Goal: Task Accomplishment & Management: Manage account settings

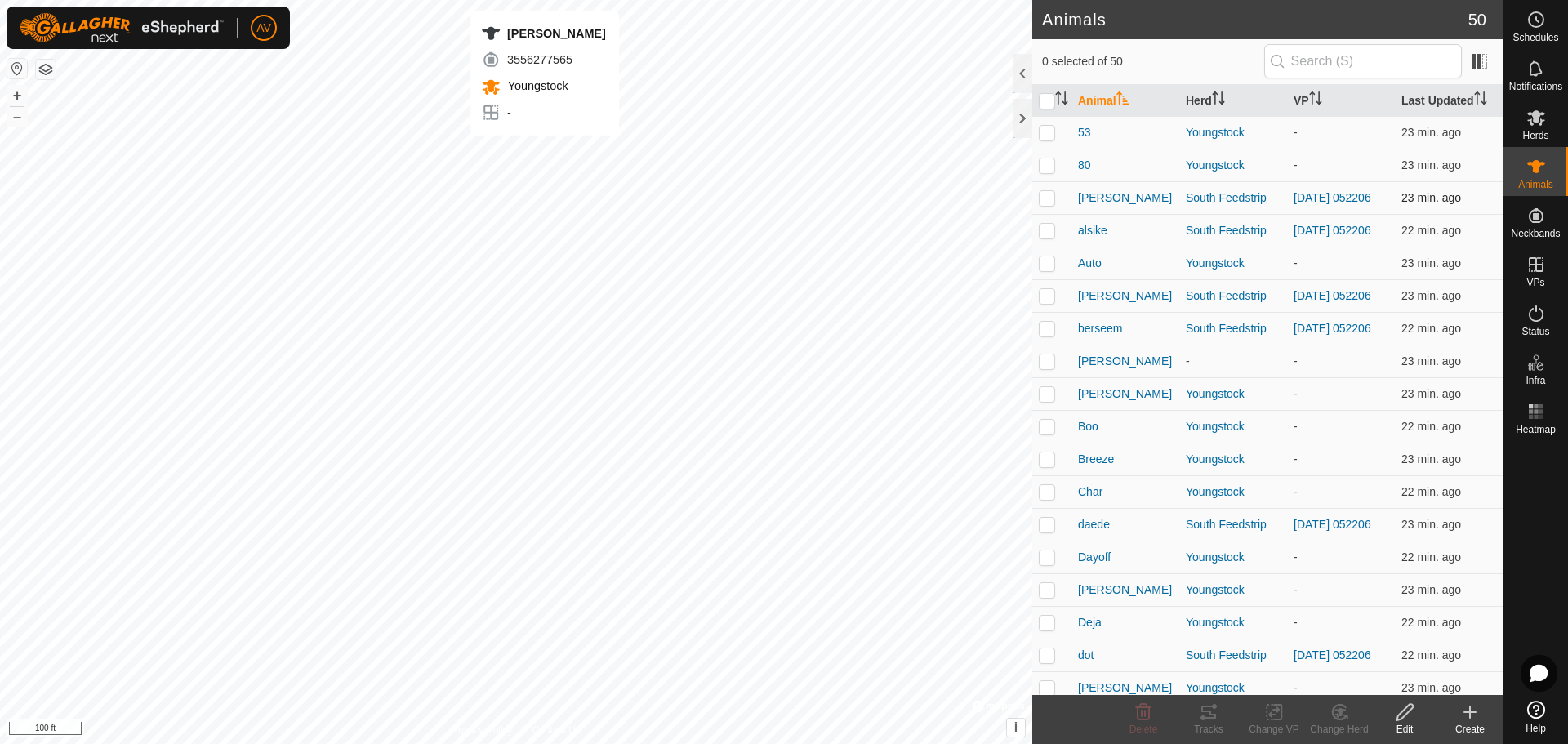
checkbox input "true"
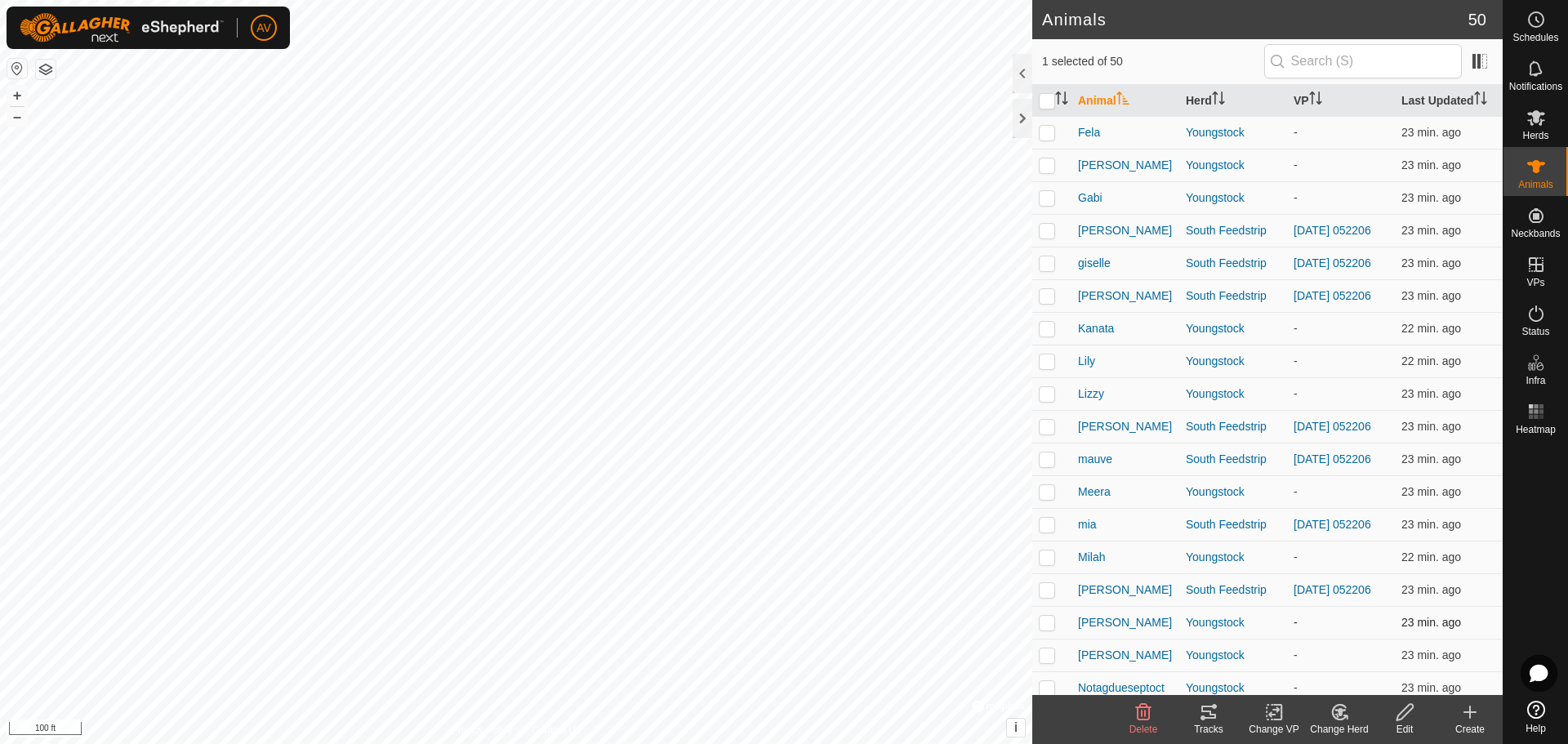
scroll to position [898, 0]
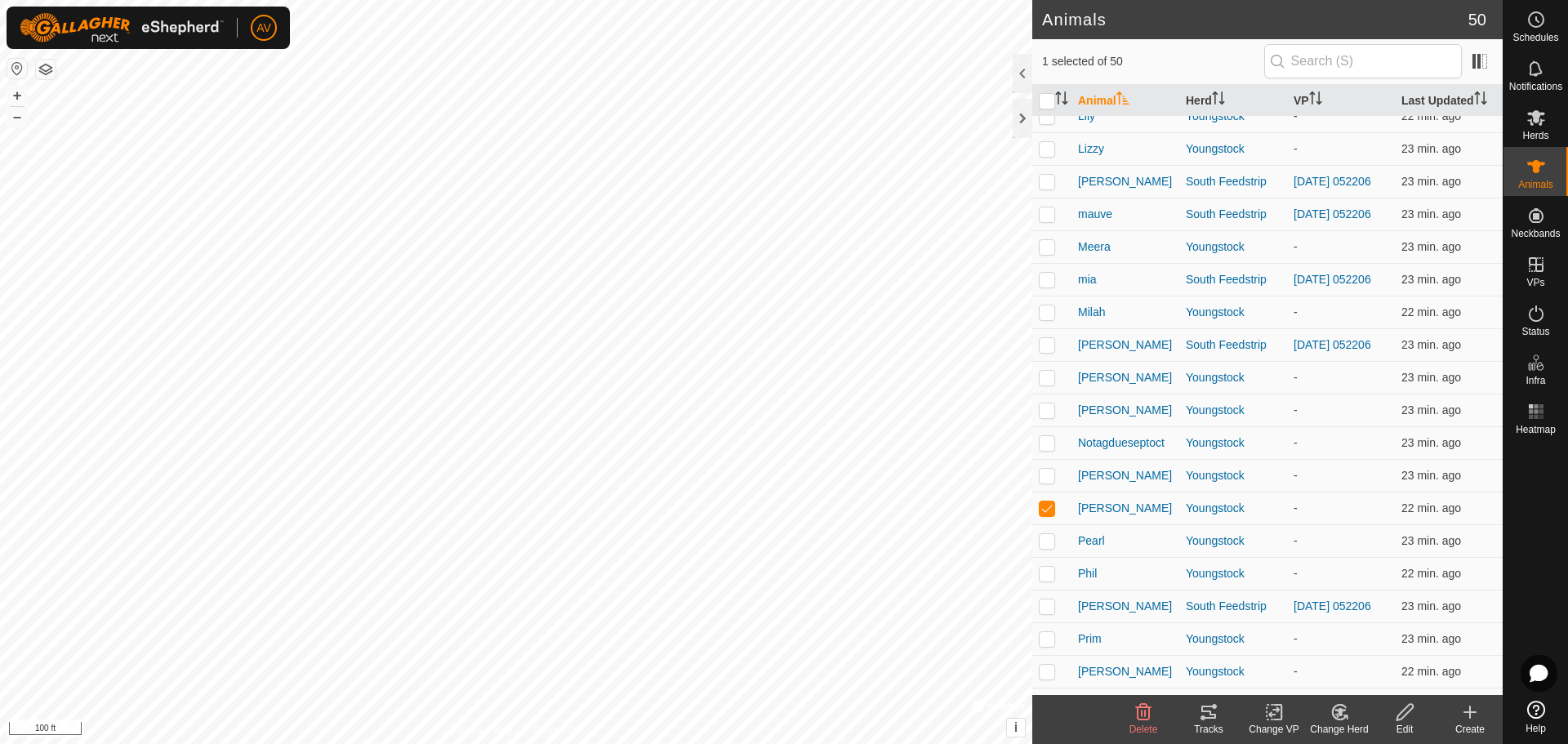
click at [1222, 707] on tracks-svg-icon at bounding box center [1208, 712] width 65 height 20
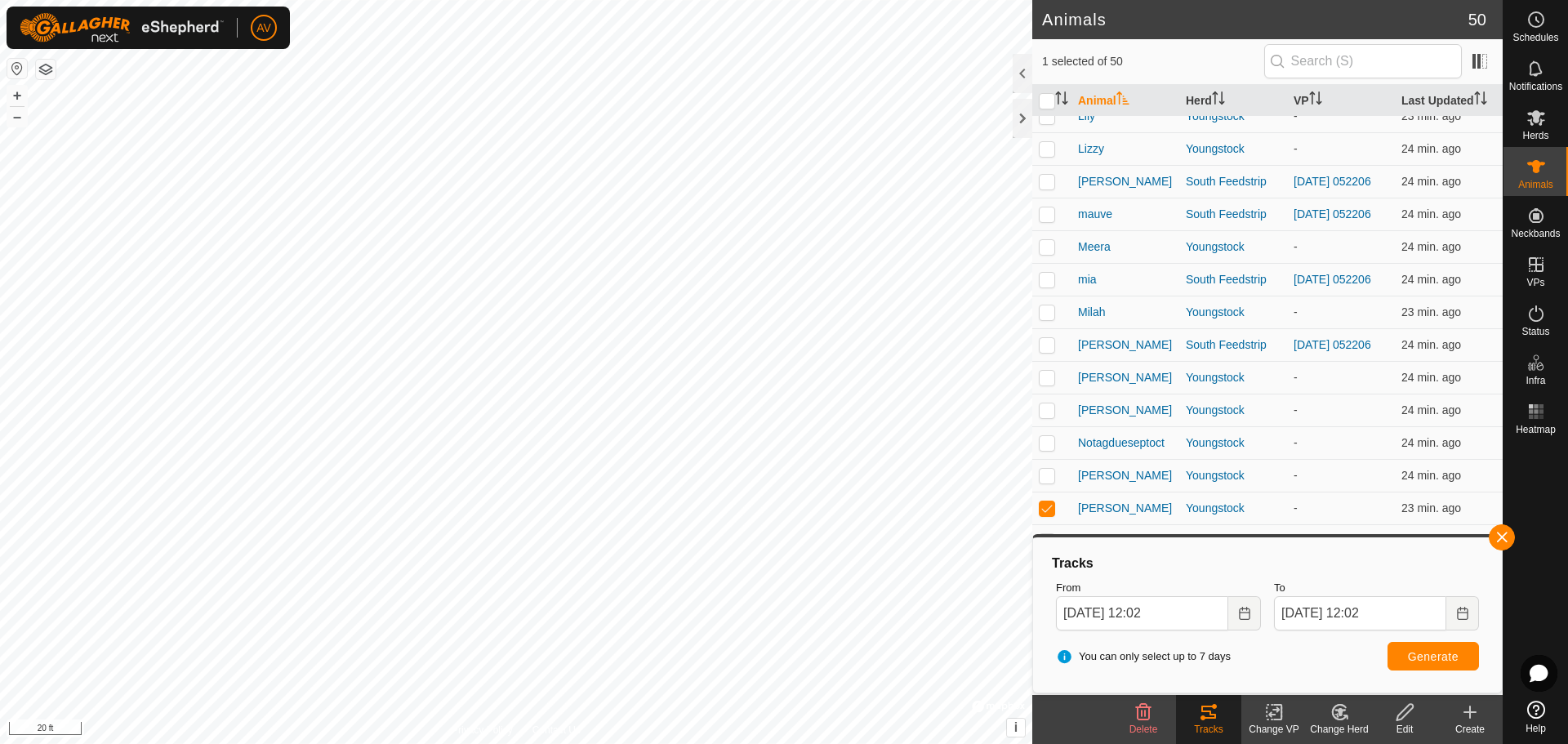
click at [1283, 726] on div "Change VP" at bounding box center [1274, 729] width 65 height 14
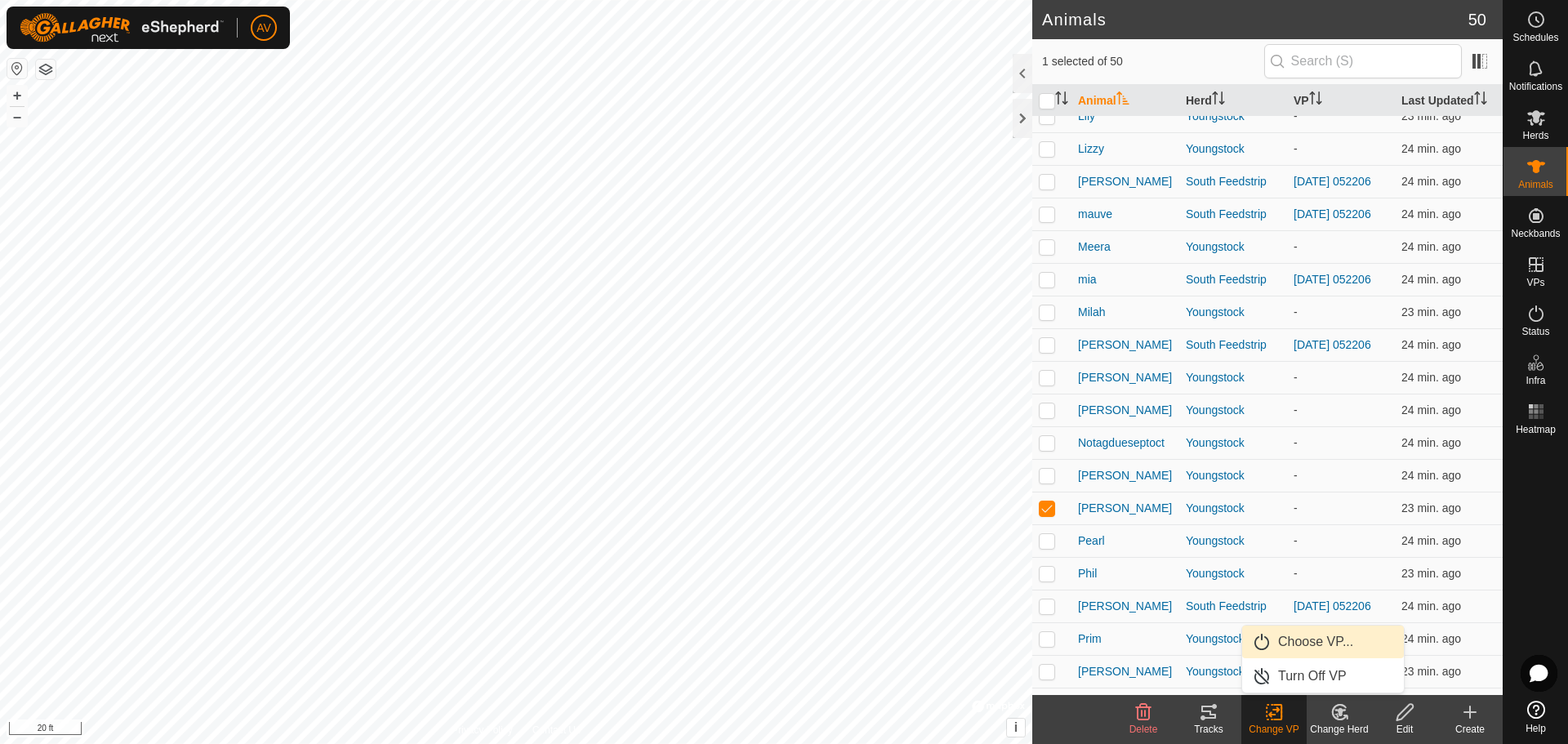
click at [1288, 640] on link "Choose VP..." at bounding box center [1323, 641] width 162 height 32
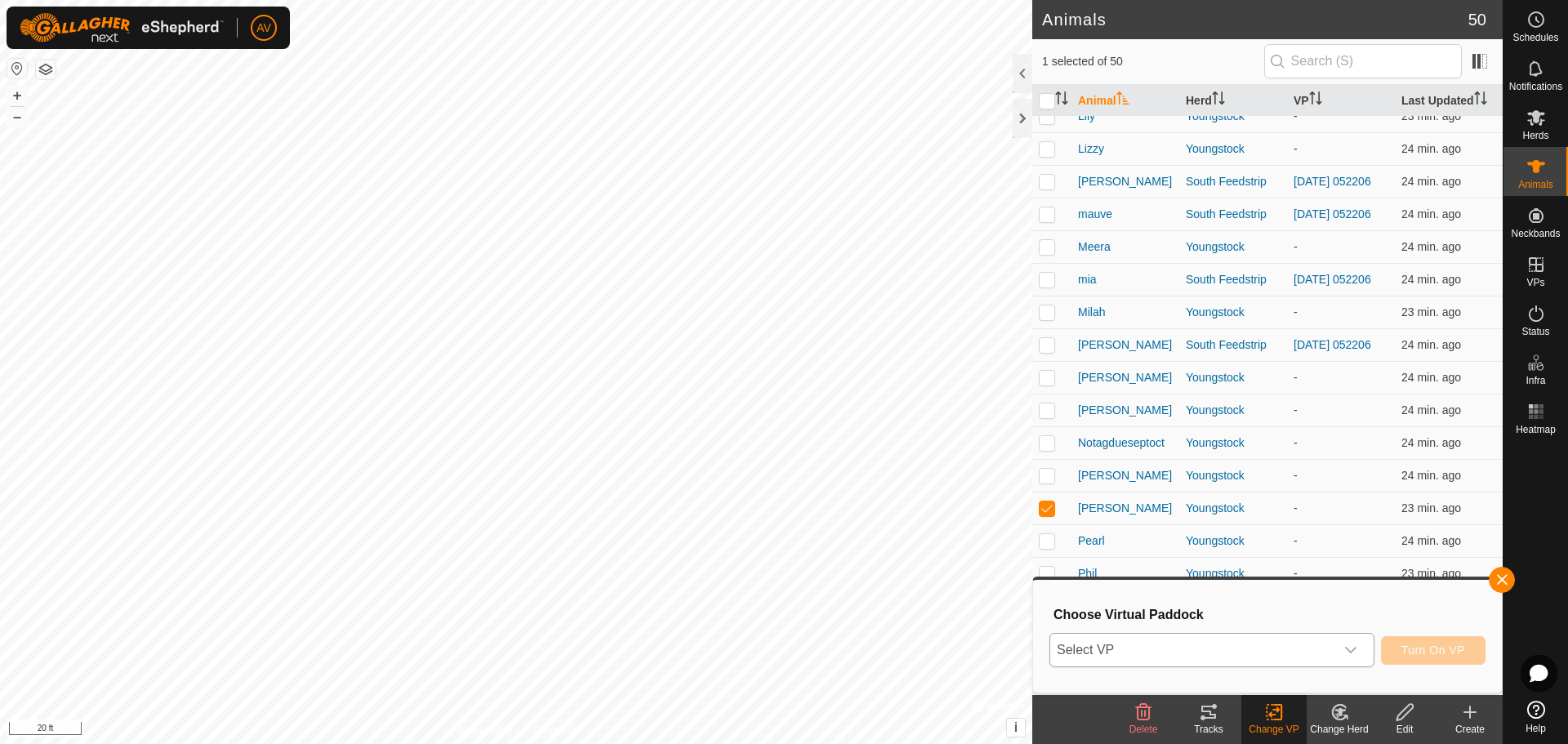
click at [1358, 652] on div "dropdown trigger" at bounding box center [1350, 650] width 32 height 32
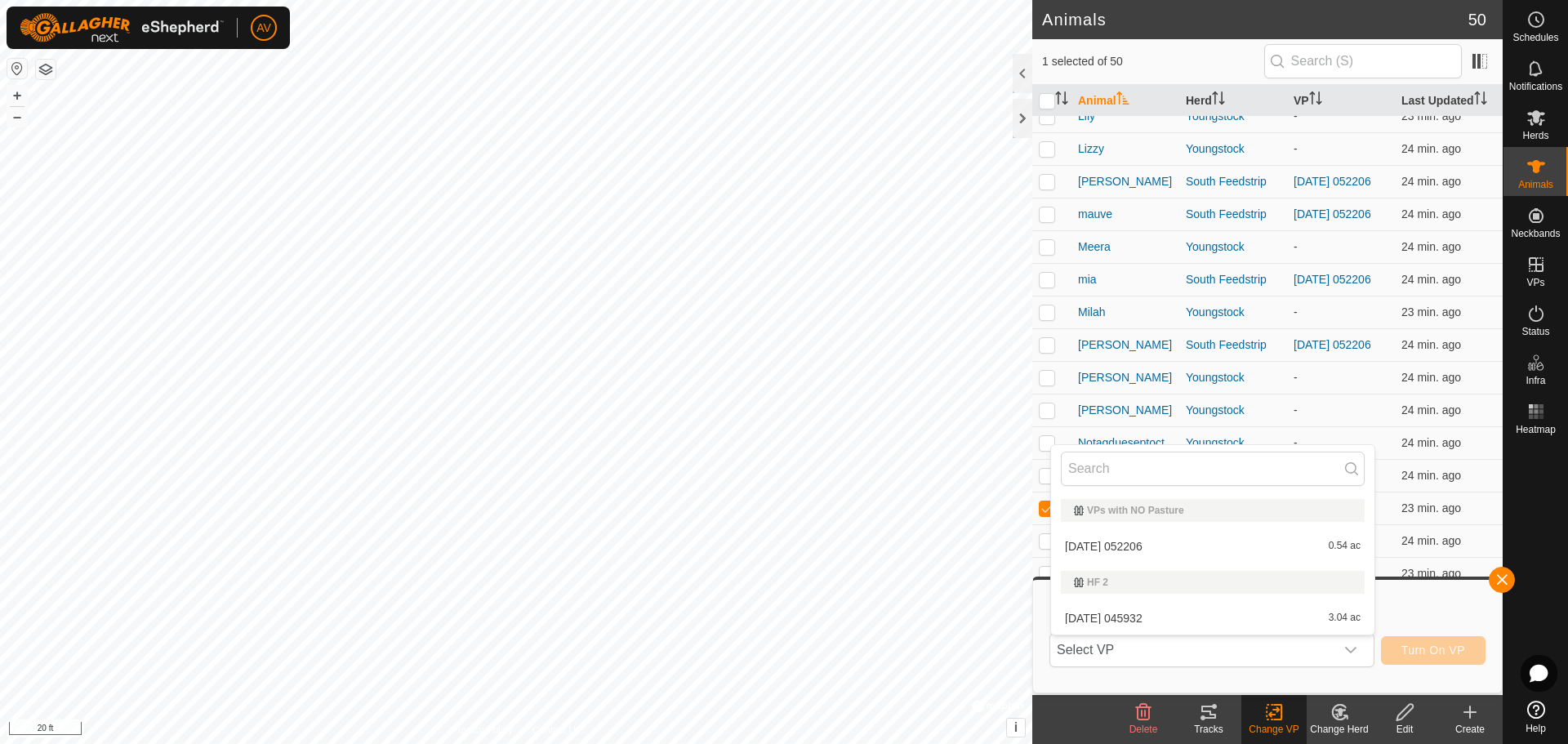
click at [1443, 606] on div "Choose Virtual Paddock Select VP VPs with NO Pasture [DATE] 052206 0.54 ac HF 2…" at bounding box center [1267, 636] width 449 height 93
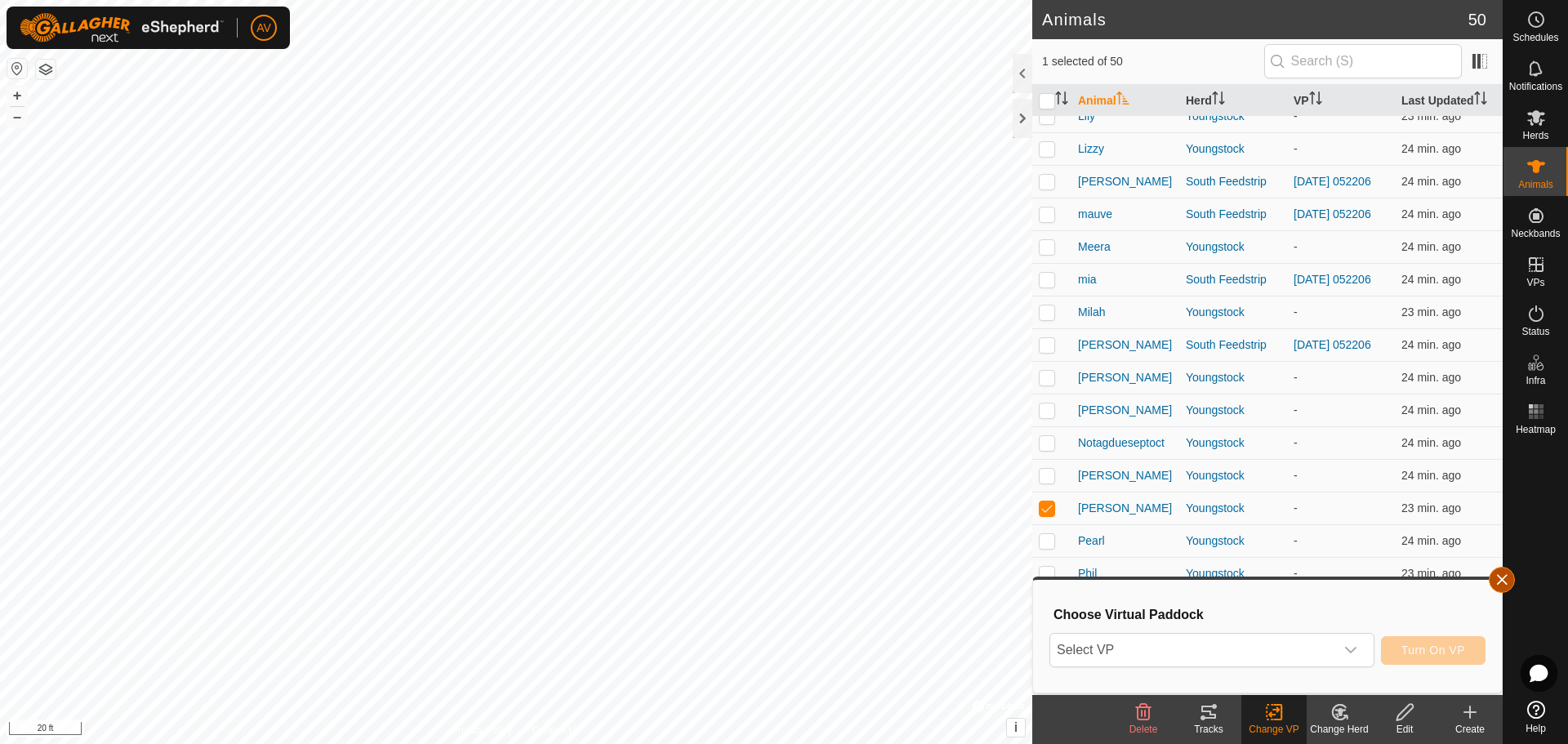
click at [1505, 583] on button "button" at bounding box center [1501, 579] width 26 height 26
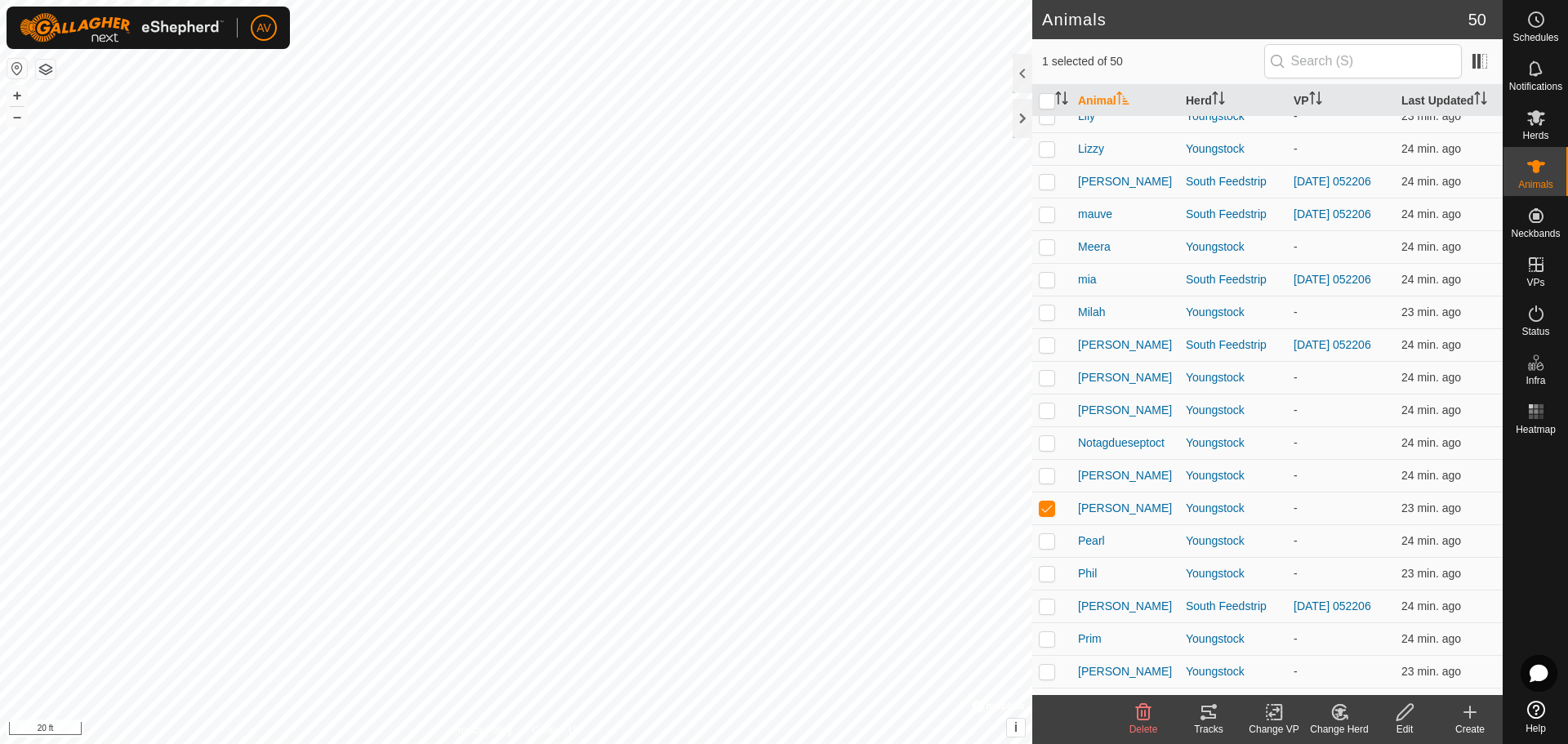
click at [1264, 706] on icon at bounding box center [1274, 712] width 20 height 20
click at [1267, 678] on link "Turn Off VP" at bounding box center [1323, 676] width 162 height 32
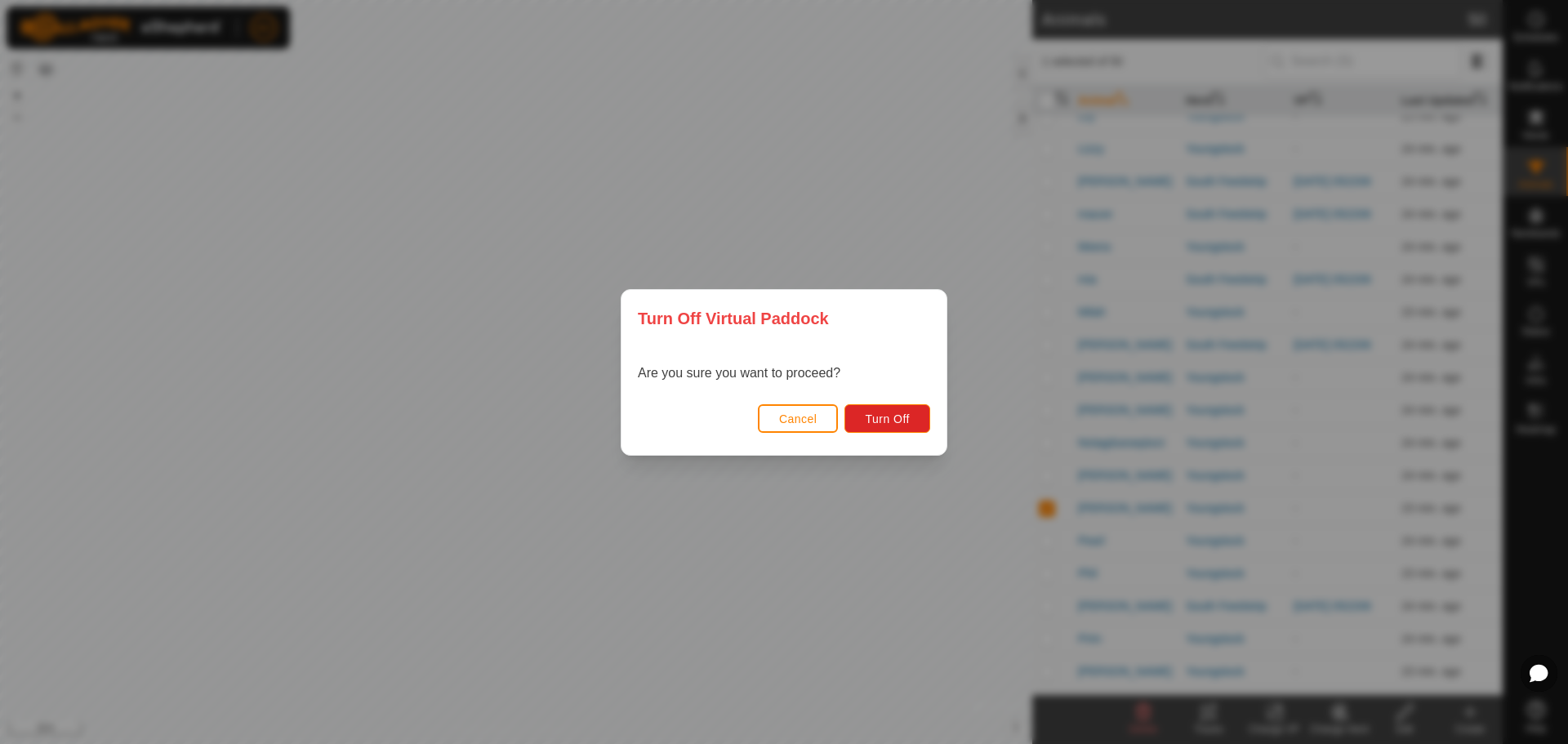
click at [789, 418] on span "Cancel" at bounding box center [798, 418] width 38 height 13
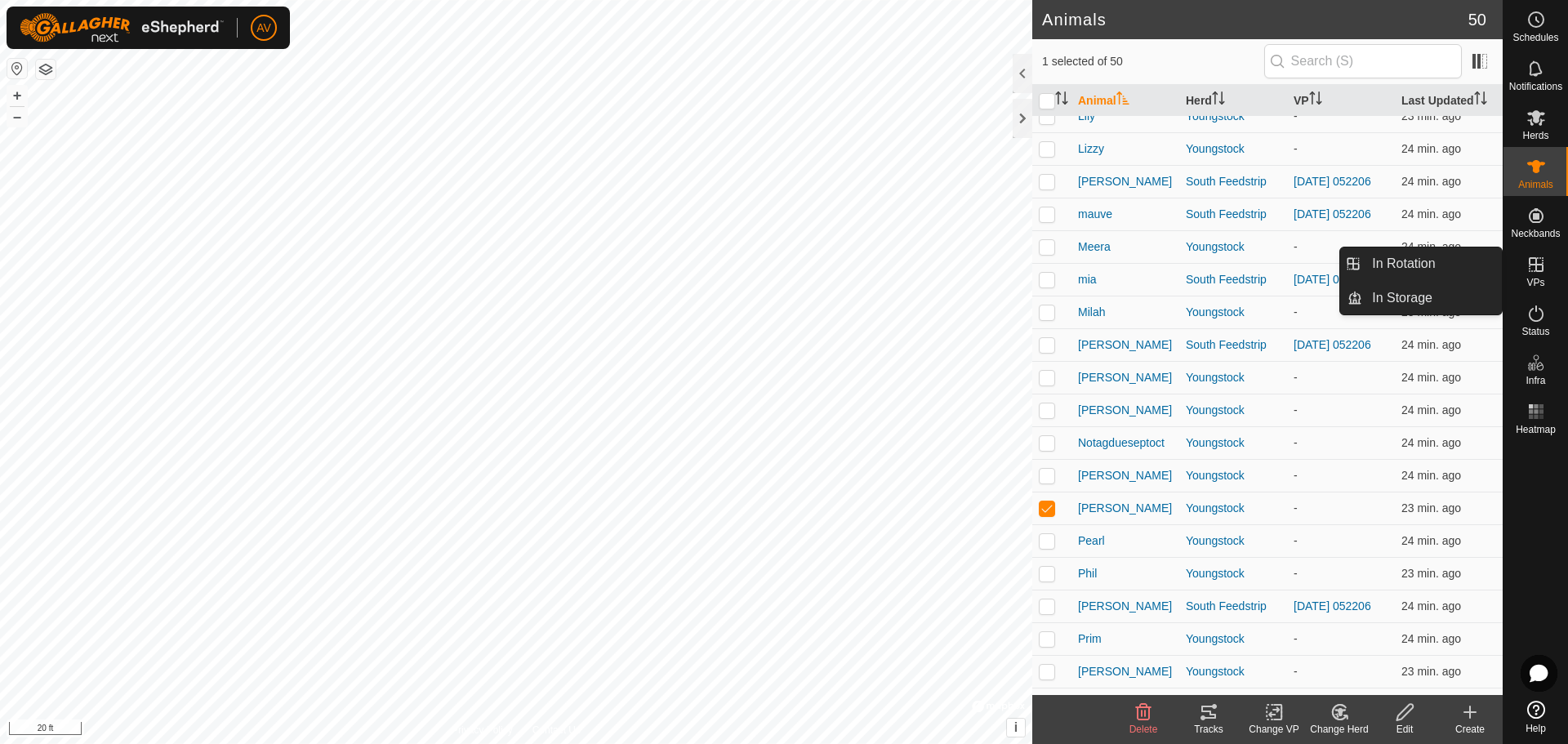
click at [1554, 261] on div "VPs" at bounding box center [1536, 270] width 64 height 49
click at [1537, 271] on icon at bounding box center [1535, 264] width 14 height 14
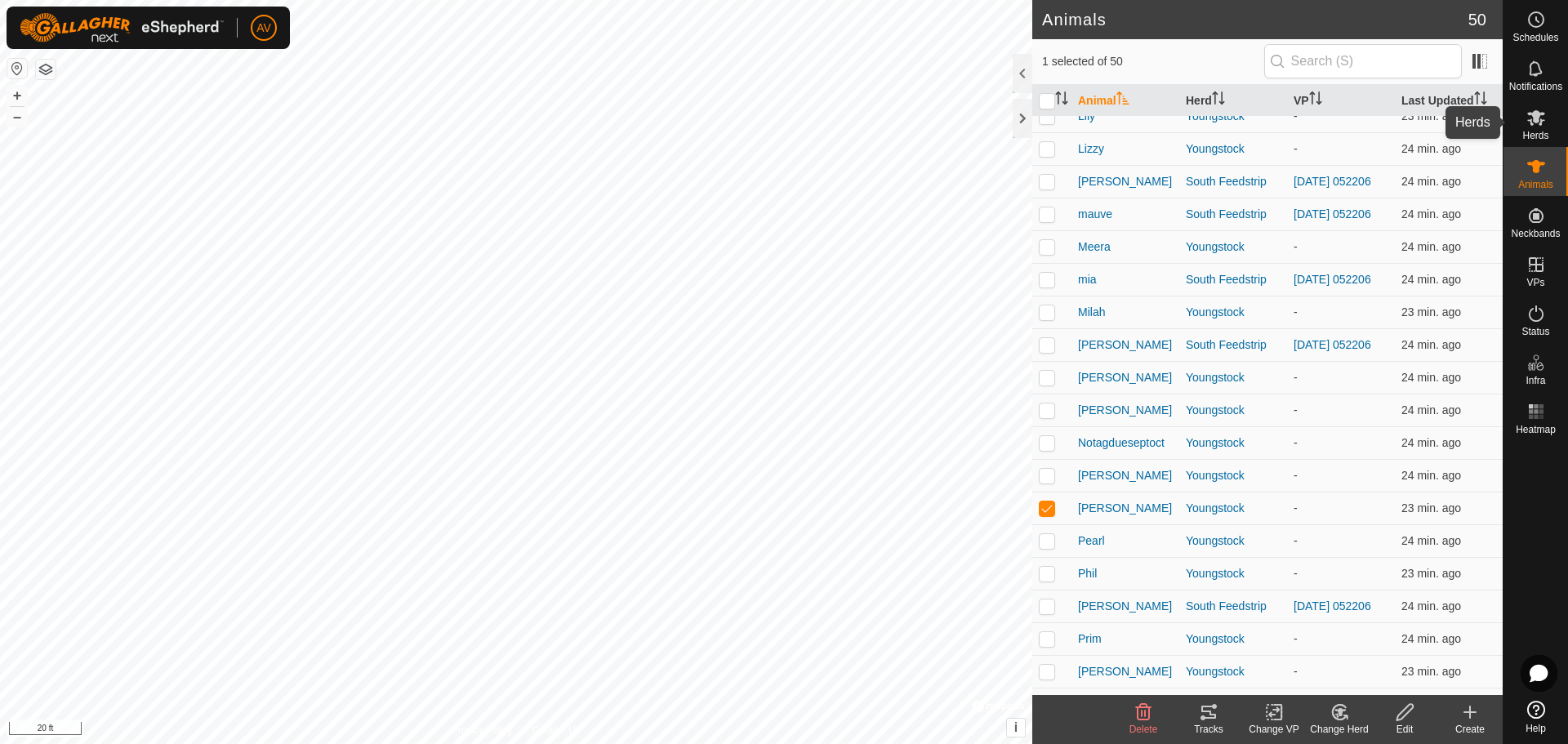
click at [1525, 127] on es-mob-svg-icon at bounding box center [1536, 117] width 30 height 26
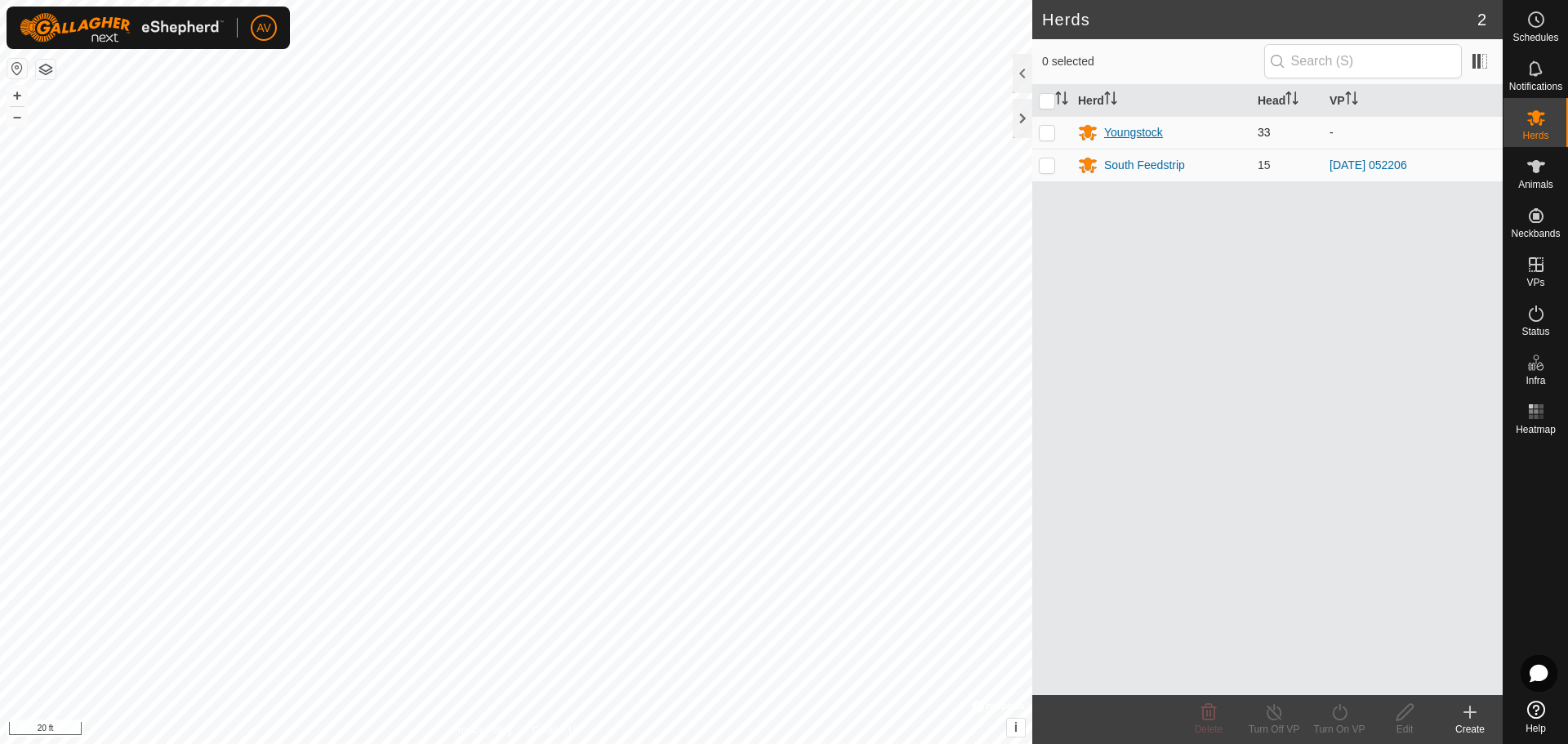
click at [1142, 137] on div "Youngstock" at bounding box center [1133, 132] width 59 height 17
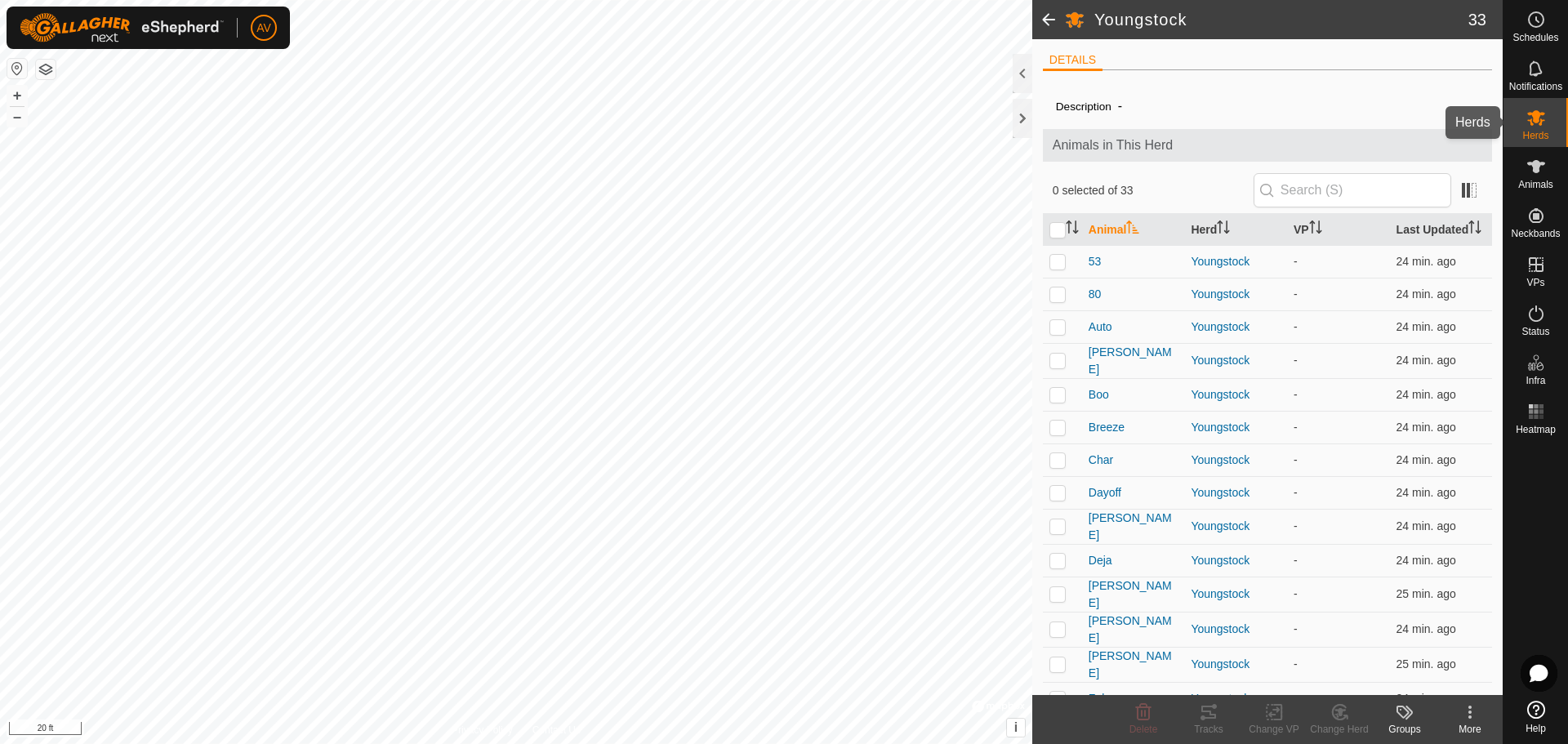
click at [1531, 116] on icon at bounding box center [1536, 117] width 20 height 20
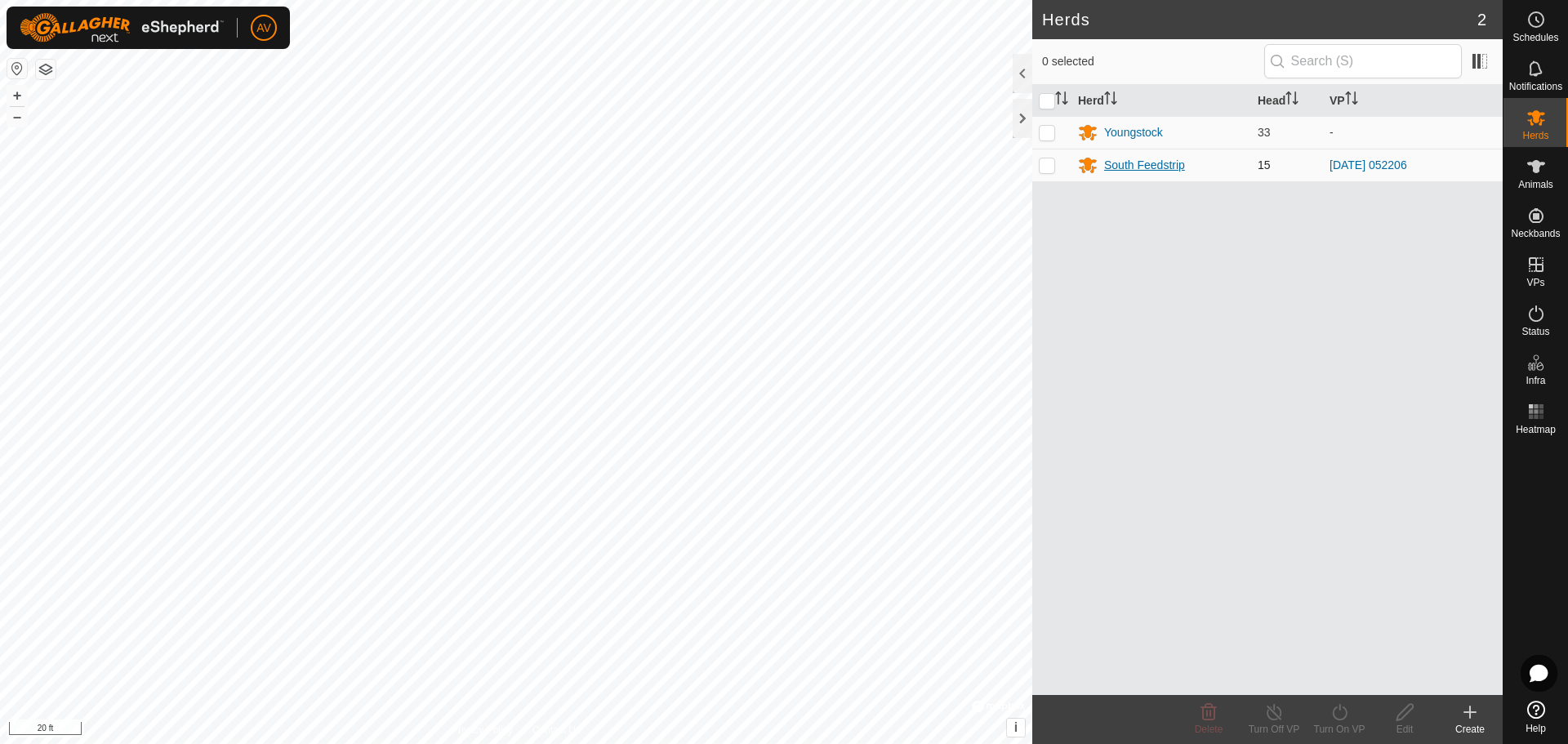
click at [1158, 169] on div "South Feedstrip" at bounding box center [1144, 165] width 81 height 17
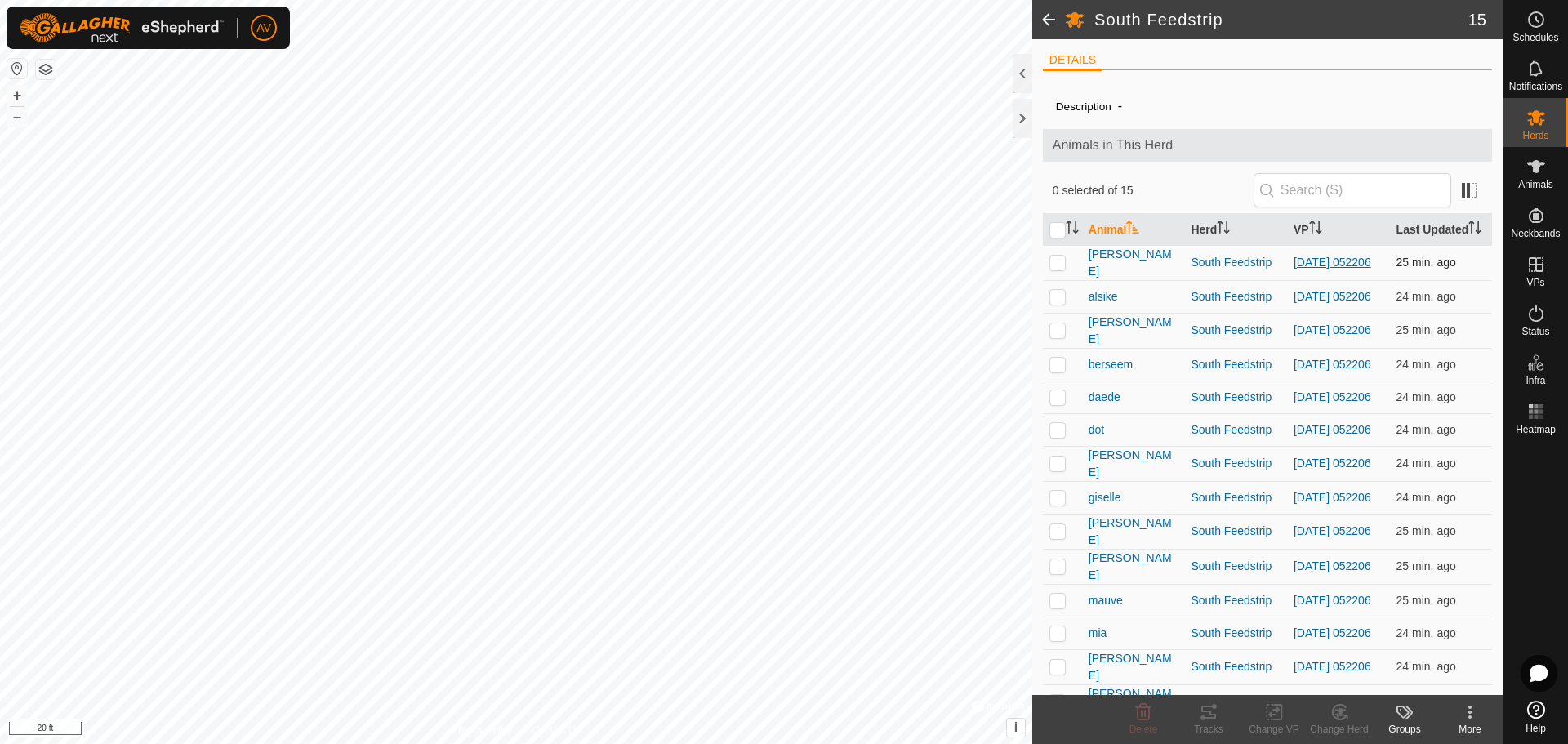
click at [1302, 269] on link "[DATE] 052206" at bounding box center [1331, 261] width 77 height 13
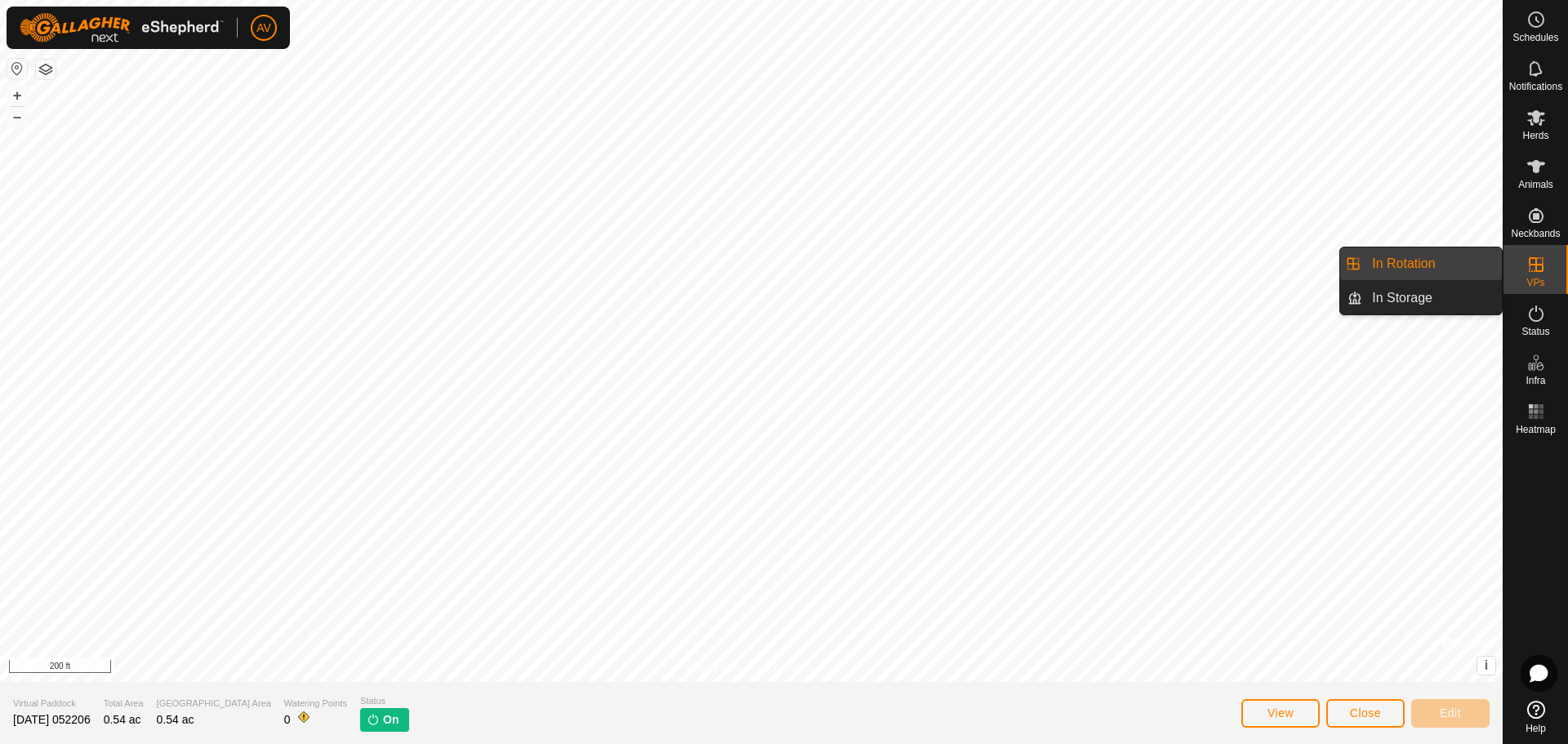
click at [1544, 271] on icon at bounding box center [1536, 264] width 20 height 20
click at [1420, 300] on link "In Storage" at bounding box center [1431, 298] width 140 height 32
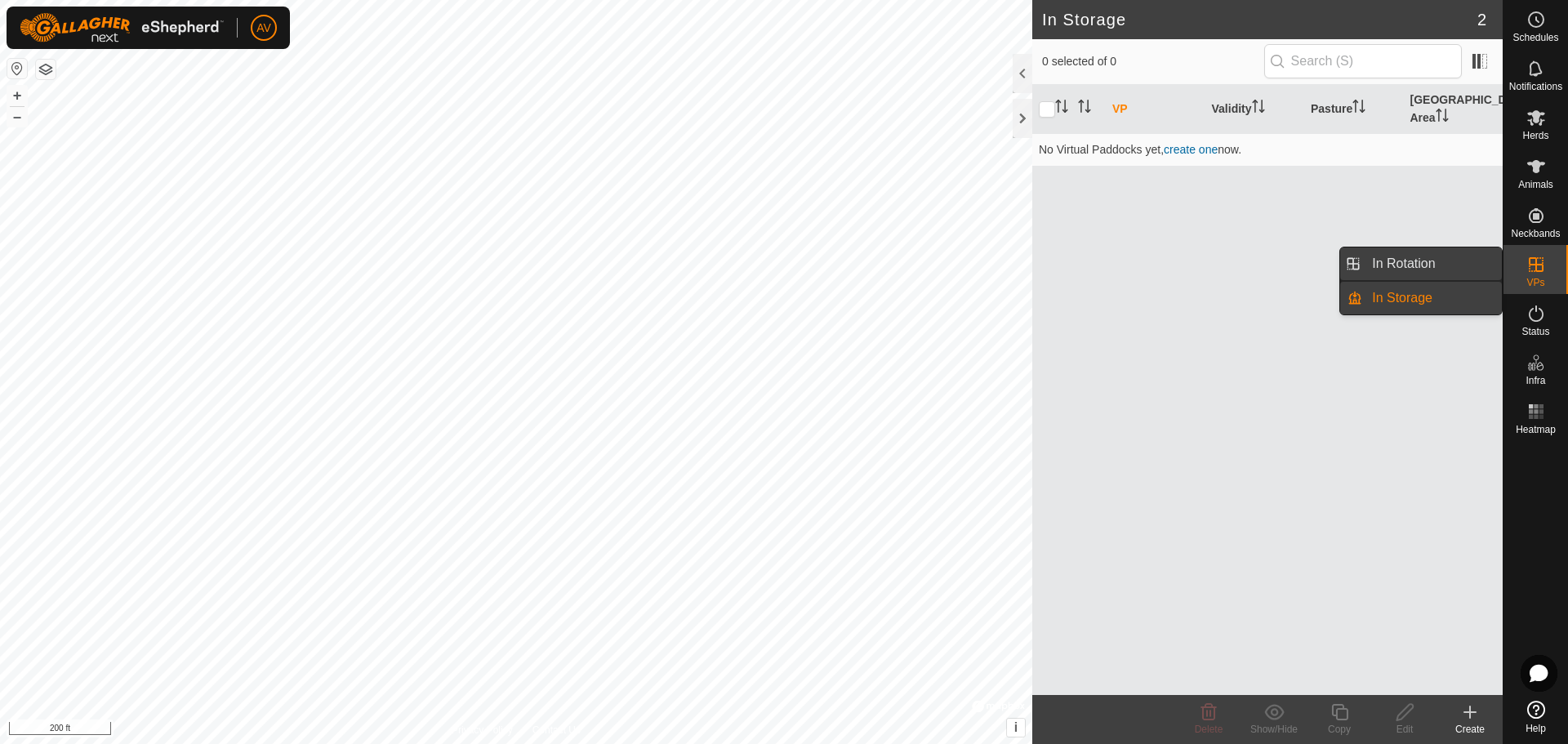
click at [1455, 270] on link "In Rotation" at bounding box center [1431, 264] width 140 height 32
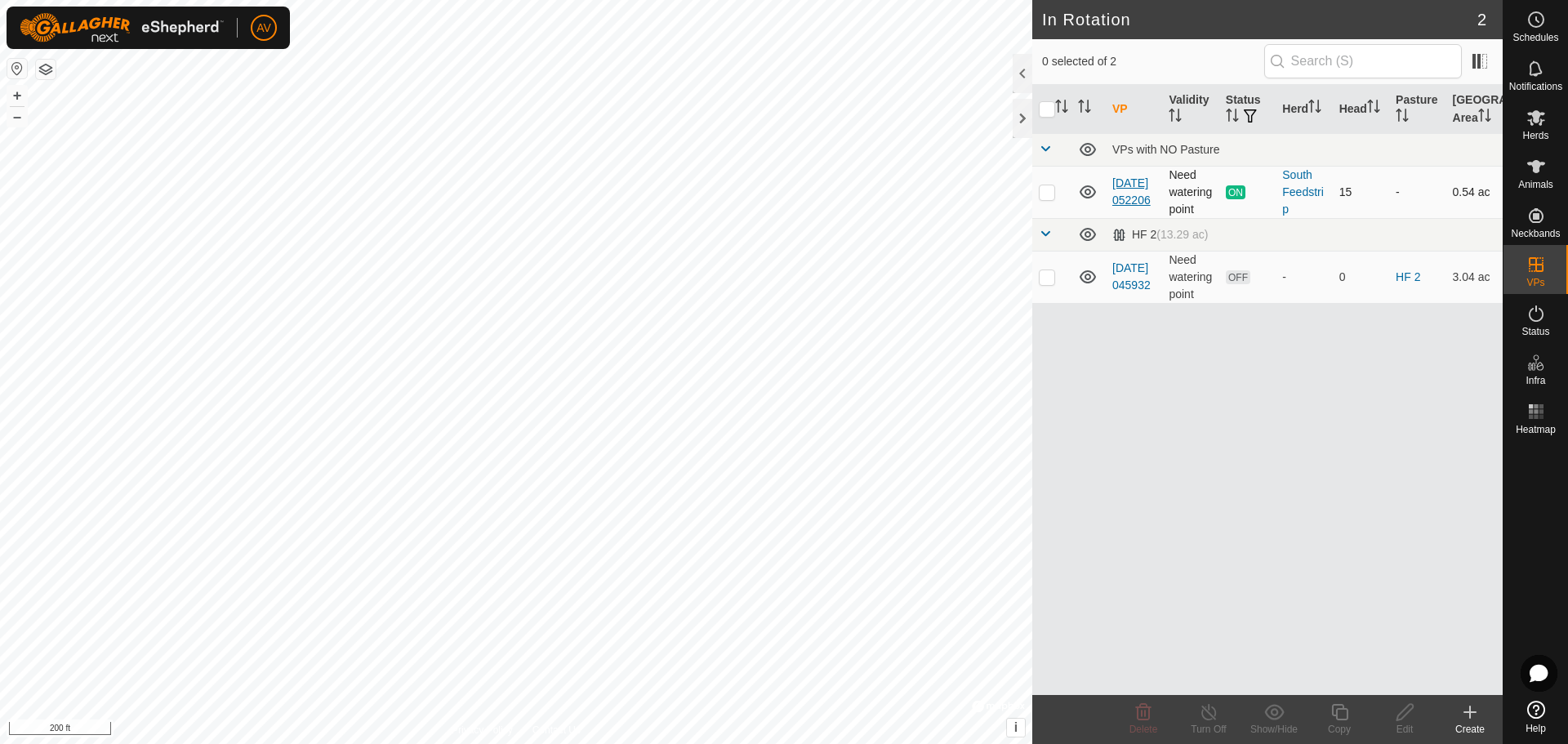
click at [1123, 186] on link "[DATE] 052206" at bounding box center [1131, 192] width 38 height 31
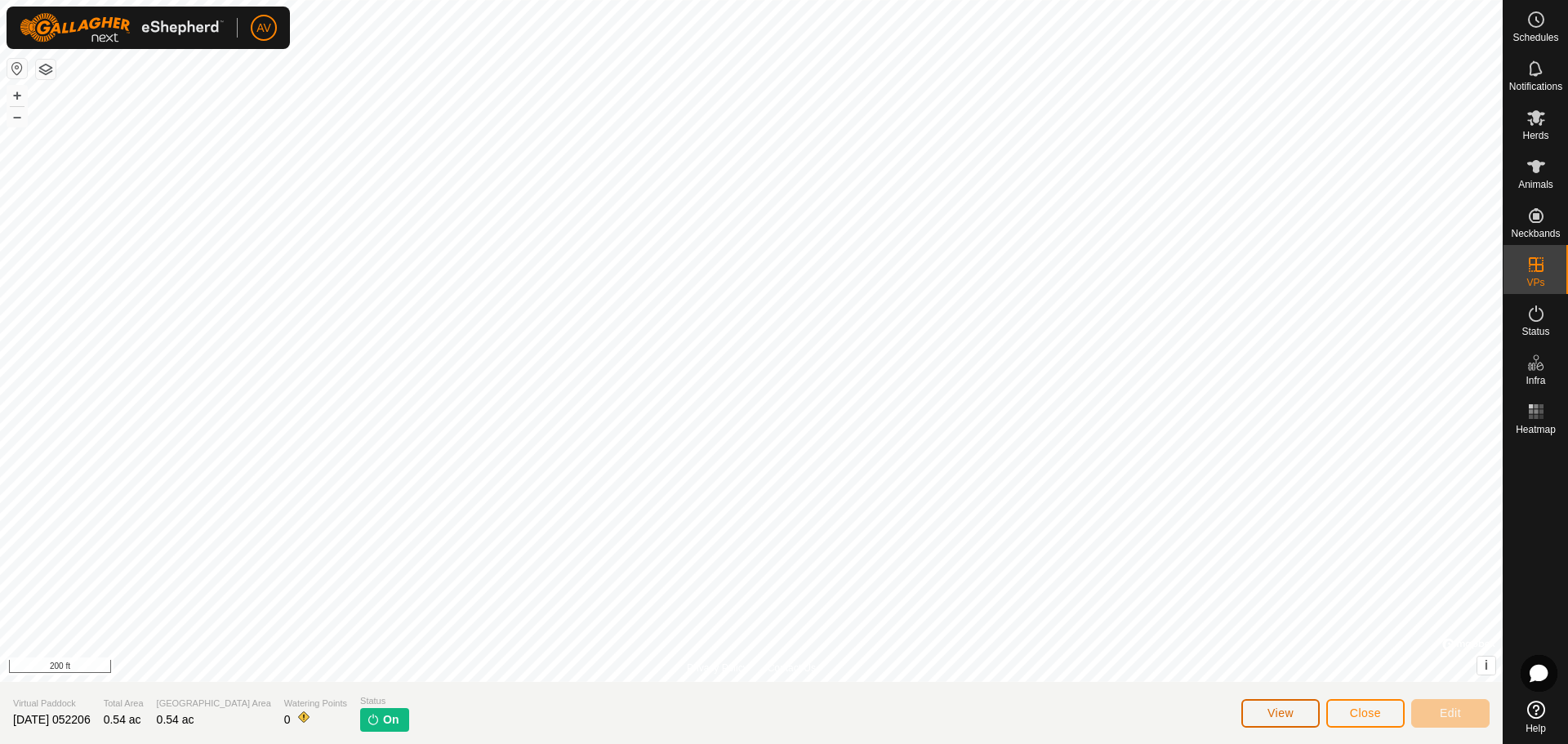
click at [1290, 717] on span "View" at bounding box center [1280, 712] width 26 height 13
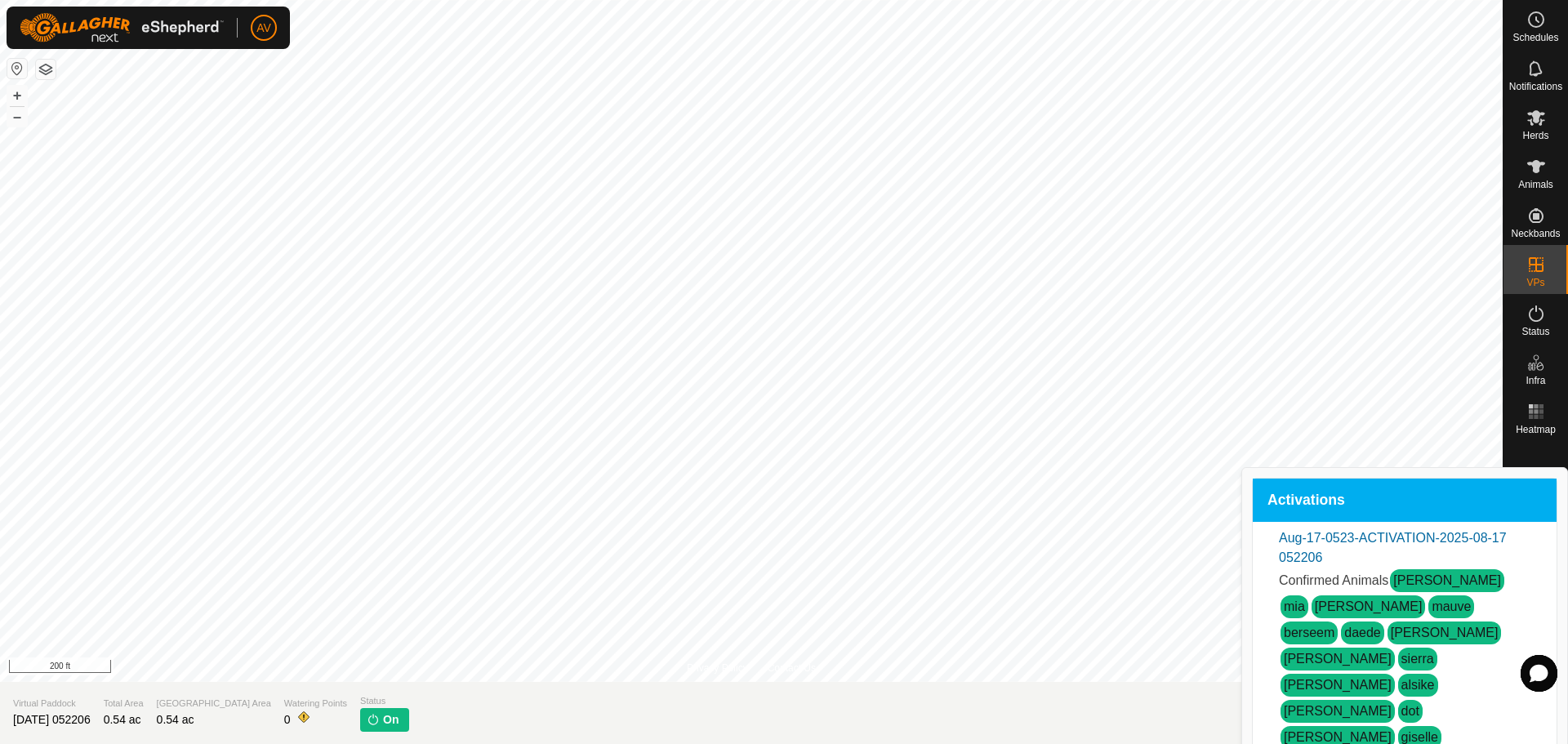
click at [1371, 716] on span "Close" at bounding box center [1365, 712] width 31 height 13
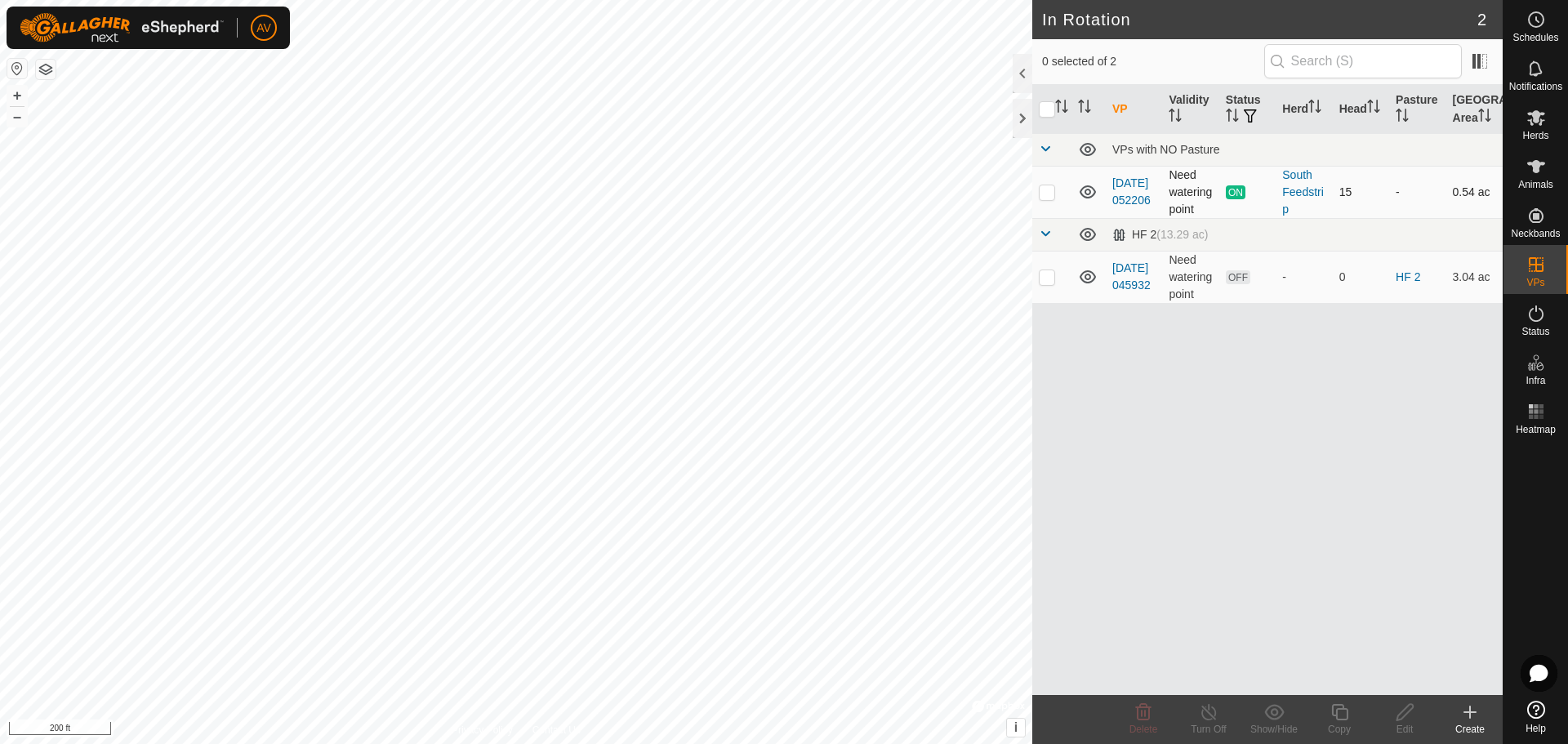
click at [1050, 193] on p-checkbox at bounding box center [1046, 191] width 16 height 13
checkbox input "true"
click at [1413, 724] on div "Edit" at bounding box center [1404, 729] width 65 height 14
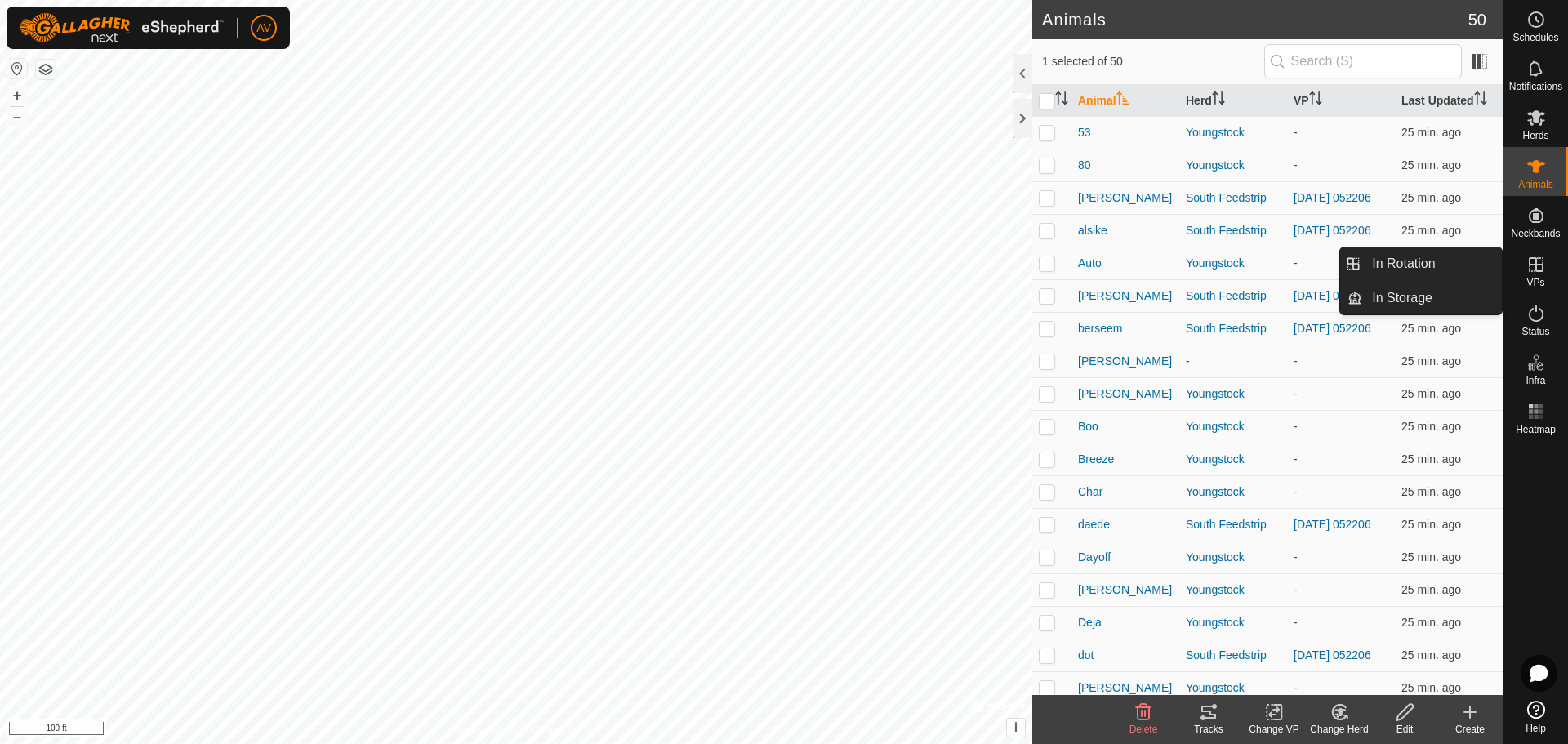
click at [1519, 258] on div "VPs" at bounding box center [1536, 270] width 64 height 49
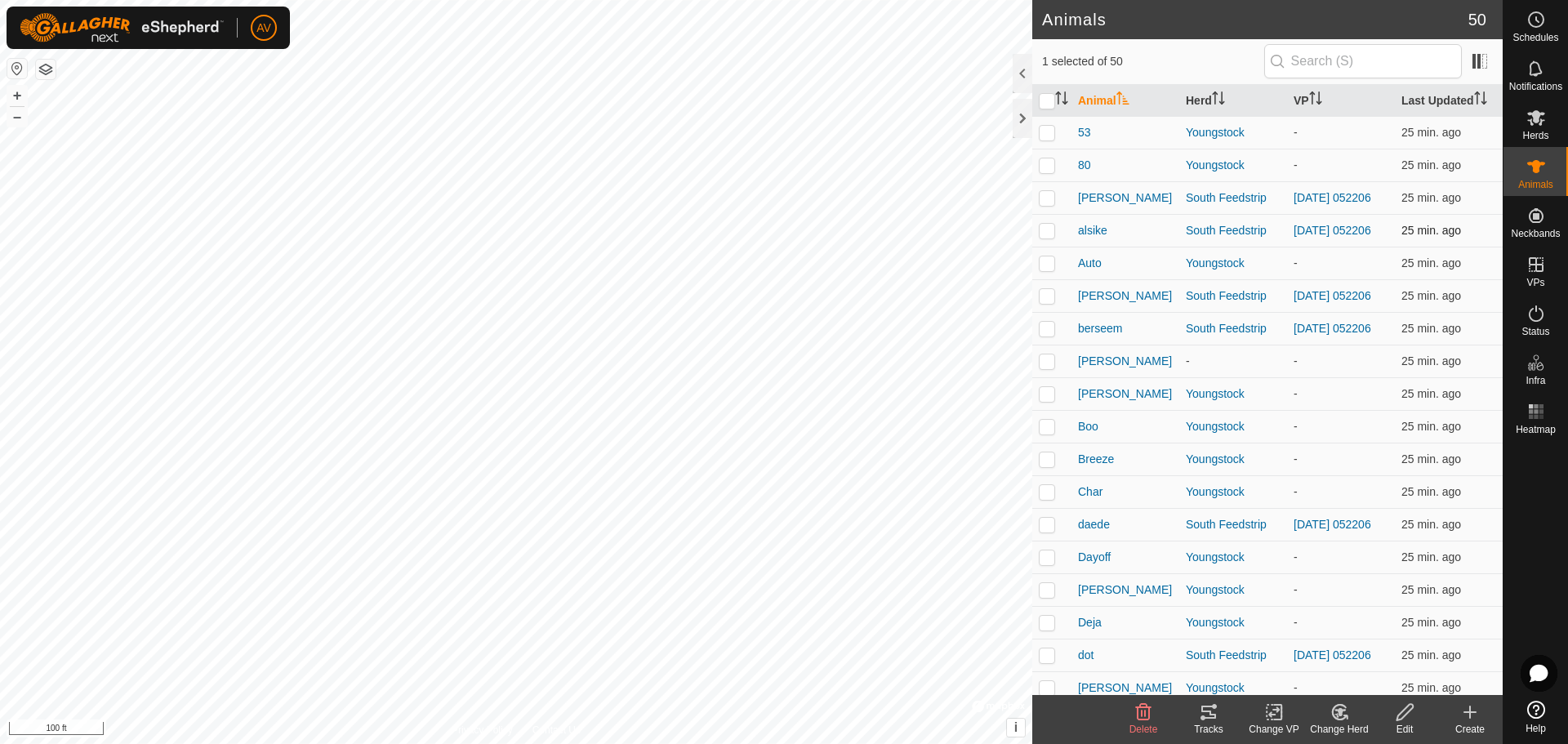
click at [1471, 241] on td "25 min. ago" at bounding box center [1448, 230] width 108 height 32
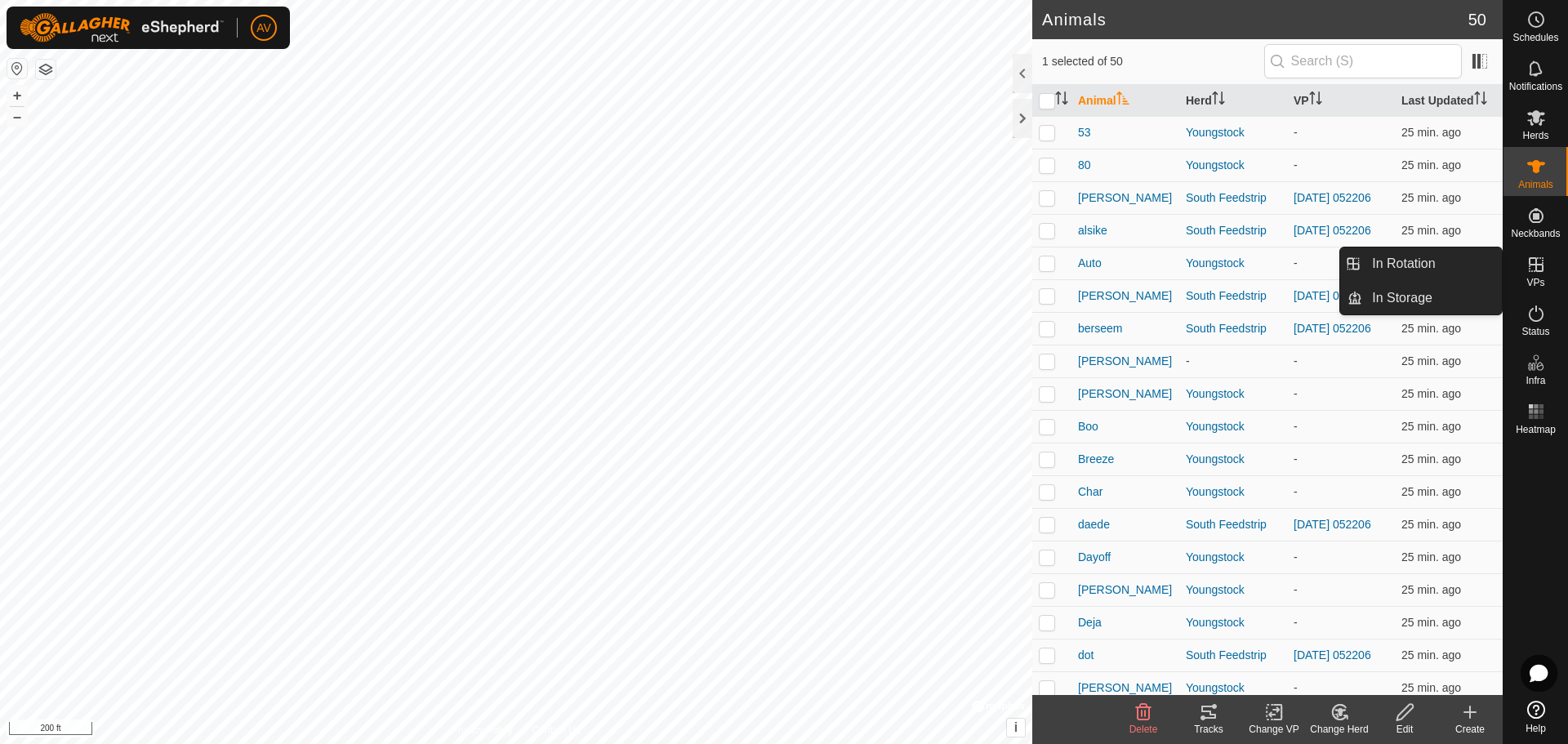
click at [1547, 277] on div "VPs" at bounding box center [1536, 270] width 64 height 49
click at [1452, 270] on link "In Rotation" at bounding box center [1431, 264] width 140 height 32
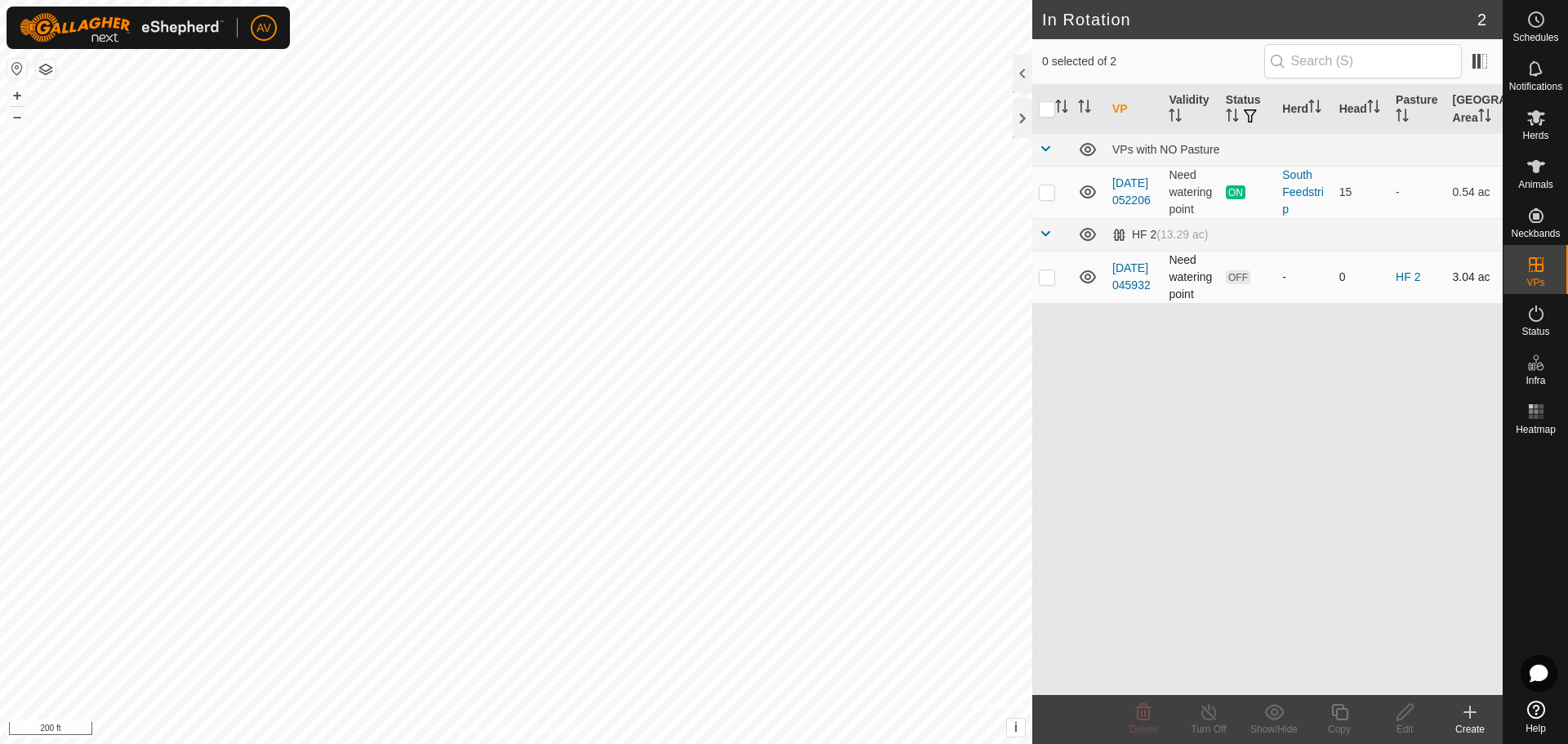
click at [1041, 273] on p-checkbox at bounding box center [1046, 277] width 16 height 13
checkbox input "true"
click at [1408, 711] on icon at bounding box center [1404, 711] width 16 height 16
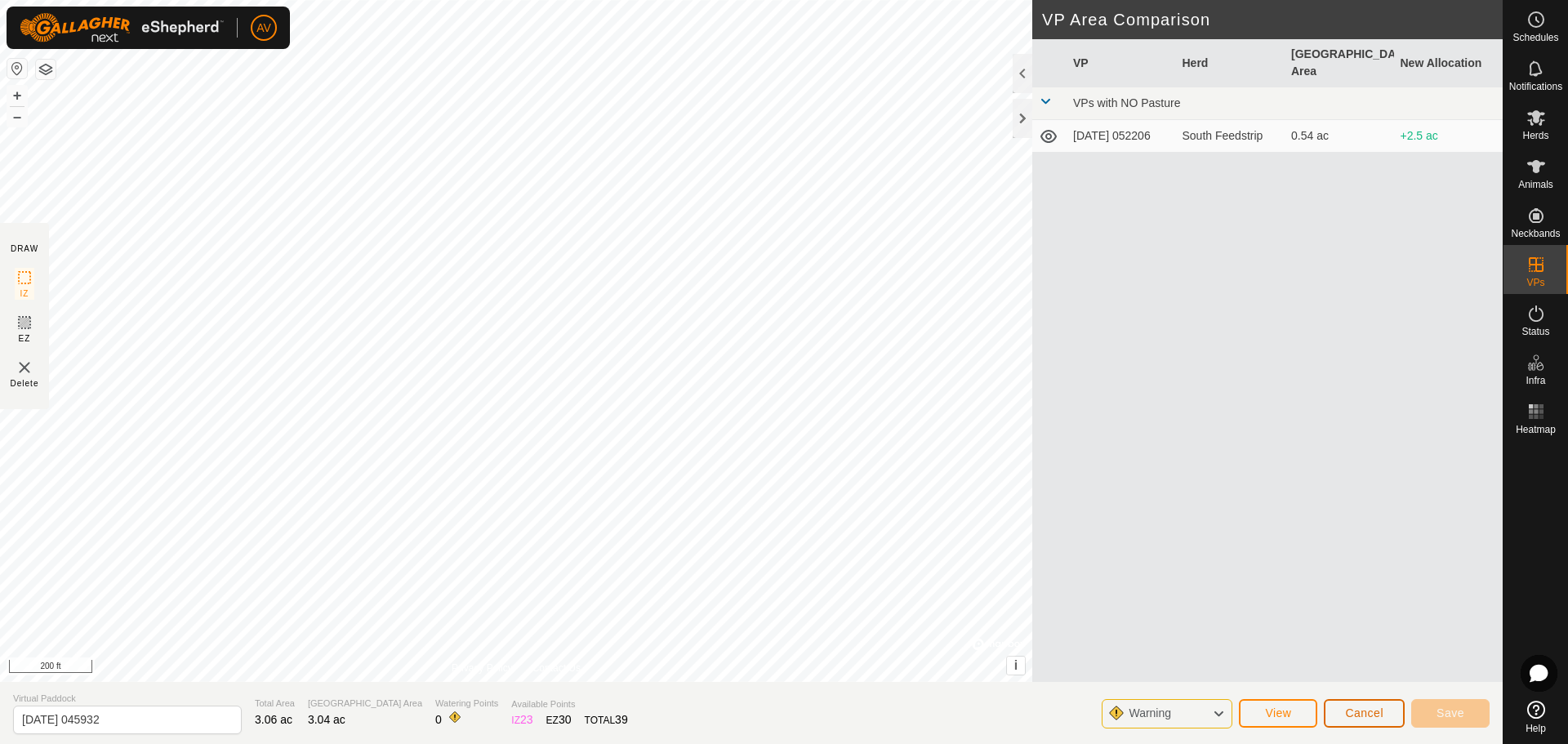
click at [1350, 713] on span "Cancel" at bounding box center [1364, 712] width 38 height 13
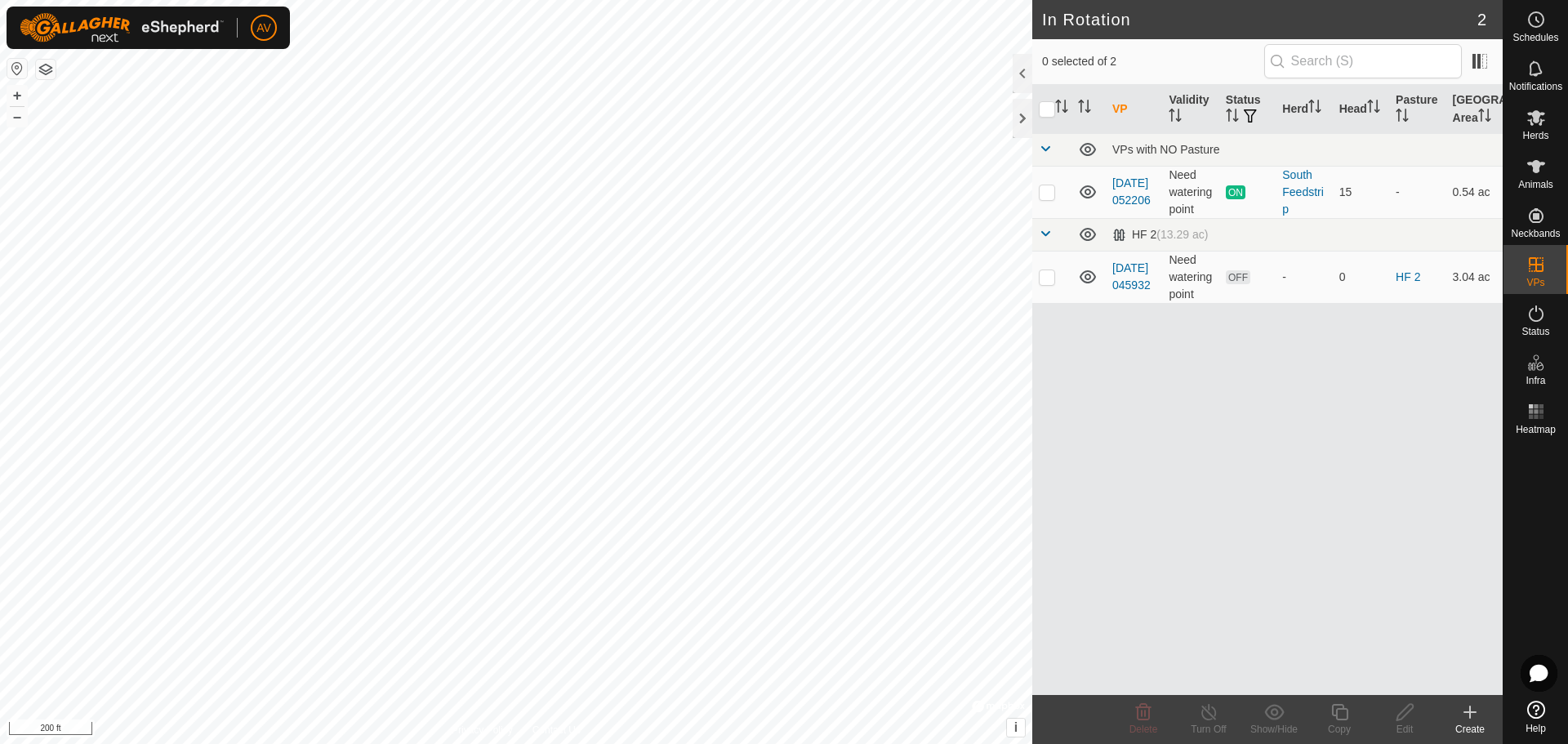
click at [1481, 713] on create-svg-icon at bounding box center [1470, 712] width 65 height 20
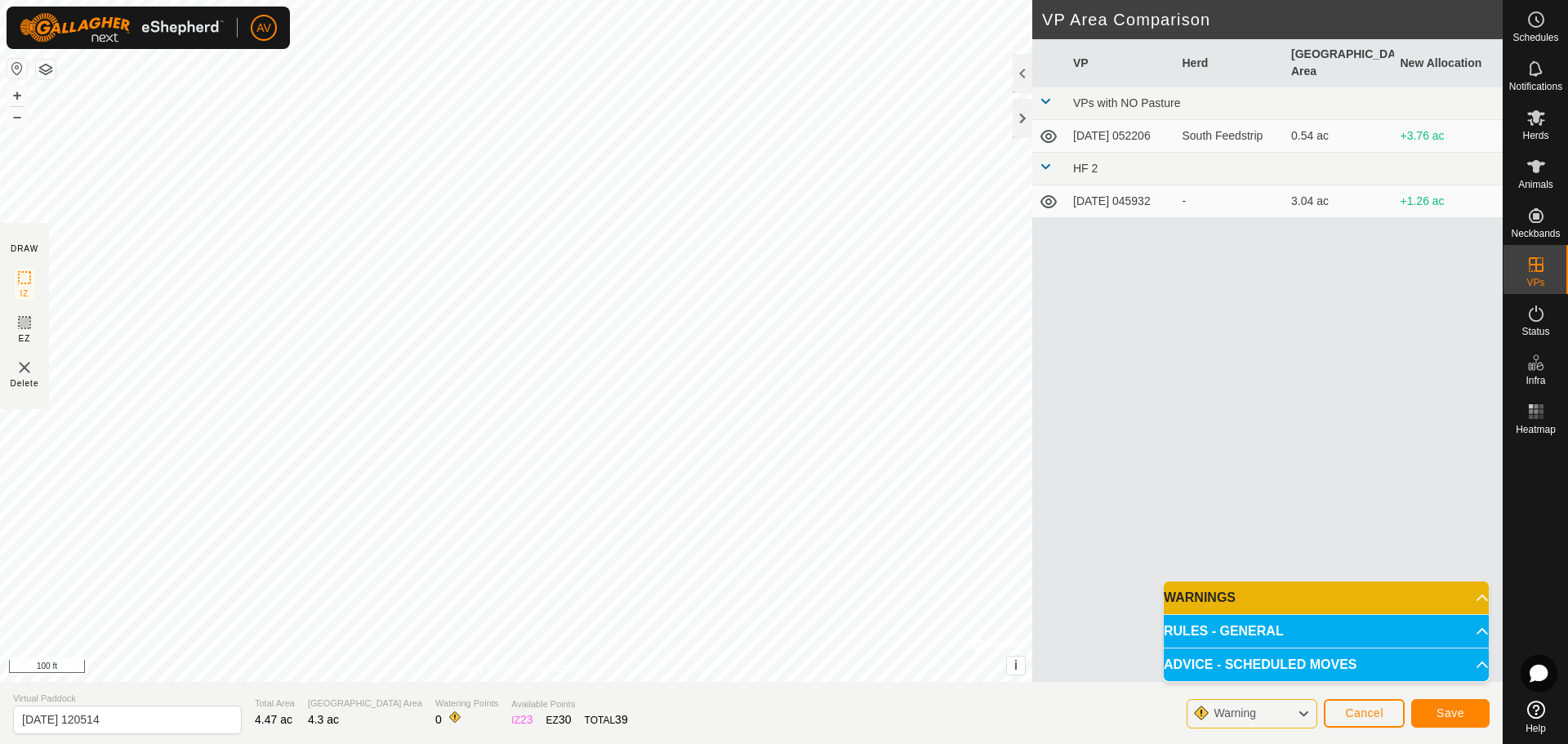
click at [1461, 589] on p-accordion-header "WARNINGS" at bounding box center [1325, 597] width 325 height 32
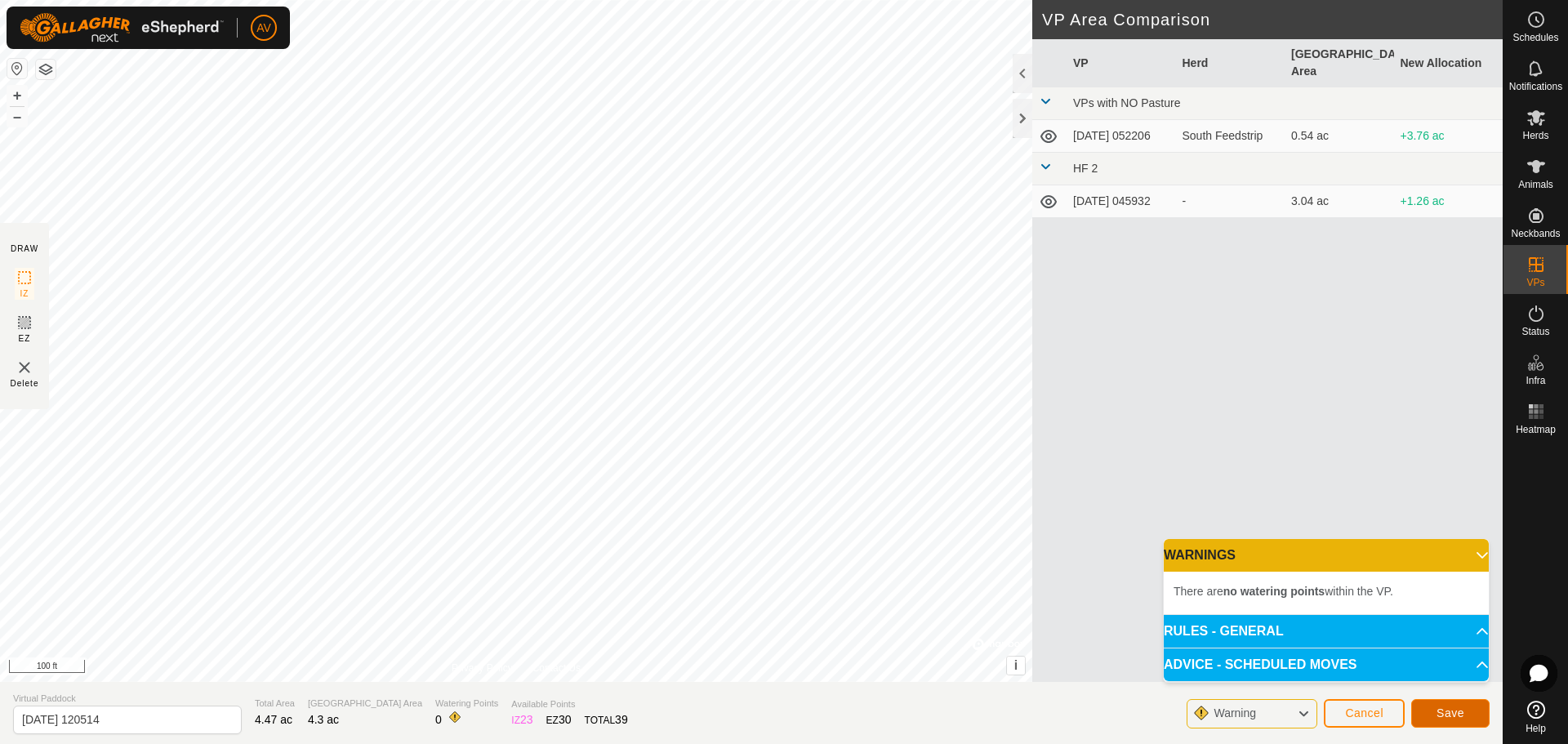
click at [1468, 713] on button "Save" at bounding box center [1450, 713] width 78 height 29
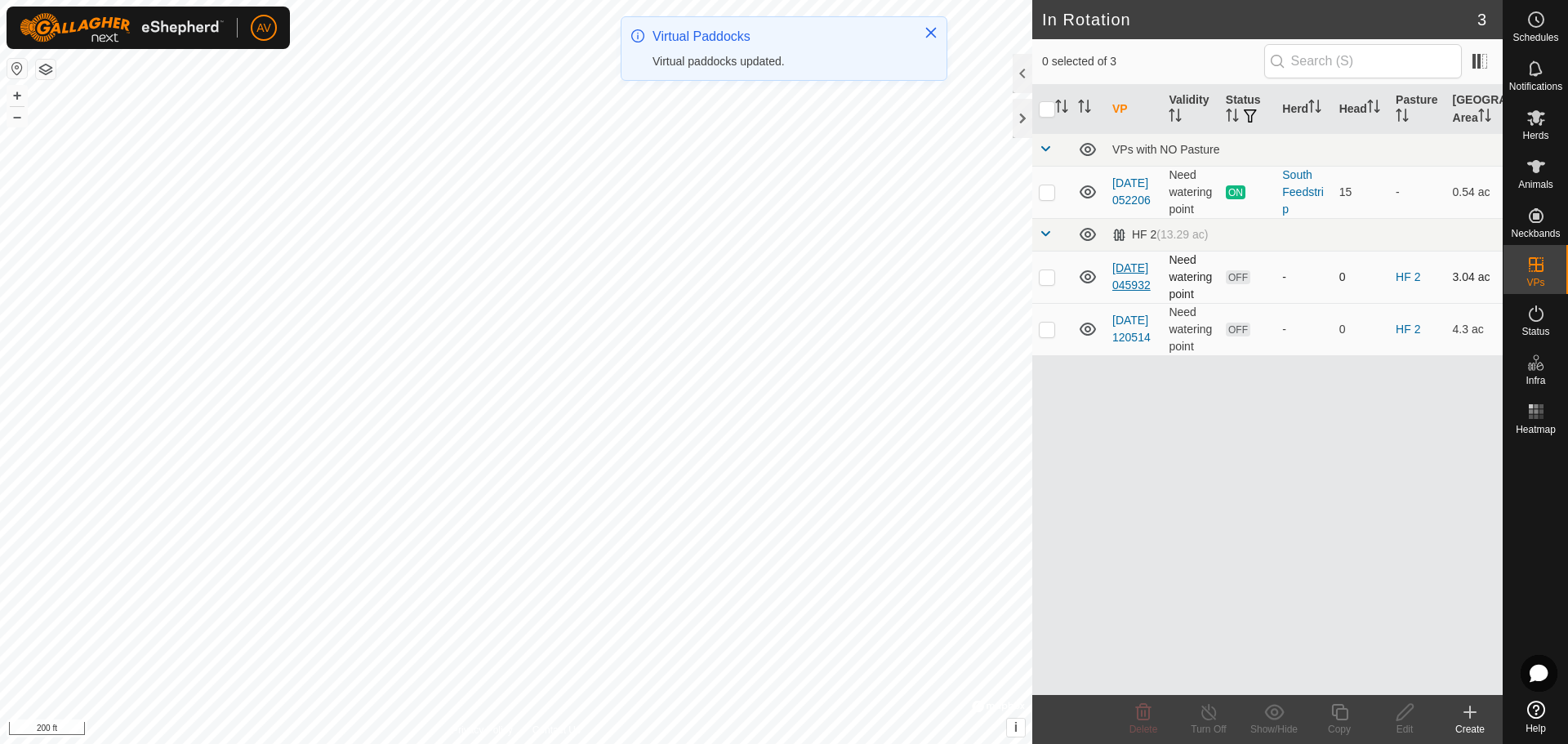
click at [1120, 277] on link "[DATE] 045932" at bounding box center [1131, 277] width 38 height 31
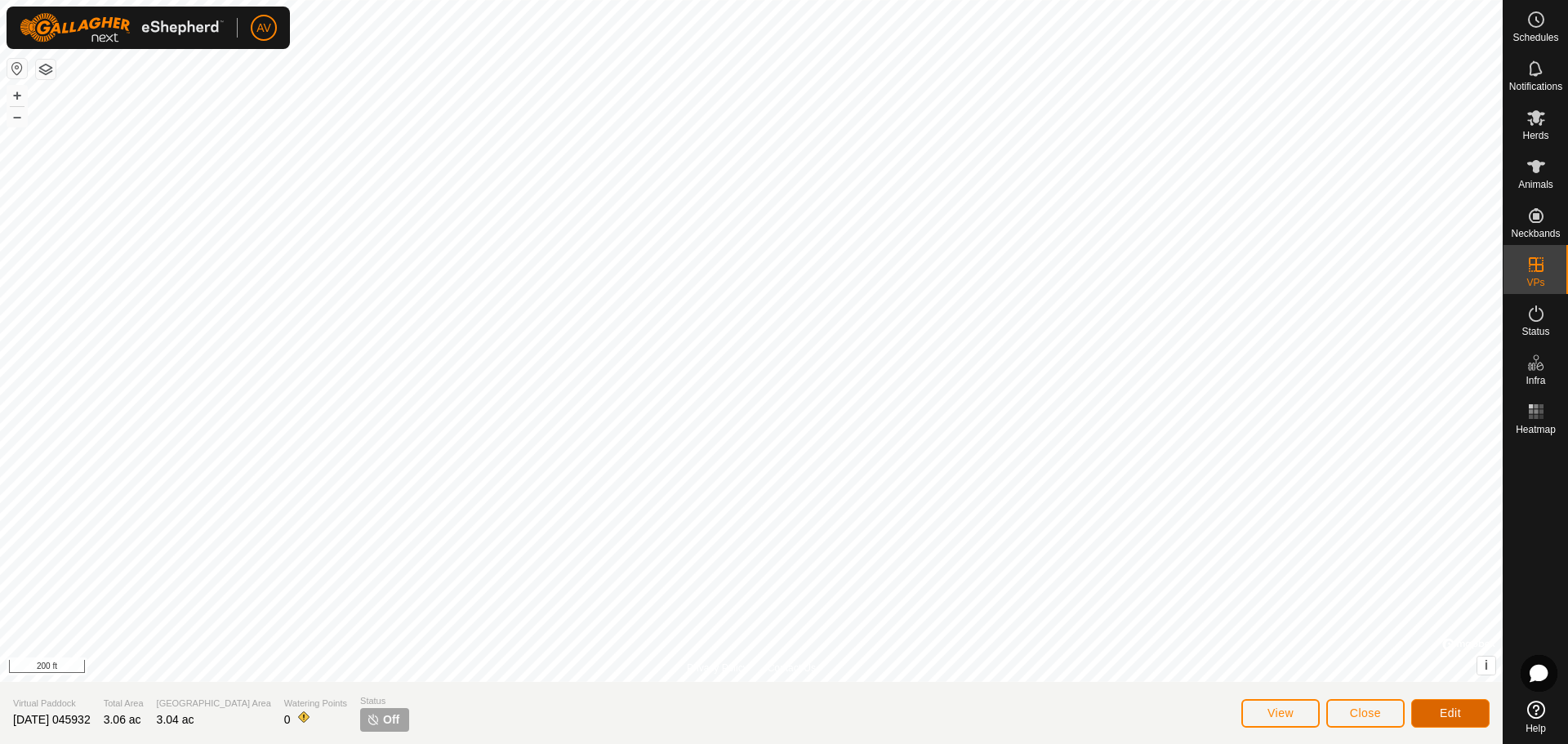
click at [1461, 713] on span "Edit" at bounding box center [1450, 712] width 21 height 13
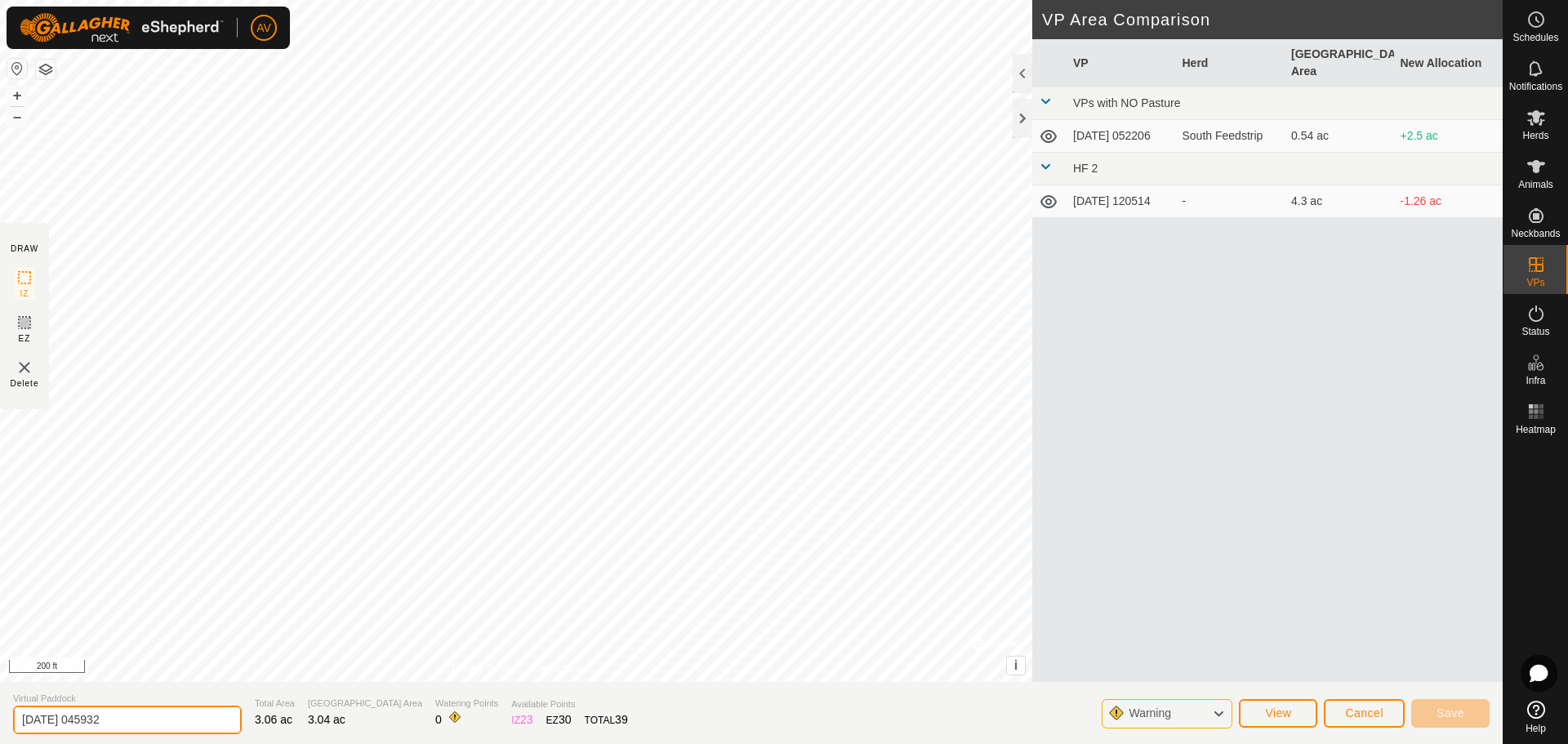
drag, startPoint x: 170, startPoint y: 716, endPoint x: 0, endPoint y: 702, distance: 170.6
click at [0, 702] on section "Virtual Paddock [DATE] 045932 Total Area 3.06 ac Grazing Area 3.04 ac Watering …" at bounding box center [751, 713] width 1503 height 62
type input "HF2_1"
click at [1466, 721] on button "Save" at bounding box center [1450, 713] width 78 height 29
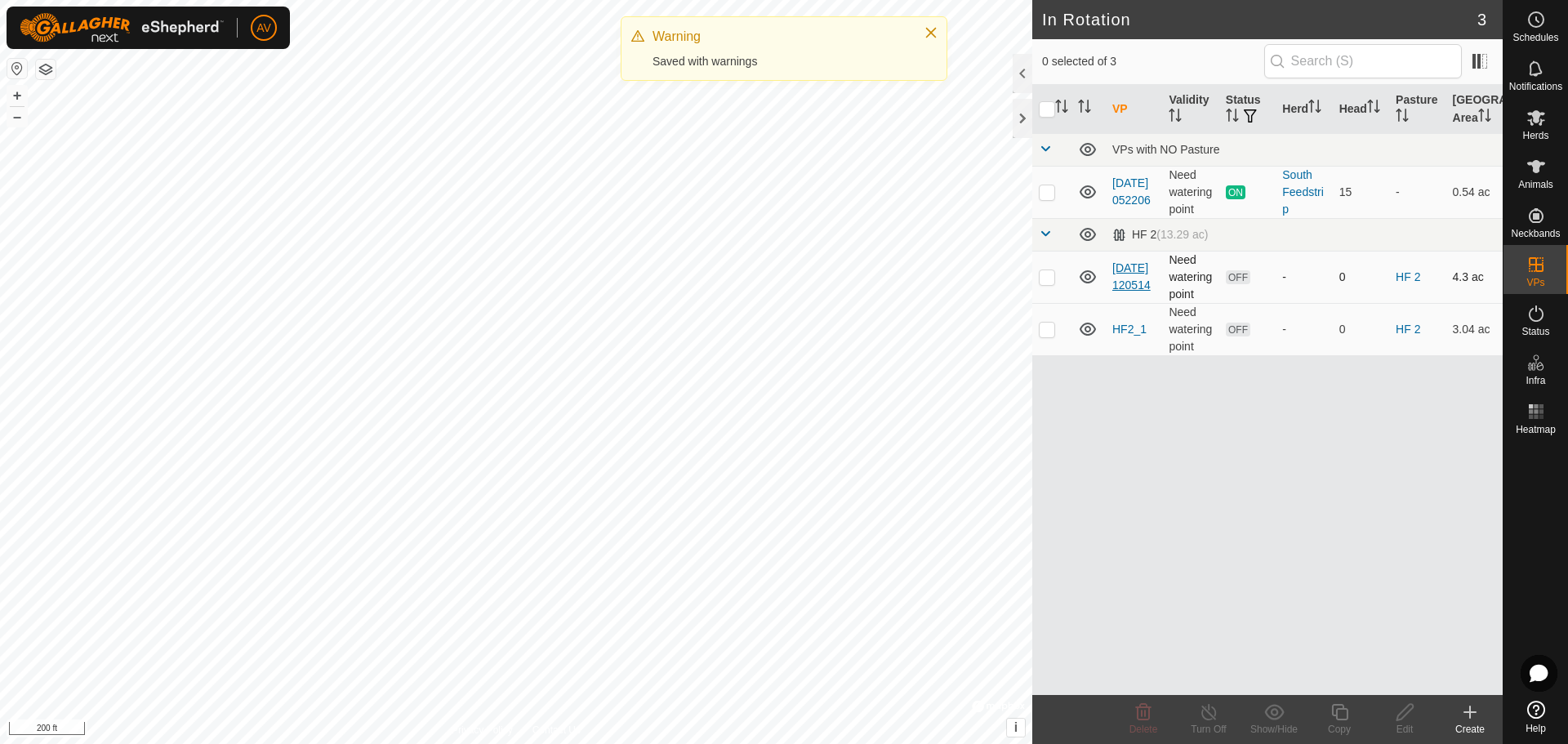
click at [1124, 276] on link "[DATE] 120514" at bounding box center [1131, 277] width 38 height 31
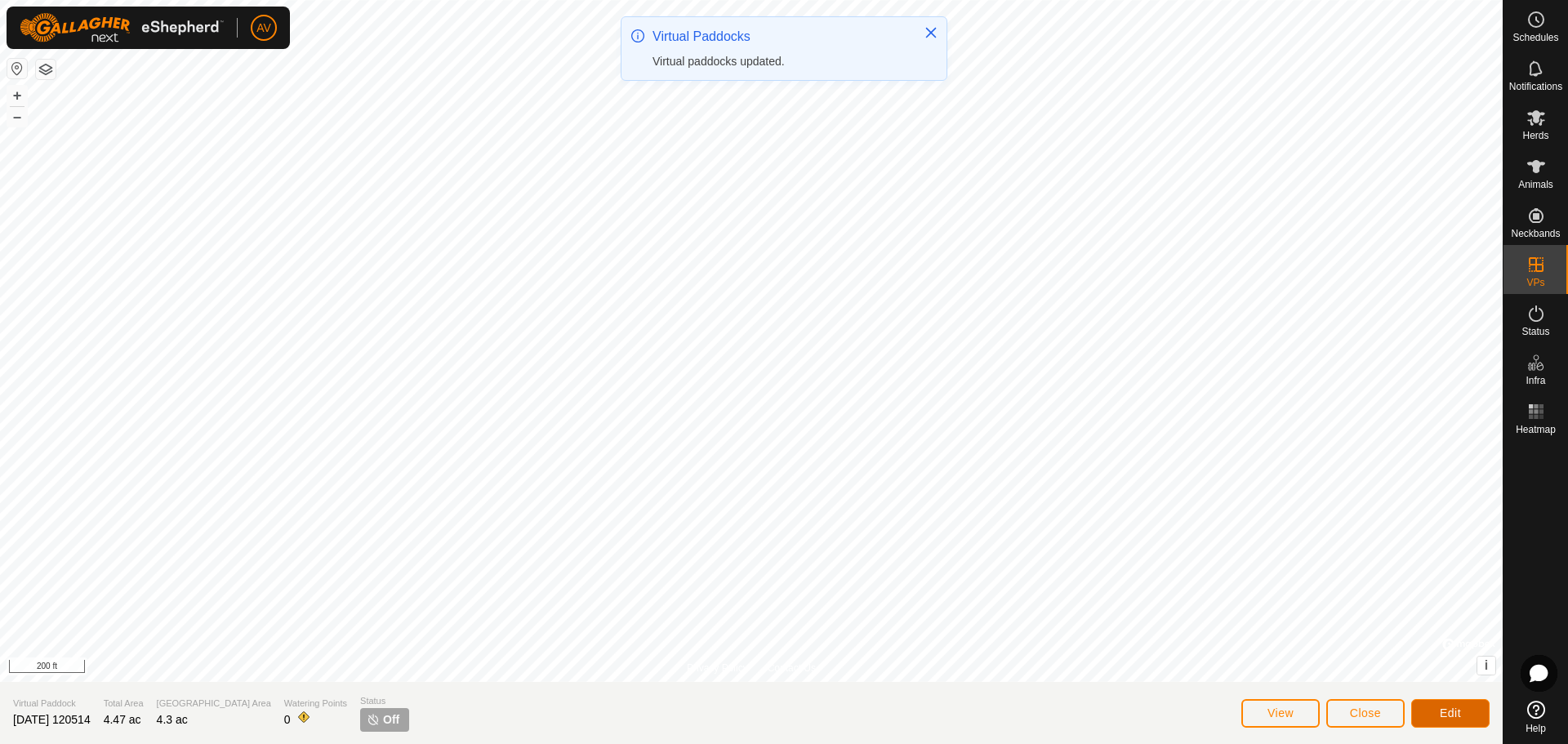
click at [1421, 712] on button "Edit" at bounding box center [1450, 713] width 78 height 29
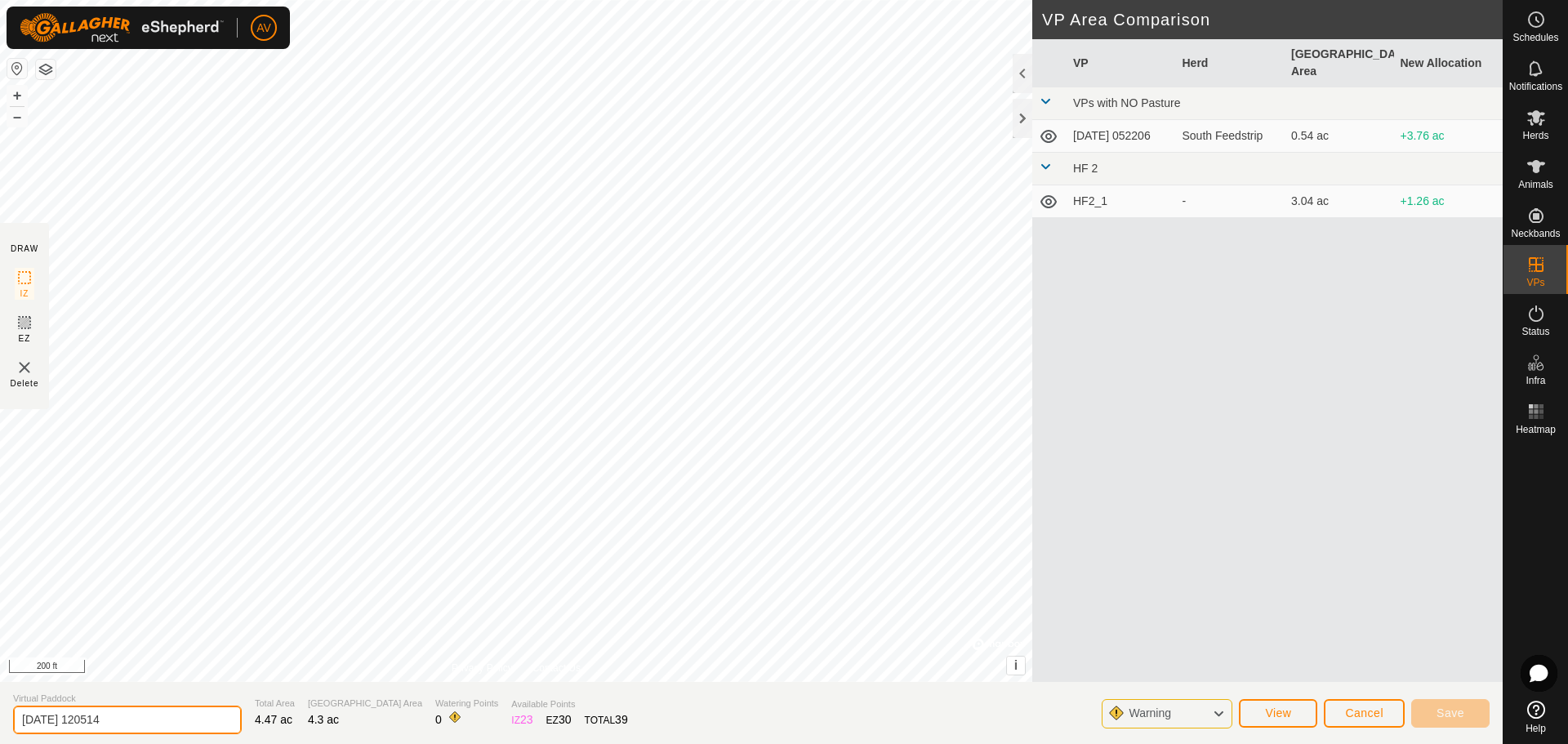
drag, startPoint x: 3, startPoint y: 743, endPoint x: 0, endPoint y: 782, distance: 39.1
click at [0, 743] on html "AV Schedules Notifications Herds Animals Neckbands VPs Status Infra Heatmap Hel…" at bounding box center [784, 372] width 1568 height 744
type input "HF2_2"
click at [1454, 718] on span "Save" at bounding box center [1450, 712] width 28 height 13
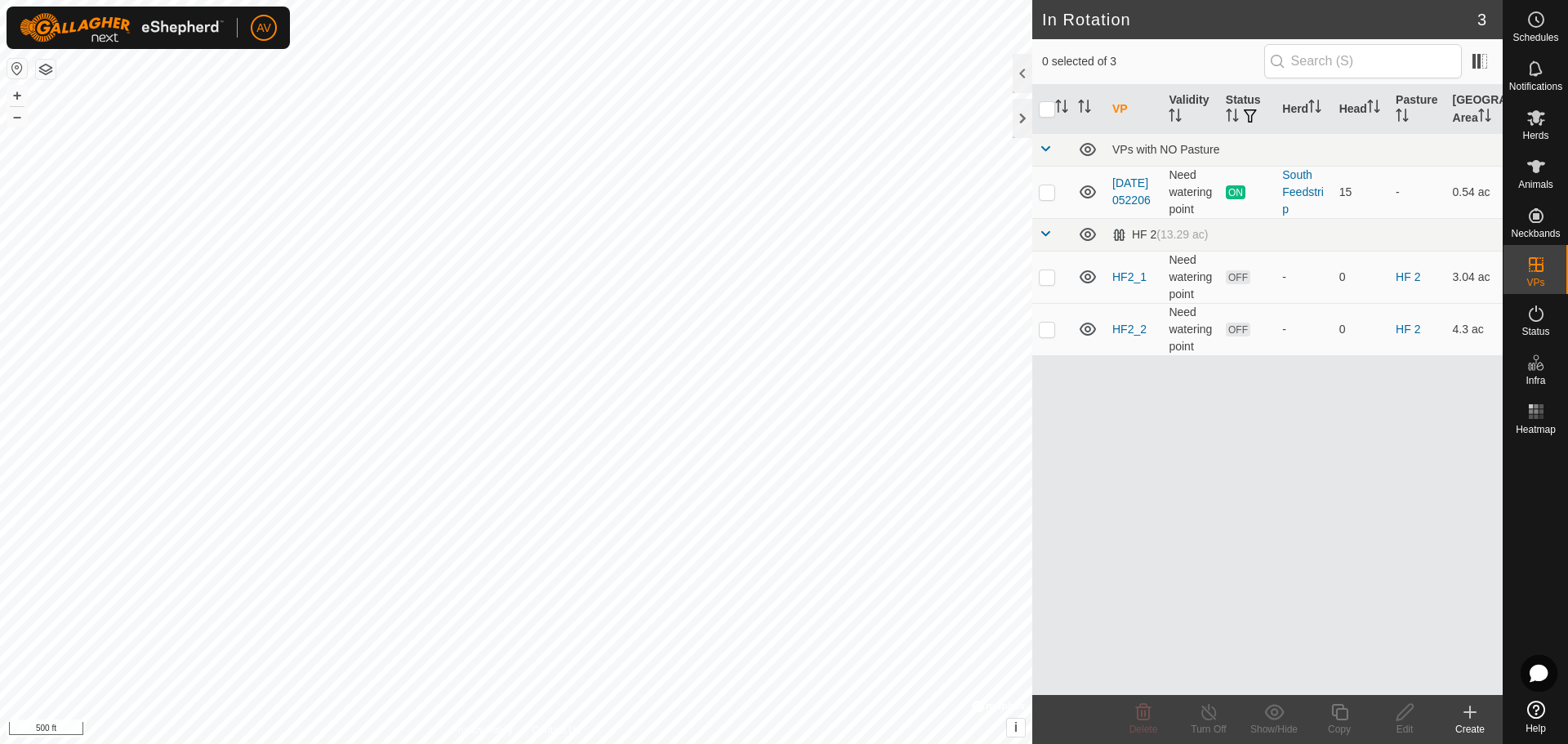
click at [1487, 725] on div "Create" at bounding box center [1470, 729] width 65 height 14
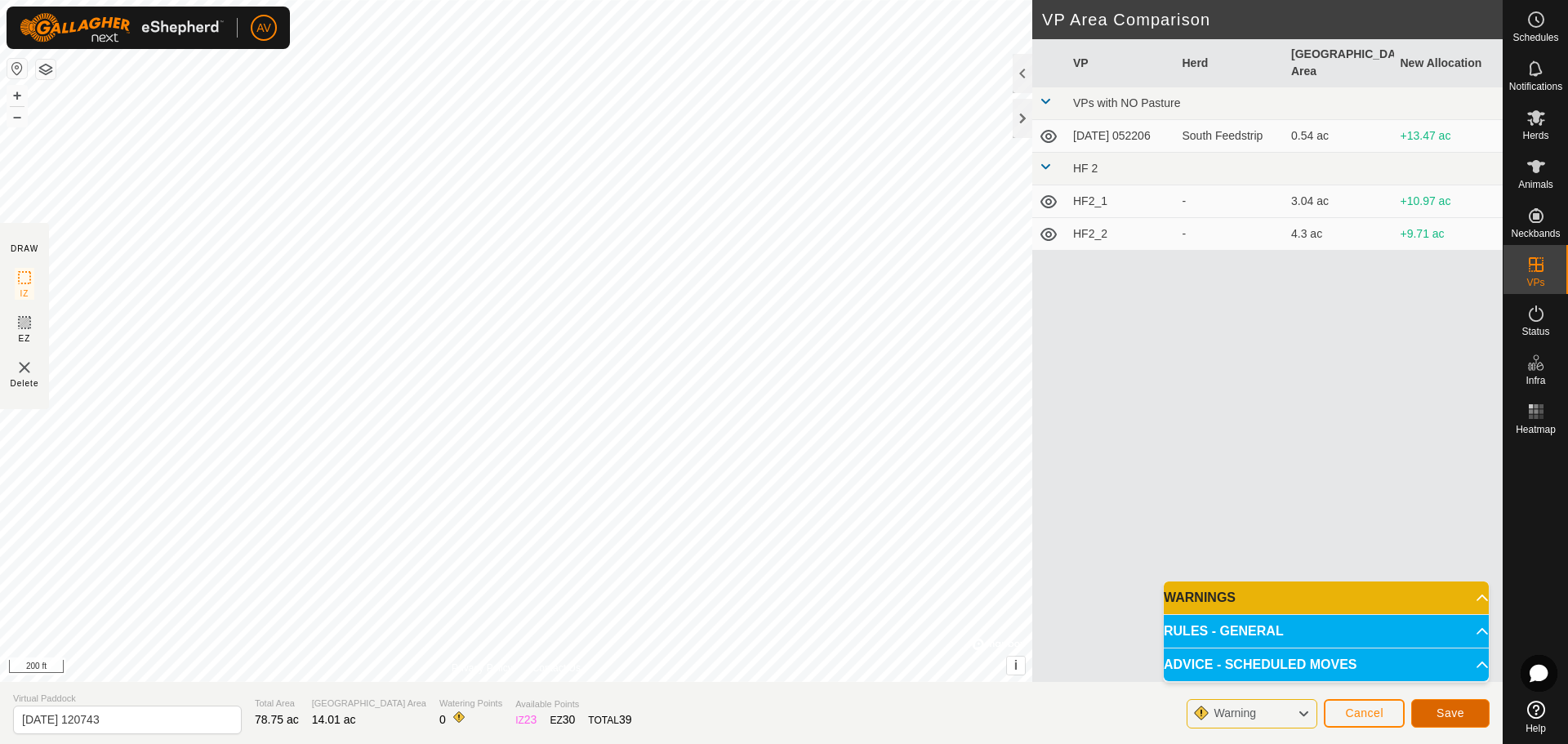
click at [1454, 703] on button "Save" at bounding box center [1450, 713] width 78 height 29
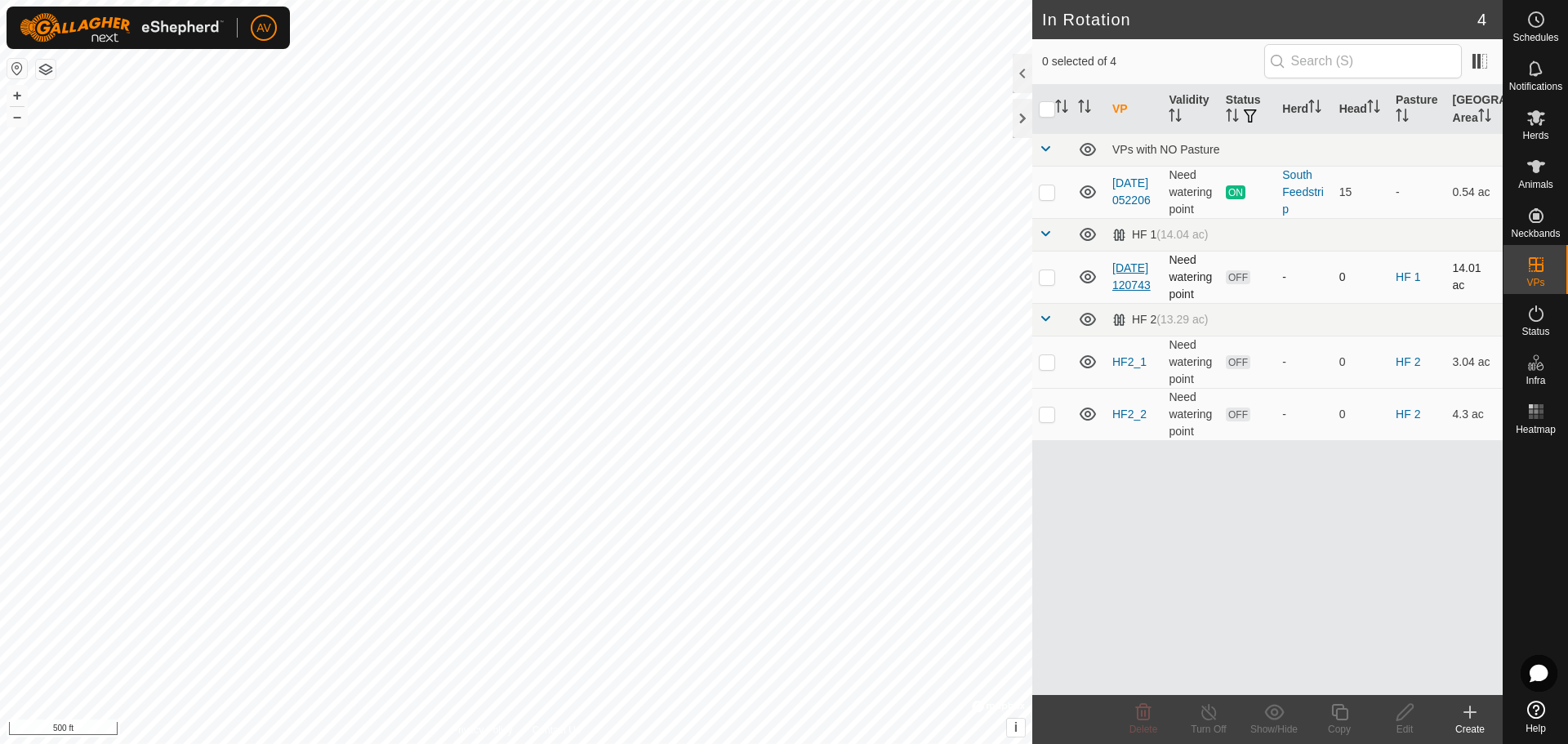
click at [1128, 271] on link "[DATE] 120743" at bounding box center [1131, 277] width 38 height 31
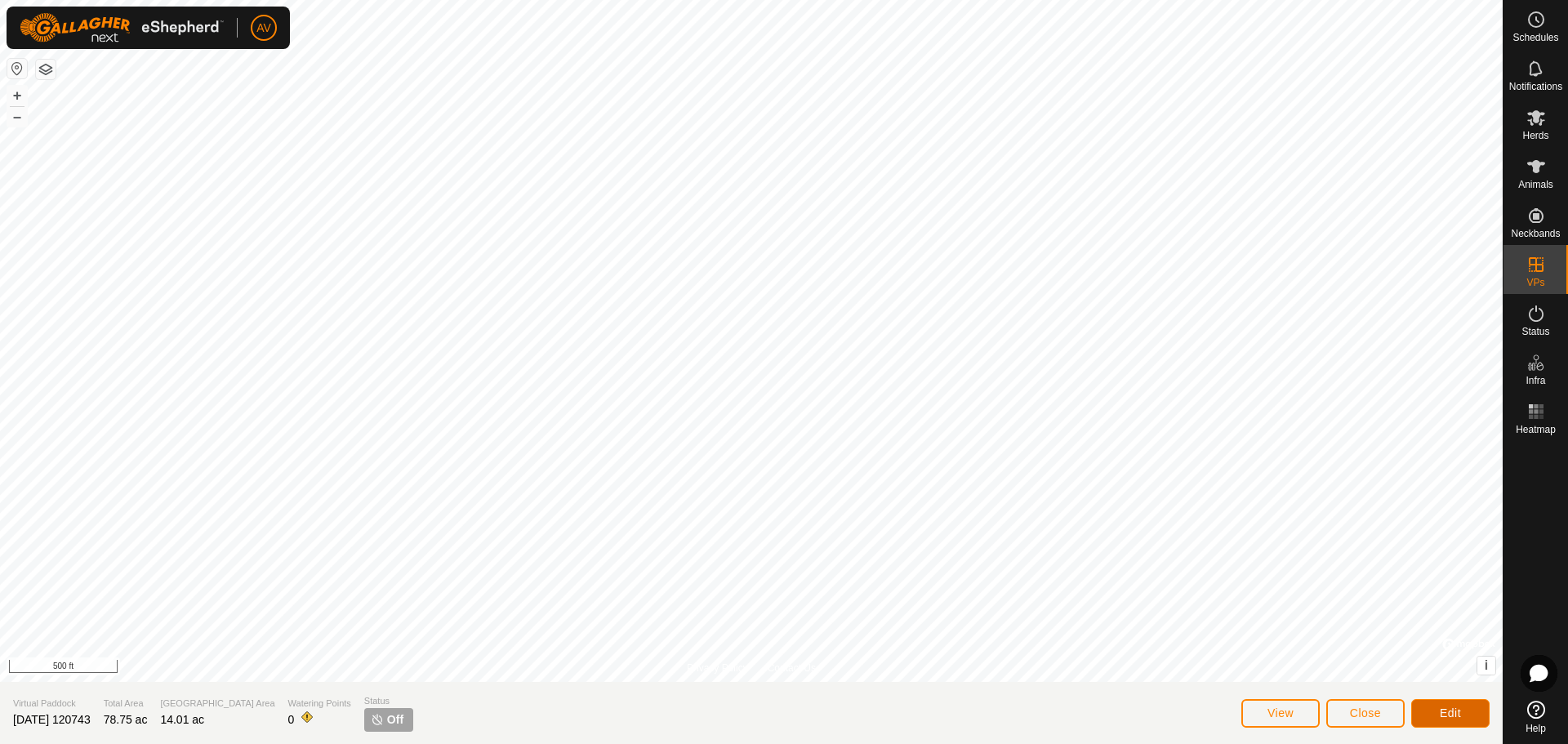
click at [1465, 718] on button "Edit" at bounding box center [1450, 713] width 78 height 29
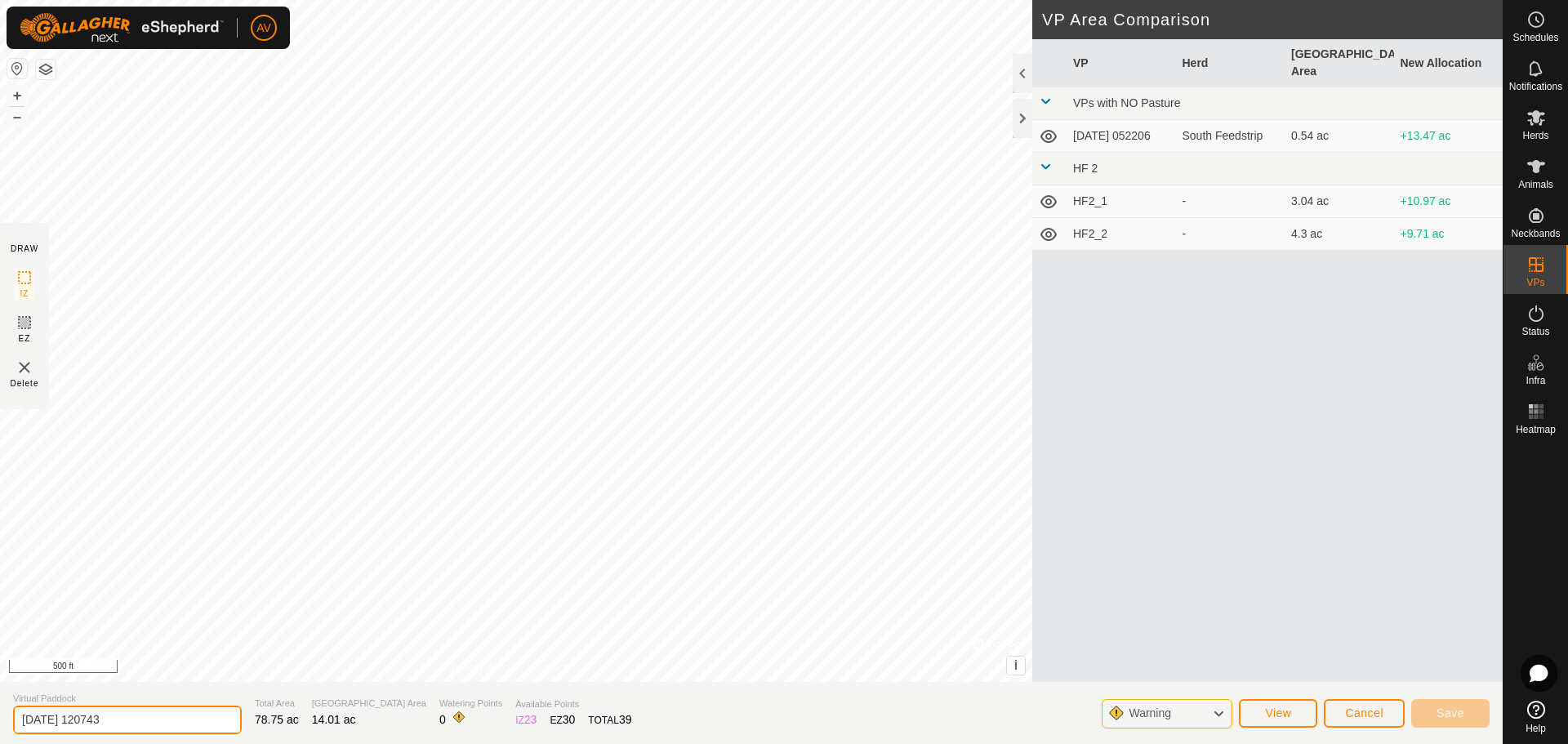
drag, startPoint x: 152, startPoint y: 723, endPoint x: 0, endPoint y: 738, distance: 152.7
click at [0, 738] on section "Virtual Paddock [DATE] 120743 Total Area 78.75 ac Grazing Area 14.01 ac Waterin…" at bounding box center [751, 713] width 1503 height 62
type input "Homefarm"
click at [1464, 715] on button "Save" at bounding box center [1450, 713] width 78 height 29
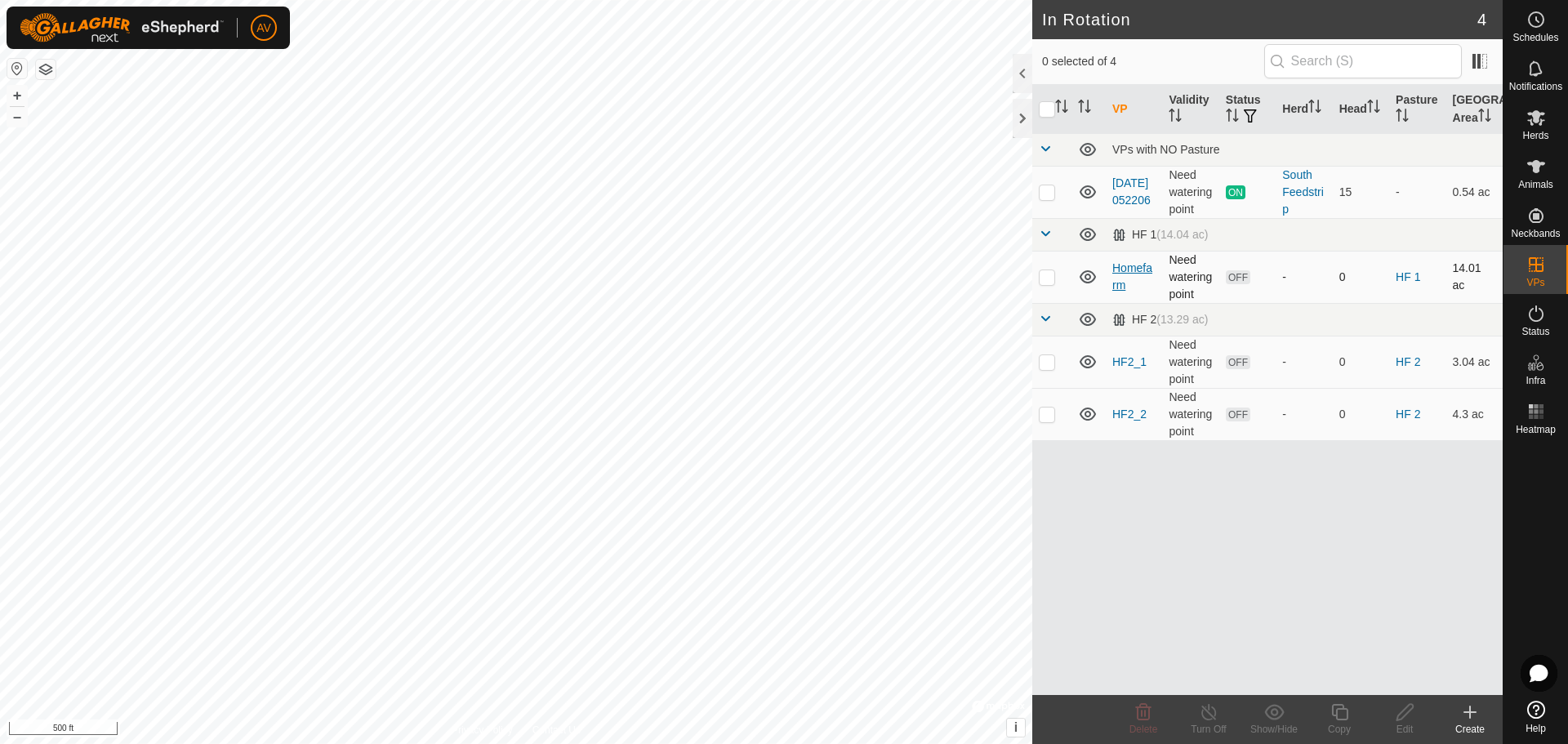
click at [1124, 270] on link "Homefarm" at bounding box center [1132, 277] width 40 height 31
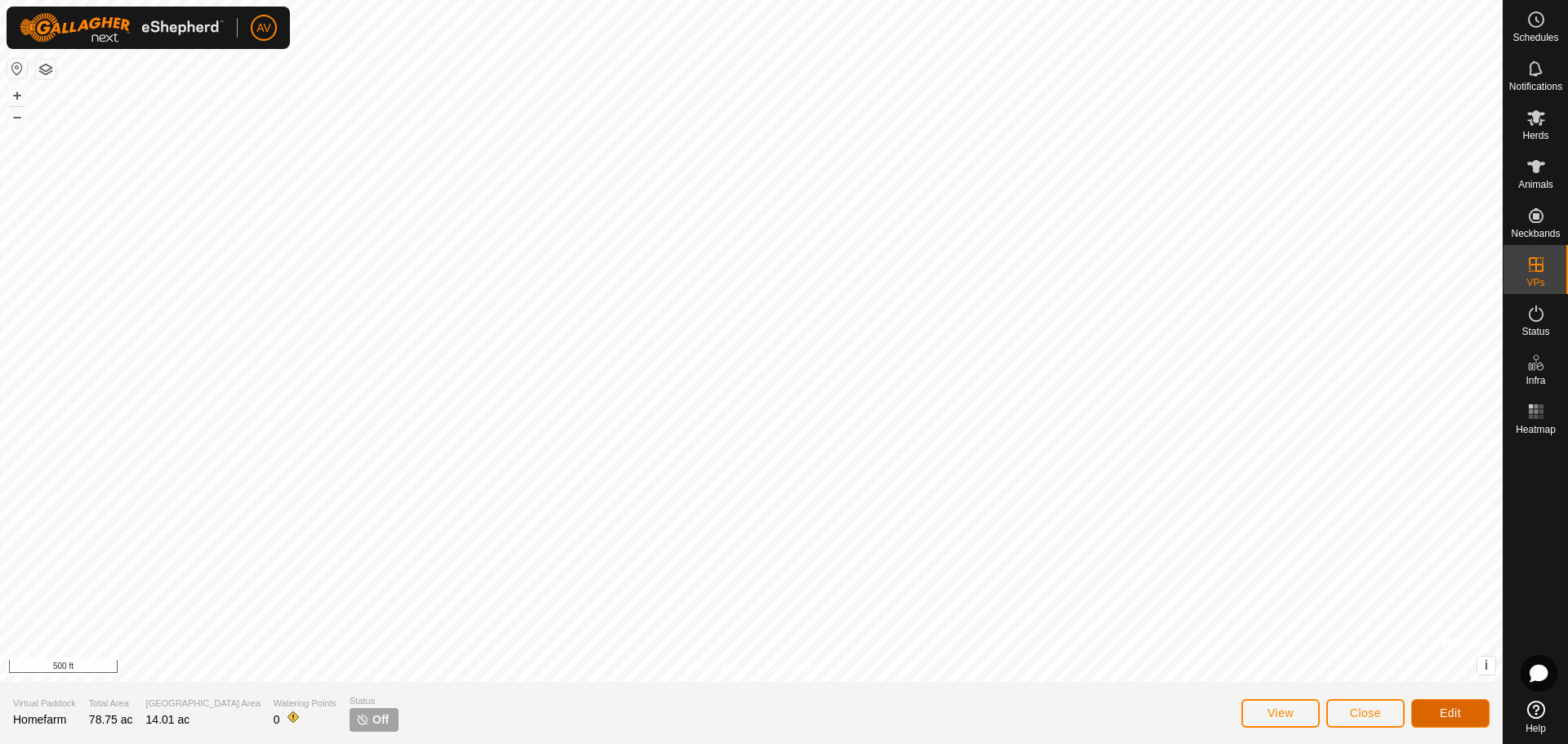
click at [1476, 702] on button "Edit" at bounding box center [1450, 713] width 78 height 29
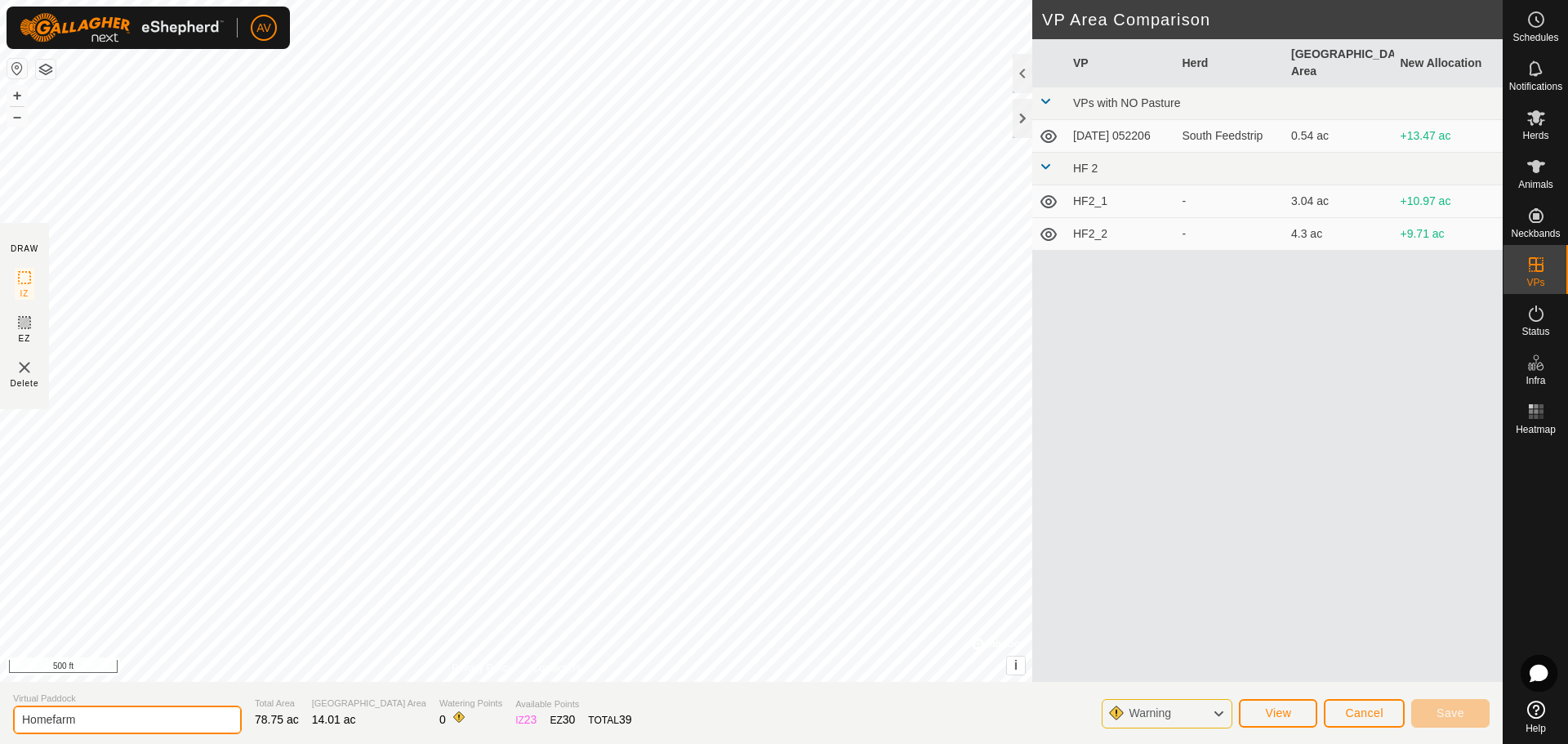
click at [98, 722] on input "Homefarm" at bounding box center [126, 719] width 228 height 29
type input "Homefarm_80 ac"
click at [1455, 710] on span "Save" at bounding box center [1450, 712] width 28 height 13
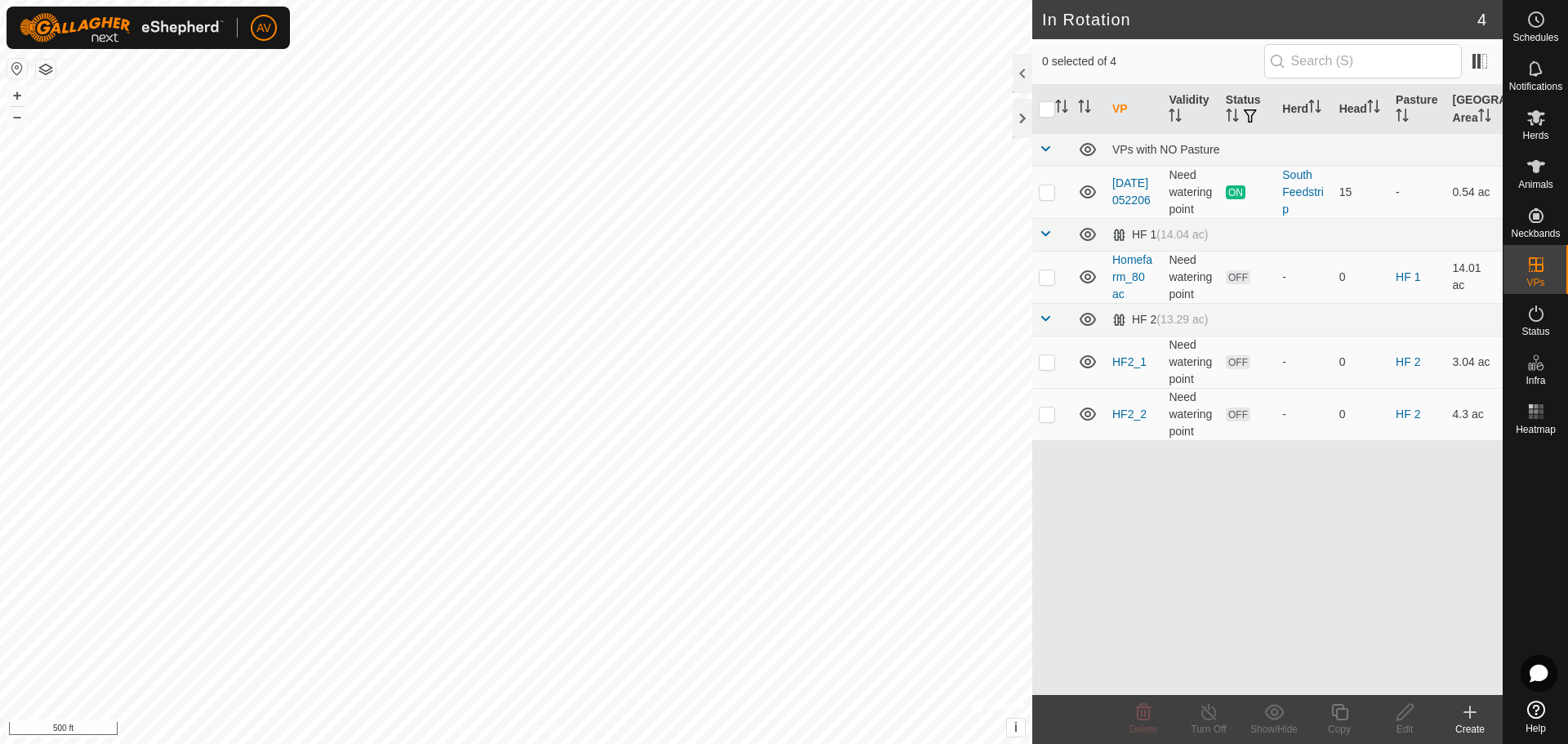
click at [1481, 721] on create-svg-icon at bounding box center [1470, 712] width 65 height 20
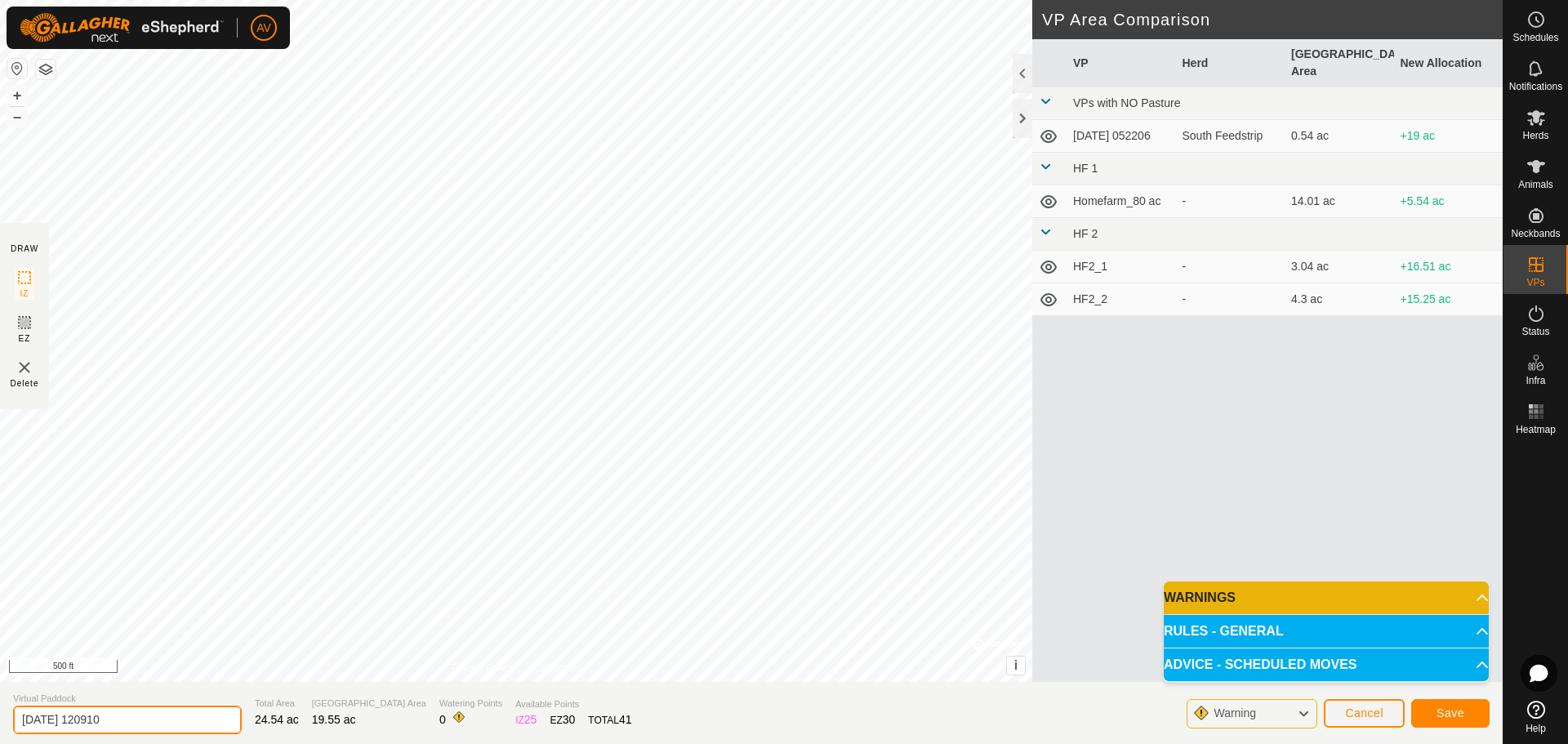
drag, startPoint x: 148, startPoint y: 729, endPoint x: 0, endPoint y: 703, distance: 150.3
click at [0, 714] on section "Virtual Paddock [DATE] 120910 Total Area 24.54 ac Grazing Area 19.55 ac Waterin…" at bounding box center [751, 713] width 1503 height 62
type input "the 40 on W"
click at [1459, 722] on button "Save" at bounding box center [1450, 713] width 78 height 29
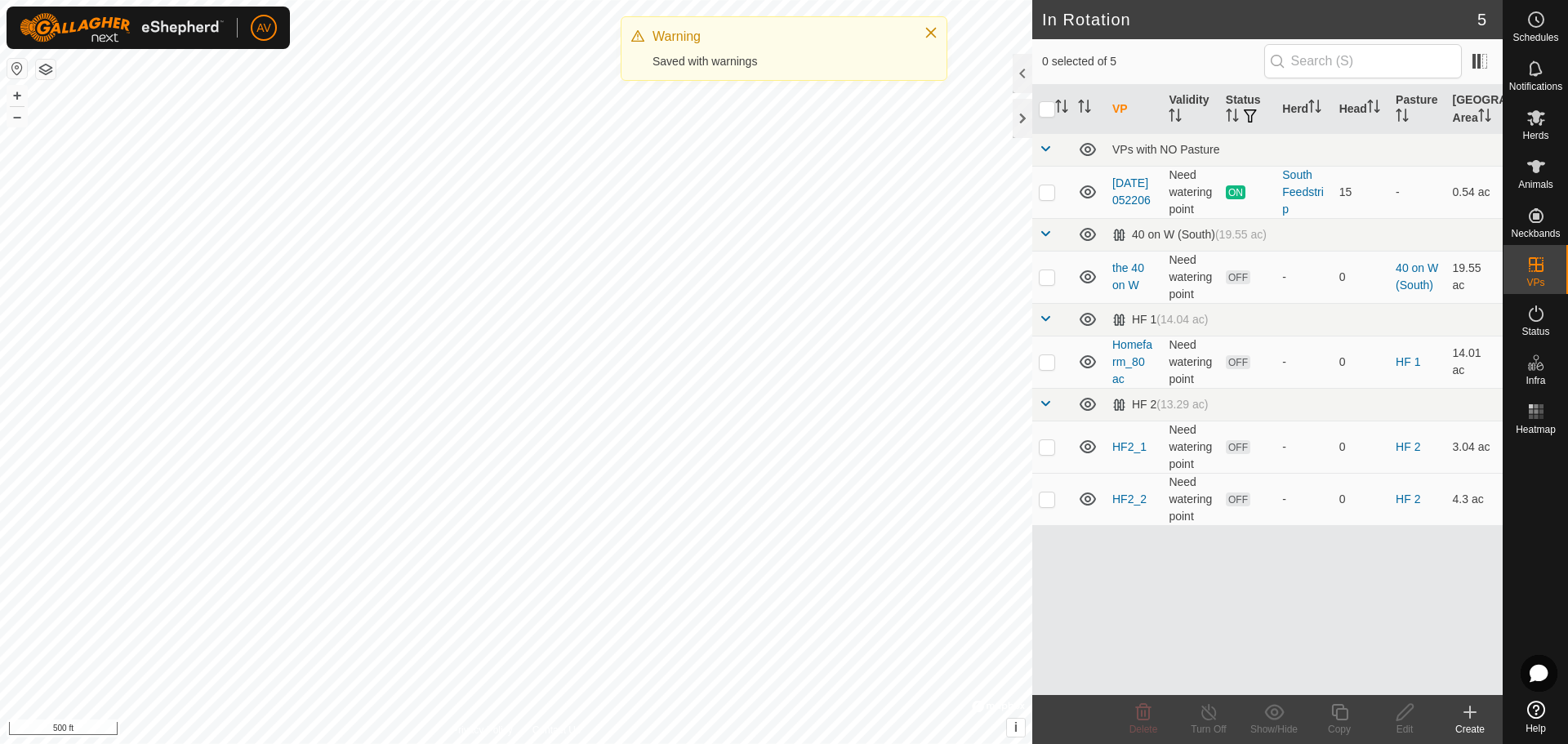
click at [176, 743] on html "AV Schedules Notifications Herds Animals Neckbands VPs Status Infra Heatmap Hel…" at bounding box center [784, 372] width 1568 height 744
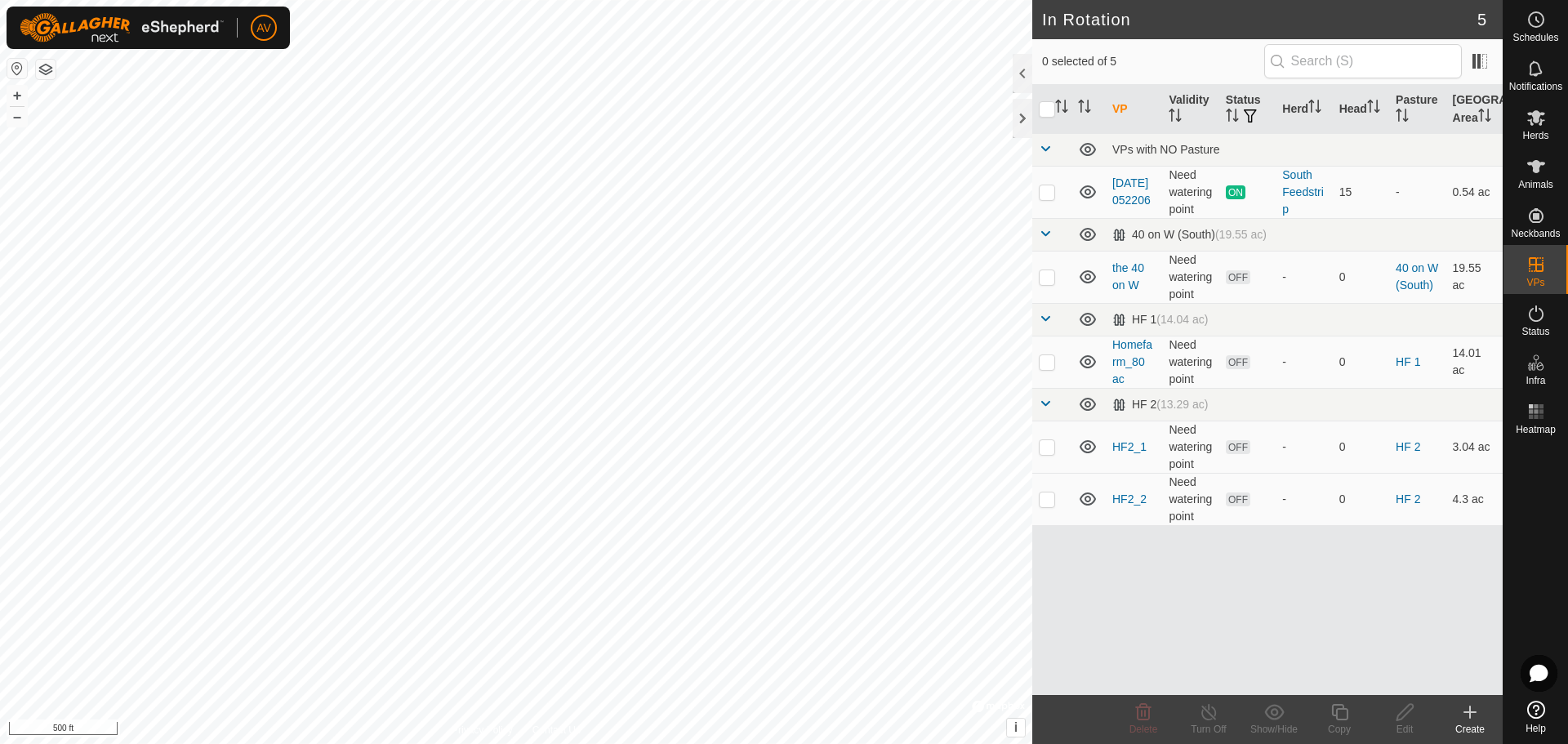
click at [388, 743] on html "AV Schedules Notifications Herds Animals Neckbands VPs Status Infra Heatmap Hel…" at bounding box center [784, 372] width 1568 height 744
click at [1484, 722] on div "Create" at bounding box center [1470, 719] width 65 height 49
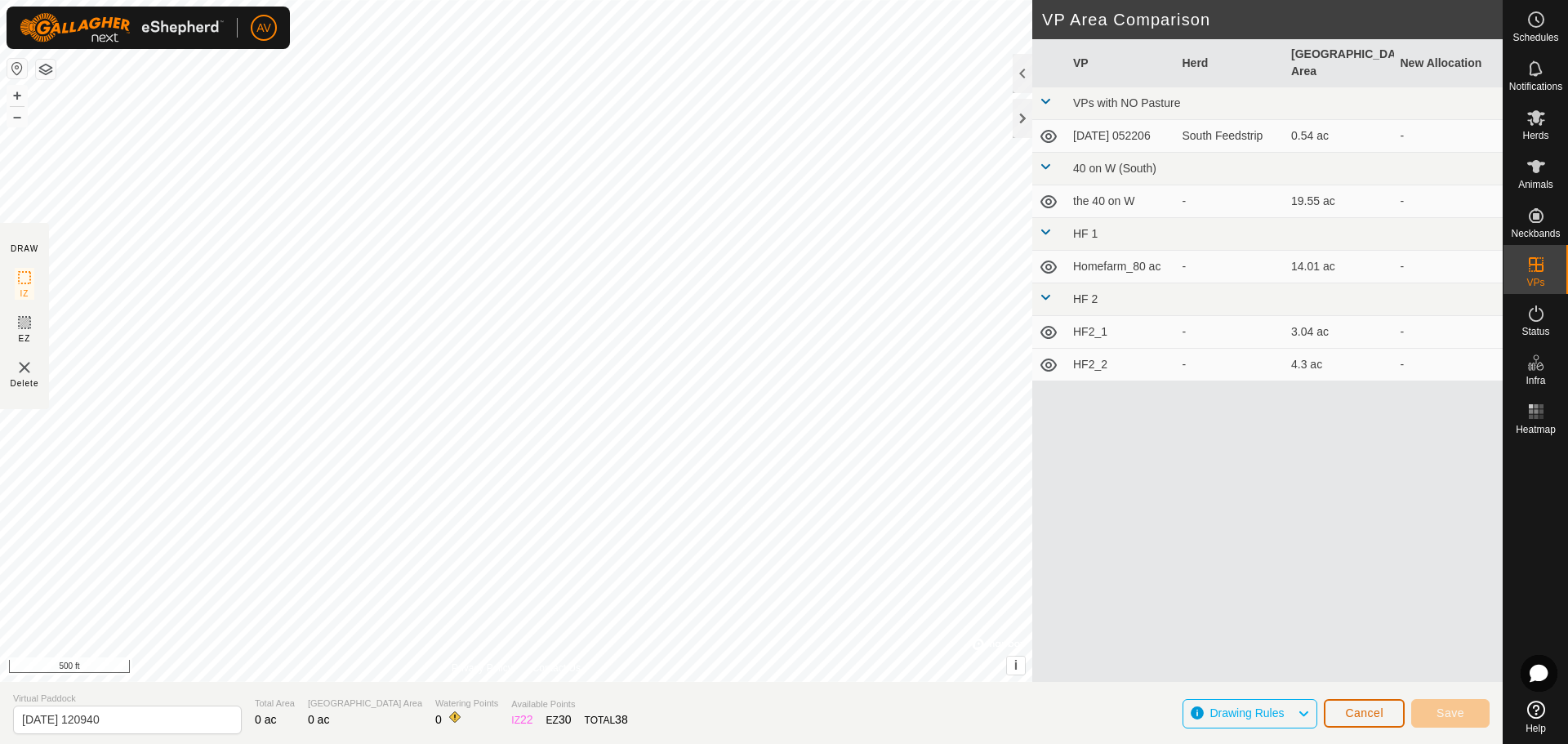
click at [1343, 712] on button "Cancel" at bounding box center [1364, 713] width 81 height 29
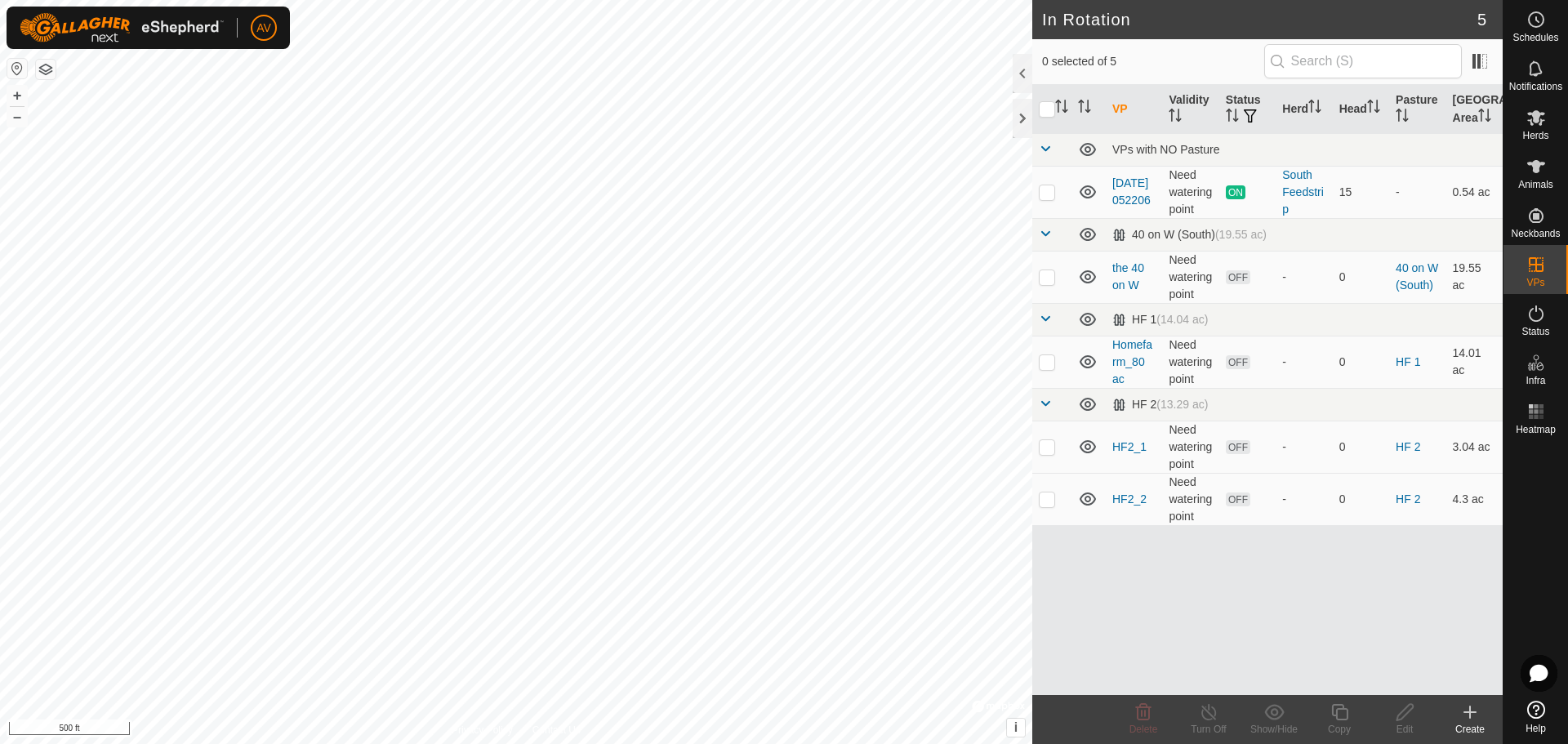
click at [1463, 723] on div "Create" at bounding box center [1470, 729] width 65 height 14
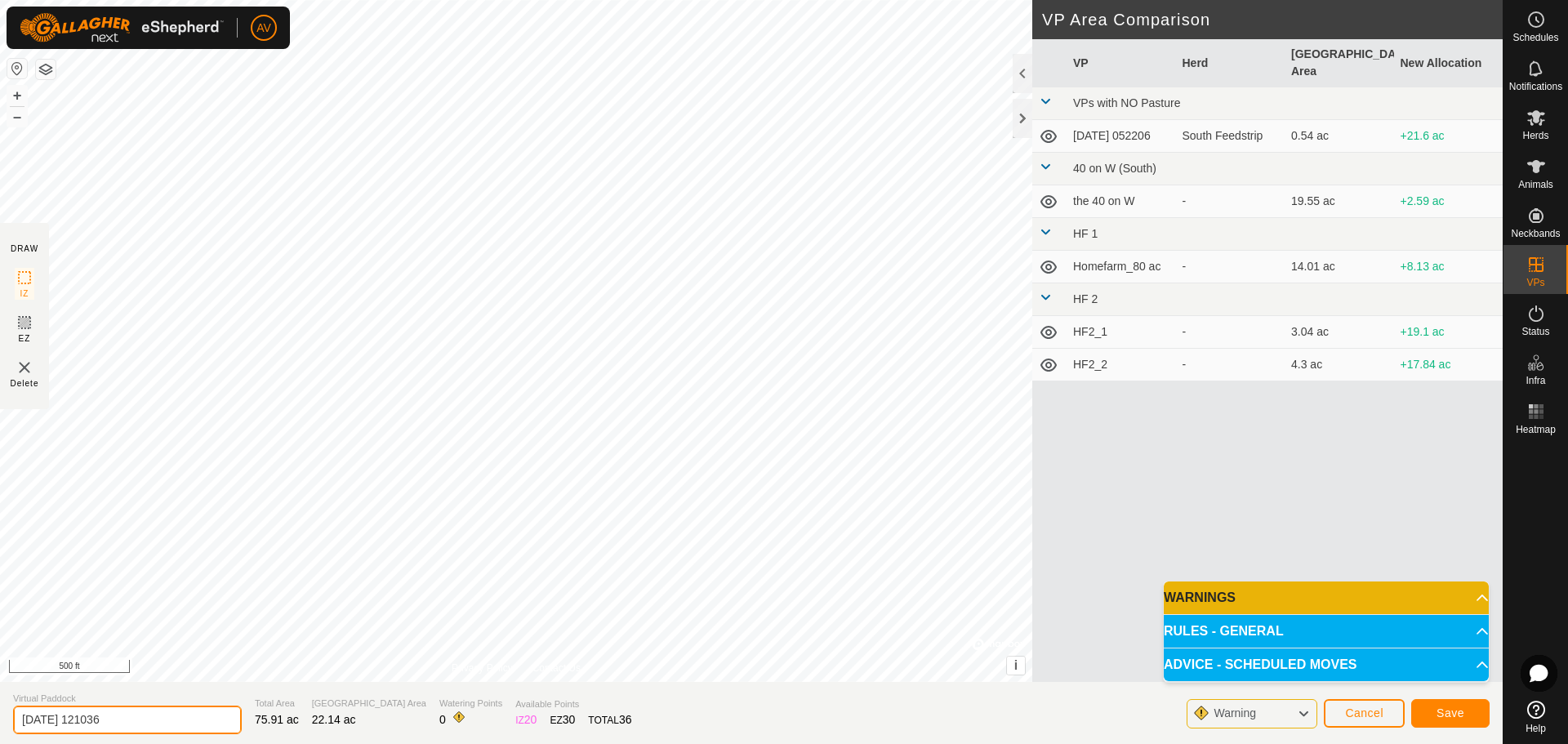
click at [0, 681] on div "DRAW IZ EZ Delete Privacy Policy Contact Us + – ⇧ i © Mapbox , © OpenStreetMap …" at bounding box center [751, 372] width 1503 height 744
type input "the 80 (balldiamond_ashleys parents)"
click at [1438, 712] on span "Save" at bounding box center [1450, 712] width 28 height 13
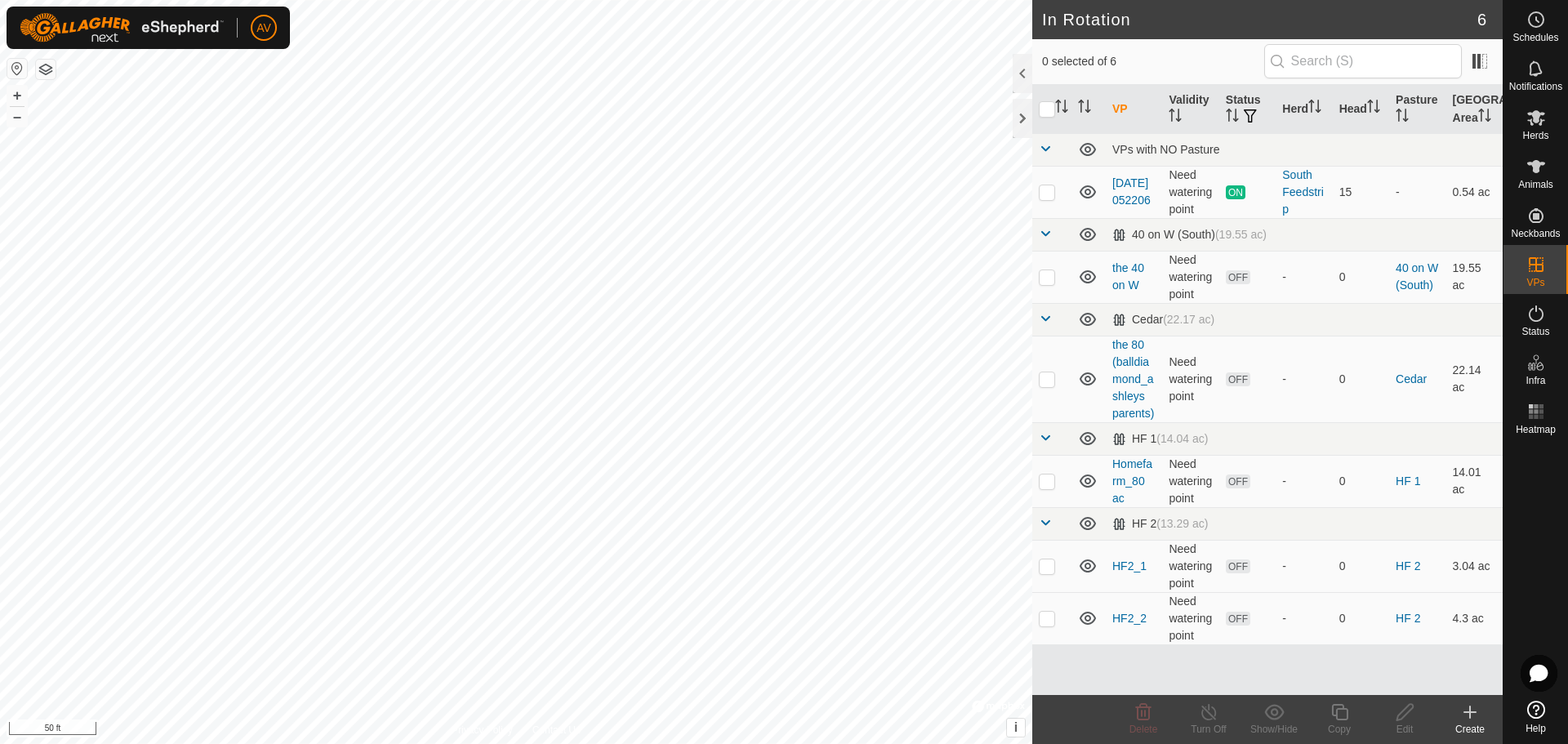
click at [1470, 712] on icon at bounding box center [1469, 712] width 11 height 0
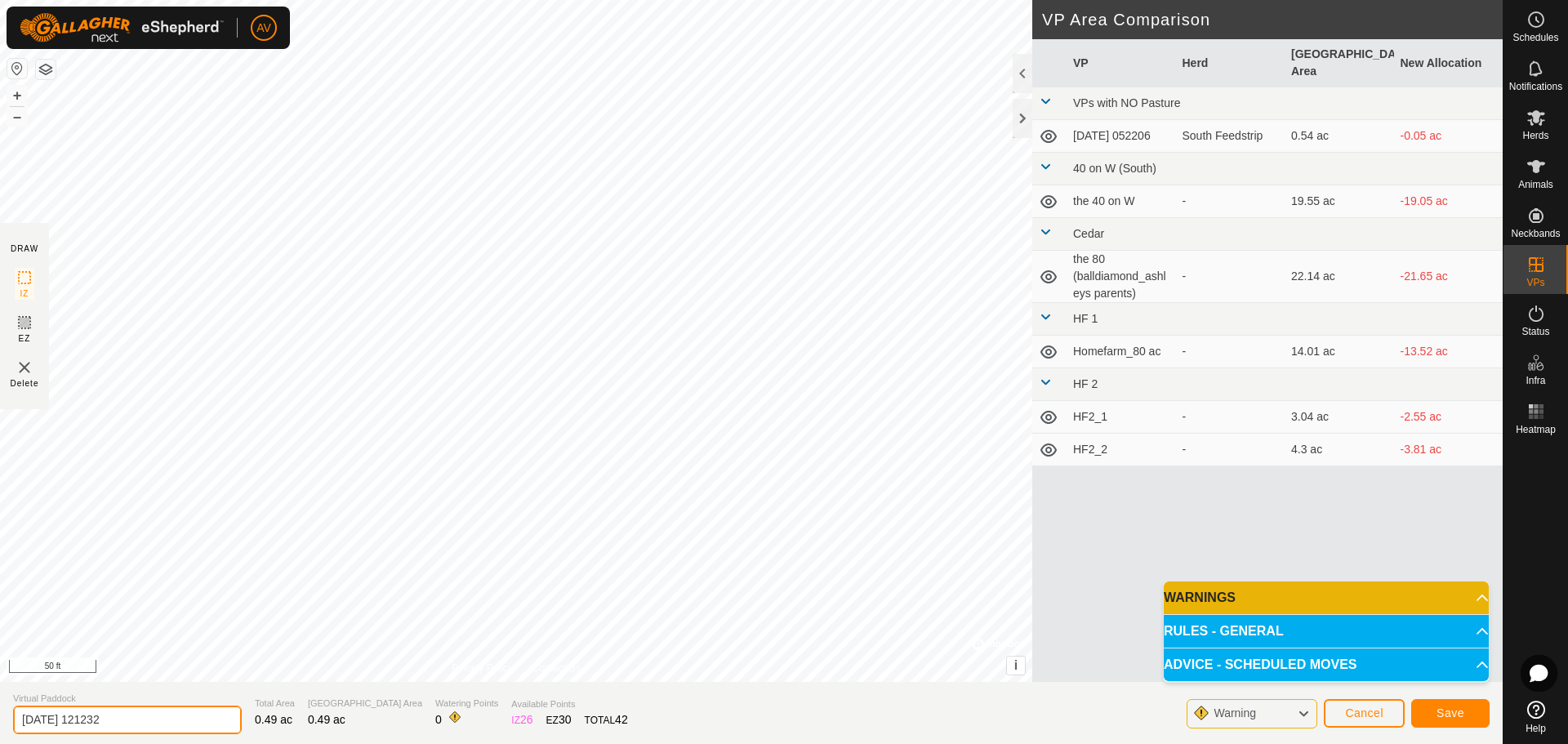
click at [0, 672] on div "DRAW IZ EZ Delete Privacy Policy Contact Us + – ⇧ i © Mapbox , © OpenStreetMap …" at bounding box center [751, 372] width 1503 height 744
type input "South Feed Strip_cowyard only"
click at [1473, 717] on button "Save" at bounding box center [1450, 713] width 78 height 29
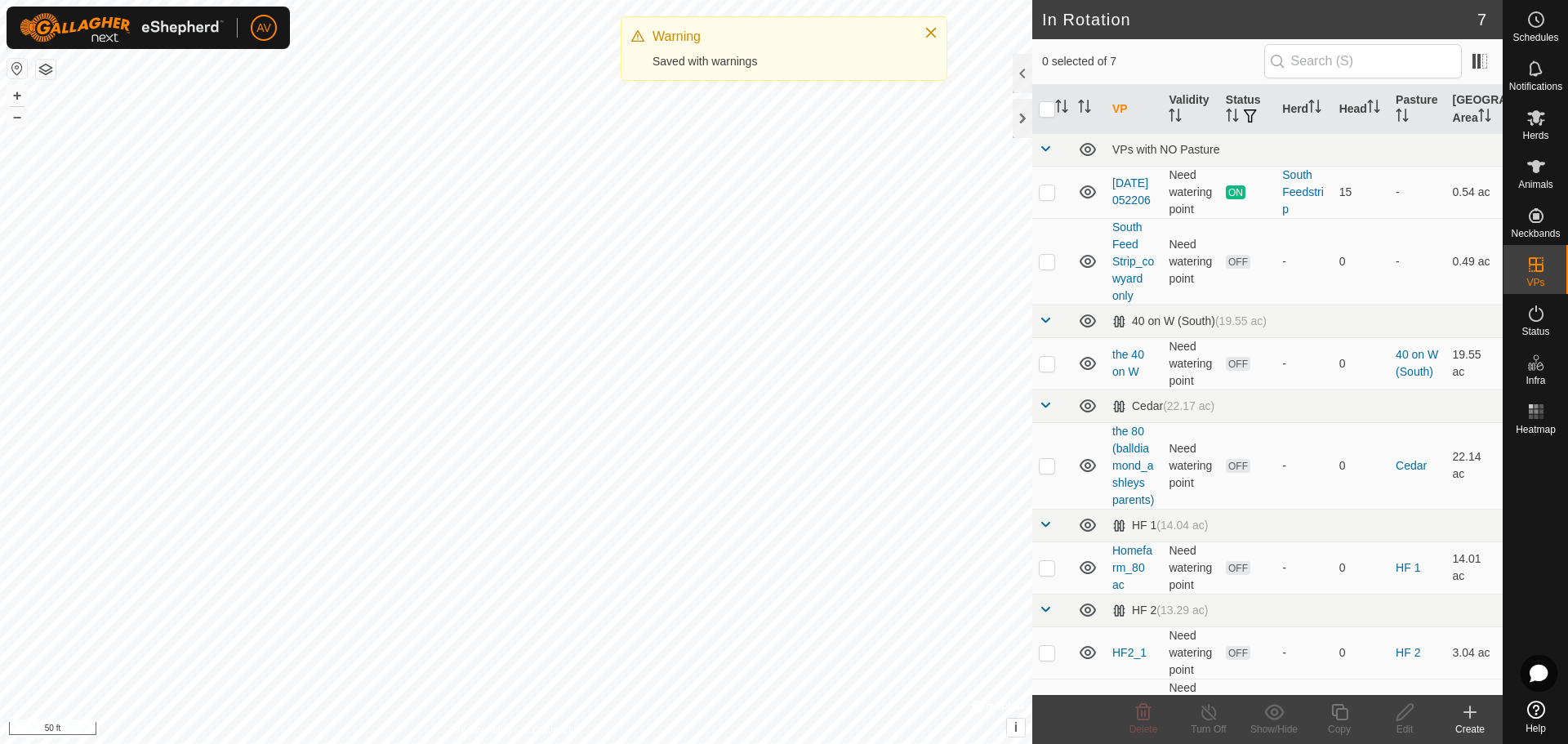
click at [1464, 724] on div "Create" at bounding box center [1470, 729] width 65 height 14
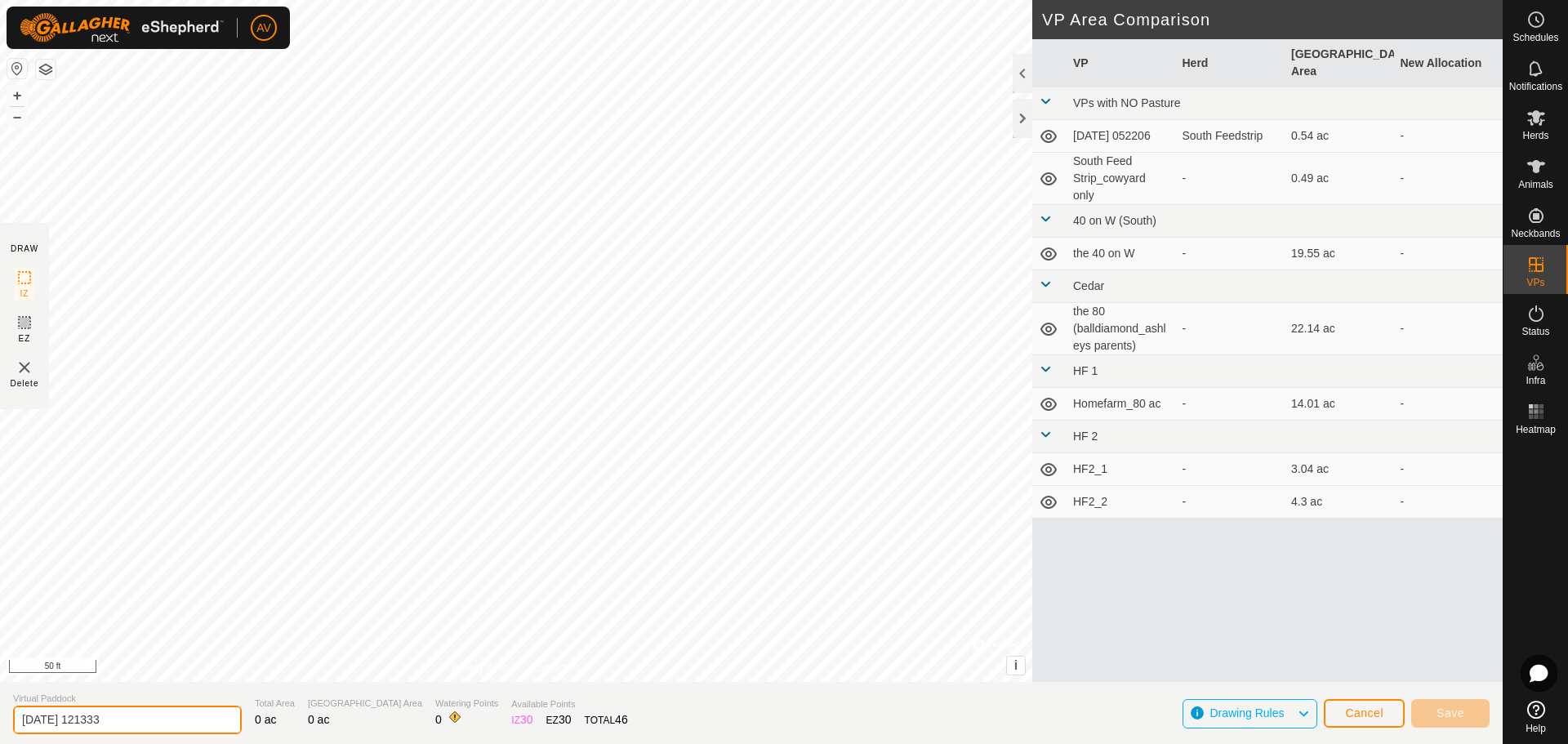
click at [0, 666] on div "DRAW IZ EZ Delete Privacy Policy Contact Us + – ⇧ i © Mapbox , © OpenStreetMap …" at bounding box center [751, 372] width 1503 height 744
click at [164, 715] on input "South feedstrip_headlocks&water only" at bounding box center [126, 719] width 228 height 32
type input "South feedstrip_headlocks and water only"
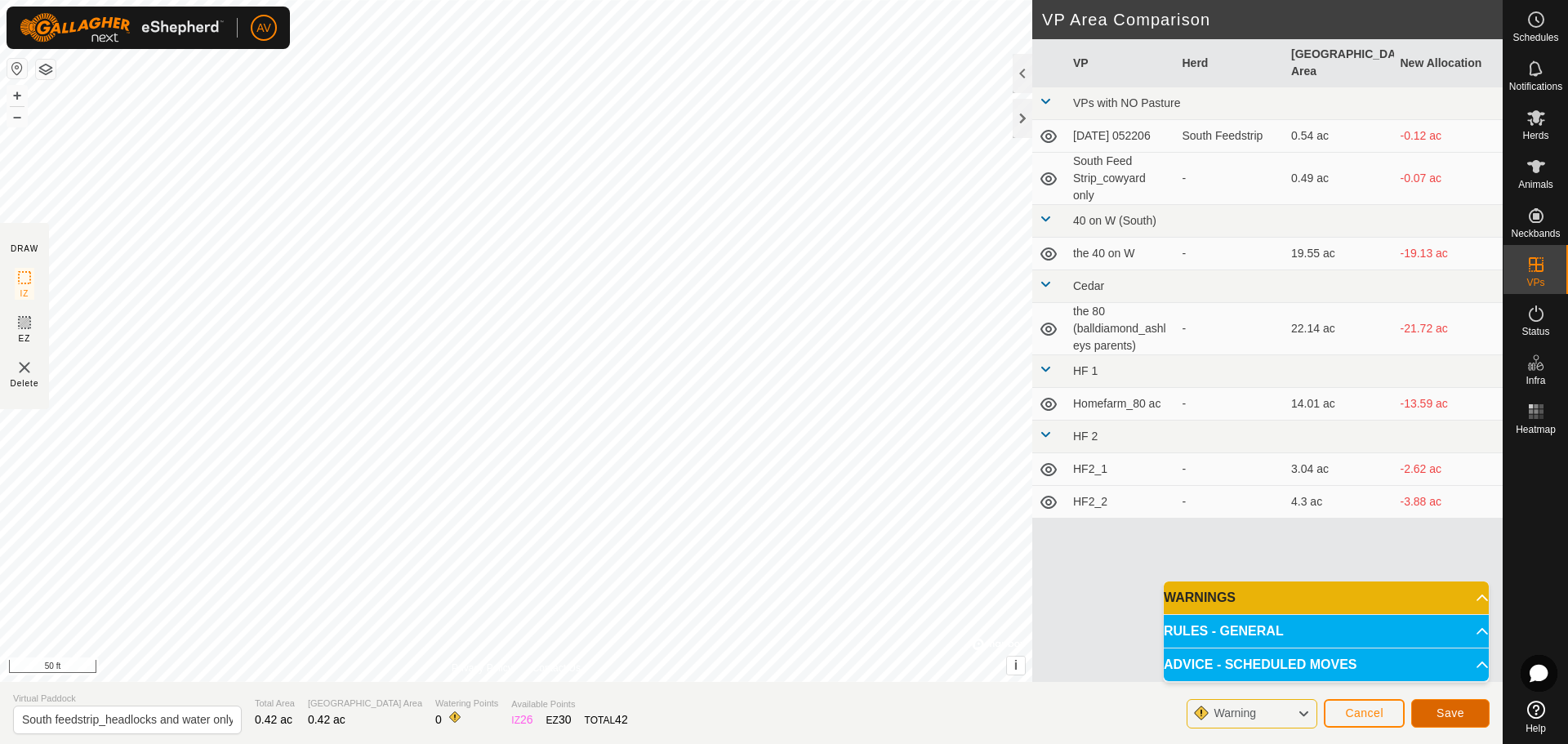
click at [1425, 708] on button "Save" at bounding box center [1450, 713] width 78 height 29
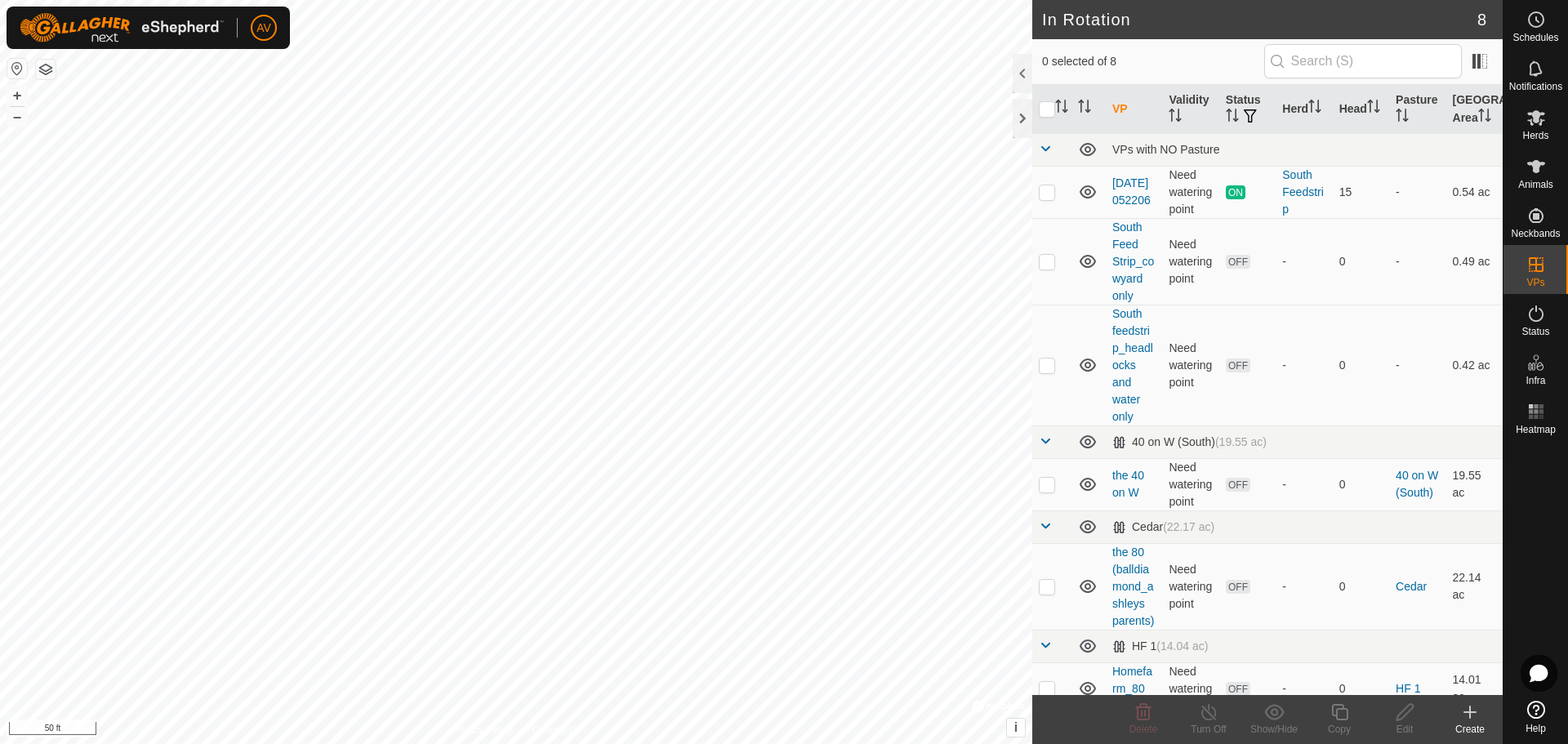
click at [1468, 717] on icon at bounding box center [1470, 712] width 20 height 20
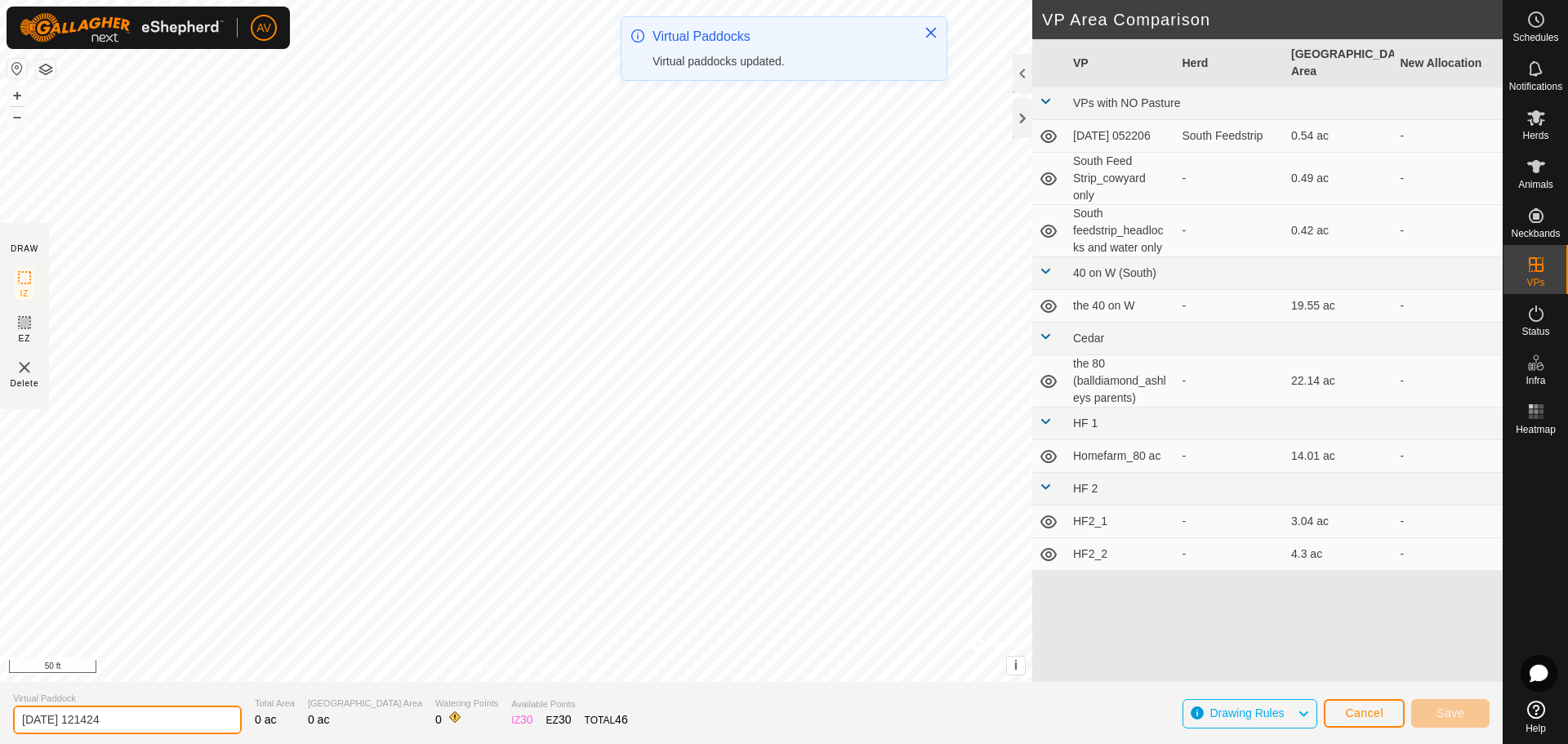
drag, startPoint x: 111, startPoint y: 715, endPoint x: 0, endPoint y: 701, distance: 111.9
click at [0, 701] on section "Virtual Paddock [DATE] 121424 Total Area 0 ac Grazing Area 0 ac Watering Points…" at bounding box center [751, 713] width 1503 height 62
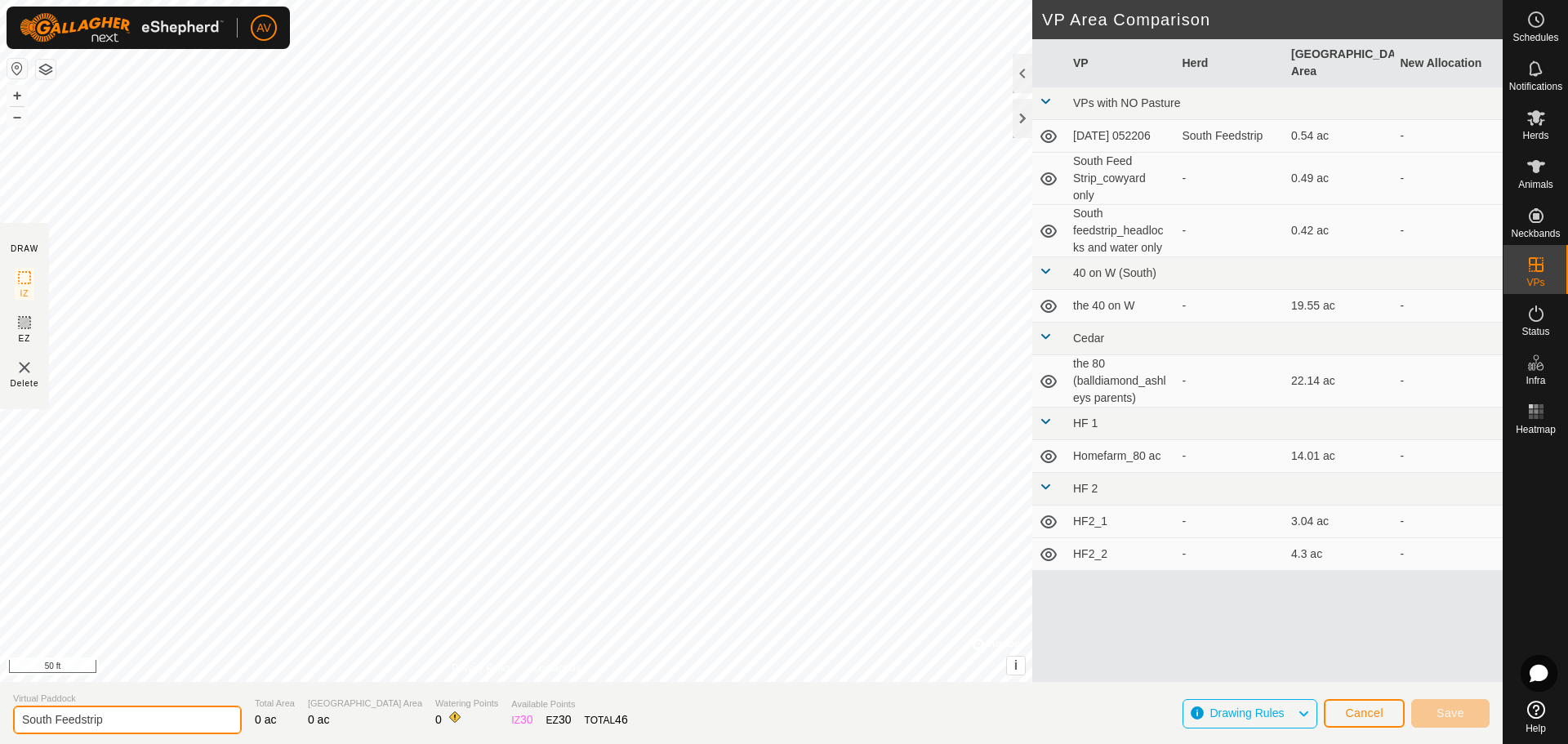
type input "South Feedstrip"
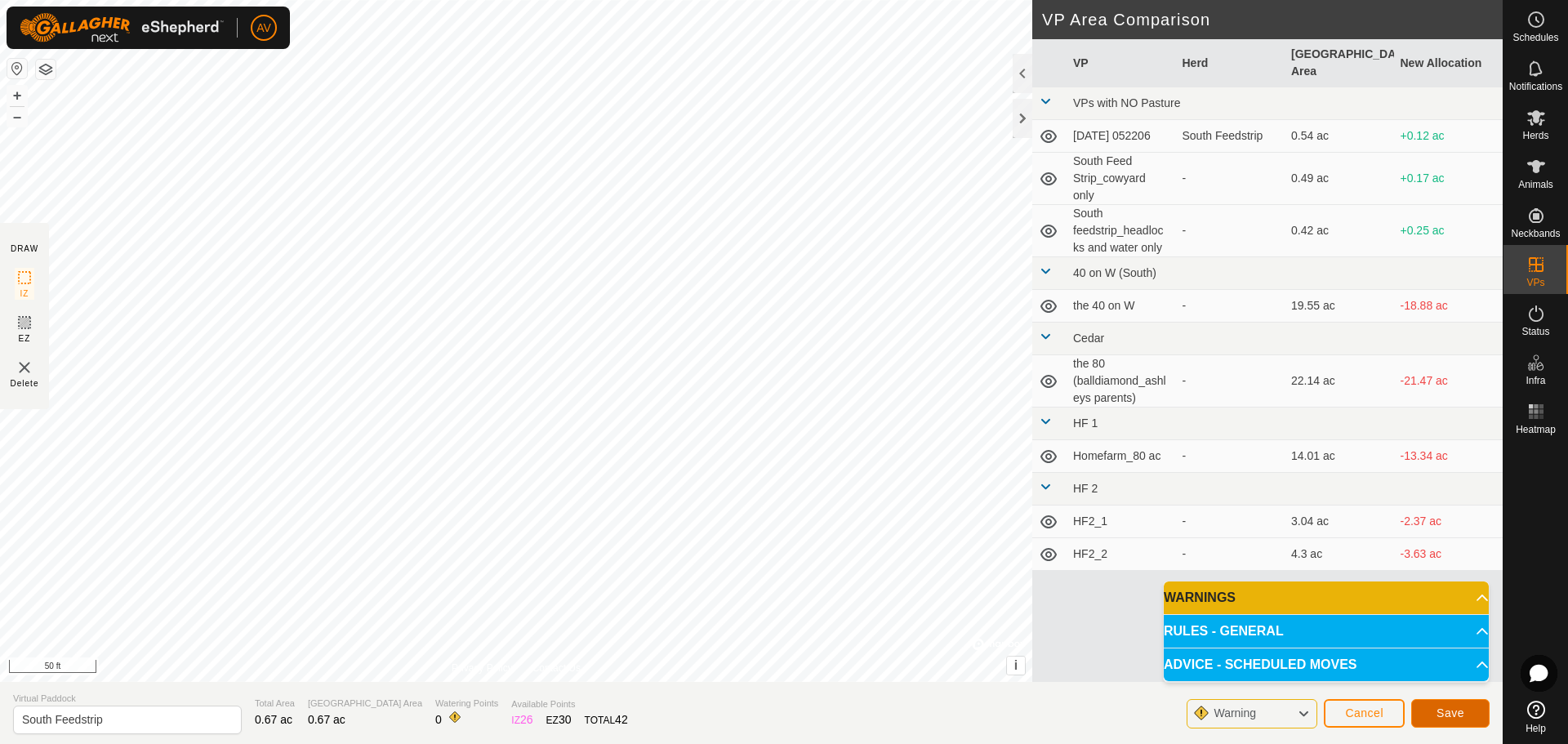
click at [1476, 716] on button "Save" at bounding box center [1450, 713] width 78 height 29
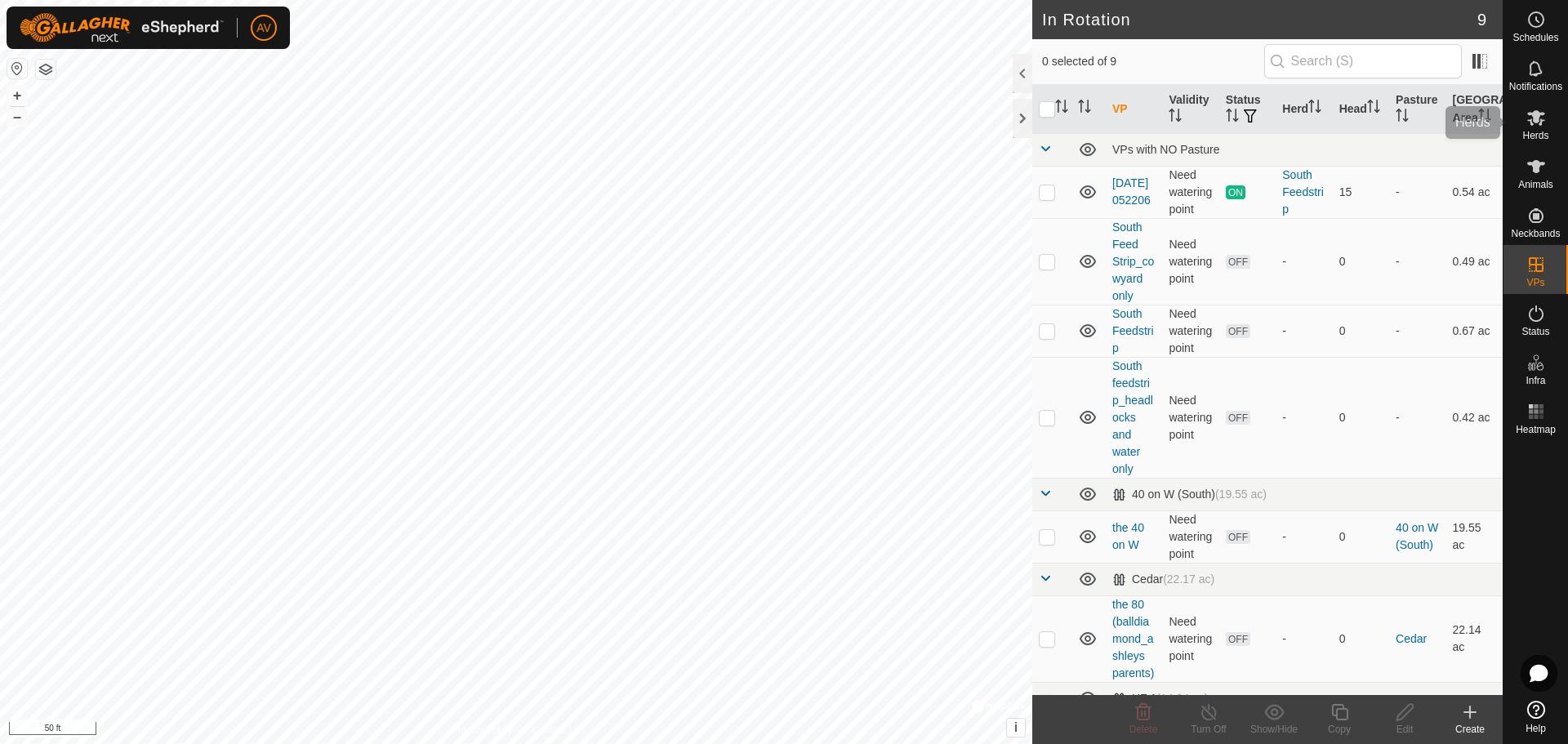
click at [1523, 132] on span "Herds" at bounding box center [1535, 136] width 26 height 10
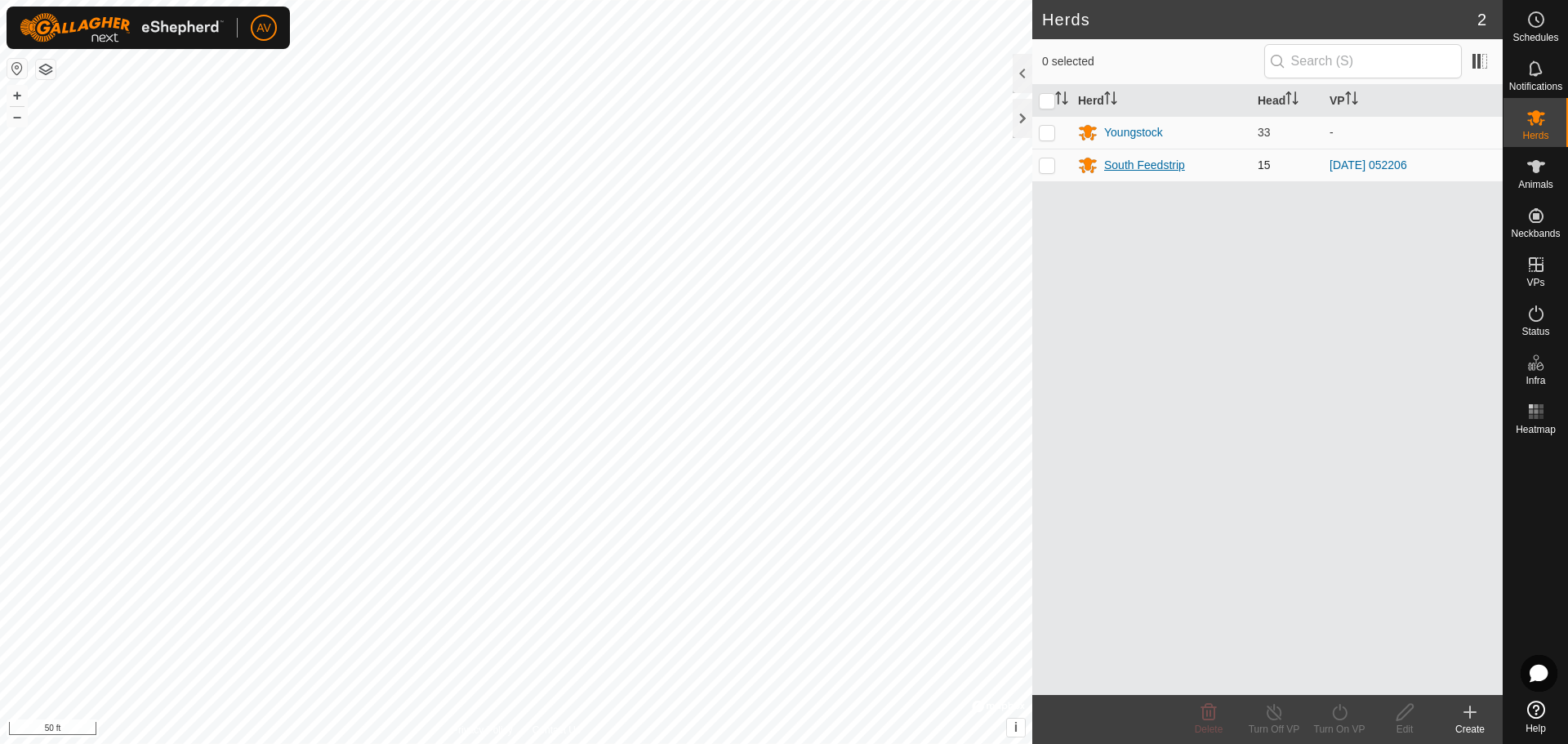
click at [1136, 169] on div "South Feedstrip" at bounding box center [1144, 165] width 81 height 17
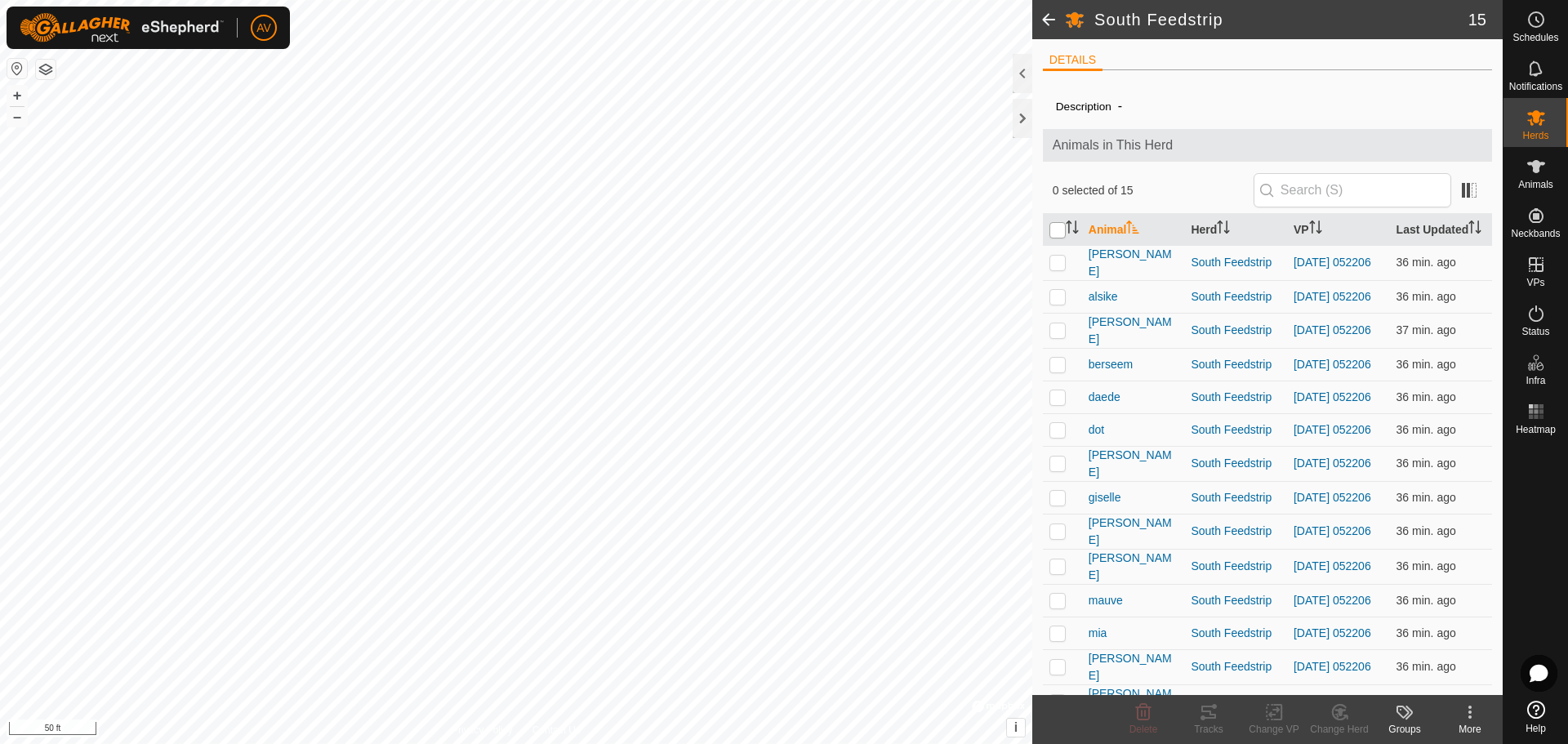
click at [1062, 232] on input "checkbox" at bounding box center [1057, 230] width 16 height 16
checkbox input "true"
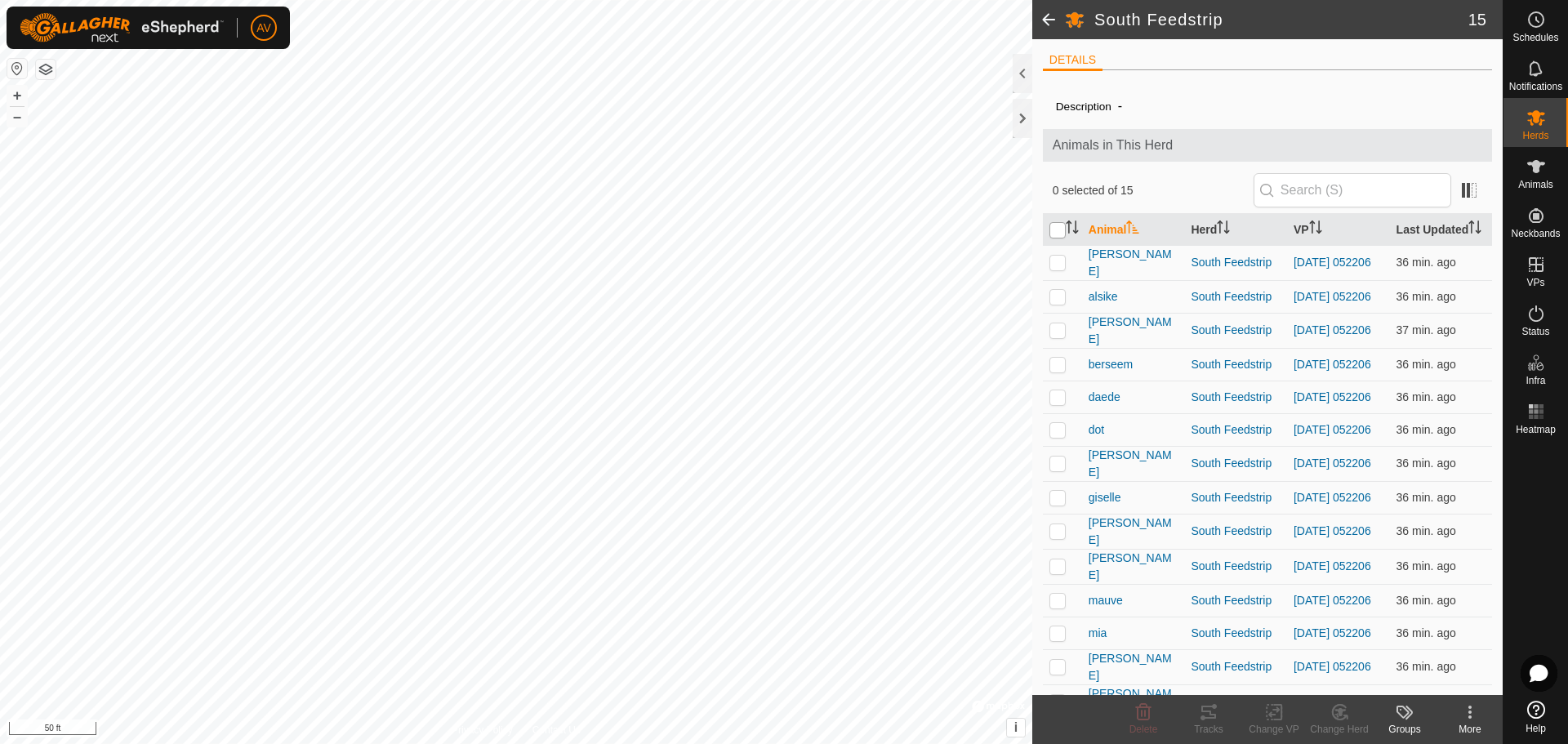
checkbox input "true"
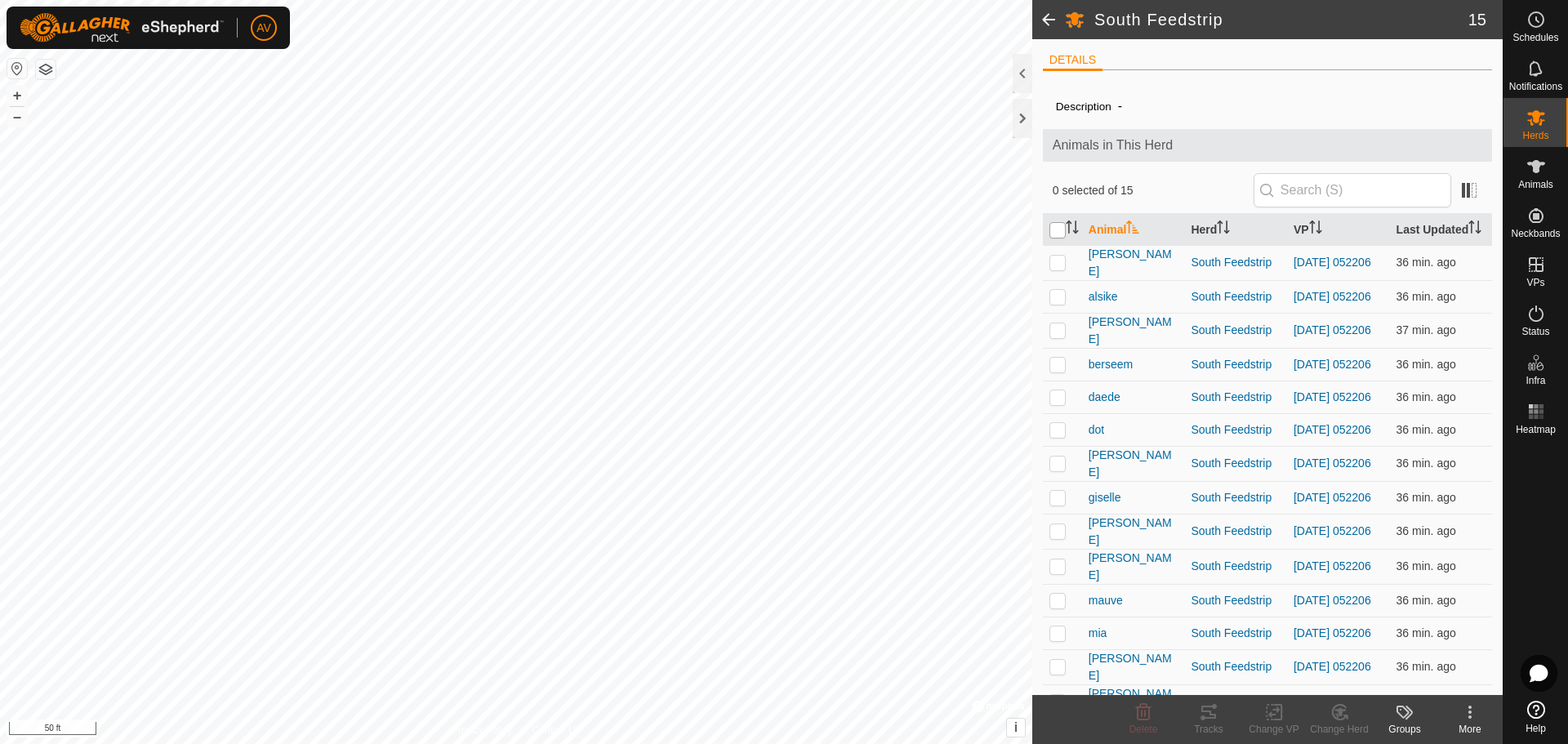
checkbox input "true"
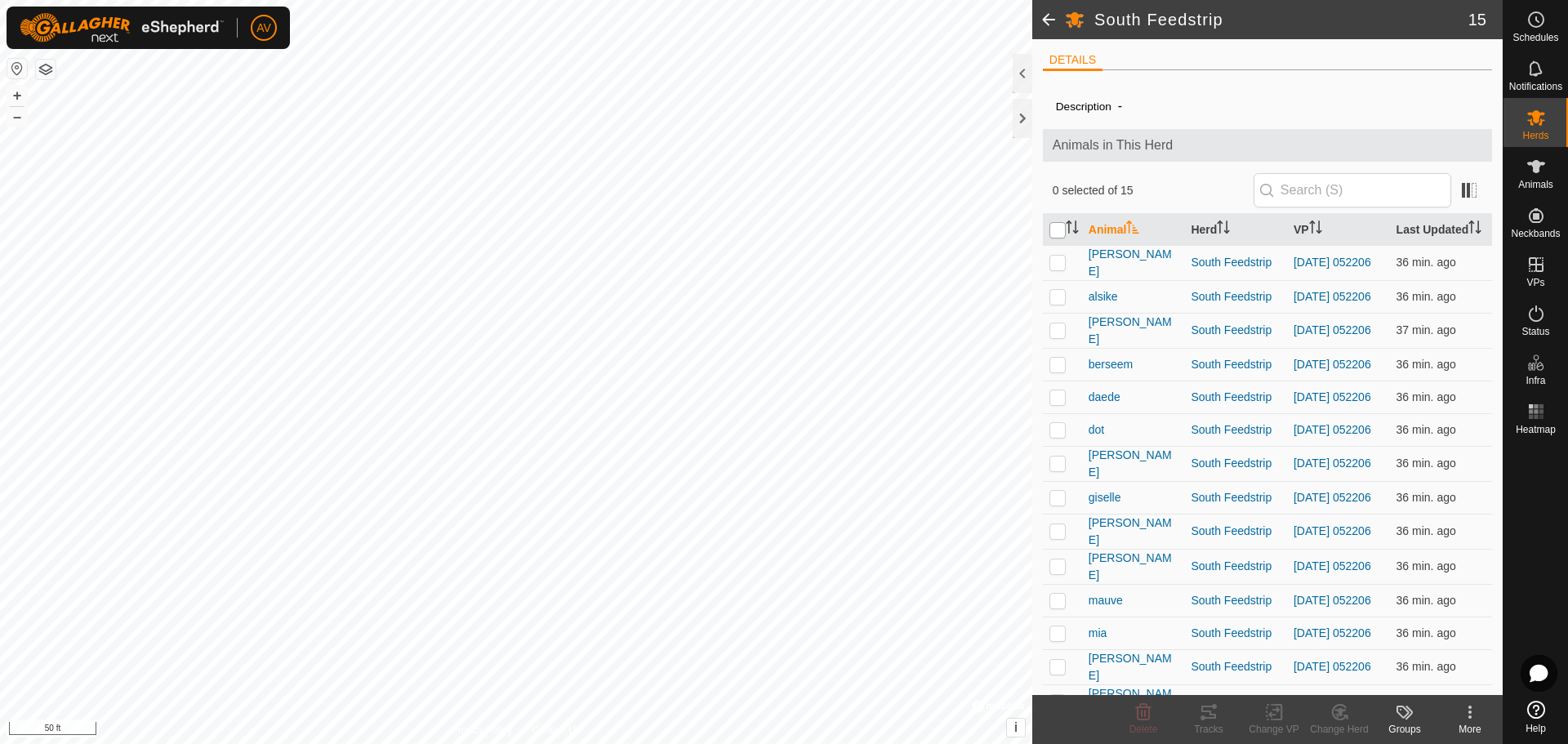
checkbox input "true"
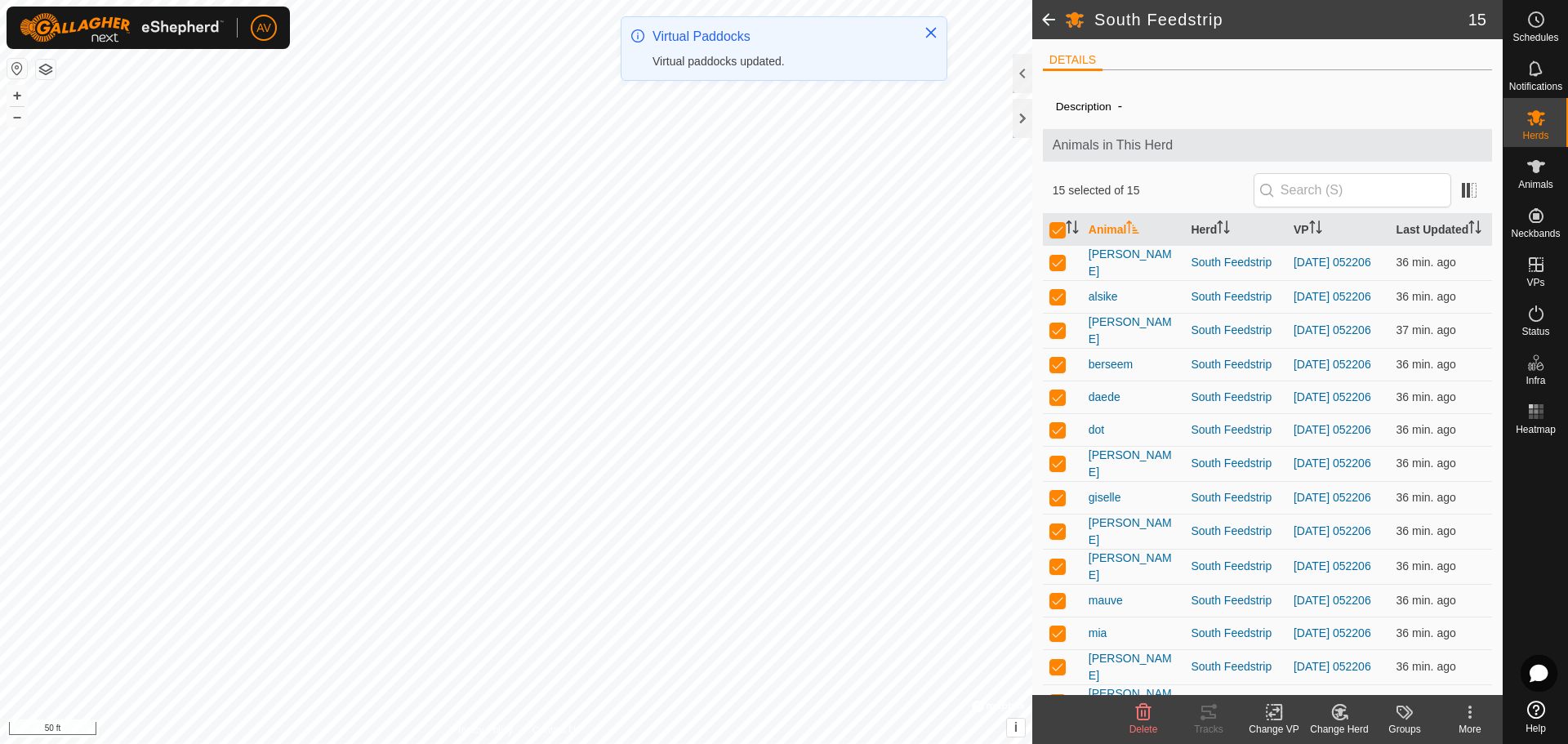
click at [1281, 719] on icon at bounding box center [1277, 711] width 8 height 14
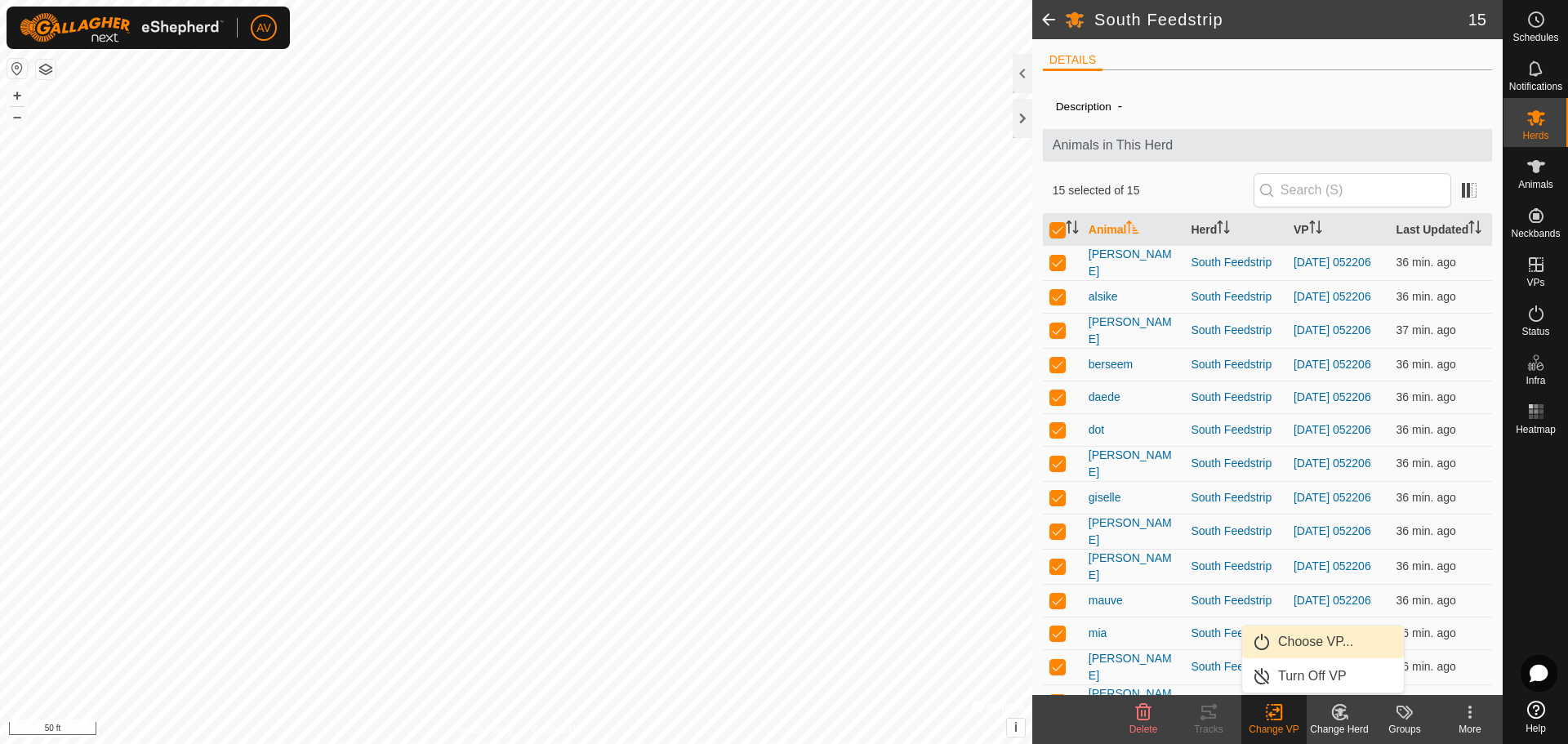
click at [1304, 641] on link "Choose VP..." at bounding box center [1323, 641] width 162 height 32
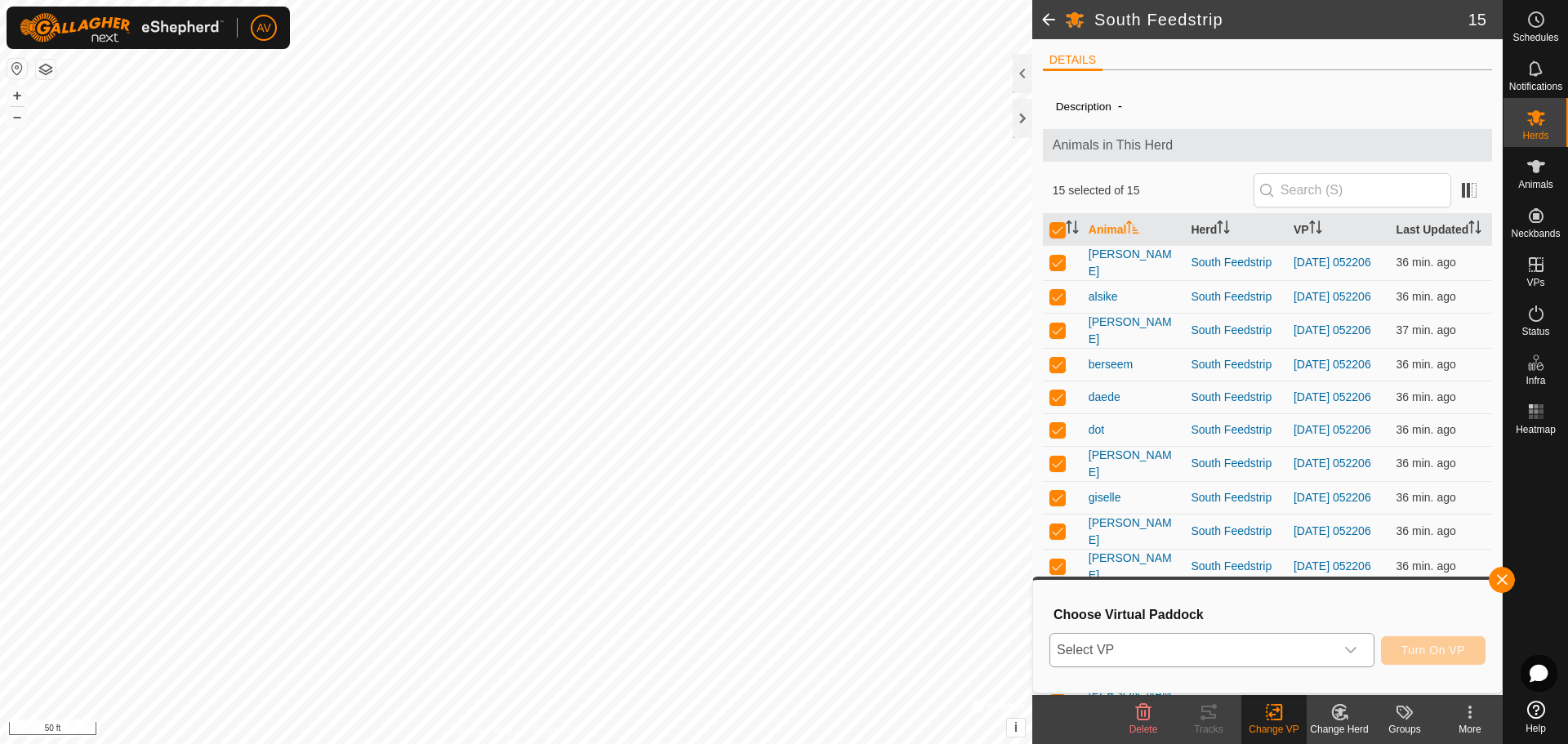
click at [1304, 647] on span "Select VP" at bounding box center [1191, 650] width 284 height 32
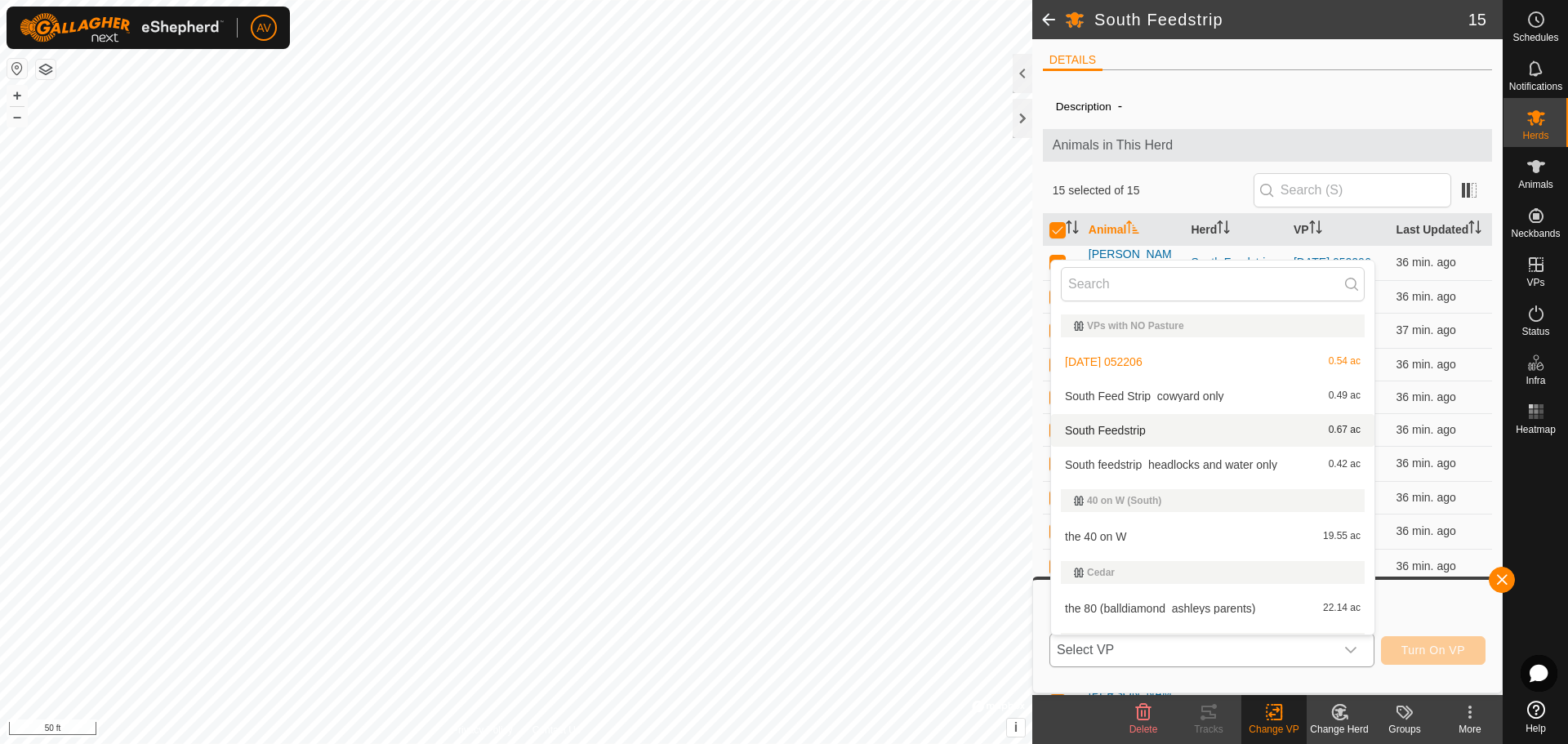
click at [1218, 427] on li "South Feedstrip 0.67 ac" at bounding box center [1212, 430] width 323 height 32
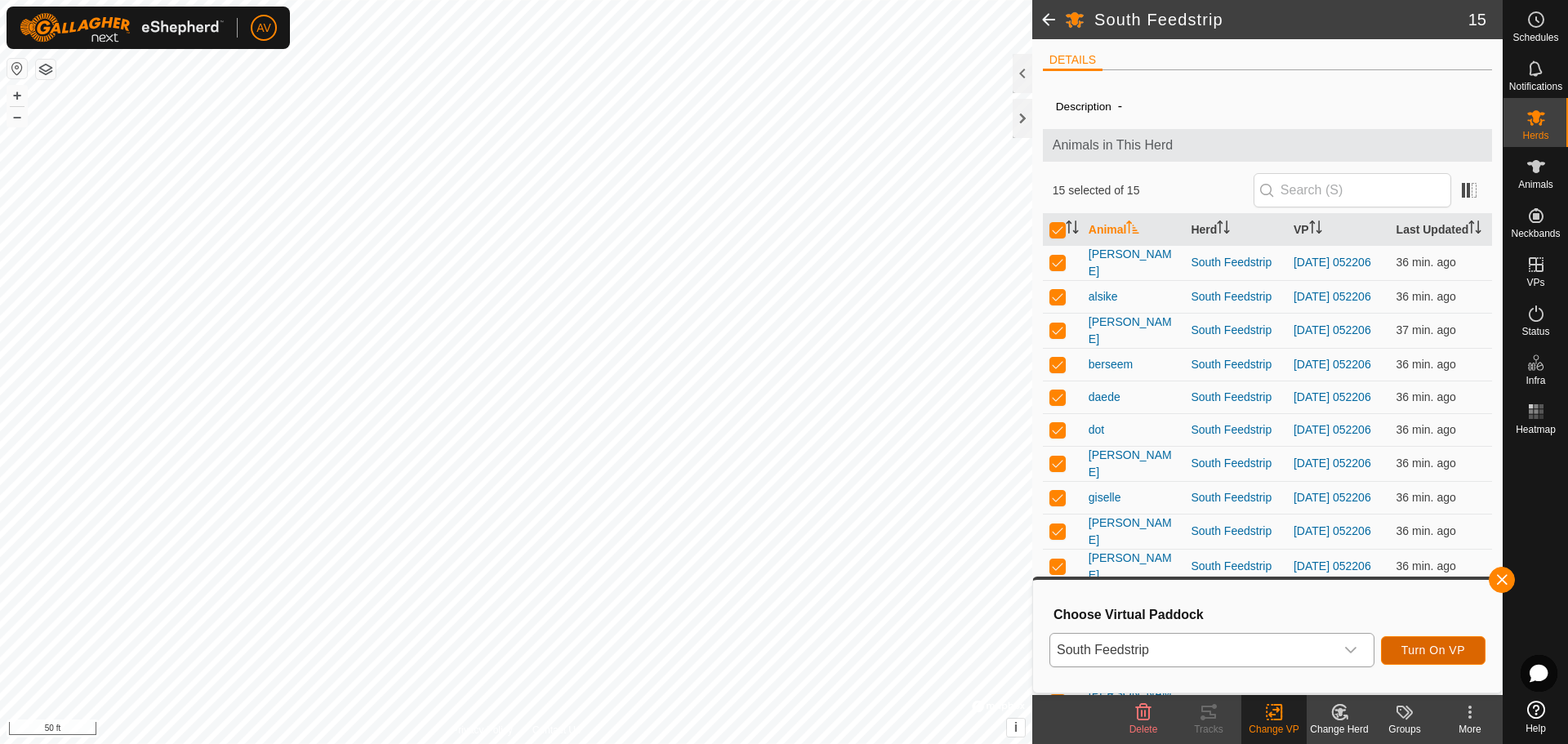
click at [1410, 646] on span "Turn On VP" at bounding box center [1432, 649] width 64 height 13
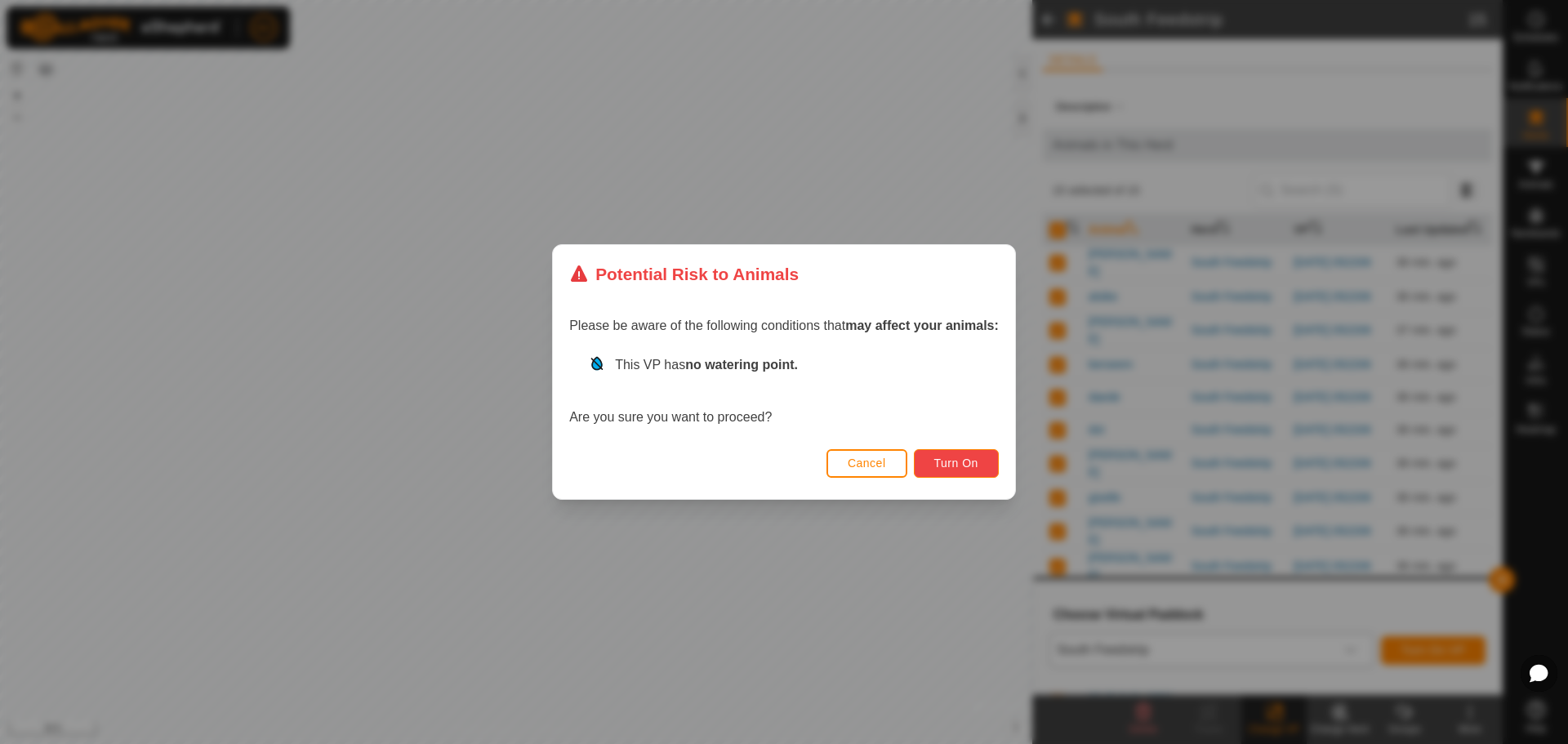
click at [986, 457] on button "Turn On" at bounding box center [956, 463] width 85 height 29
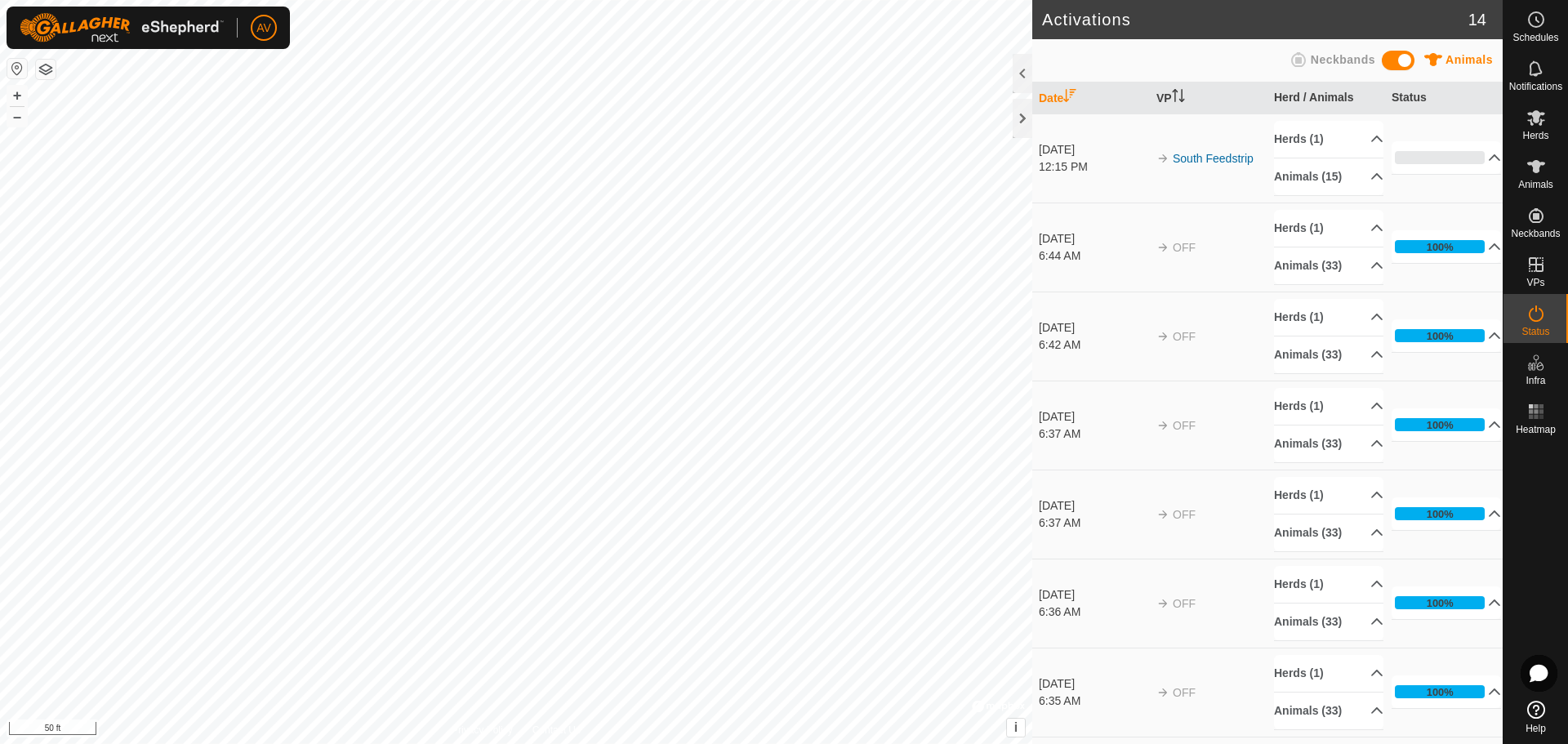
click at [1402, 59] on span at bounding box center [1397, 60] width 32 height 20
click at [1022, 122] on div at bounding box center [1022, 118] width 20 height 39
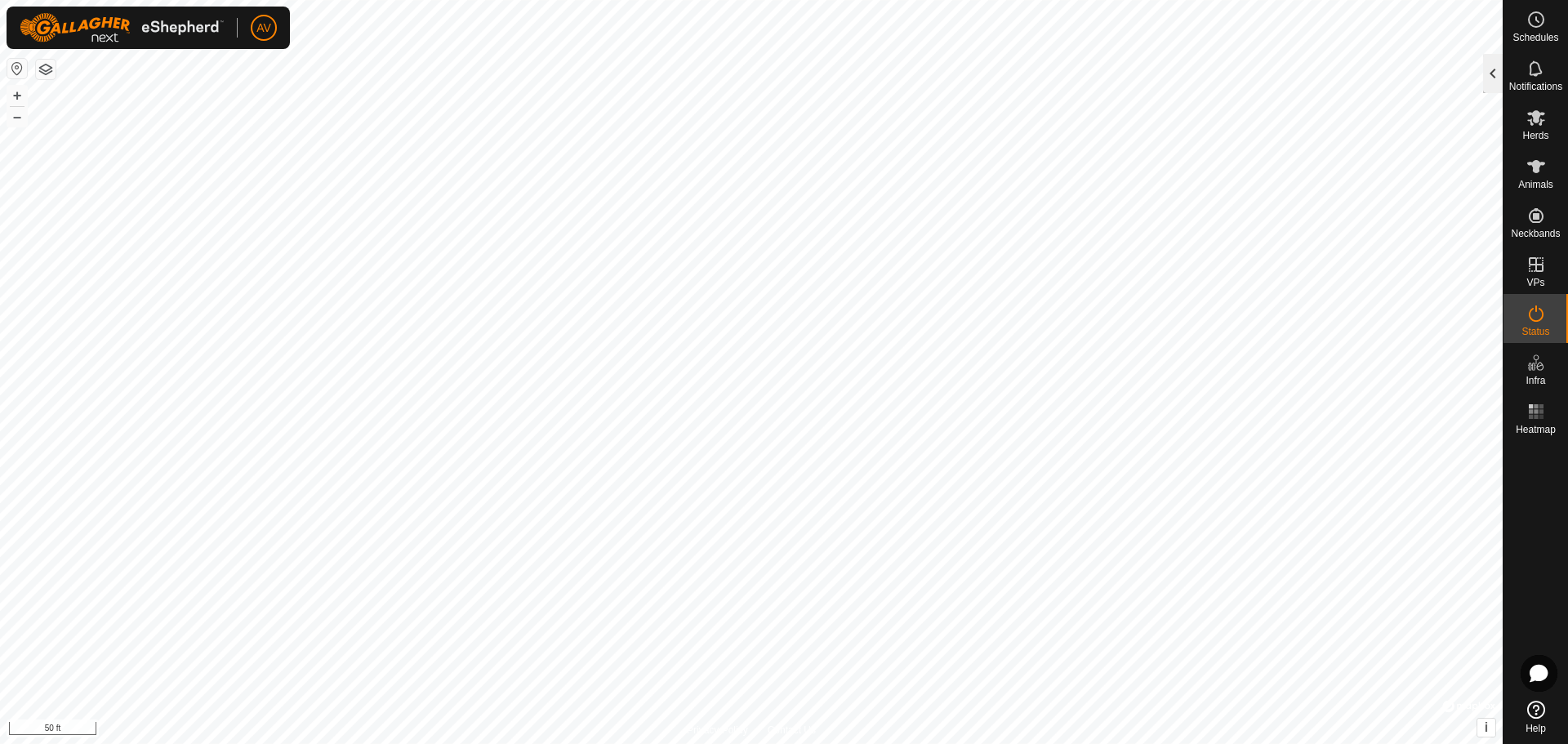
click at [1497, 72] on div at bounding box center [1492, 74] width 20 height 39
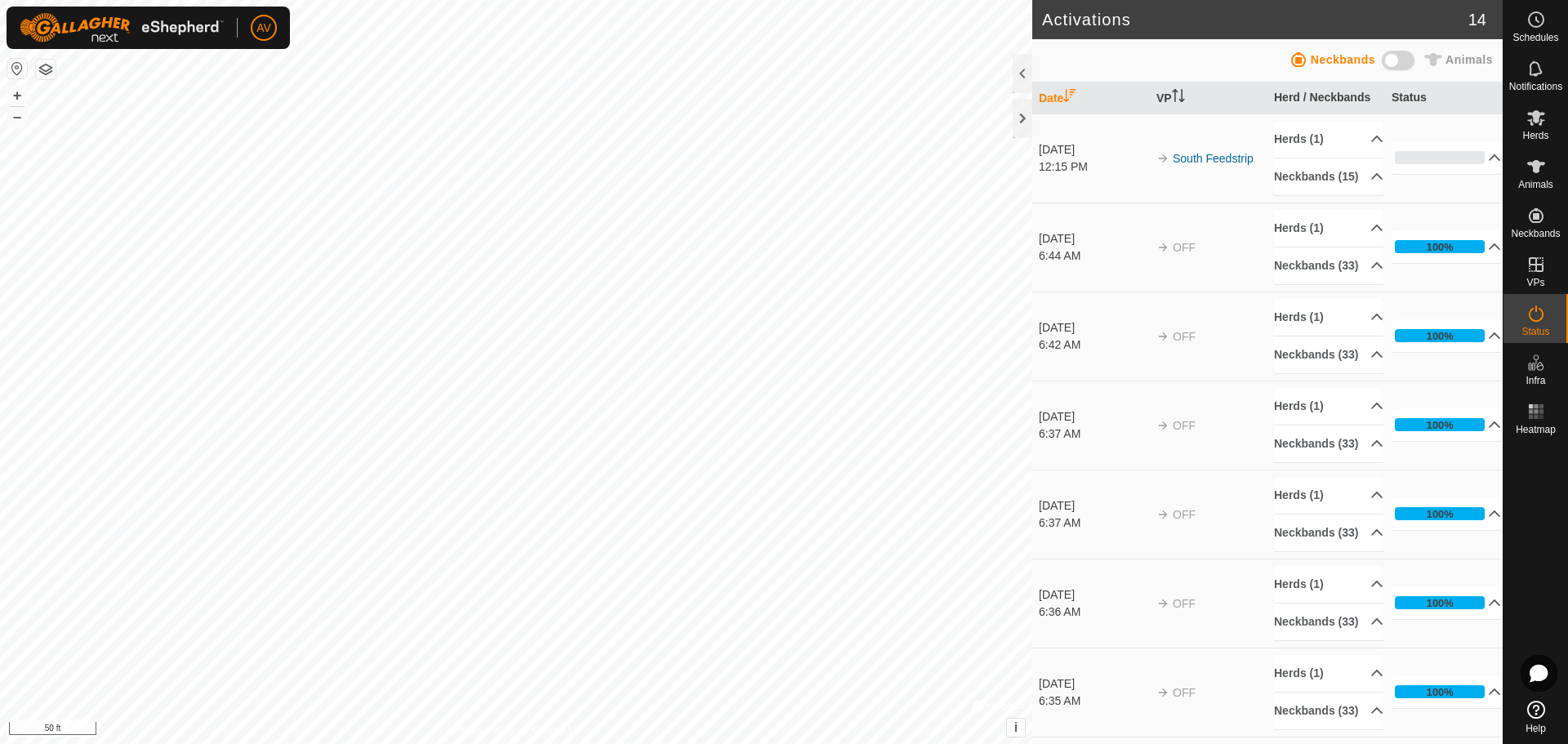
click at [1390, 58] on span at bounding box center [1397, 60] width 32 height 20
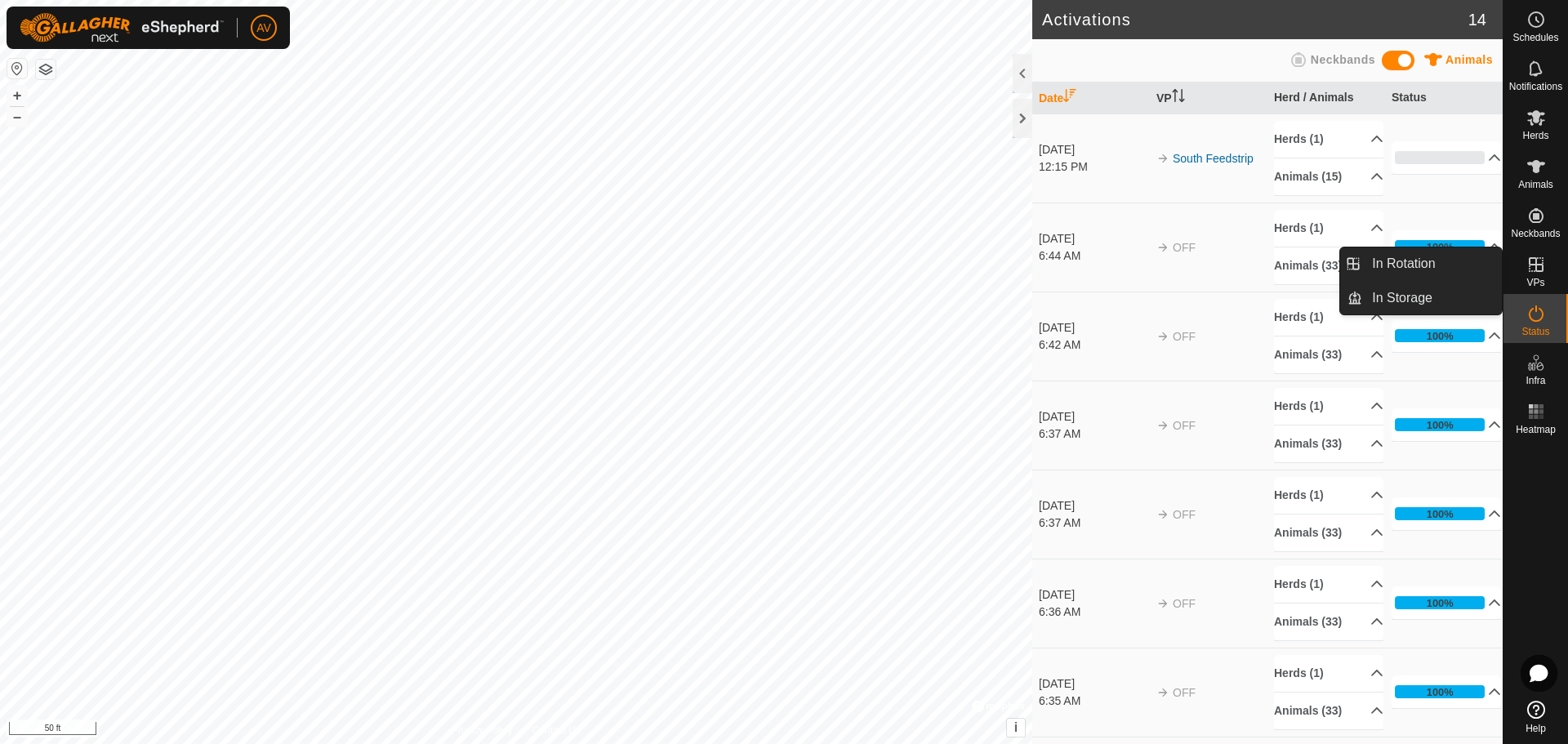
click at [1532, 277] on span "VPs" at bounding box center [1535, 282] width 18 height 10
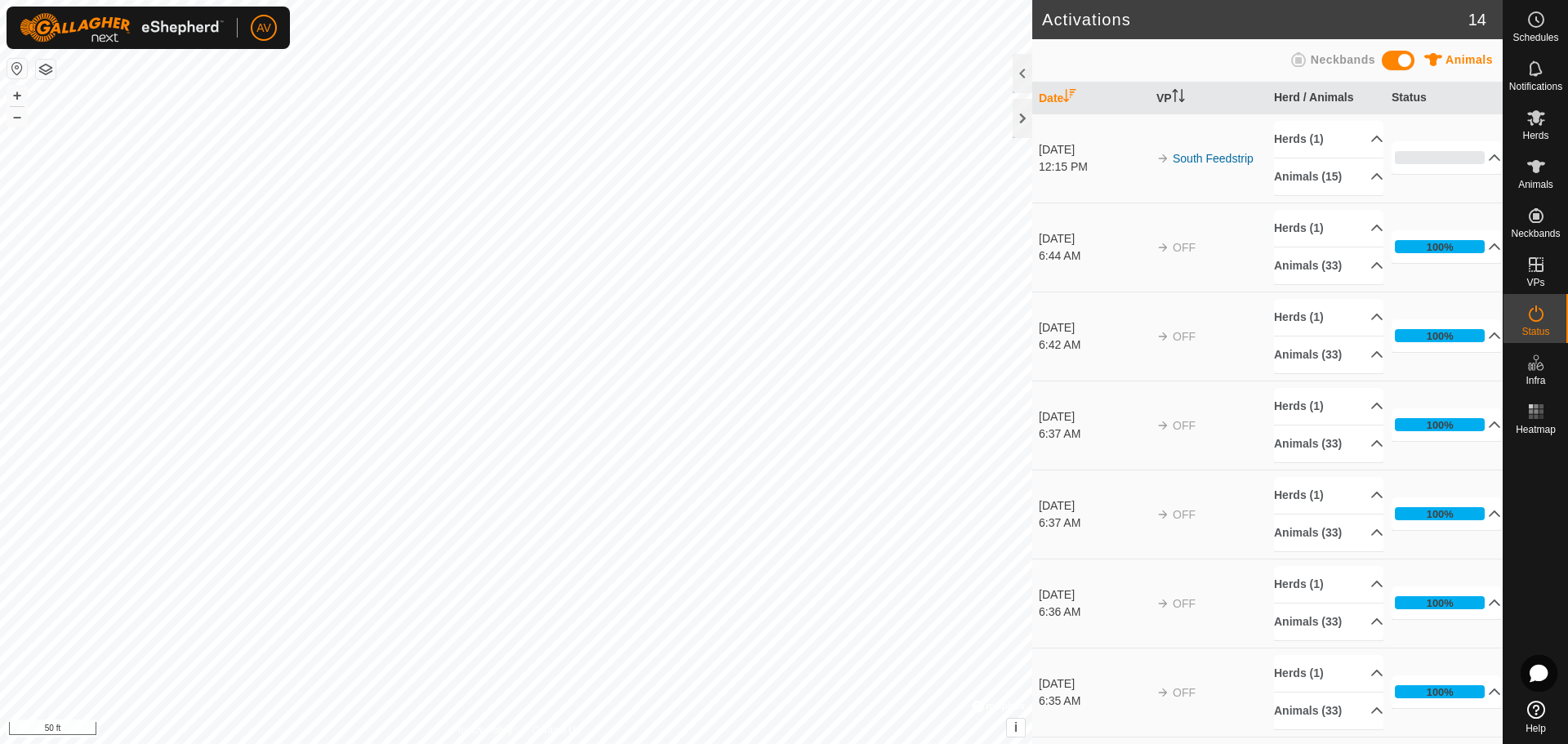
scroll to position [81, 0]
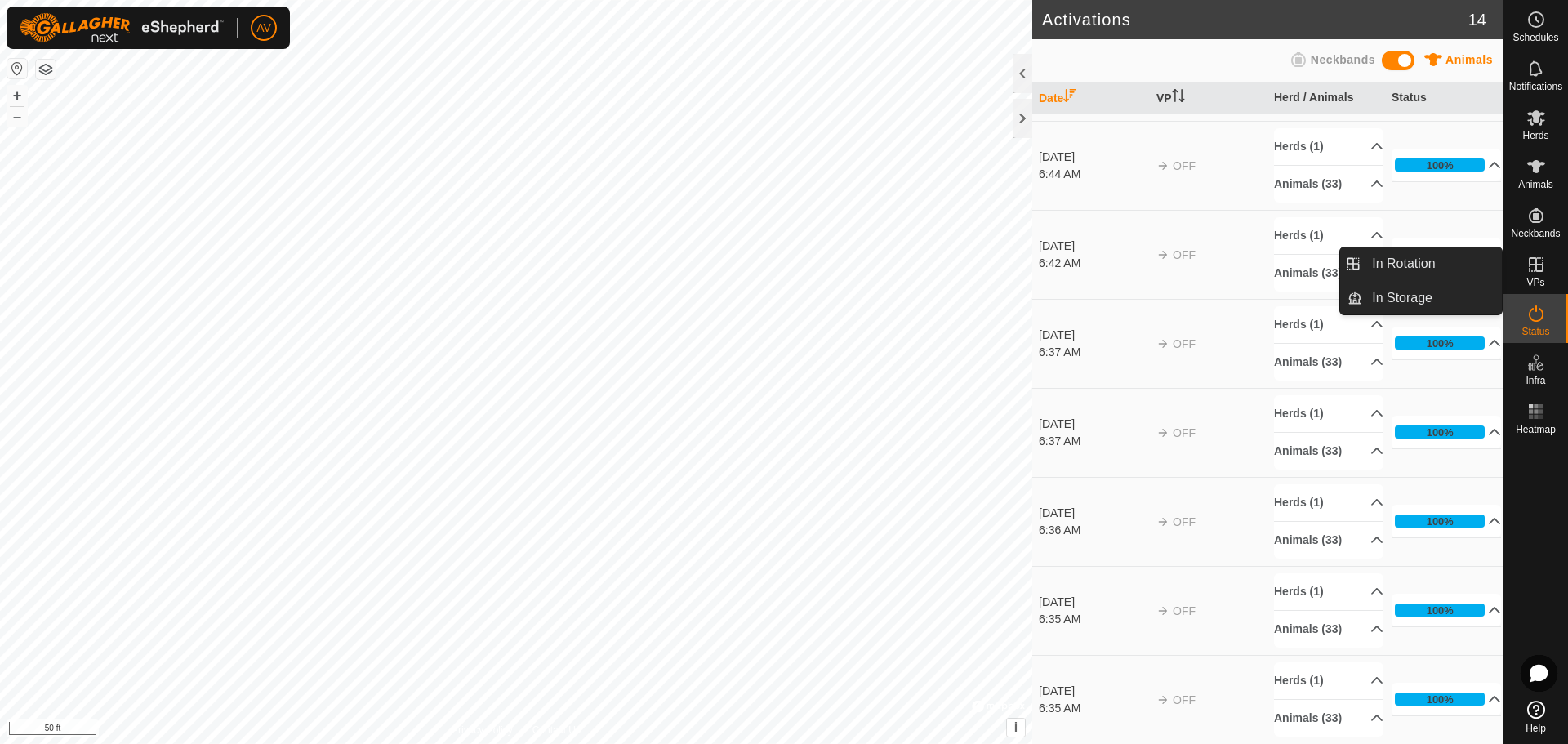
click at [1538, 257] on icon at bounding box center [1536, 264] width 20 height 20
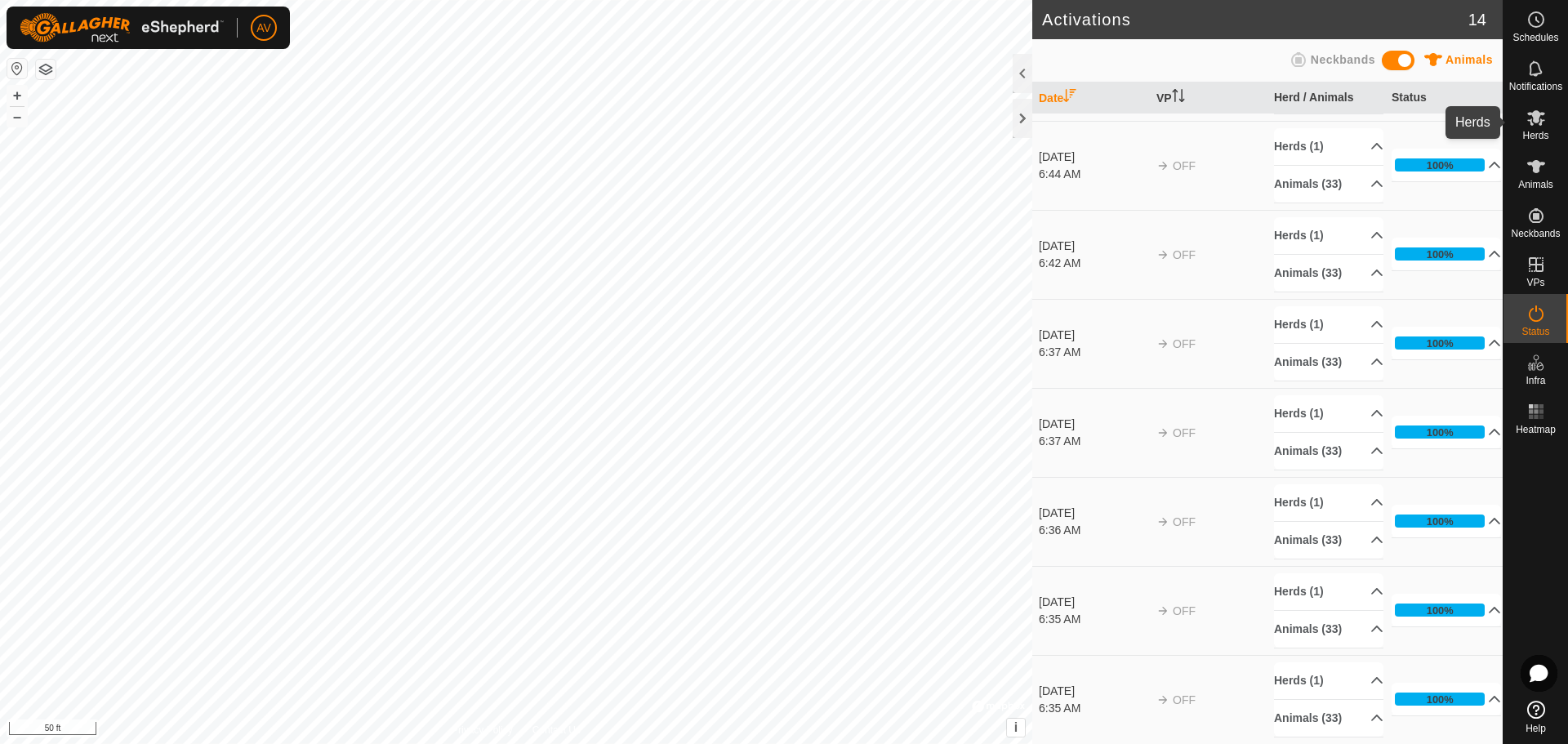
click at [1538, 123] on icon at bounding box center [1536, 117] width 20 height 20
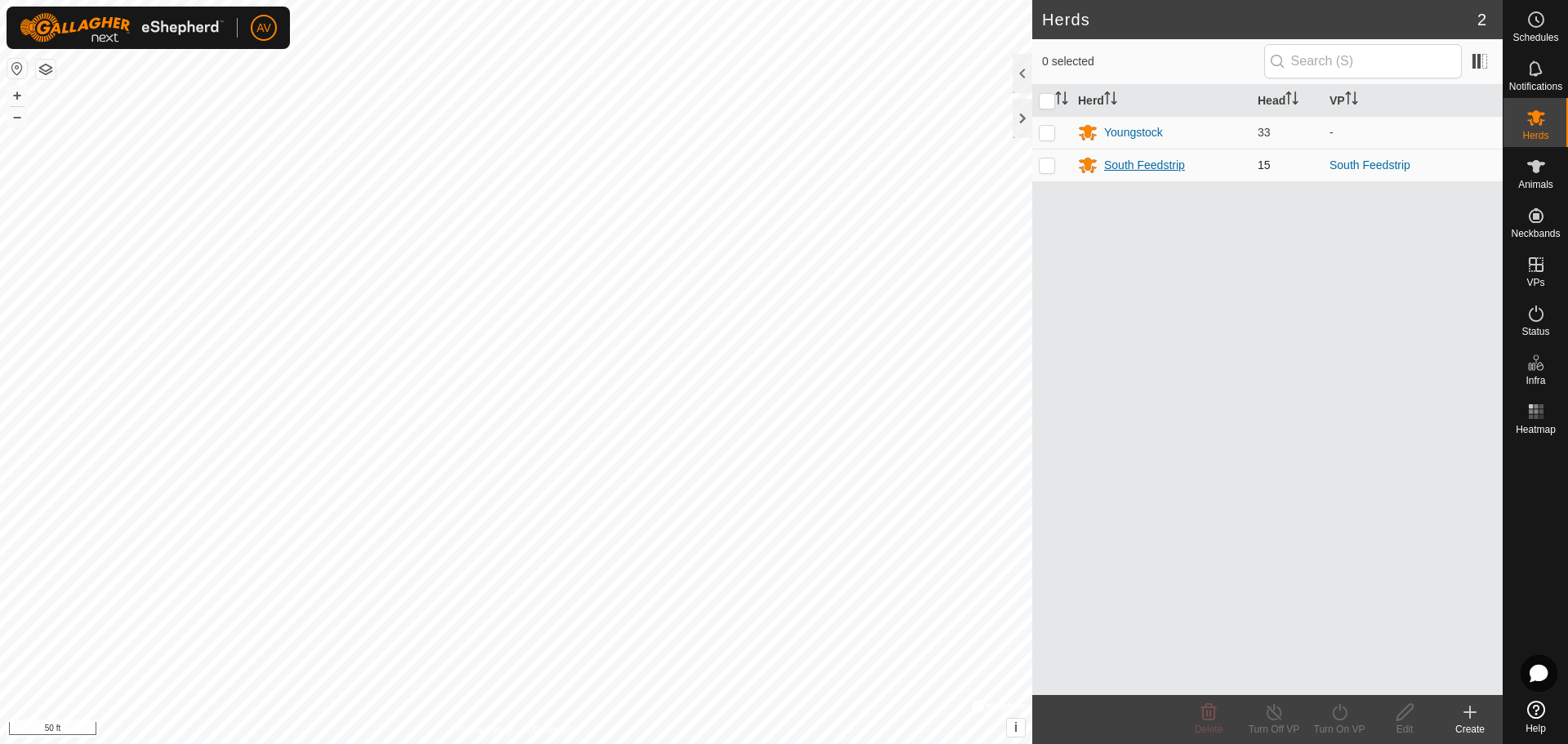
click at [1179, 164] on div "South Feedstrip" at bounding box center [1144, 165] width 81 height 17
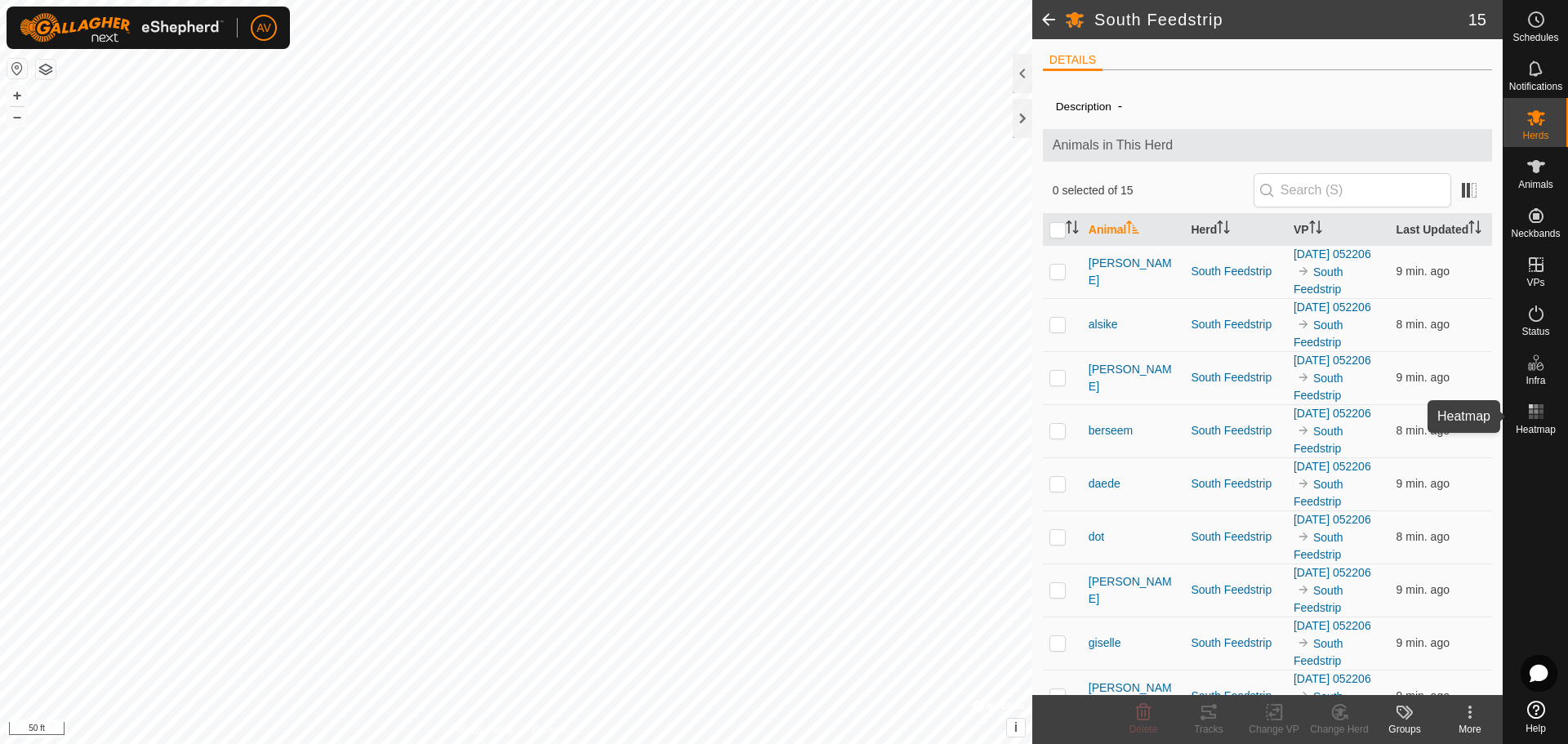
click at [1535, 407] on rect at bounding box center [1535, 406] width 4 height 4
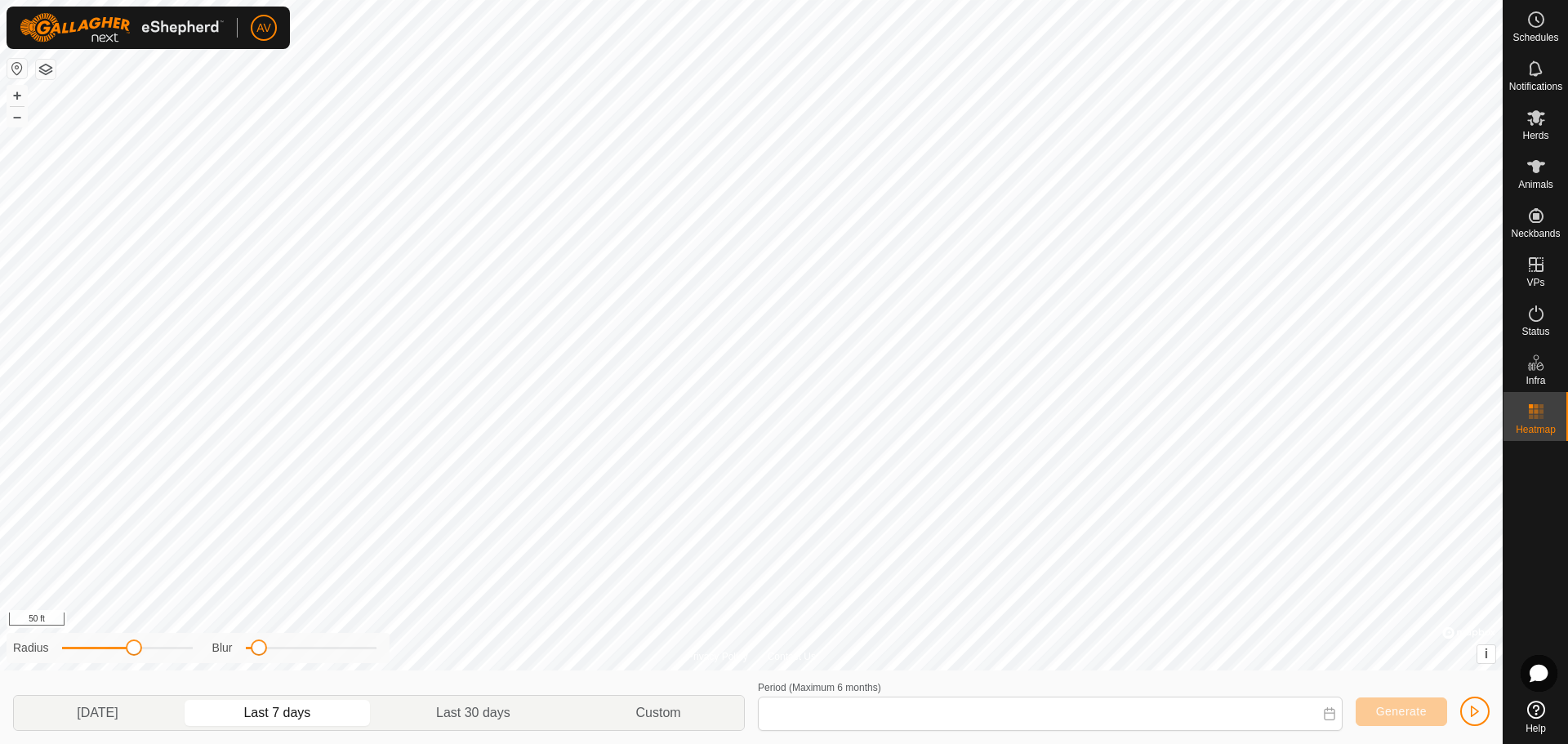
type input "[DATE] - [DATE]"
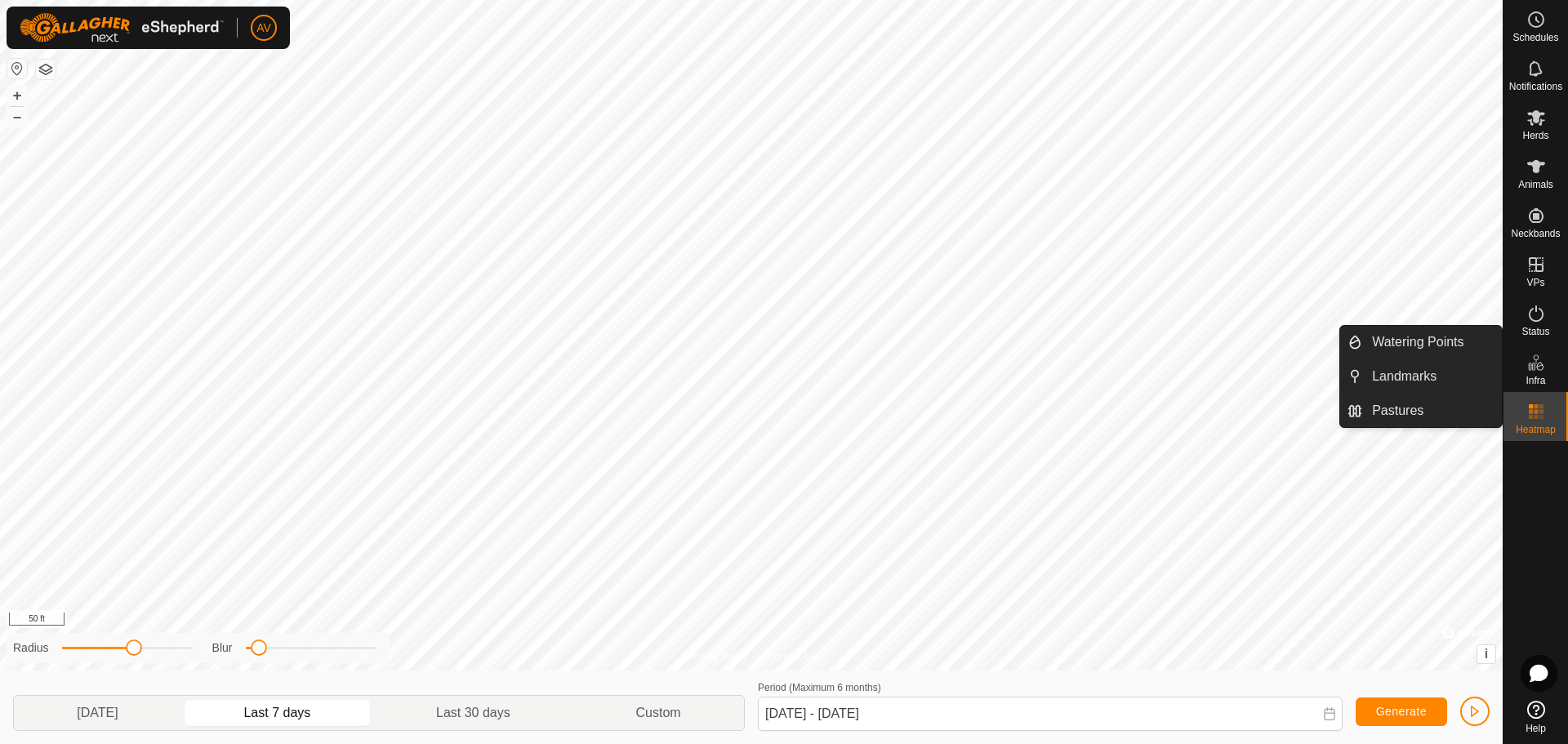
click at [1536, 369] on icon at bounding box center [1536, 362] width 20 height 20
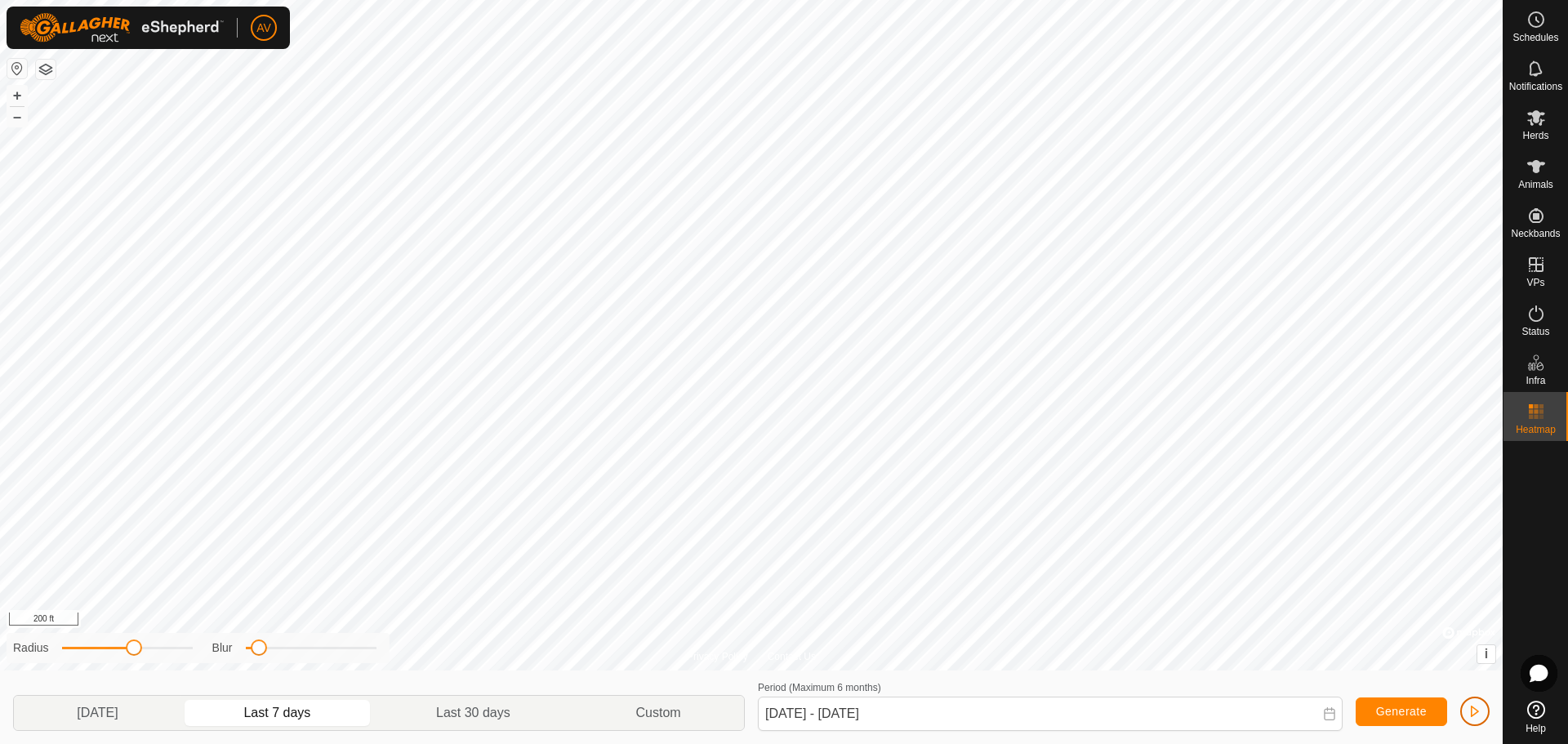
click at [1464, 714] on button "button" at bounding box center [1475, 711] width 30 height 30
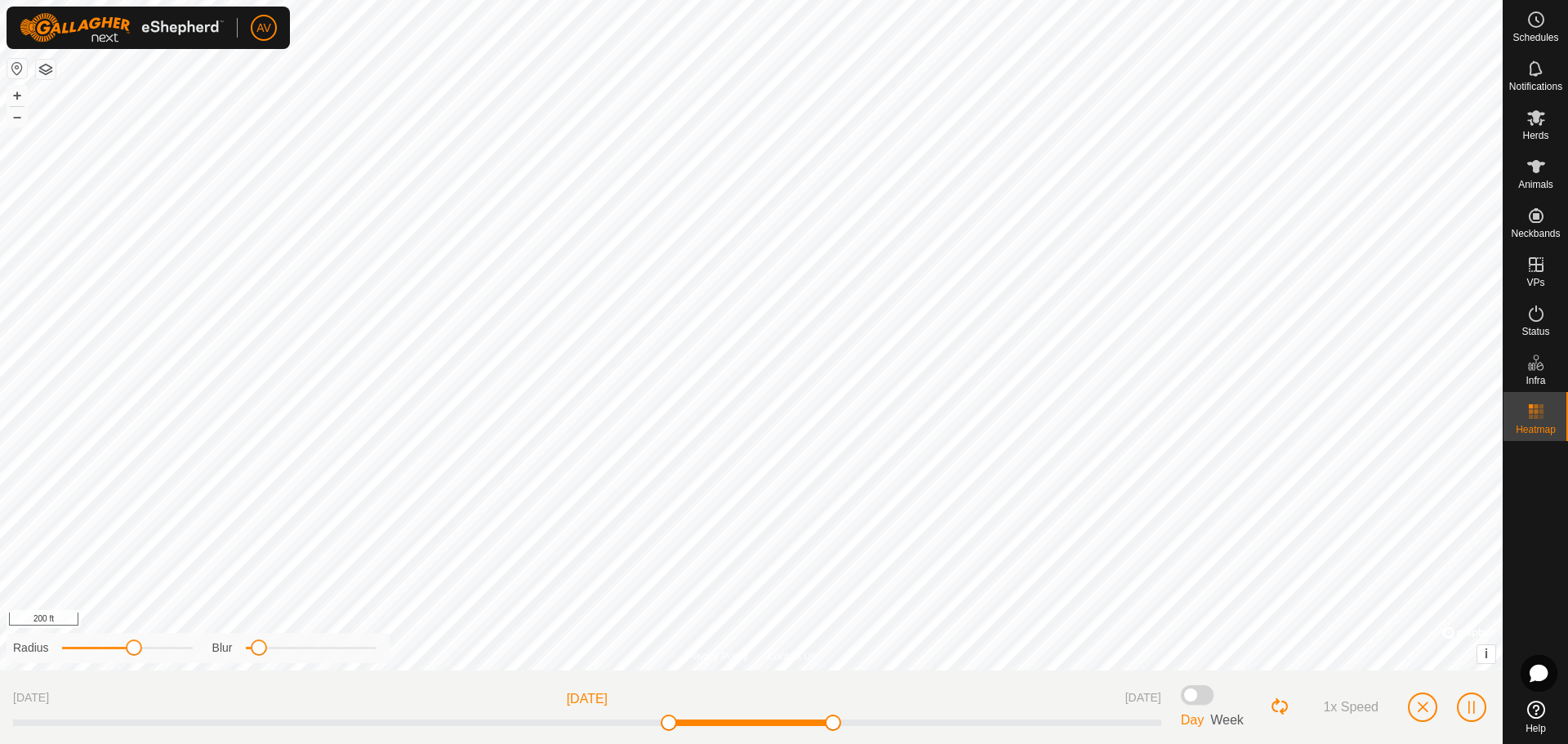
click at [1340, 699] on button "1x Speed" at bounding box center [1347, 707] width 88 height 28
click at [1340, 705] on span "2x Speed" at bounding box center [1350, 707] width 55 height 14
click at [1340, 705] on span "1x Speed" at bounding box center [1350, 707] width 55 height 14
click at [1340, 705] on span "2x Speed" at bounding box center [1350, 707] width 55 height 14
click at [1340, 705] on span "1x Speed" at bounding box center [1350, 707] width 55 height 14
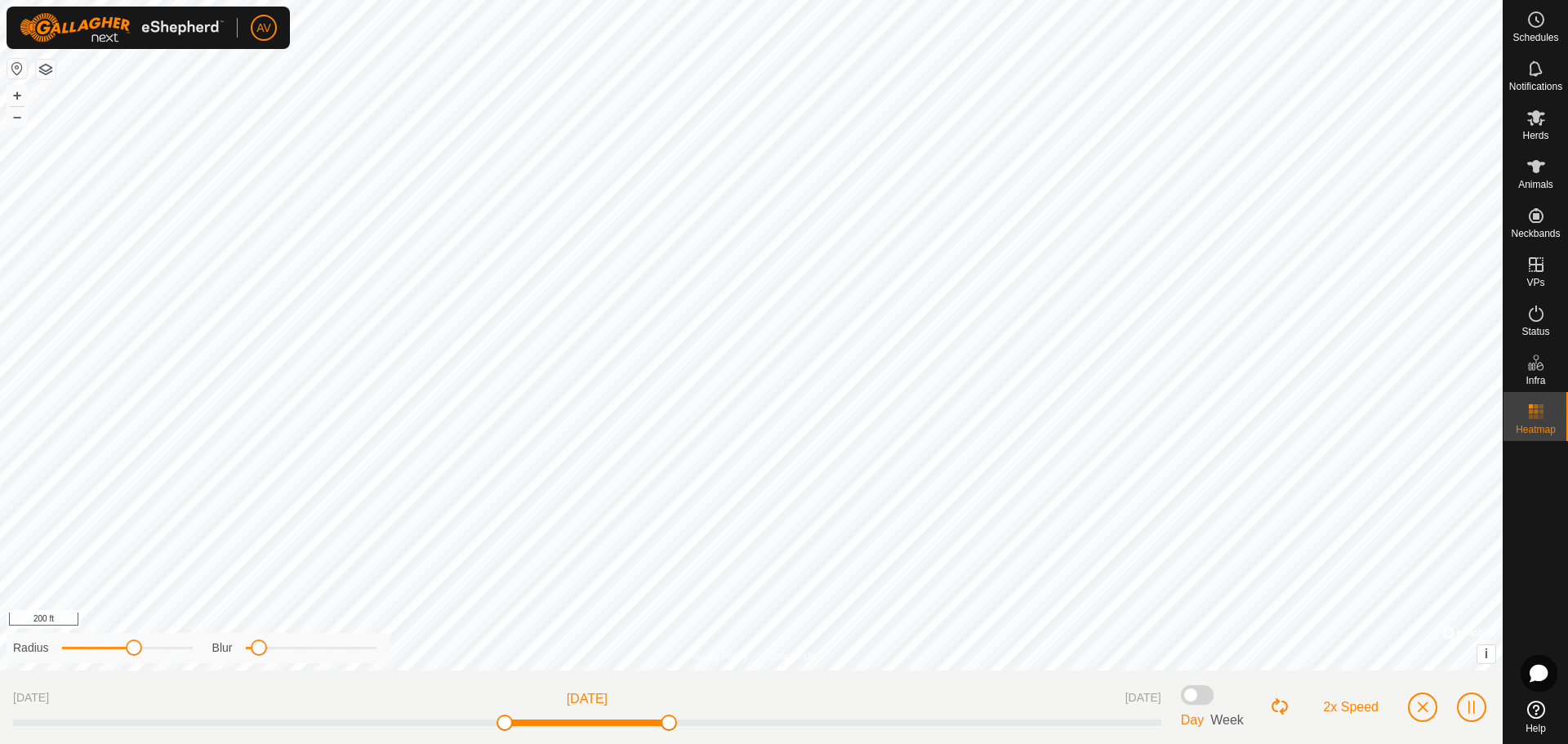
click at [1331, 708] on span "2x Speed" at bounding box center [1350, 707] width 55 height 14
click at [1287, 716] on button "Loop Button" at bounding box center [1280, 707] width 21 height 21
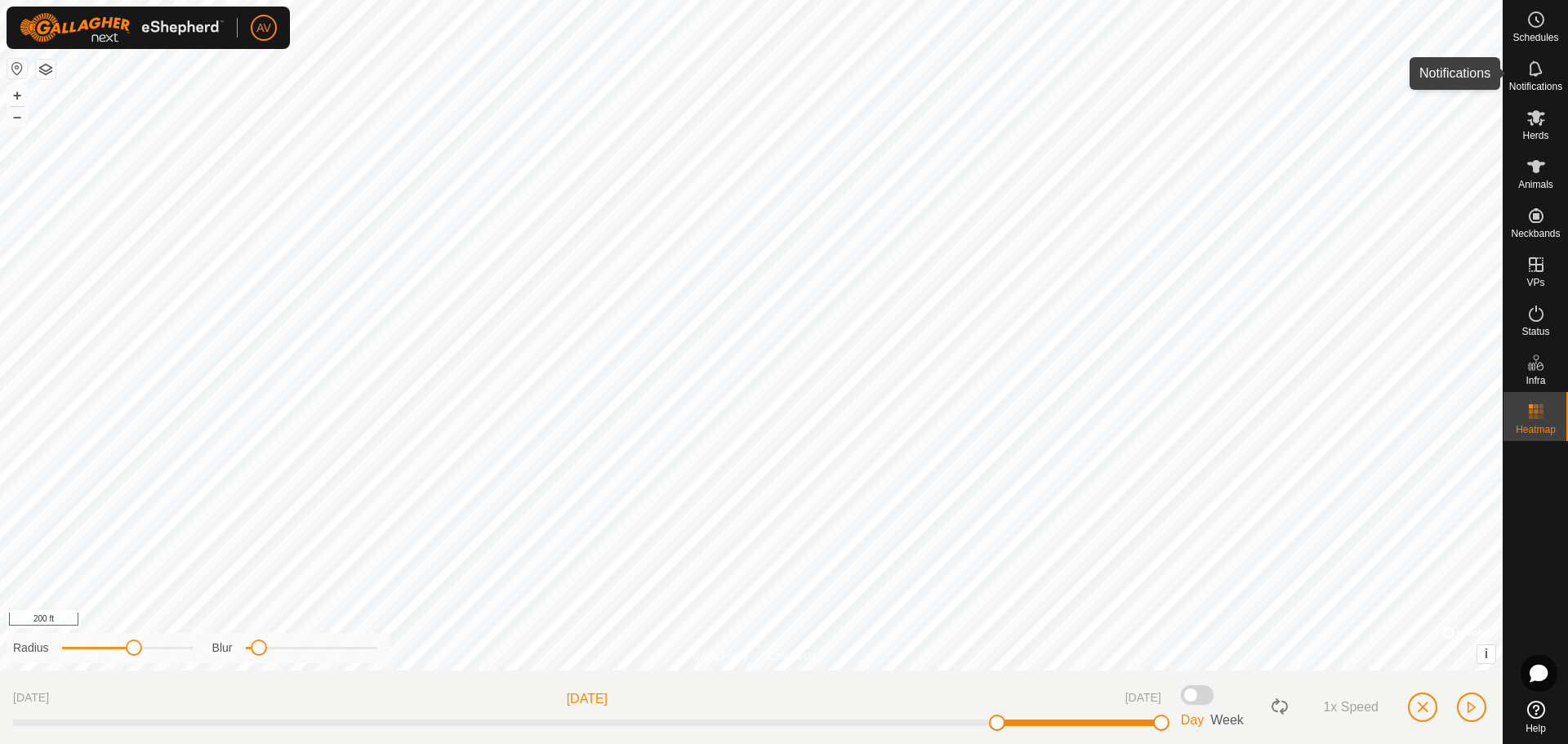
click at [1538, 64] on icon at bounding box center [1534, 68] width 13 height 15
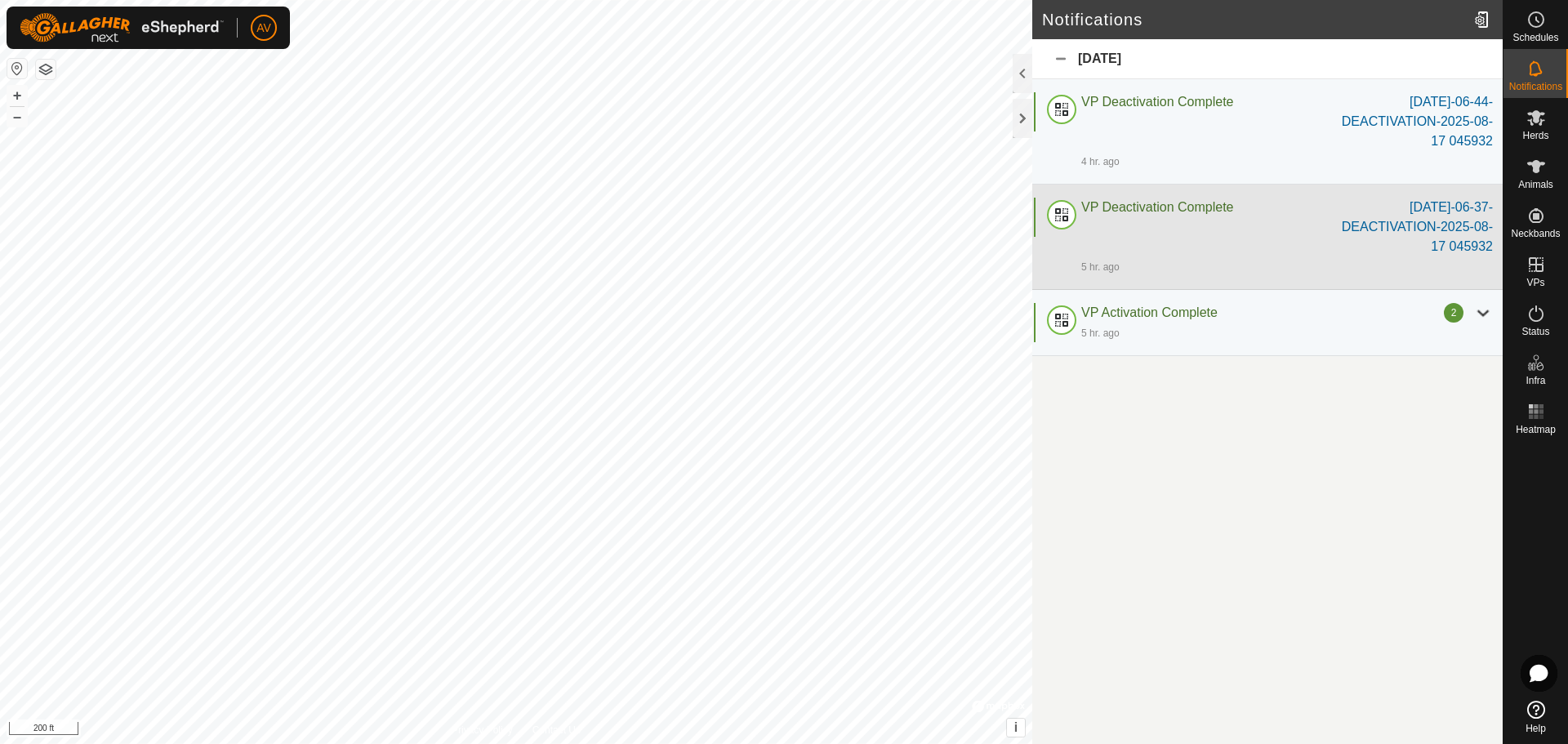
click at [1164, 205] on span "VP Deactivation Complete" at bounding box center [1156, 207] width 152 height 14
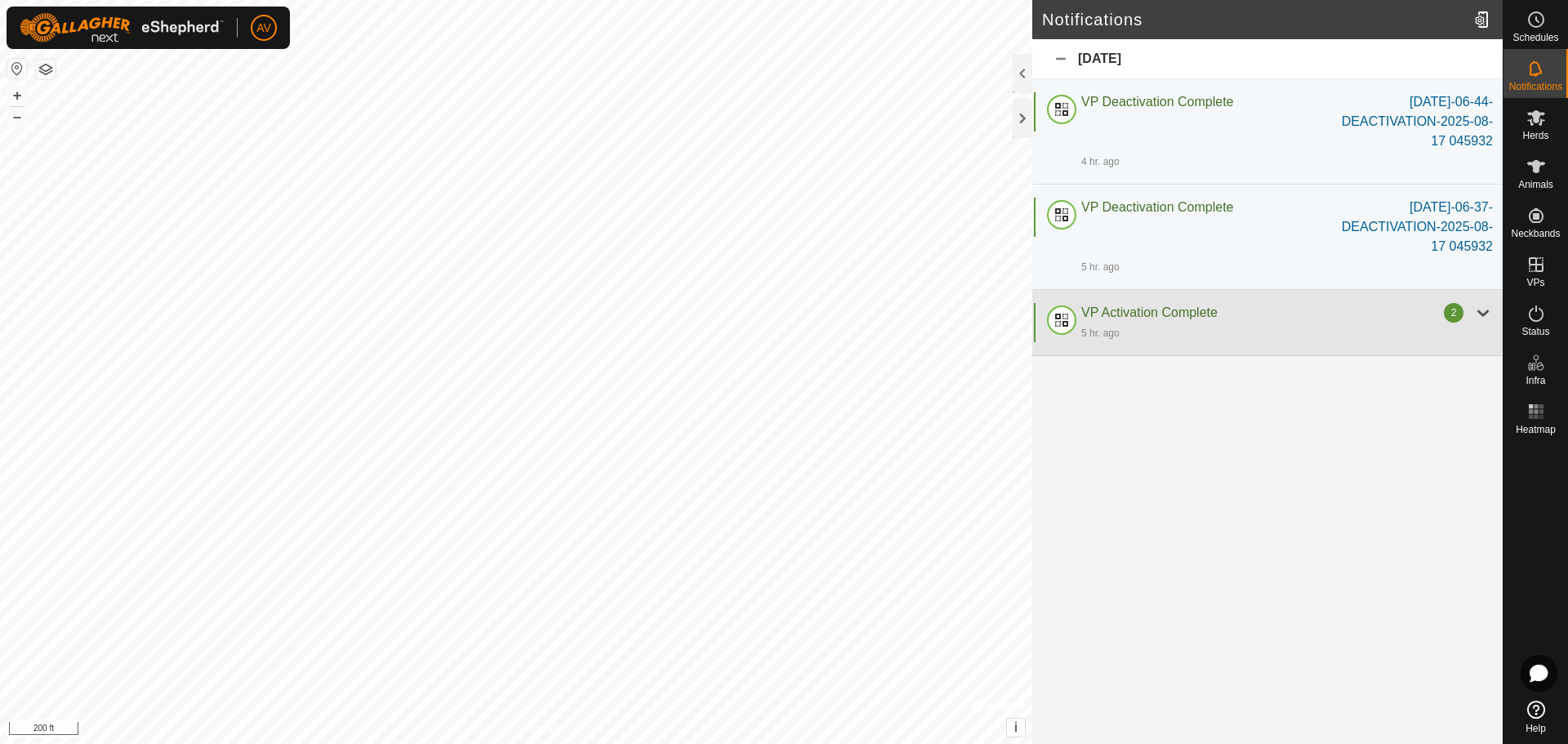
click at [1481, 311] on div at bounding box center [1482, 312] width 20 height 20
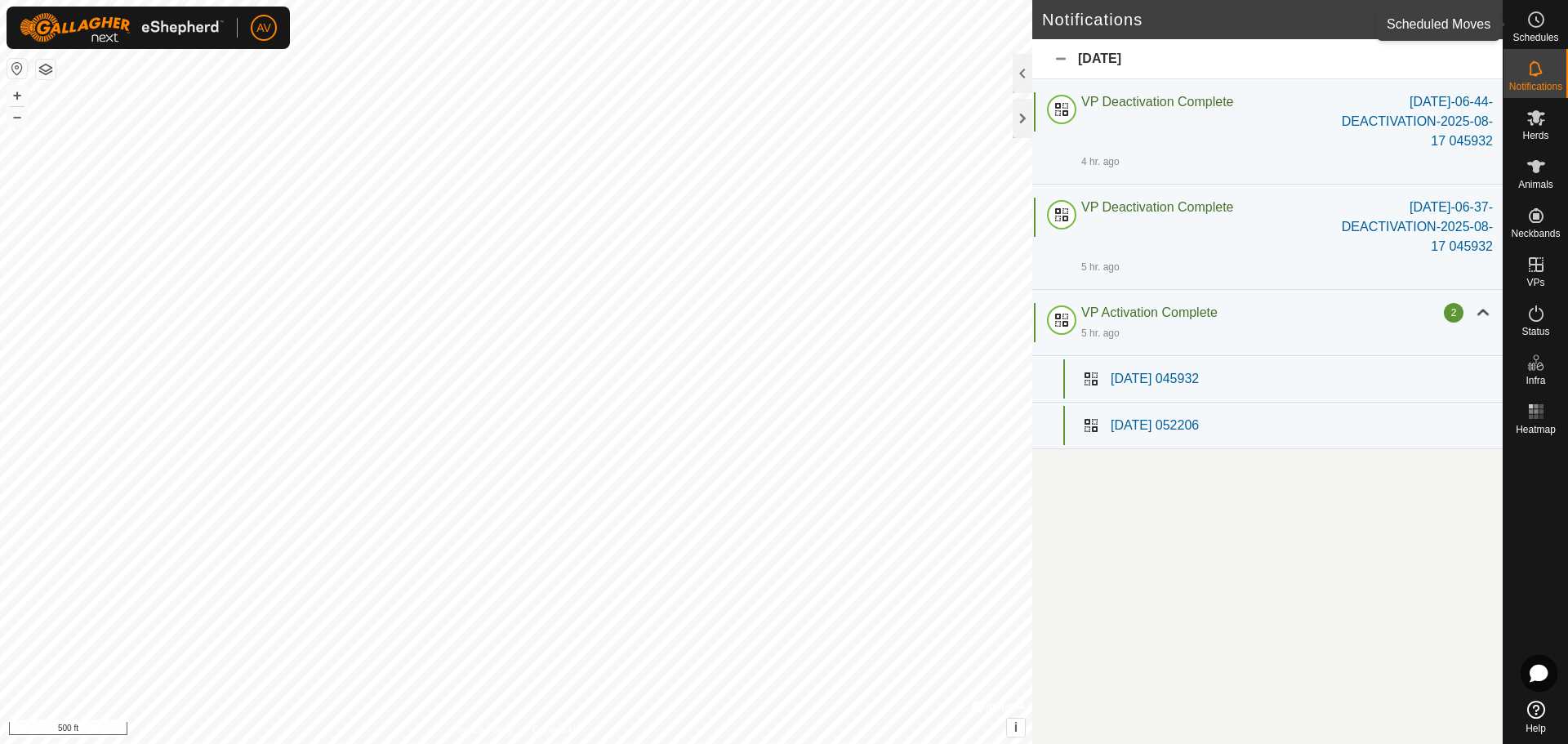
click at [1545, 26] on es-schedule-vp-svg-icon at bounding box center [1536, 20] width 30 height 26
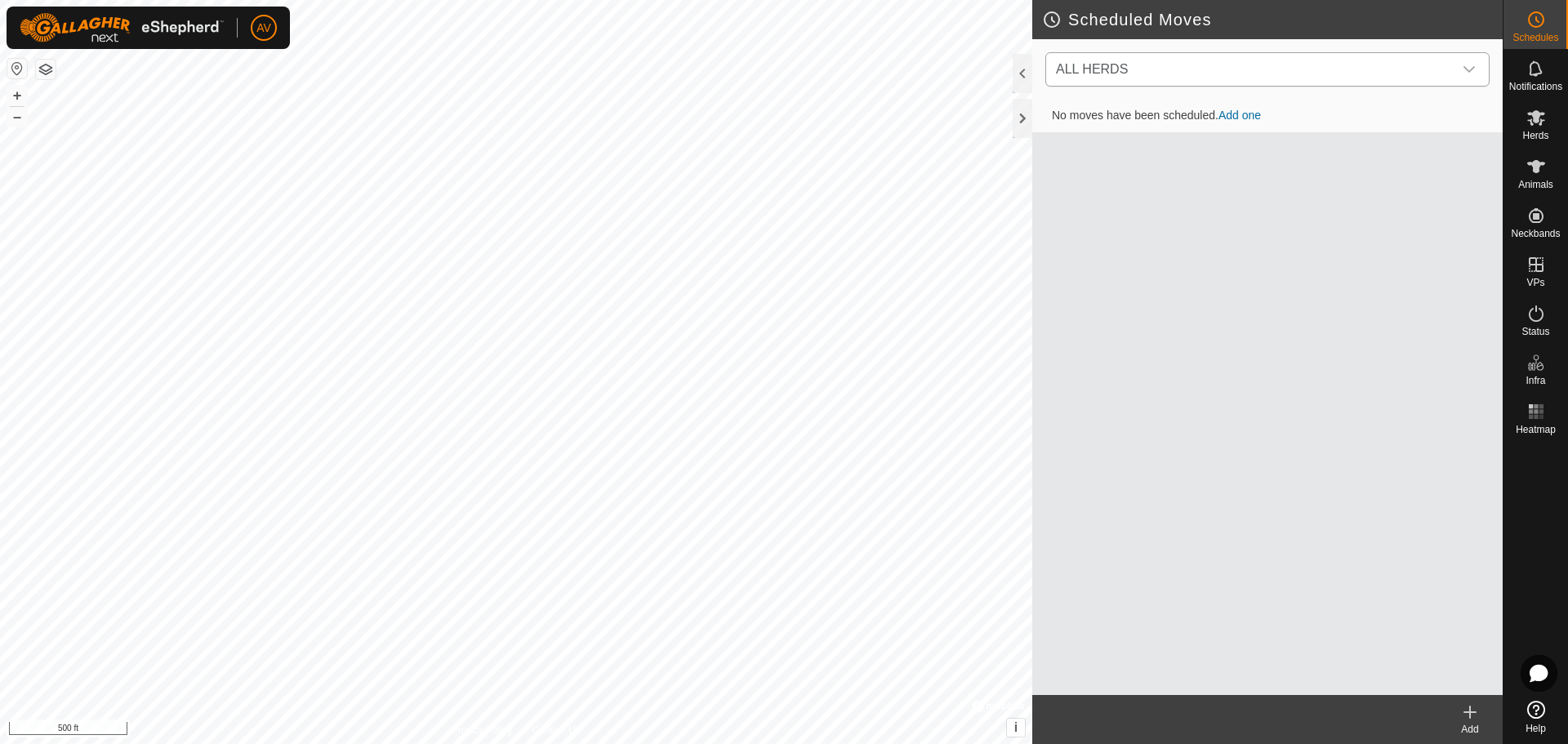
click at [1278, 70] on span "ALL HERDS" at bounding box center [1251, 70] width 403 height 32
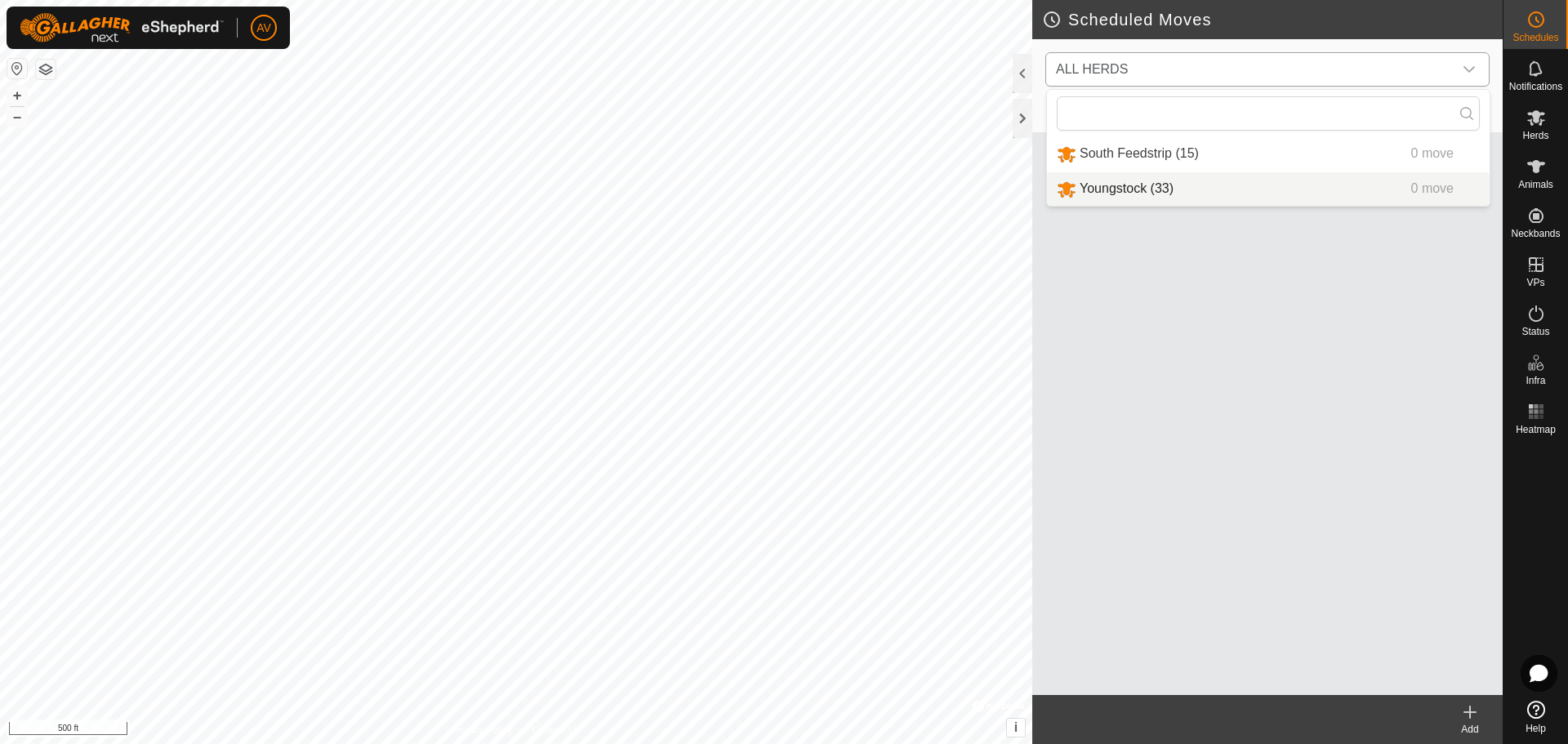
click at [1161, 184] on li "Youngstock (33) 0 move" at bounding box center [1268, 188] width 443 height 33
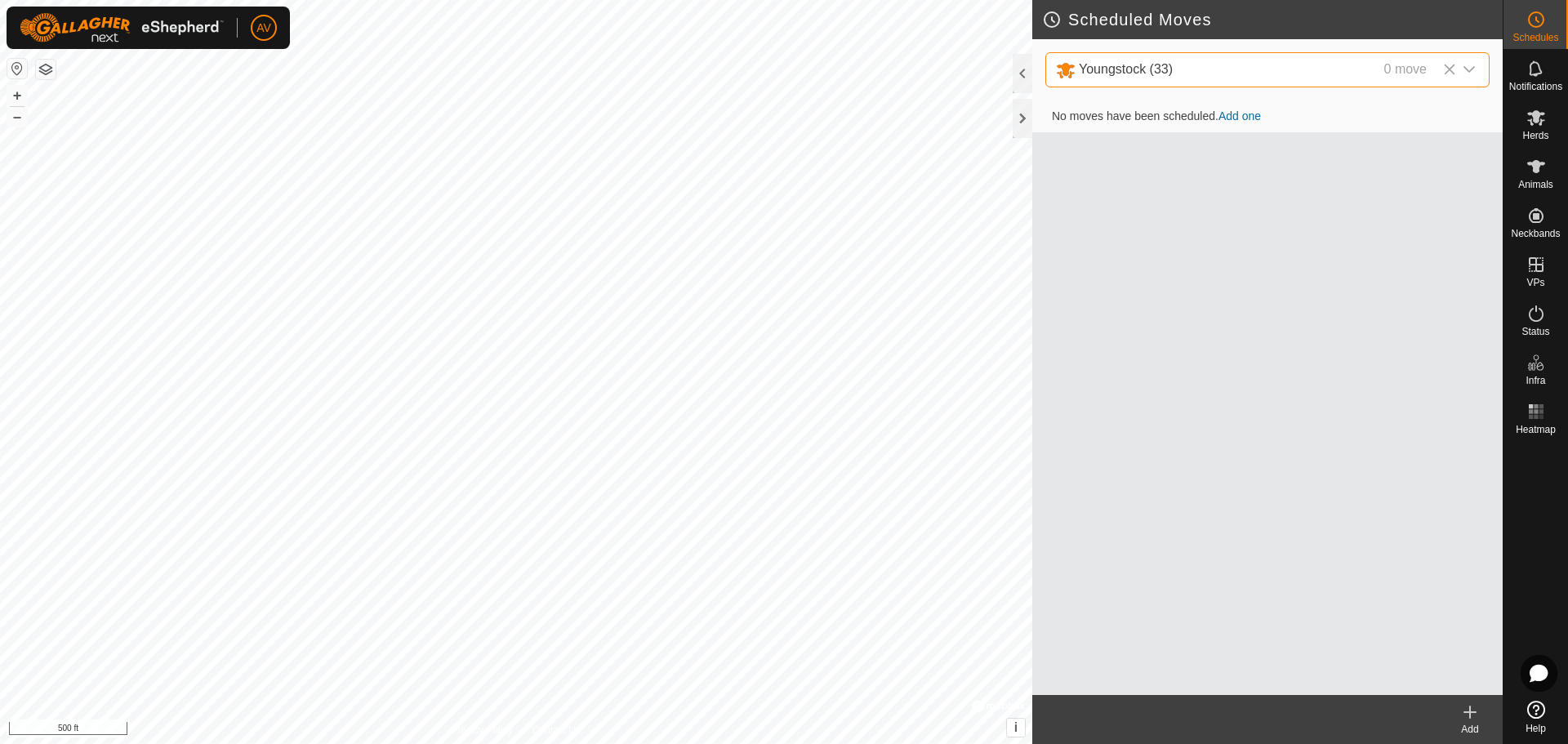
click at [1245, 112] on link "Add one" at bounding box center [1240, 115] width 42 height 13
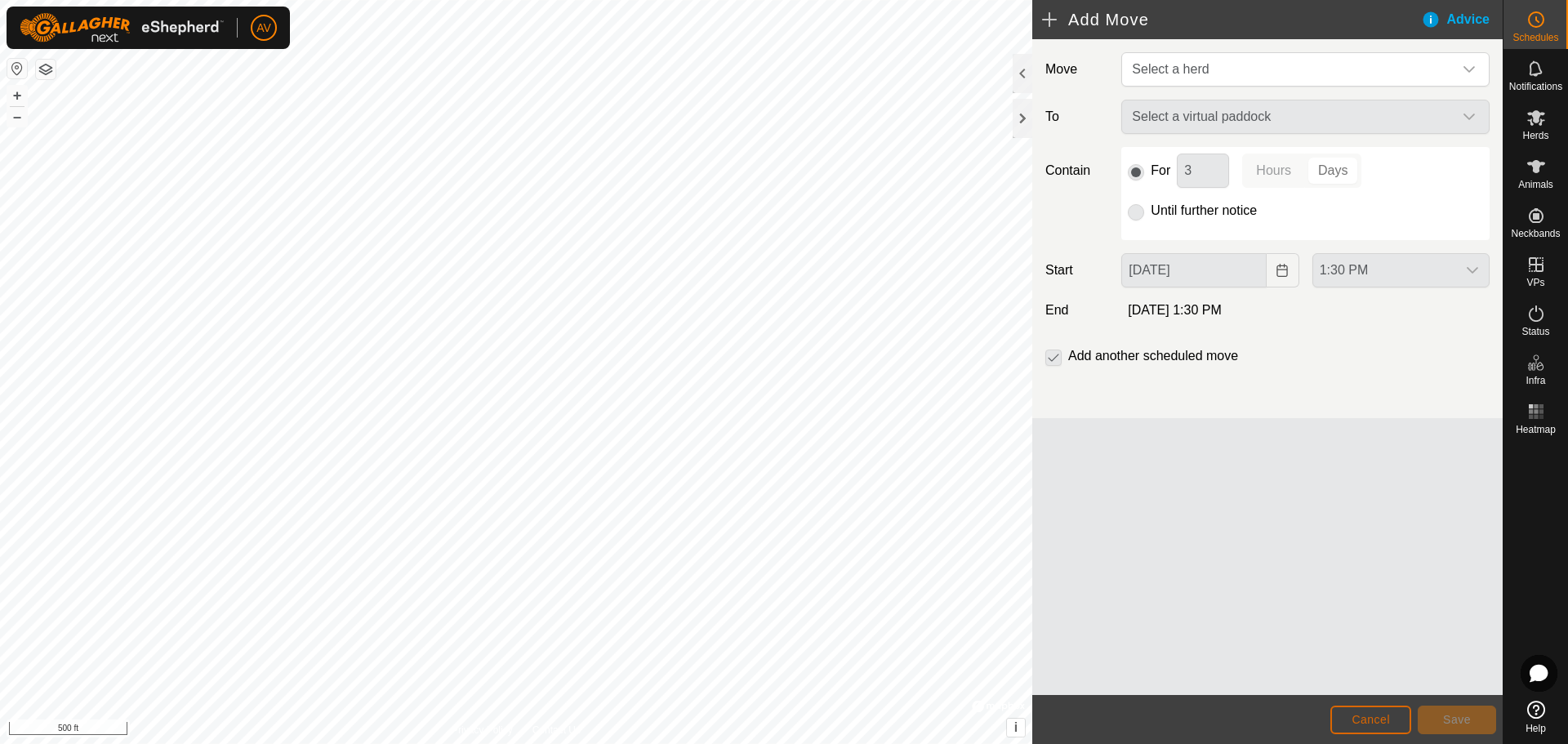
click at [1380, 724] on span "Cancel" at bounding box center [1370, 719] width 38 height 13
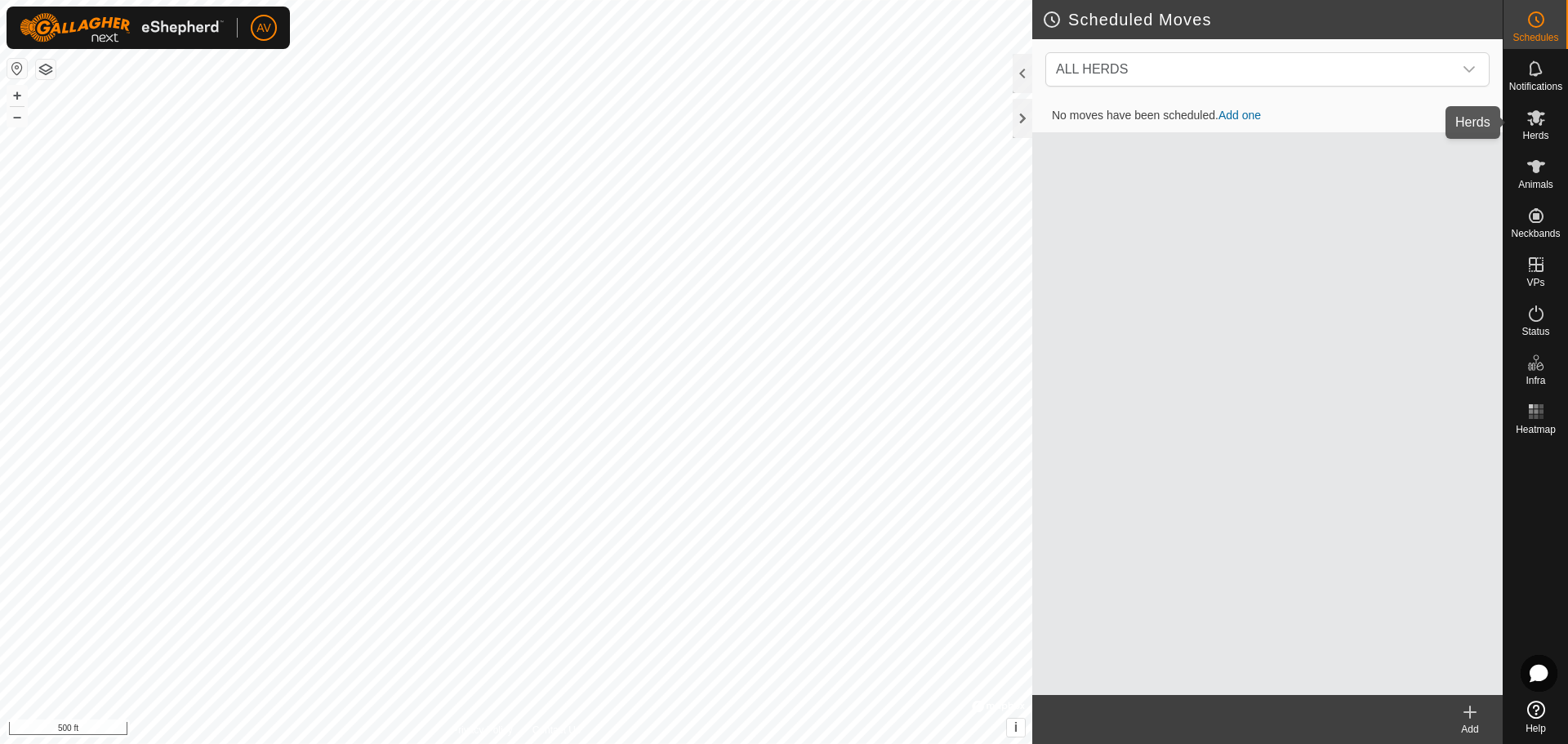
click at [1533, 141] on div "Herds" at bounding box center [1536, 122] width 64 height 49
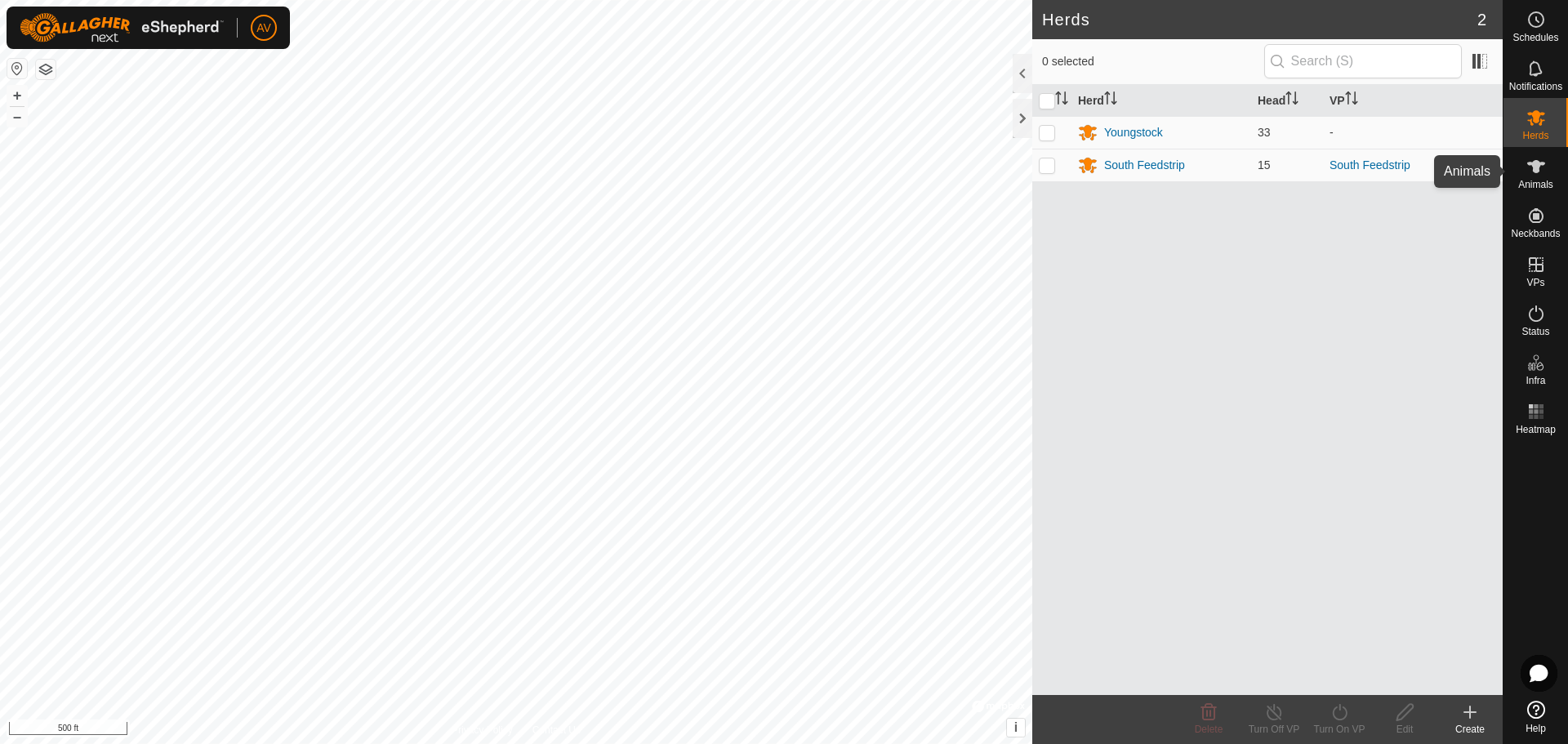
click at [1533, 165] on icon at bounding box center [1535, 166] width 18 height 13
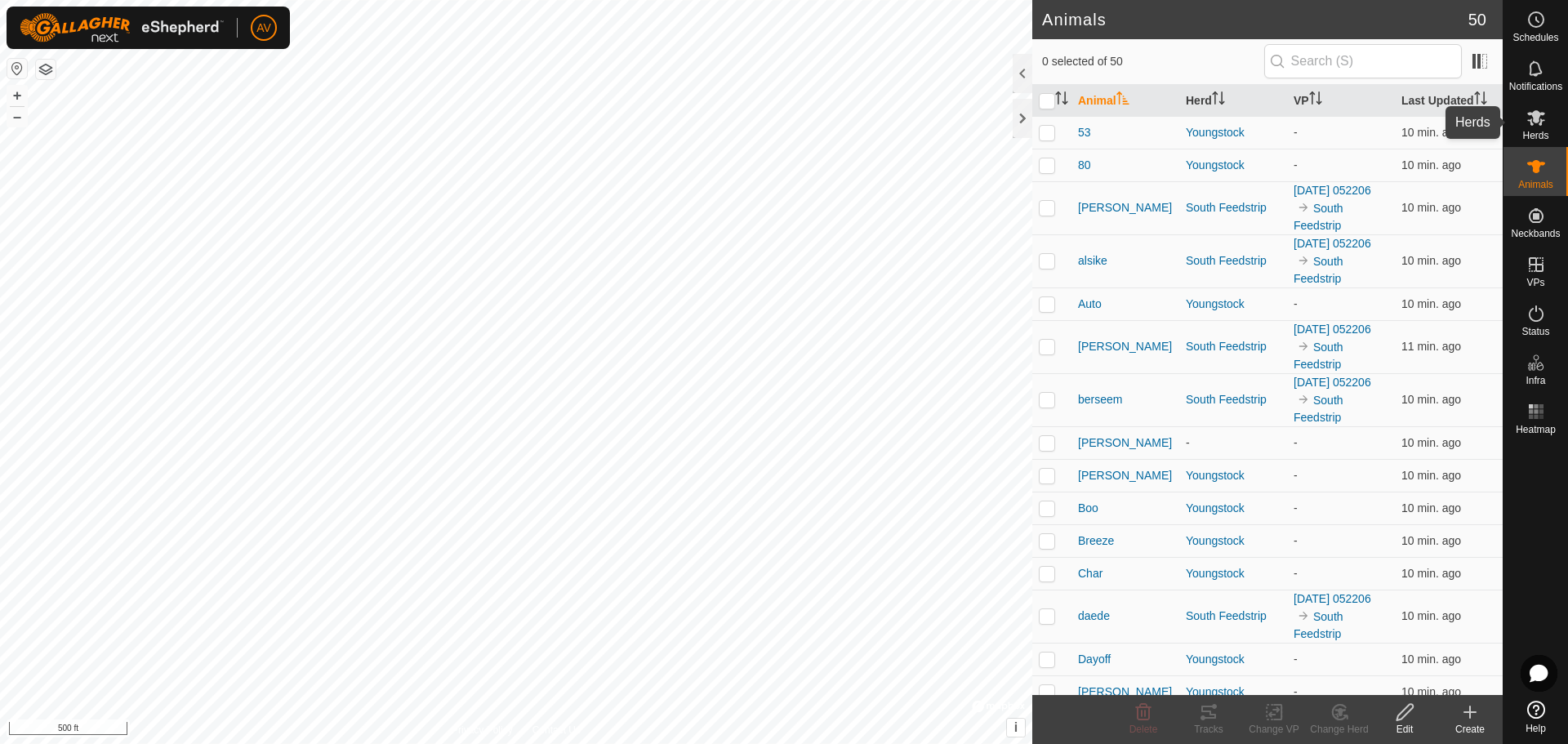
click at [1523, 119] on es-mob-svg-icon at bounding box center [1536, 117] width 30 height 26
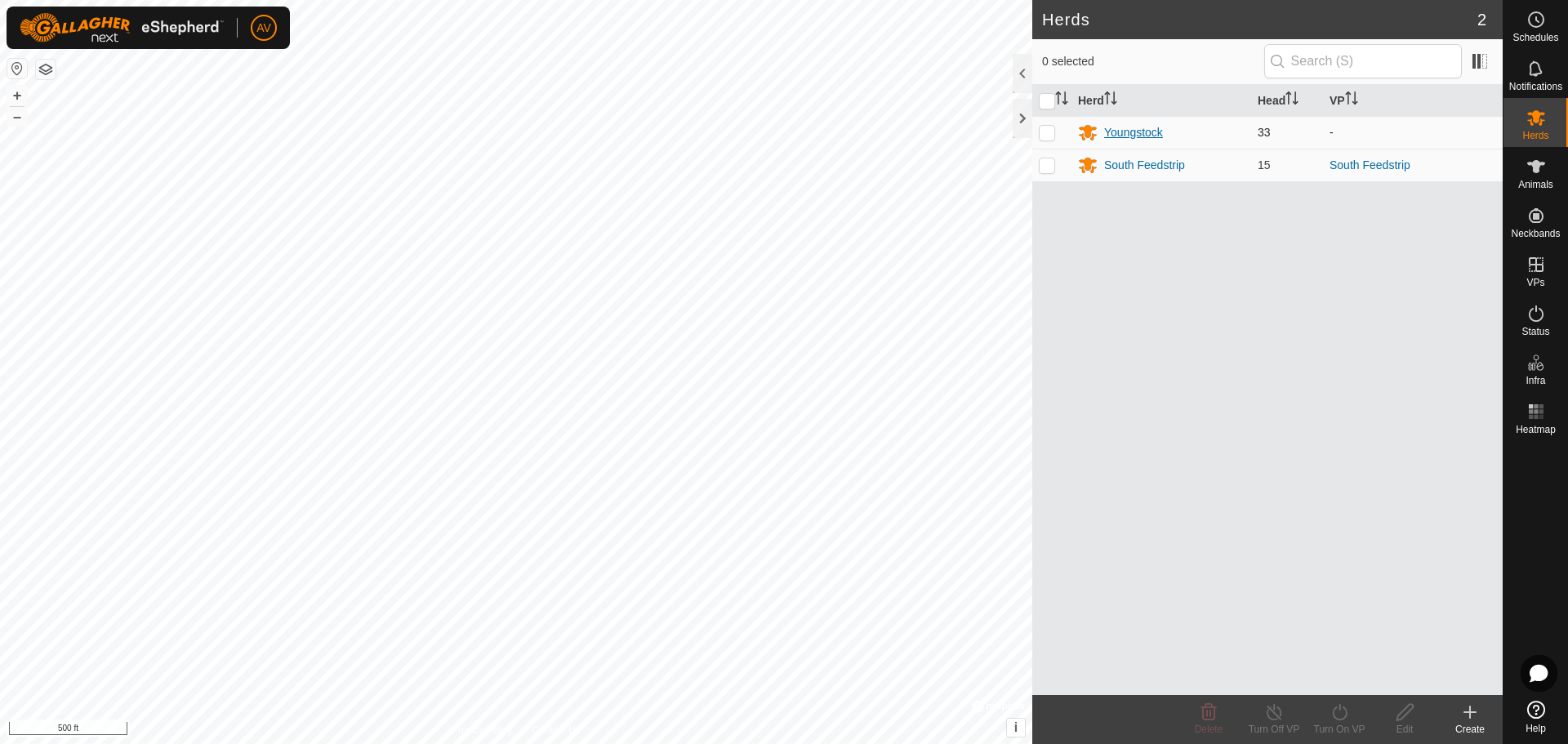
click at [1145, 131] on div "Youngstock" at bounding box center [1133, 132] width 59 height 17
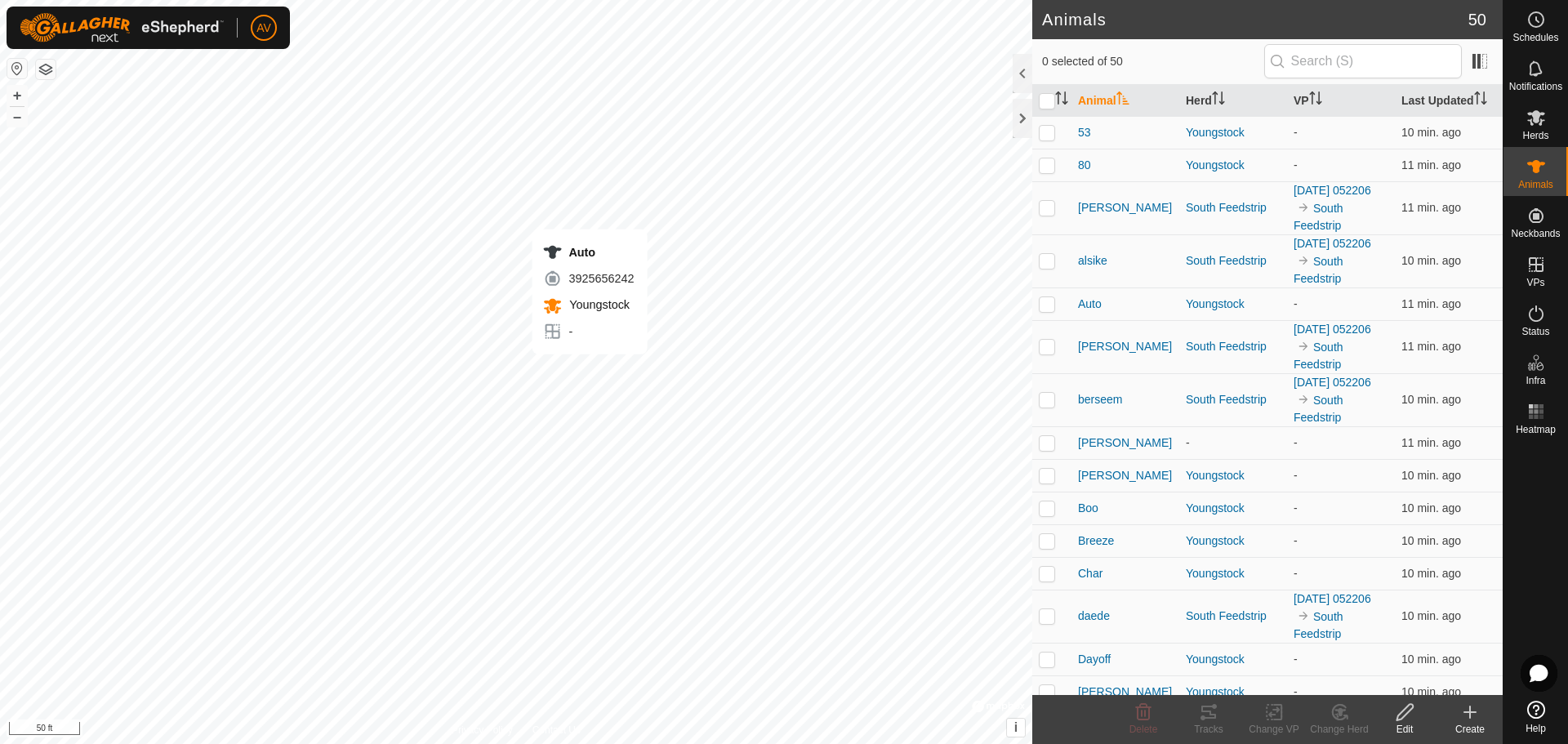
checkbox input "true"
click at [1097, 309] on span "Auto" at bounding box center [1089, 304] width 24 height 17
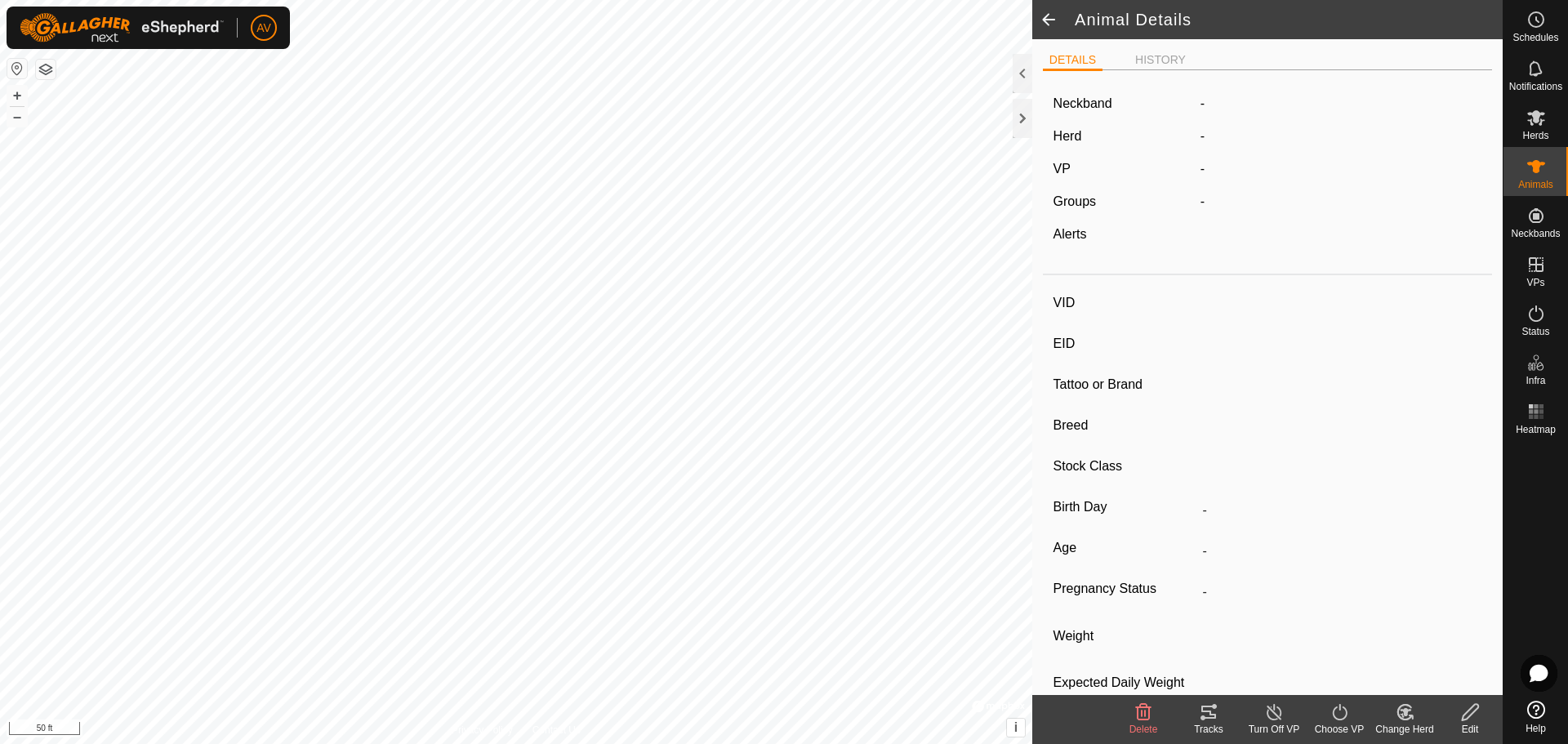
type input "Auto"
type input "-"
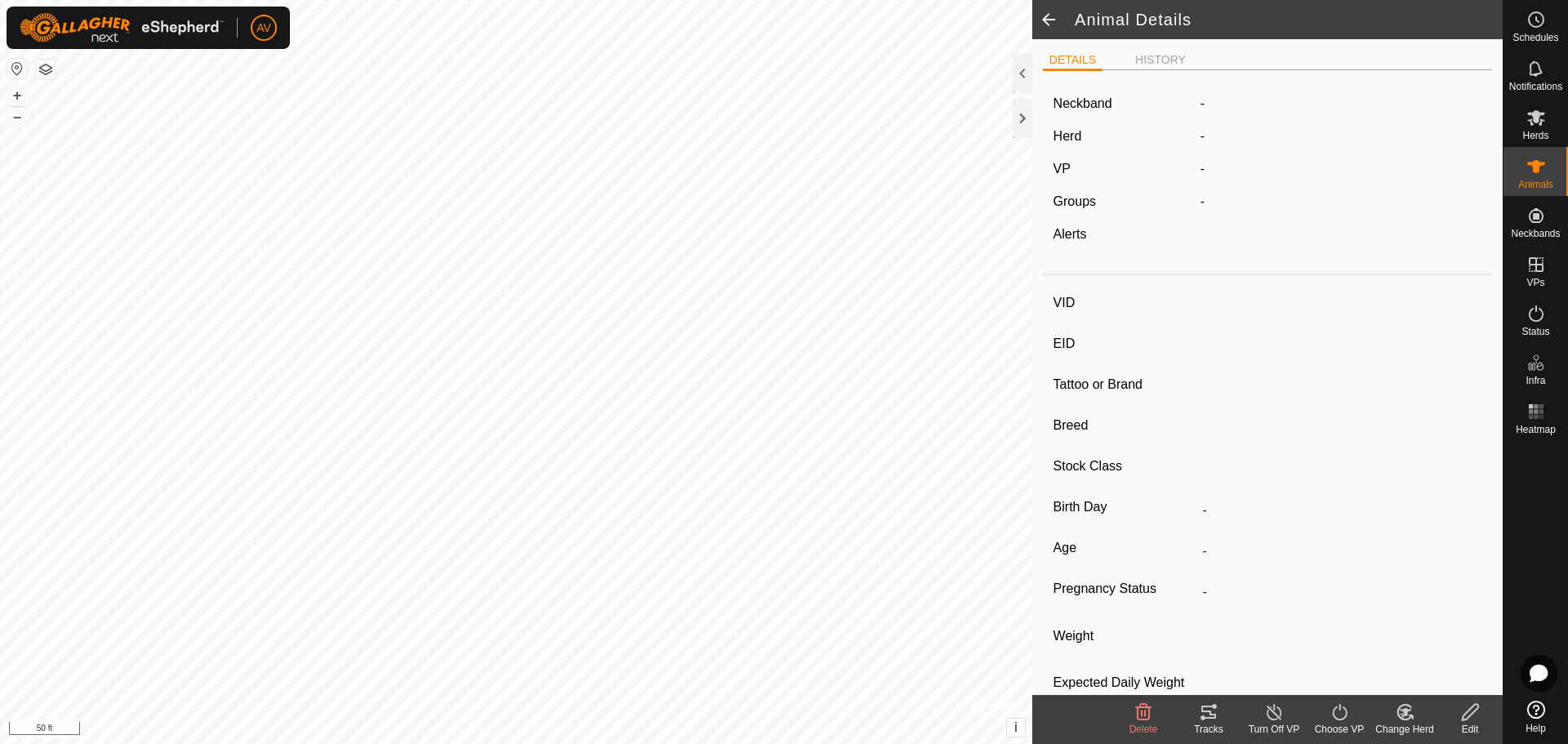
type input "-"
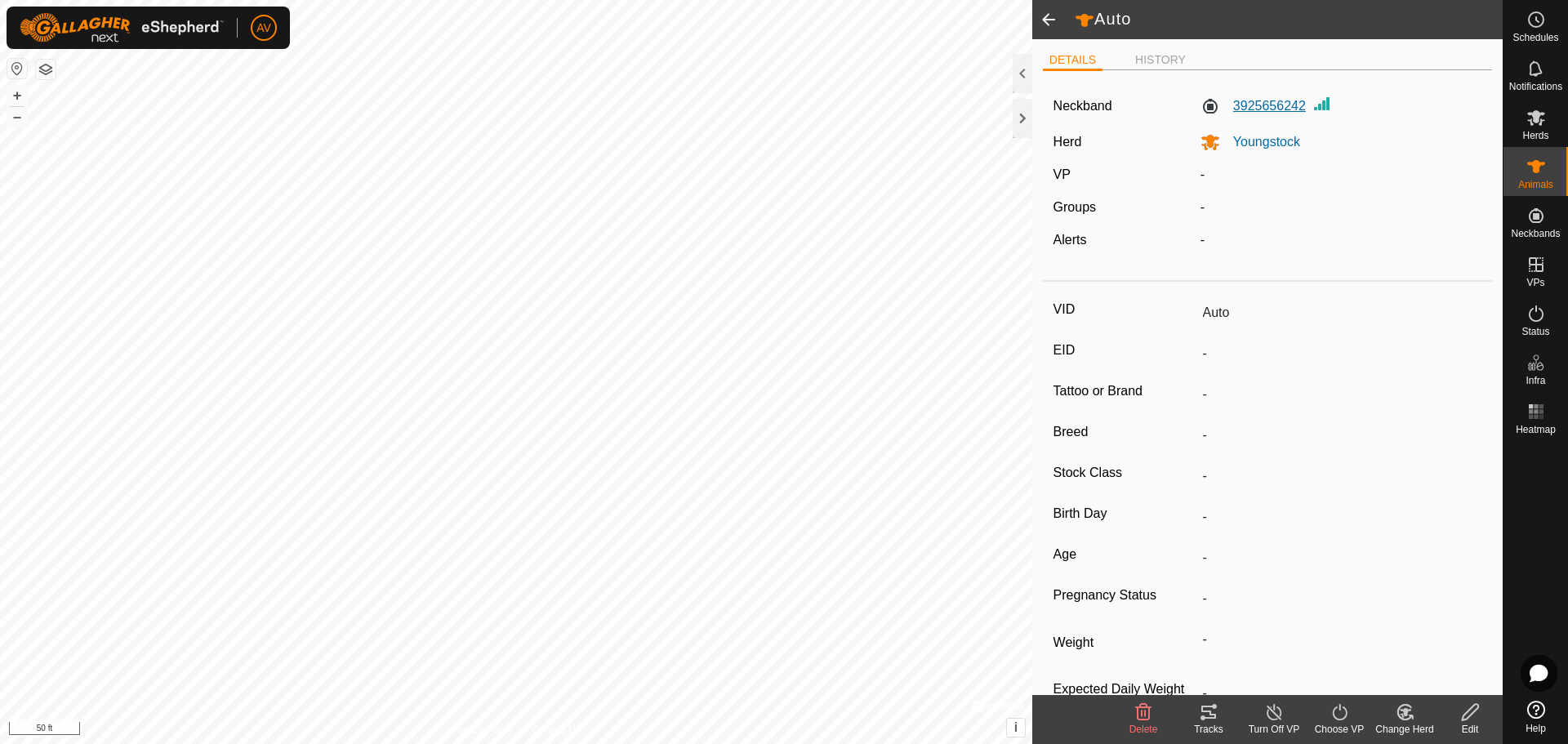
click at [1205, 109] on label "3925656242" at bounding box center [1253, 106] width 105 height 20
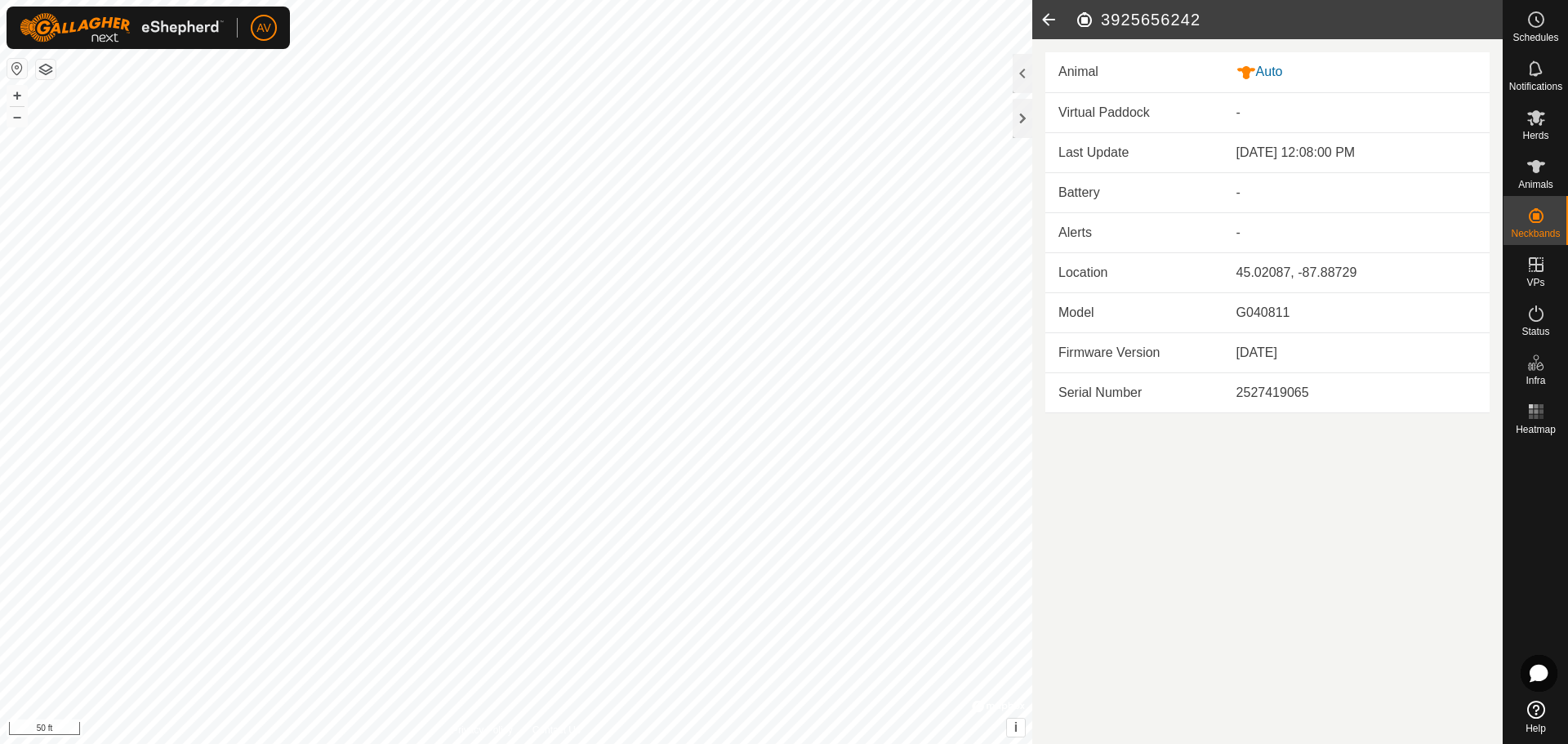
click at [1056, 14] on icon at bounding box center [1048, 20] width 32 height 39
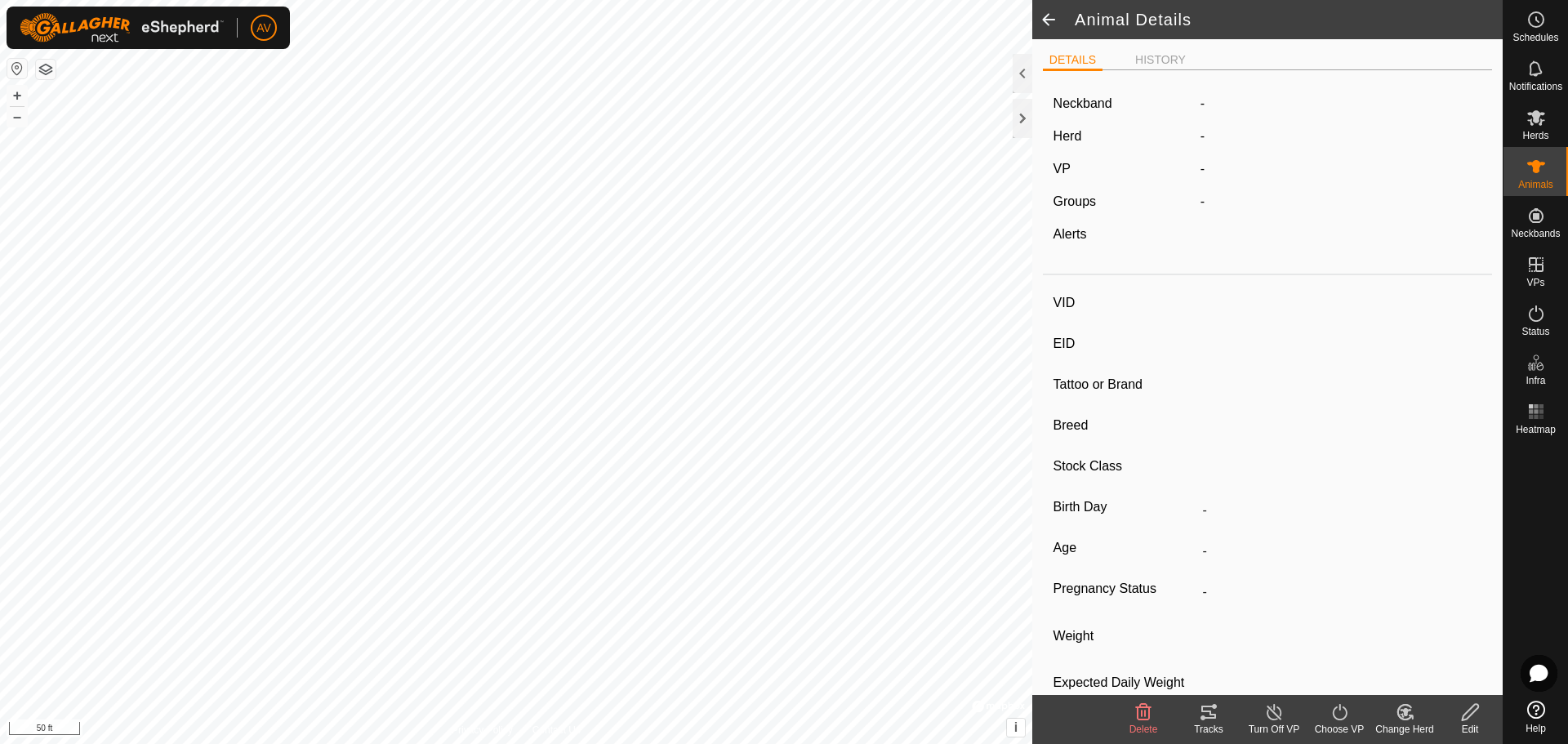
type input "Auto"
type input "-"
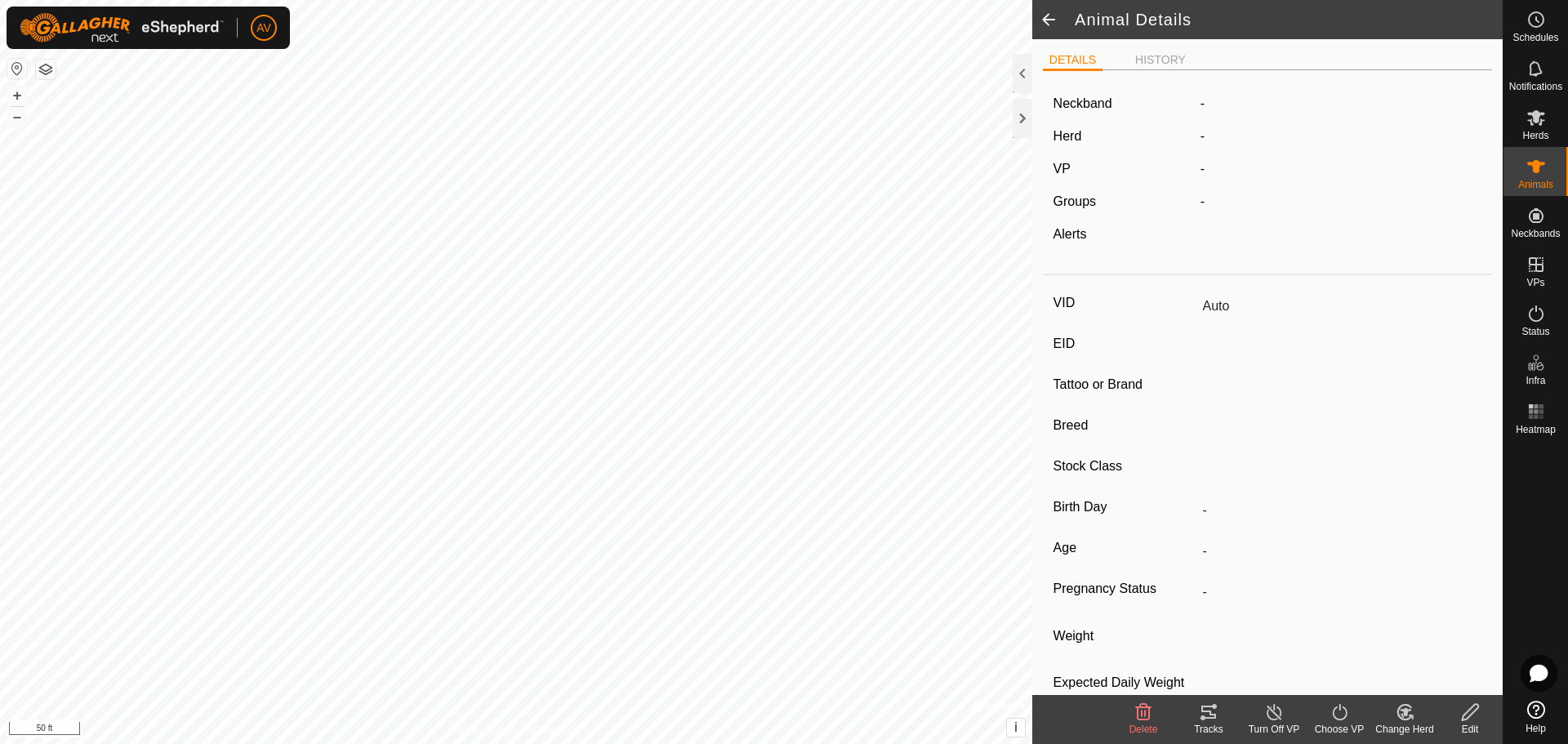
type input "-"
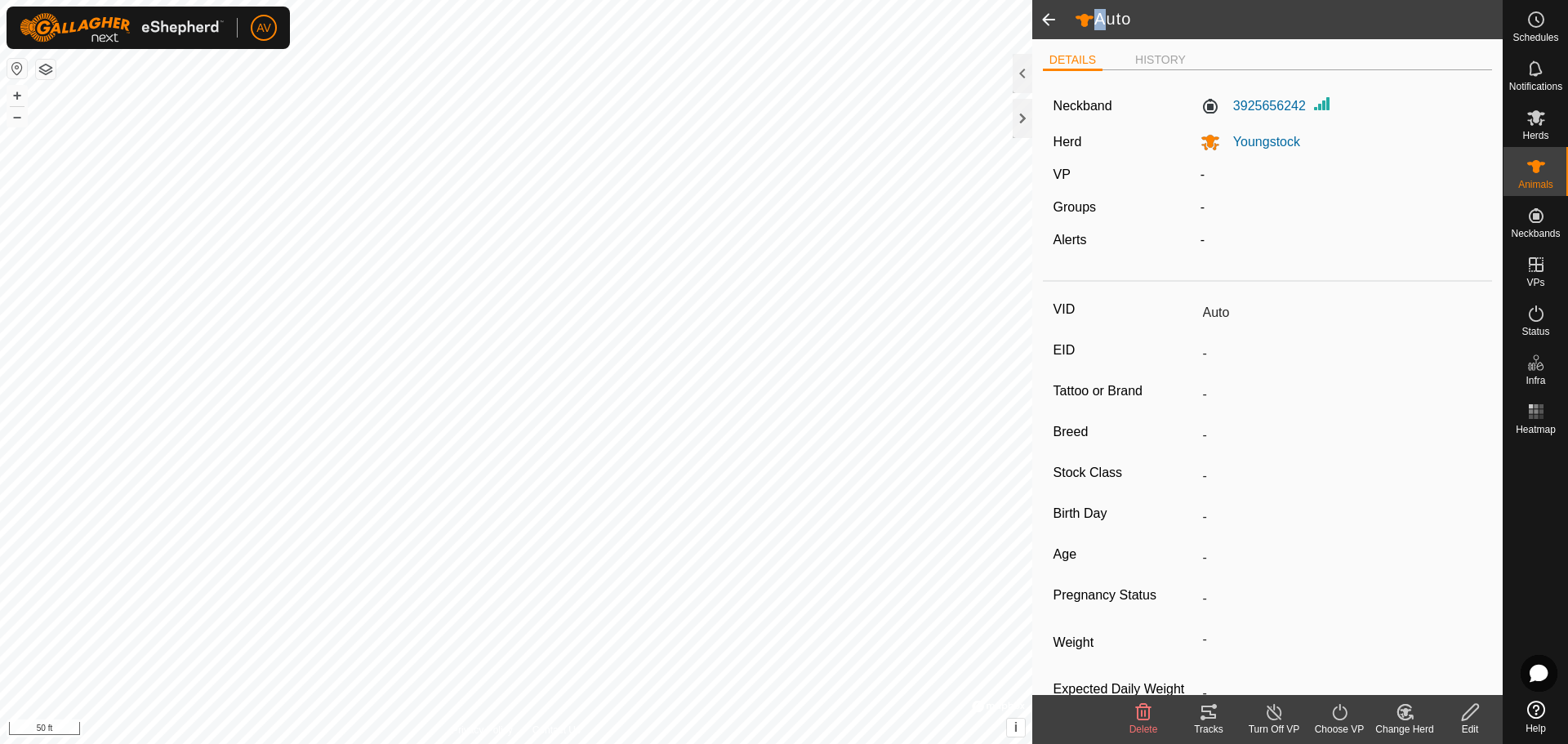
click at [1056, 14] on span at bounding box center [1048, 20] width 32 height 39
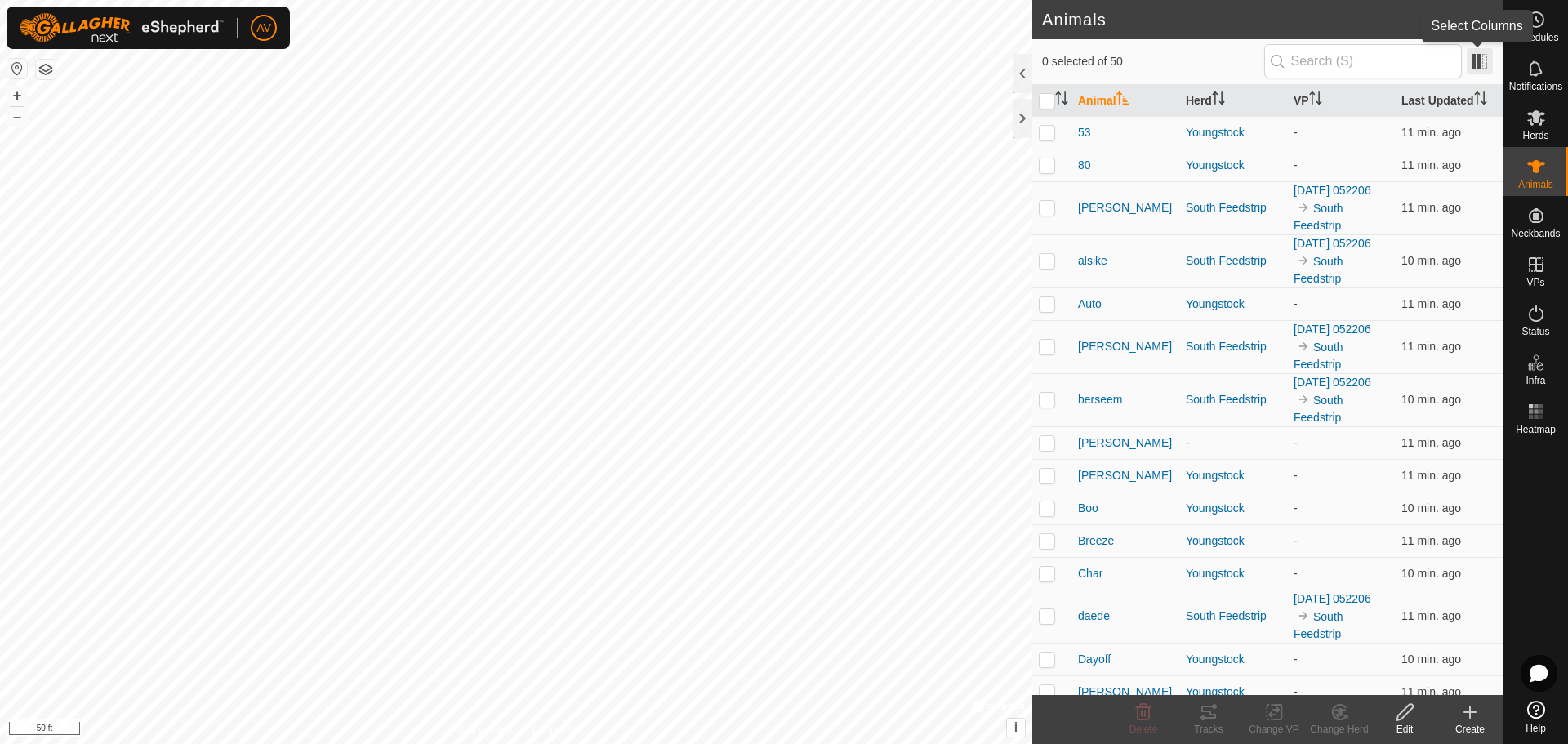
click at [1480, 54] on span at bounding box center [1479, 61] width 26 height 26
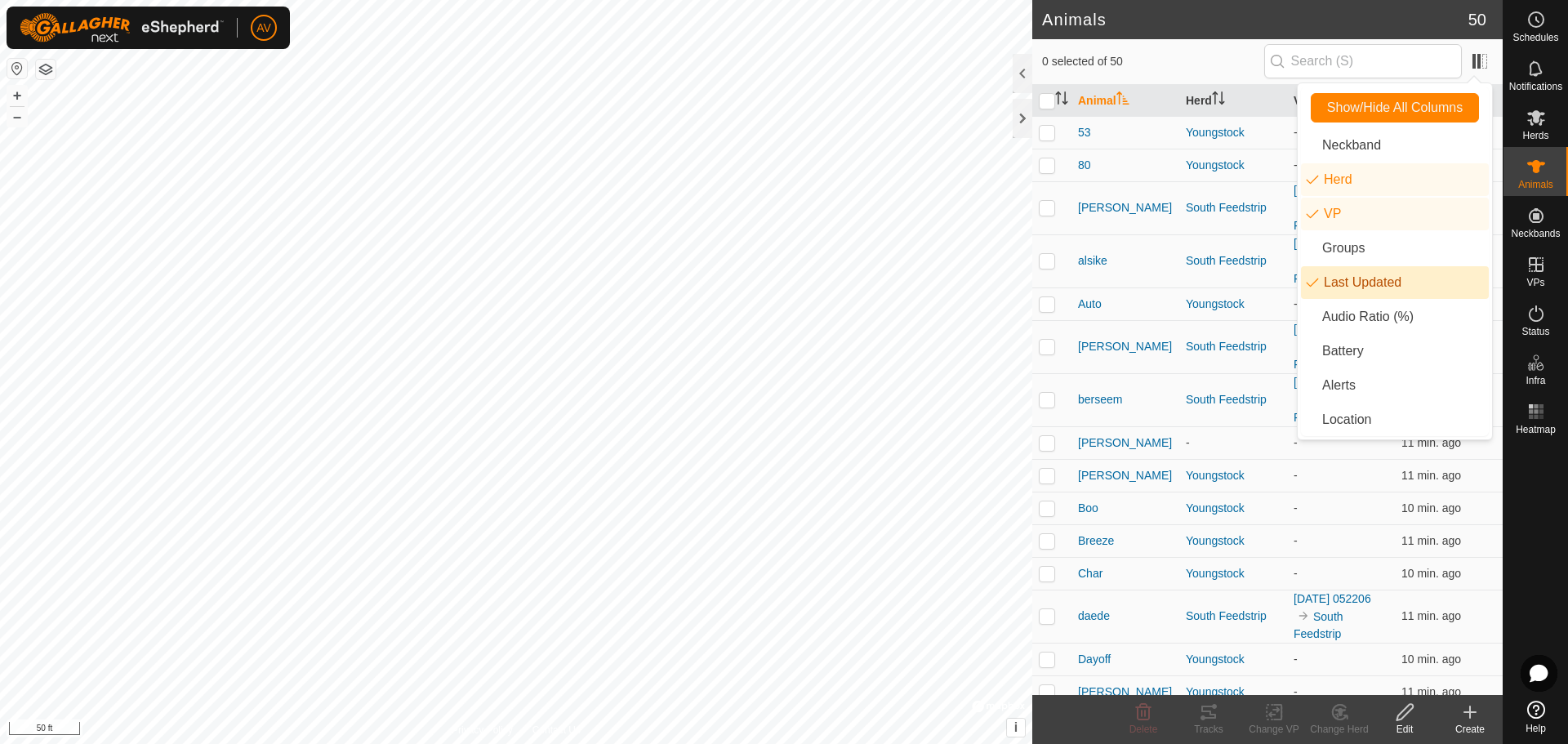
click at [1414, 282] on li "Last Updated" at bounding box center [1394, 282] width 188 height 32
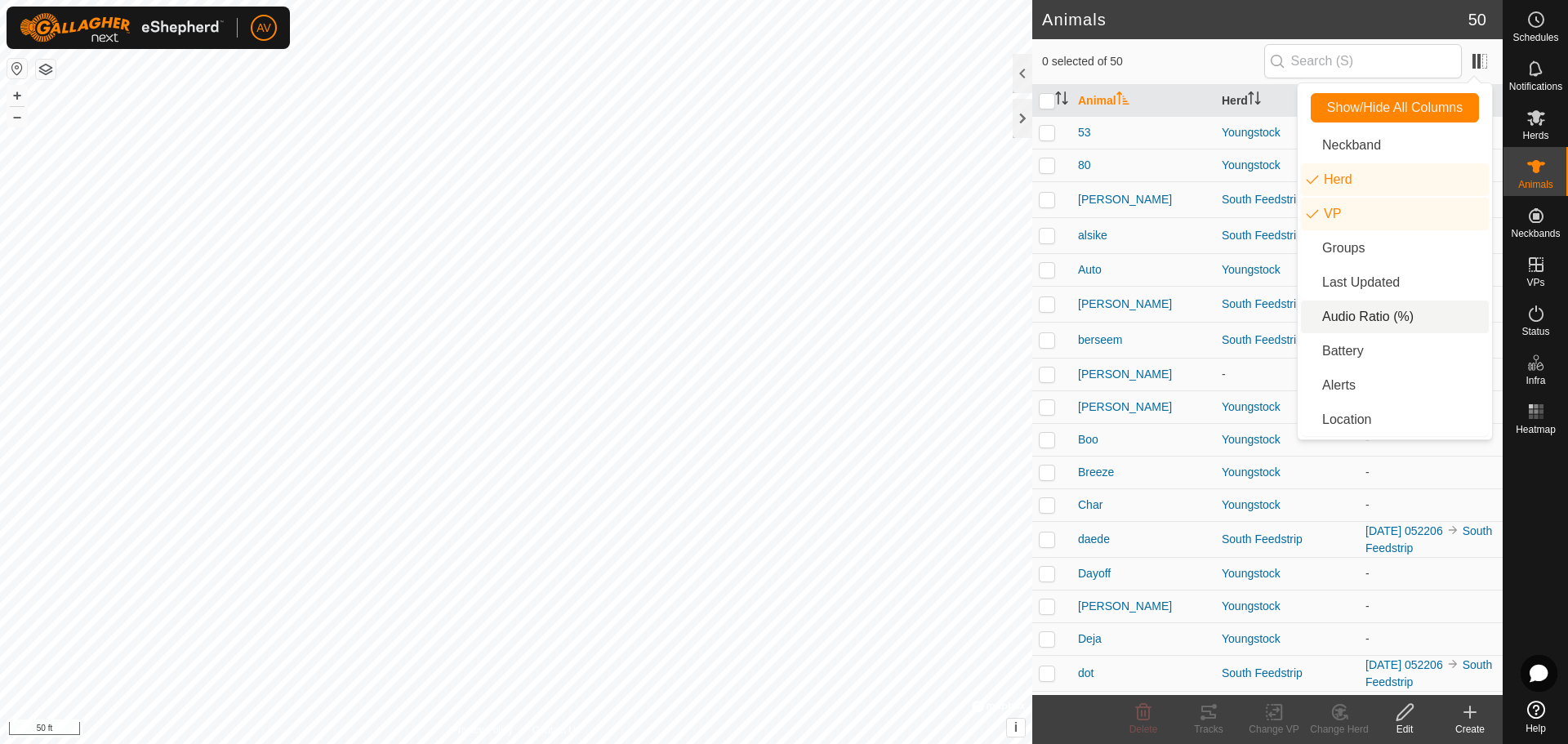
click at [1396, 324] on li "Audio Ratio (%)" at bounding box center [1394, 316] width 188 height 32
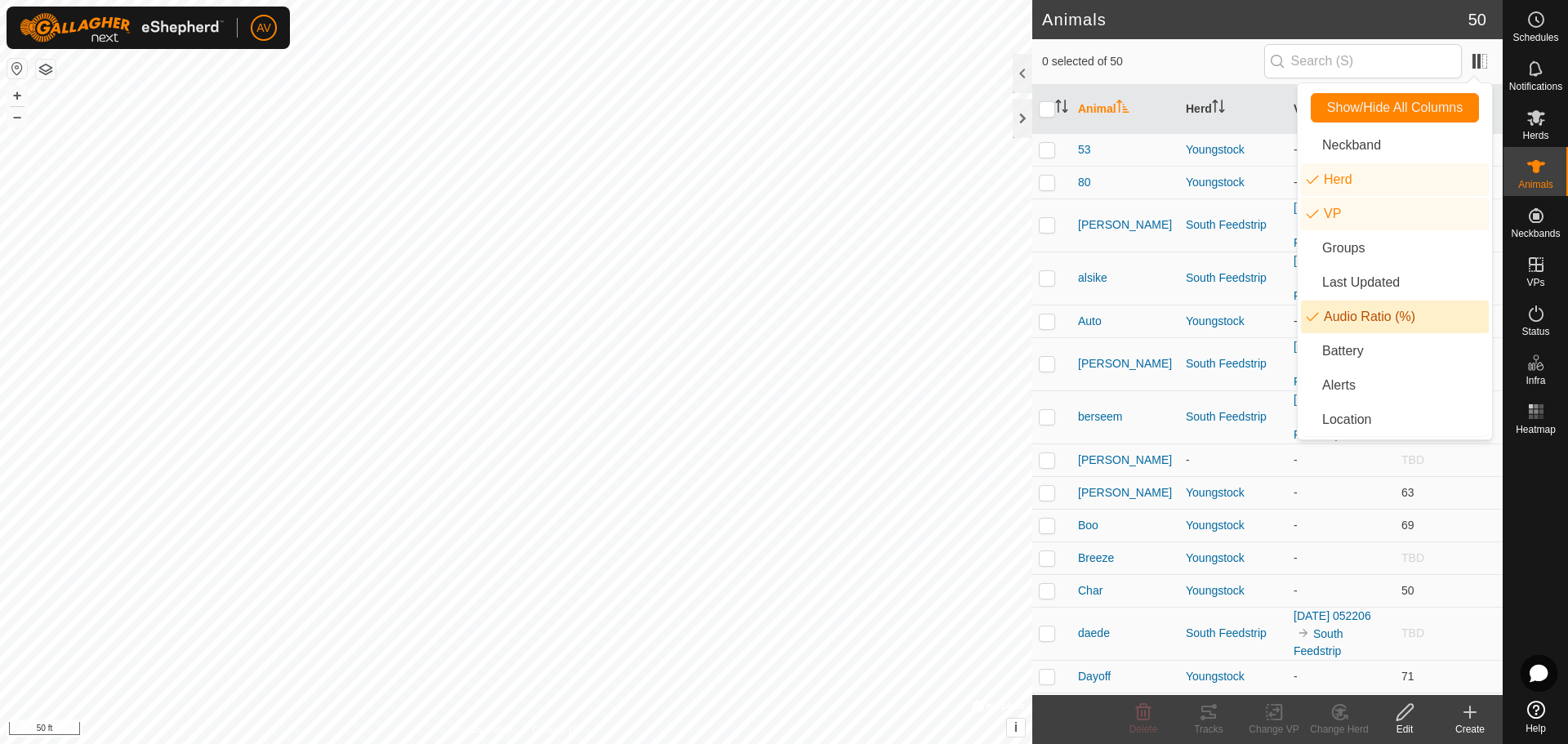
click at [1390, 326] on li "Audio Ratio (%)" at bounding box center [1394, 316] width 188 height 32
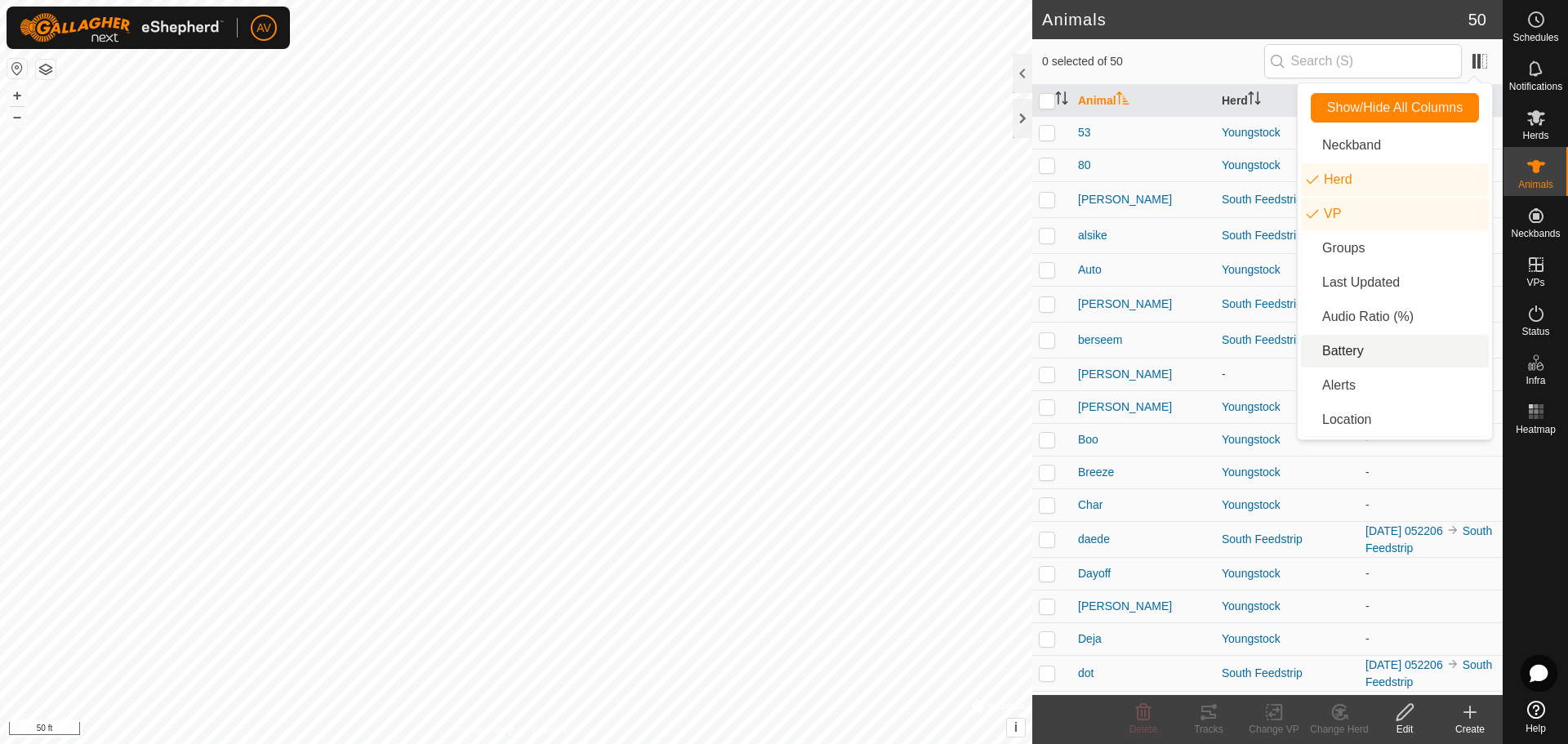
click at [1378, 362] on li "Battery" at bounding box center [1394, 351] width 188 height 32
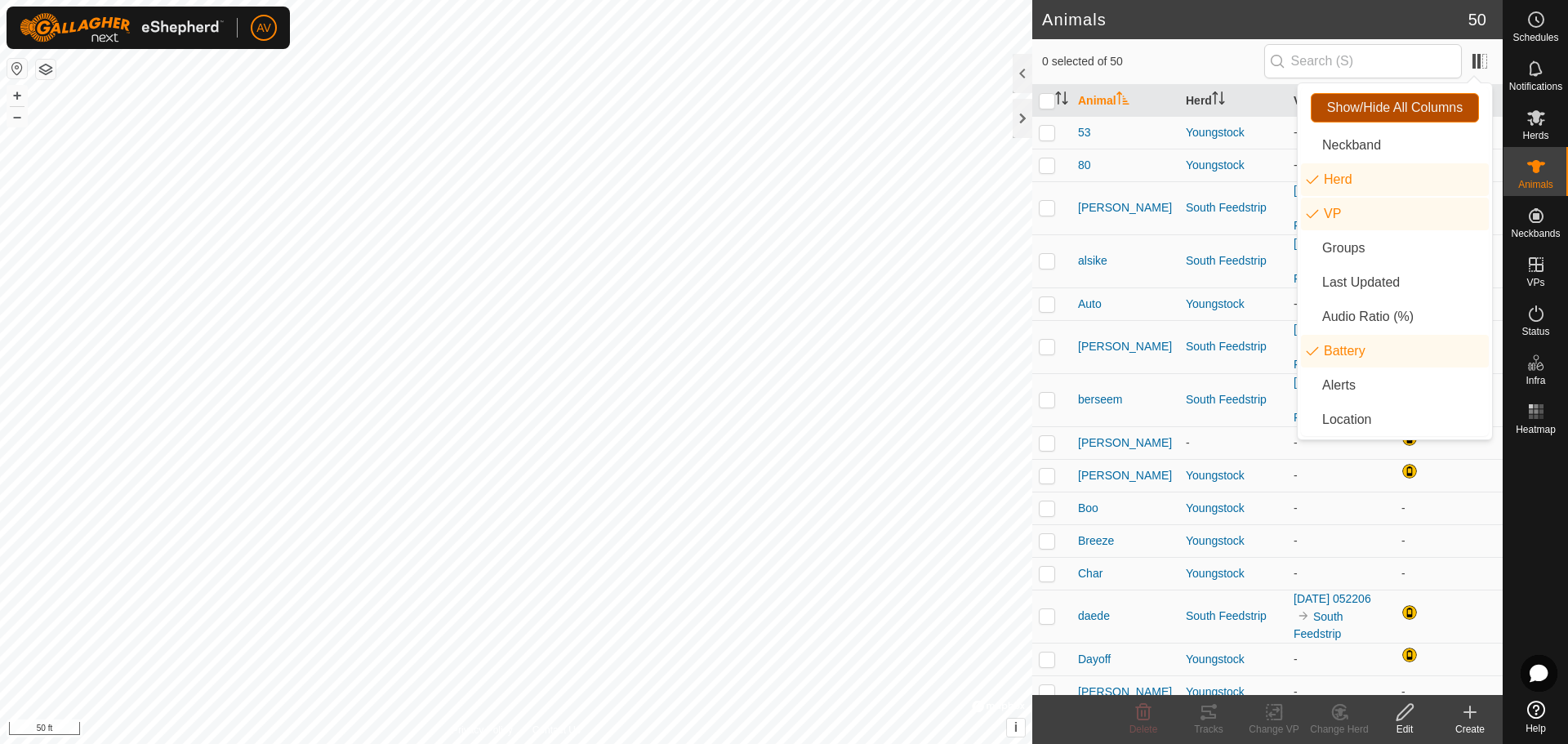
click at [1429, 109] on span "Show/Hide All Columns" at bounding box center [1395, 107] width 136 height 14
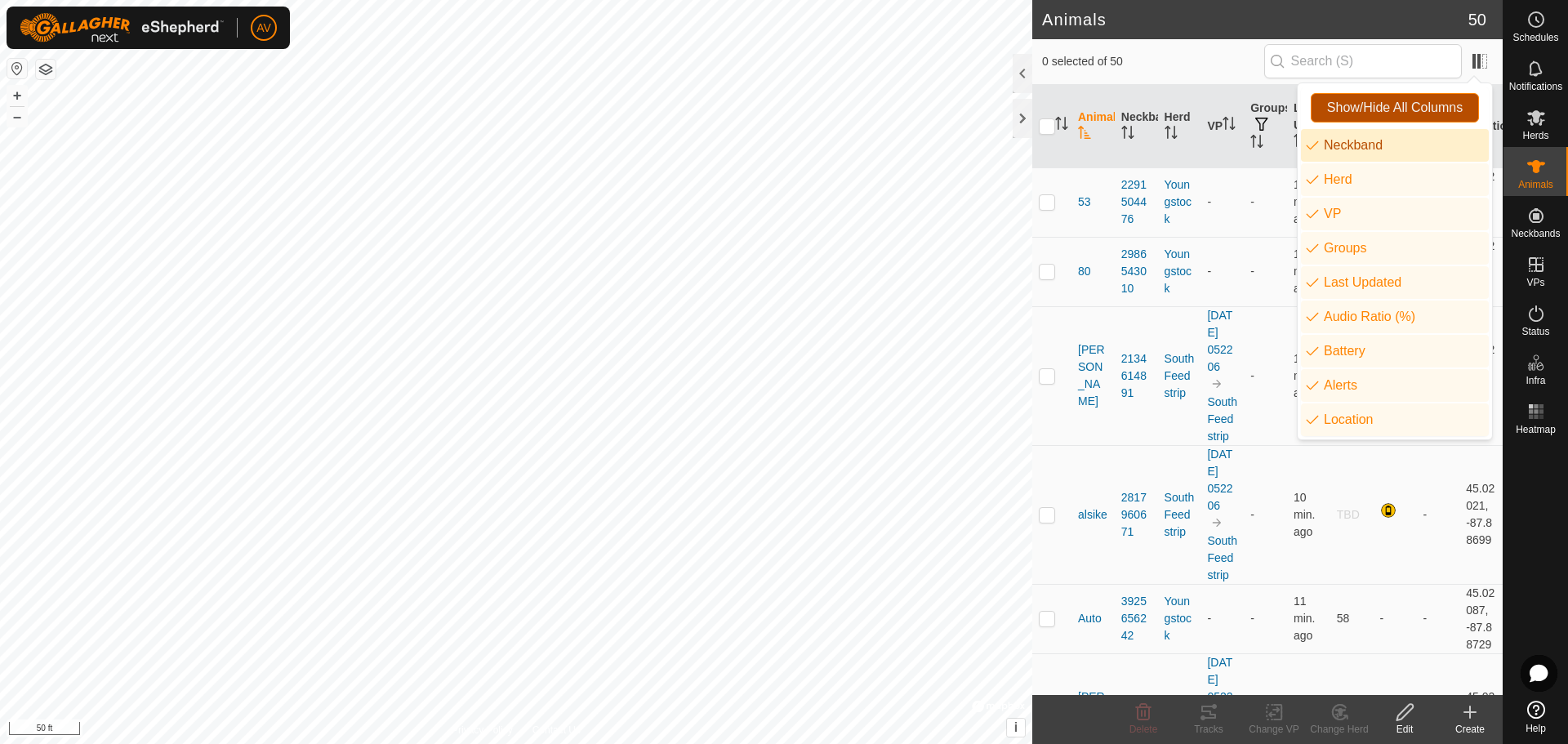
click at [1420, 97] on button "Show/Hide All Columns" at bounding box center [1394, 108] width 168 height 30
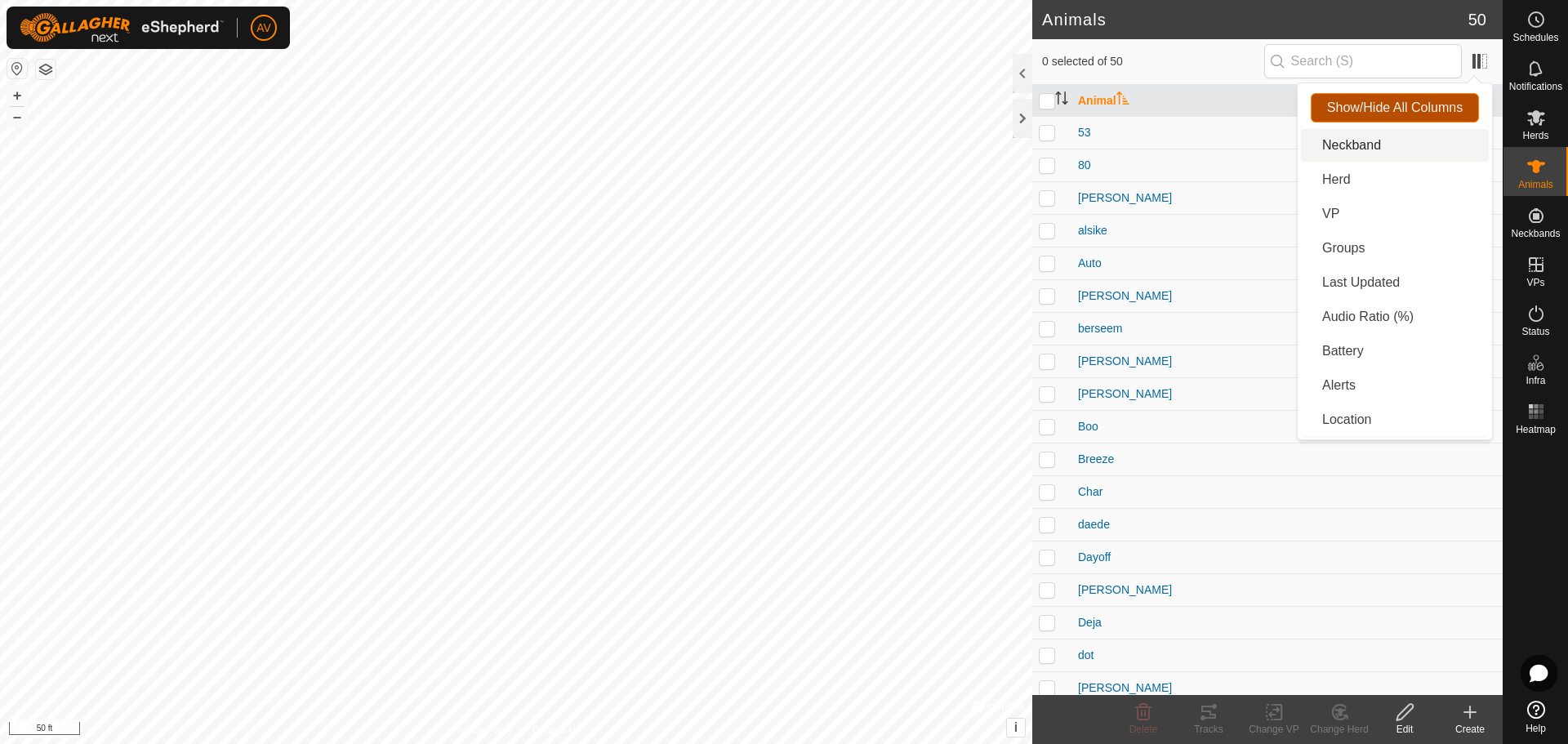
click at [1345, 112] on span "Show/Hide All Columns" at bounding box center [1395, 107] width 136 height 14
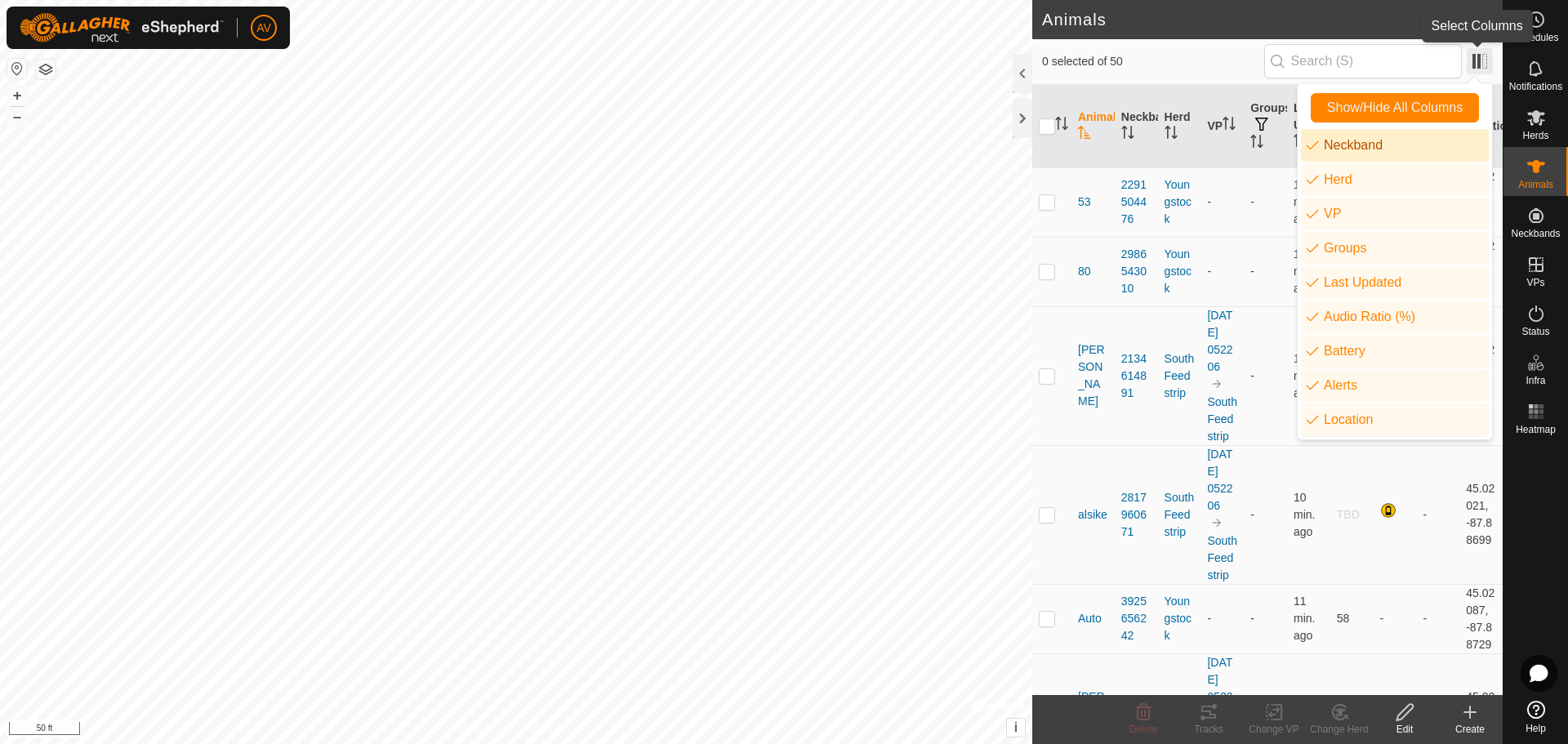
click at [1479, 64] on span at bounding box center [1479, 61] width 26 height 26
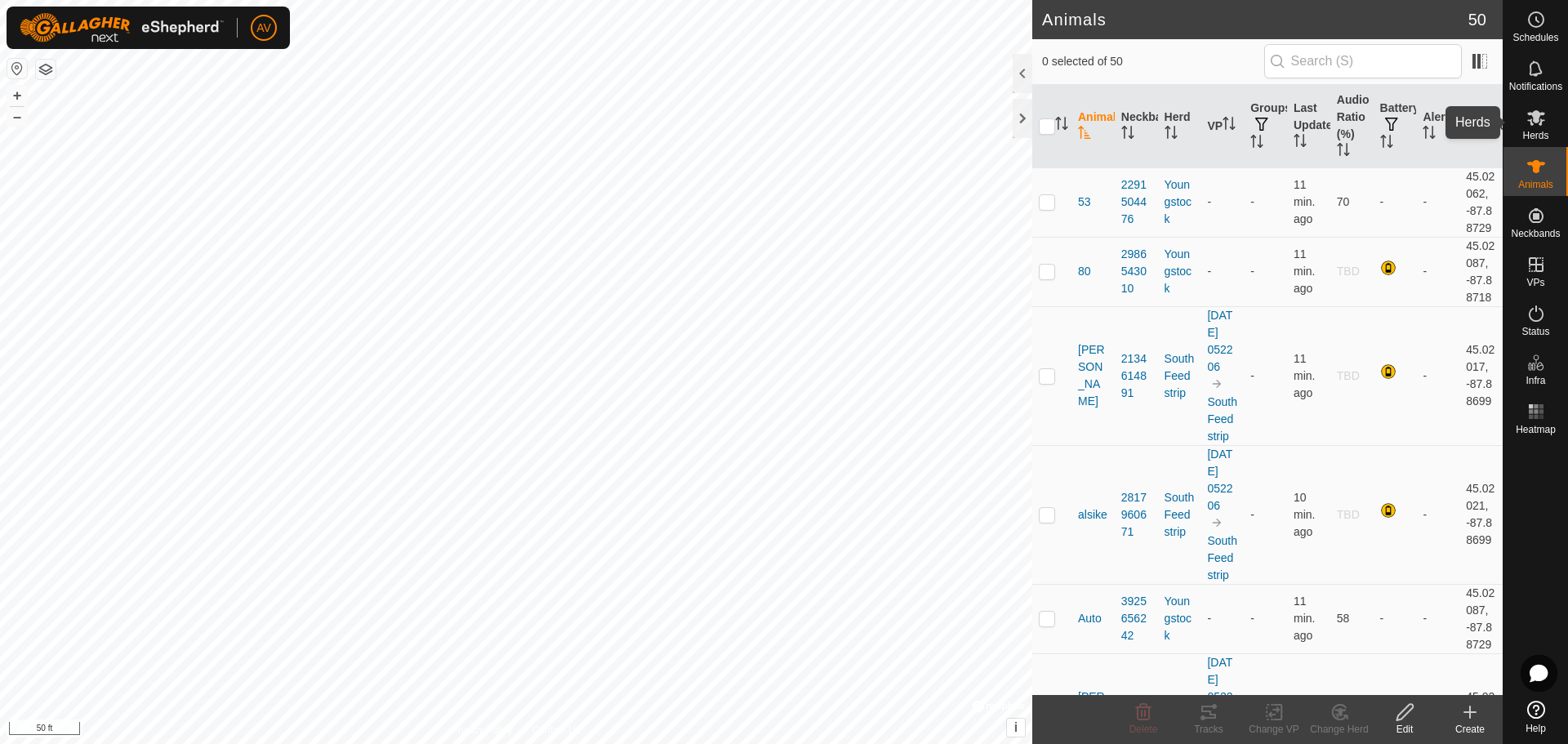
click at [1538, 131] on span "Herds" at bounding box center [1535, 136] width 26 height 10
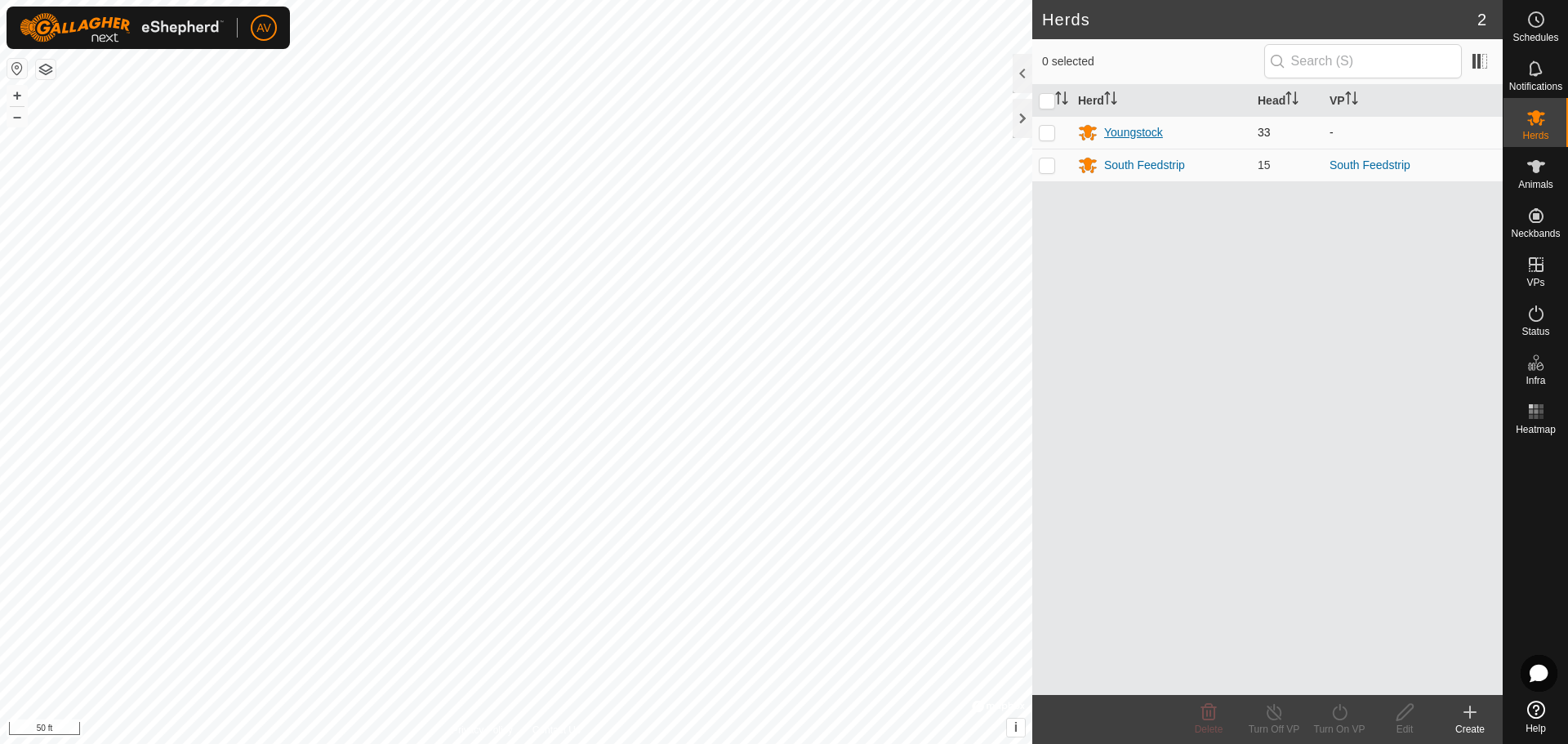
click at [1115, 134] on div "Youngstock" at bounding box center [1133, 132] width 59 height 17
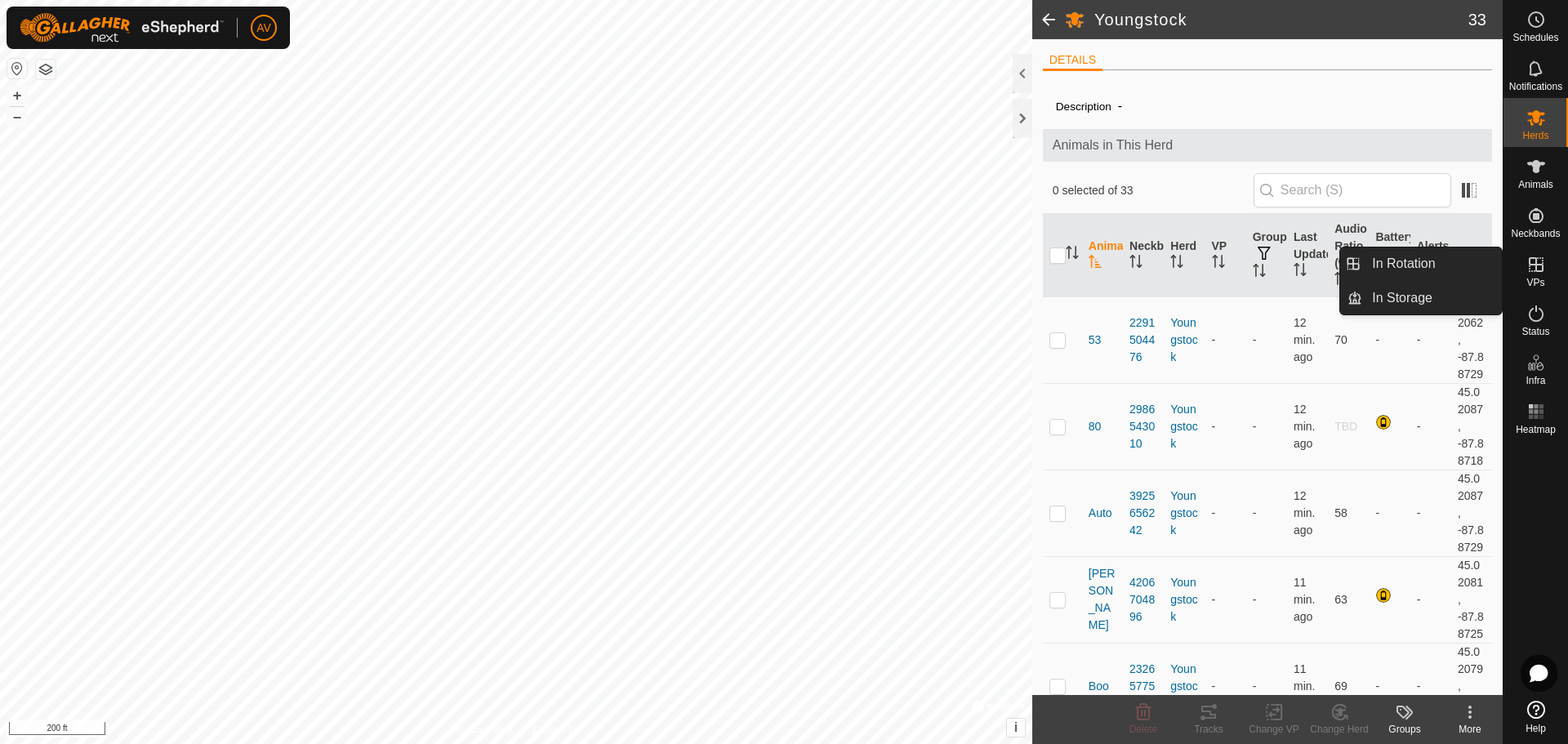
click at [1548, 277] on div "VPs" at bounding box center [1536, 270] width 64 height 49
click at [1439, 270] on link "In Rotation" at bounding box center [1431, 264] width 140 height 32
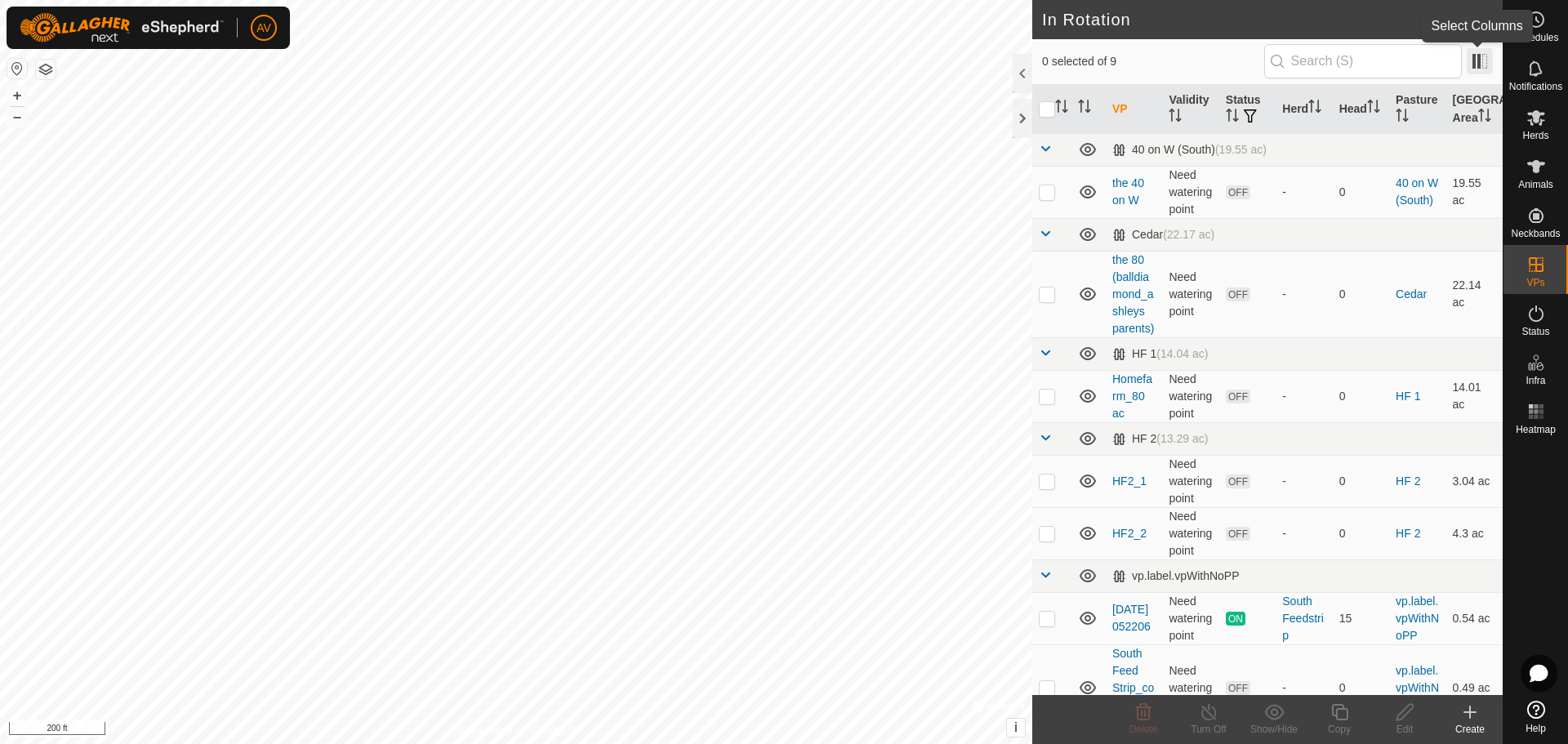
click at [1479, 69] on span at bounding box center [1479, 61] width 26 height 26
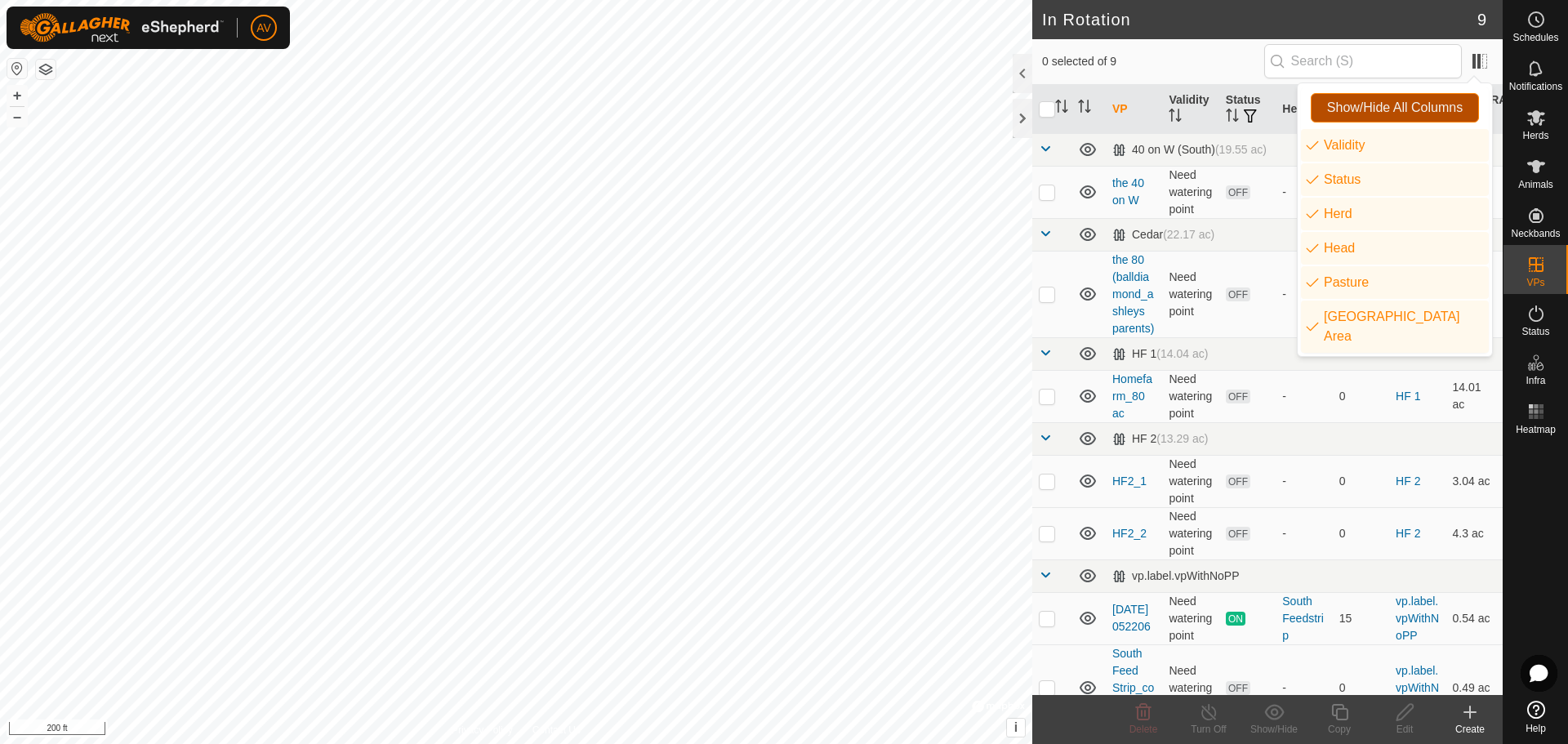
click at [1436, 109] on span "Show/Hide All Columns" at bounding box center [1395, 107] width 136 height 14
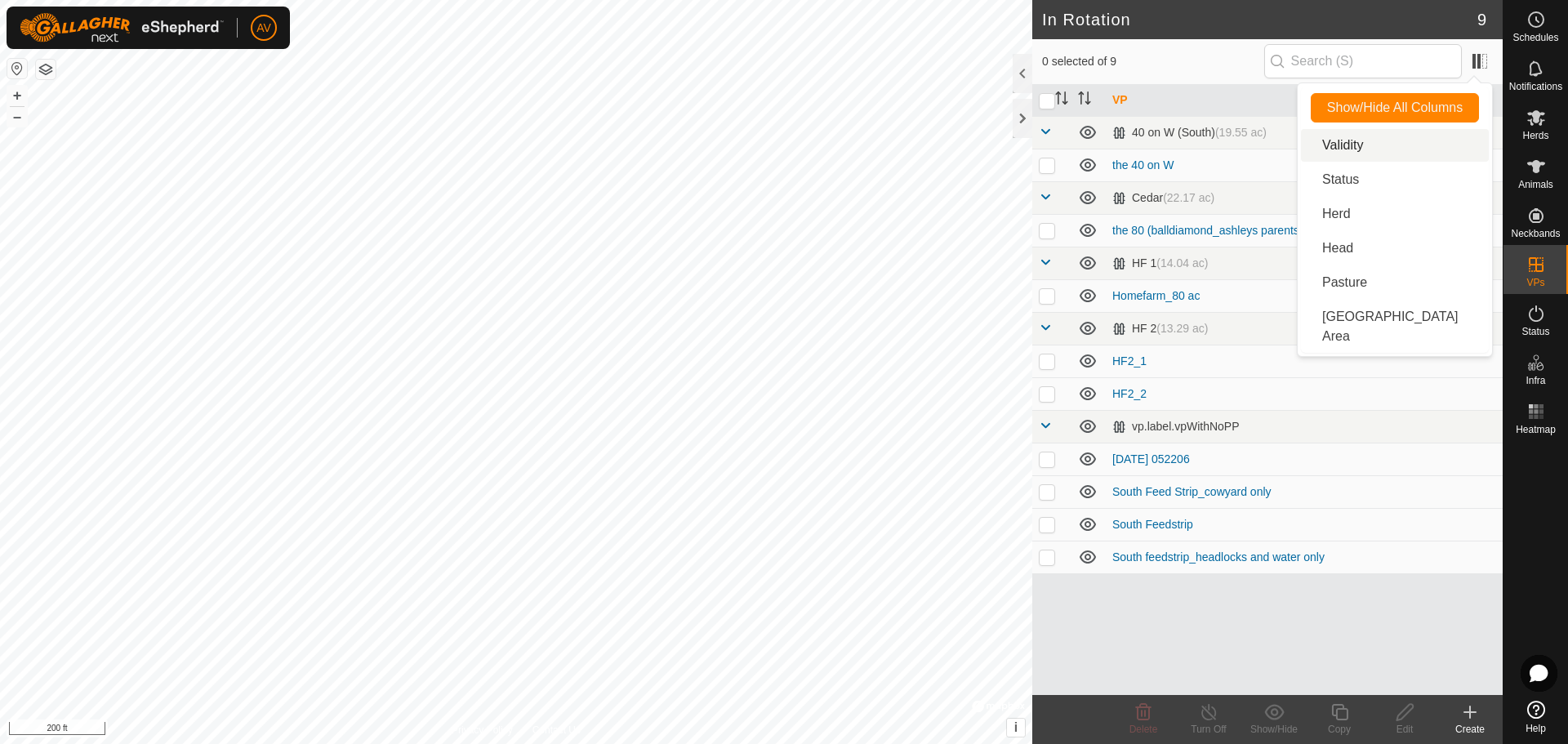
click at [1395, 146] on li "Validity" at bounding box center [1394, 145] width 188 height 32
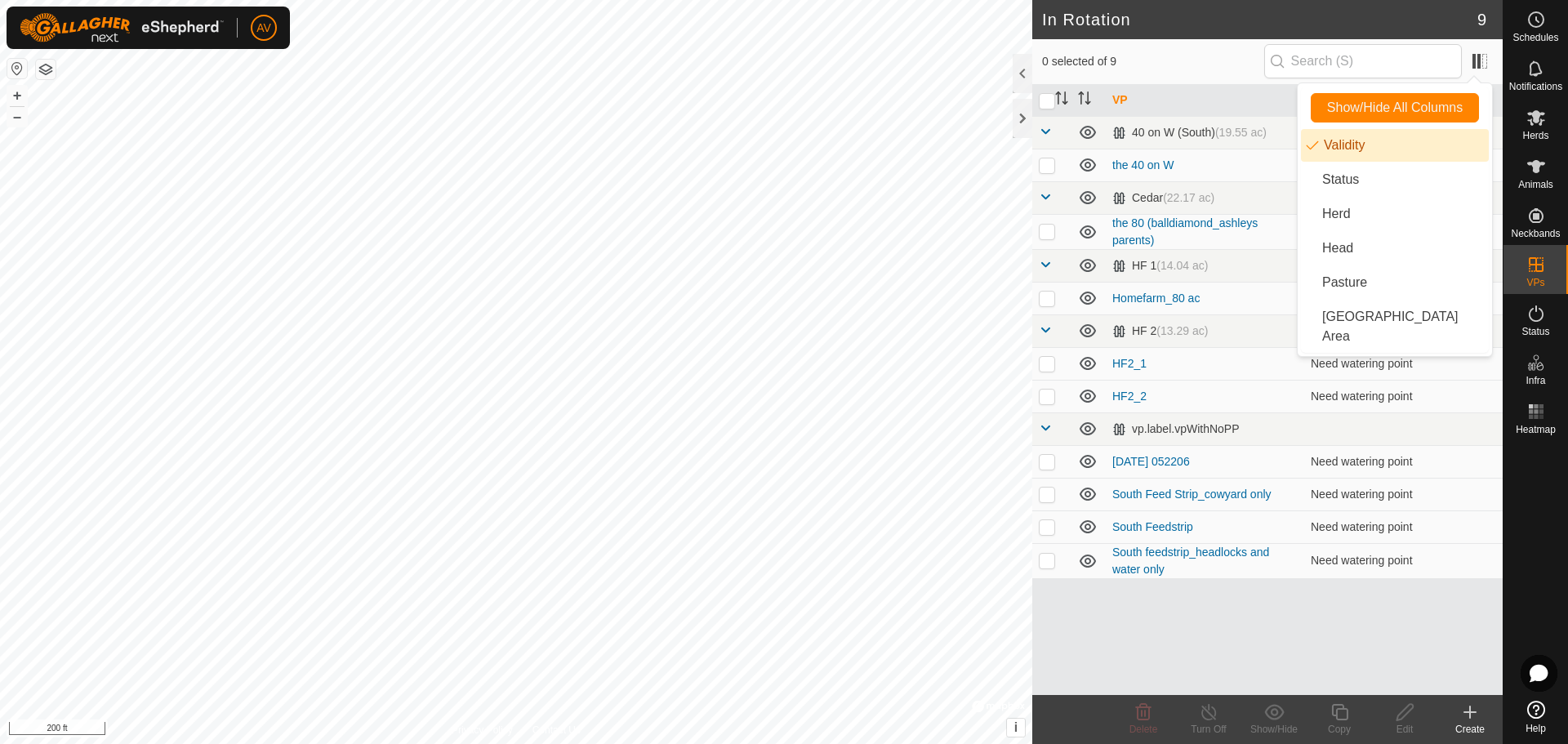
click at [1395, 146] on li "Validity" at bounding box center [1394, 145] width 188 height 32
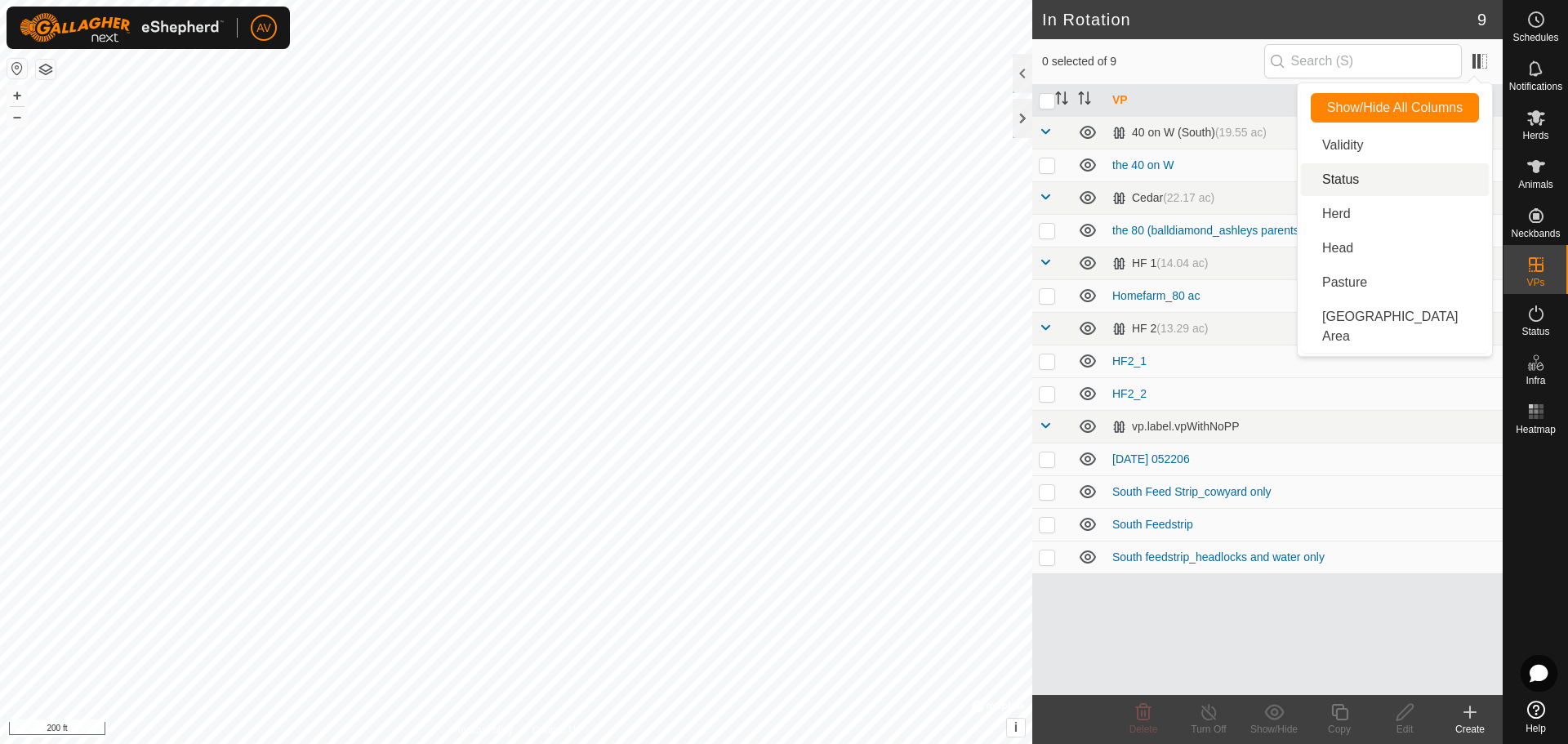
click at [1362, 189] on li "Status" at bounding box center [1394, 179] width 188 height 32
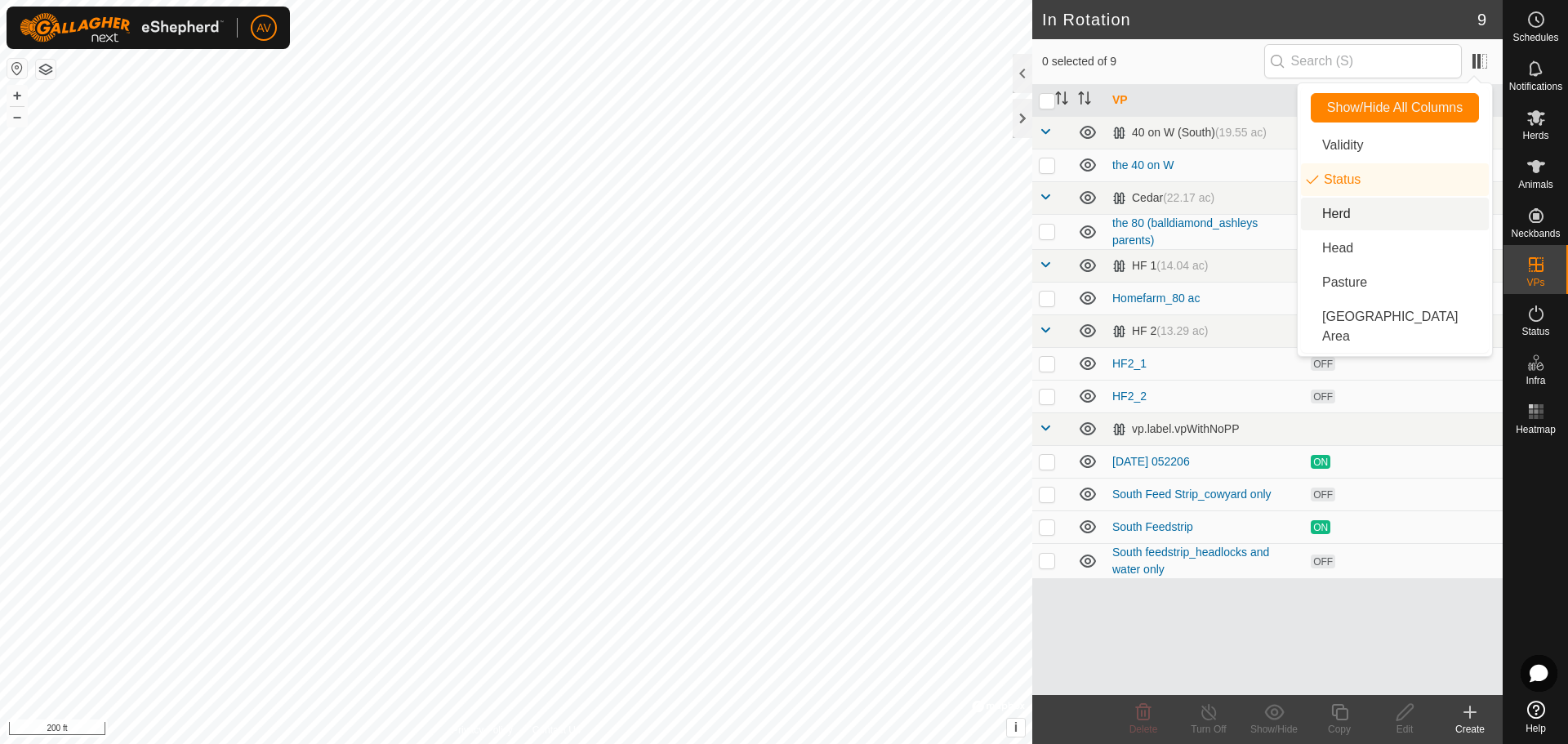
click at [1345, 205] on li "Herd" at bounding box center [1394, 214] width 188 height 32
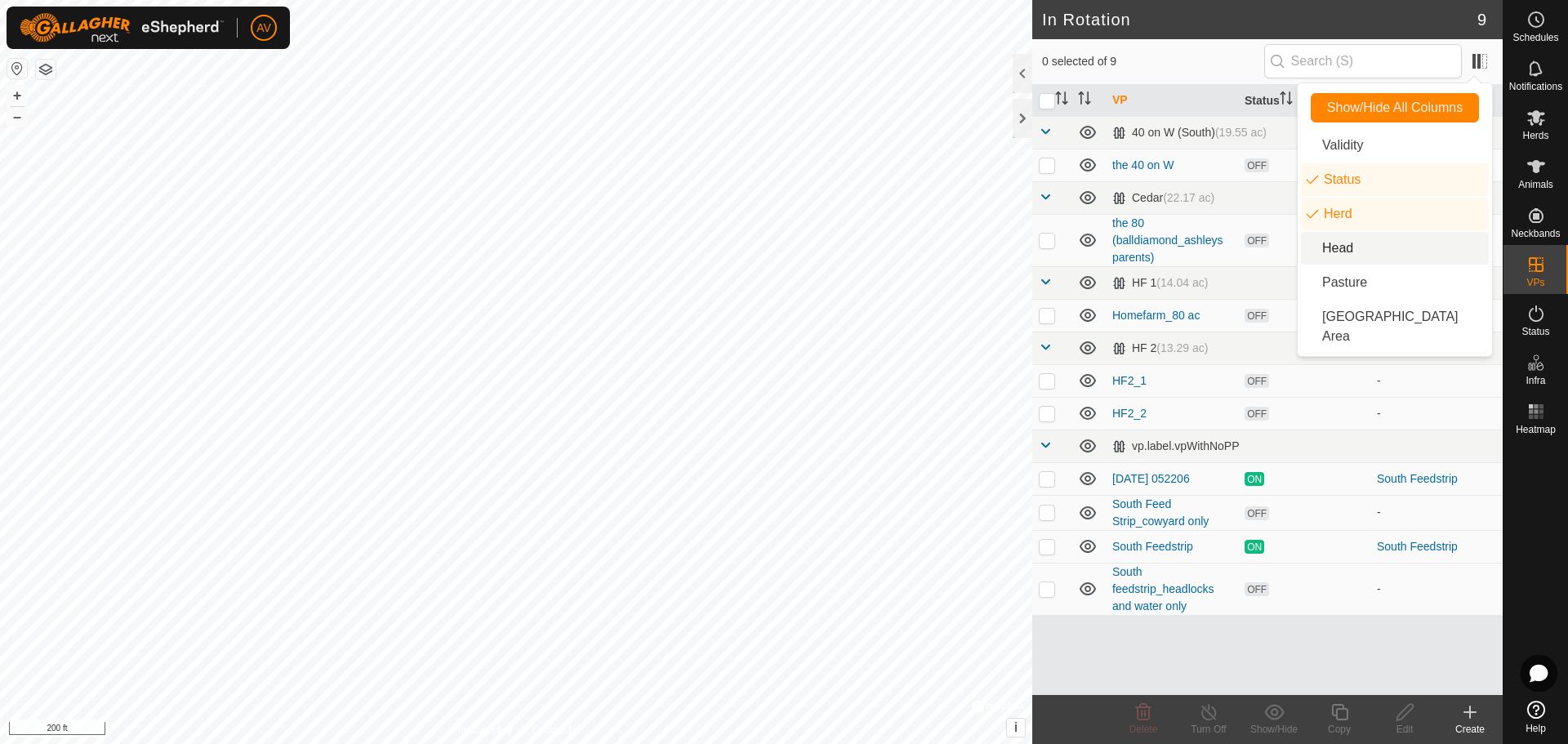
click at [1330, 256] on li "Head" at bounding box center [1394, 248] width 188 height 32
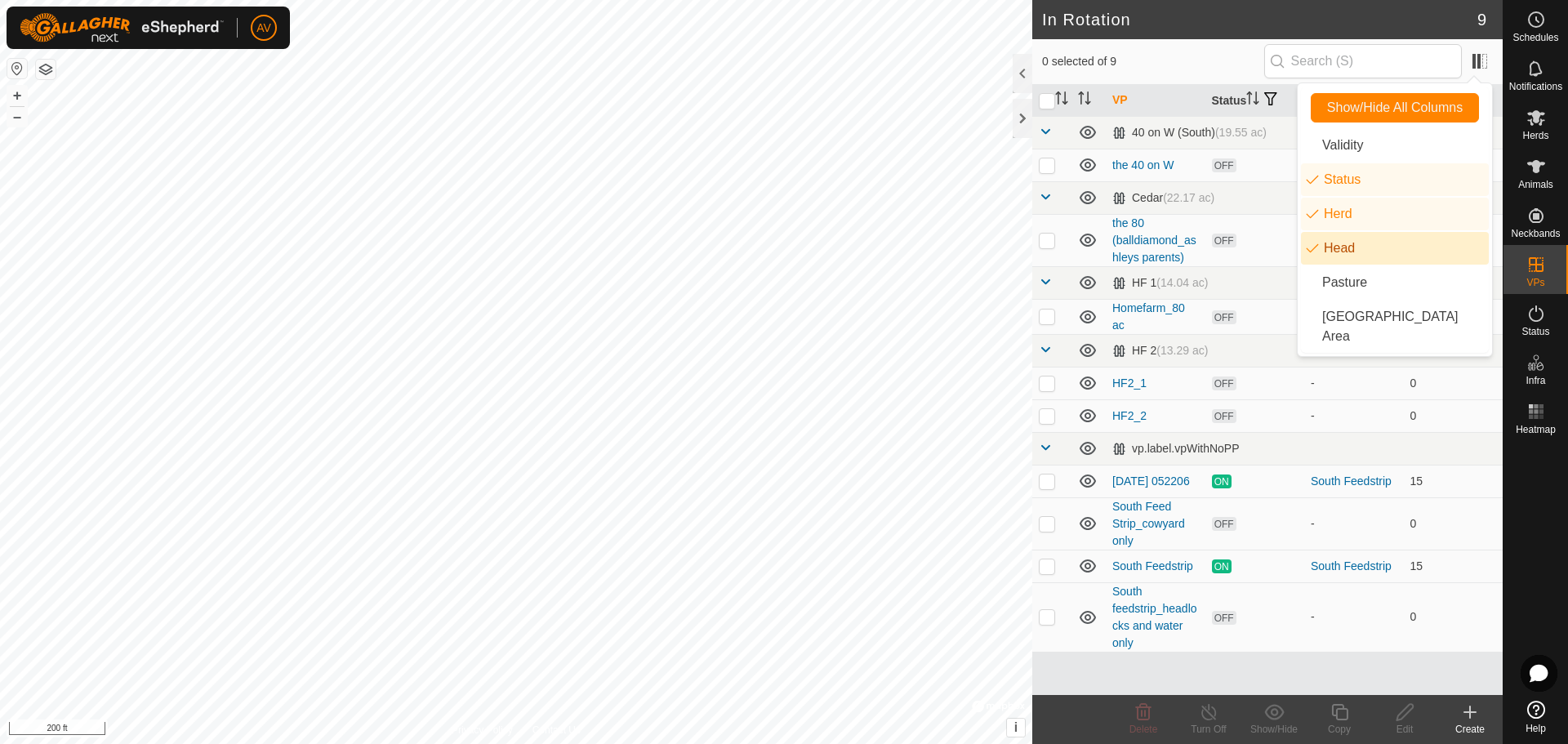
click at [1330, 256] on li "Head" at bounding box center [1394, 248] width 188 height 32
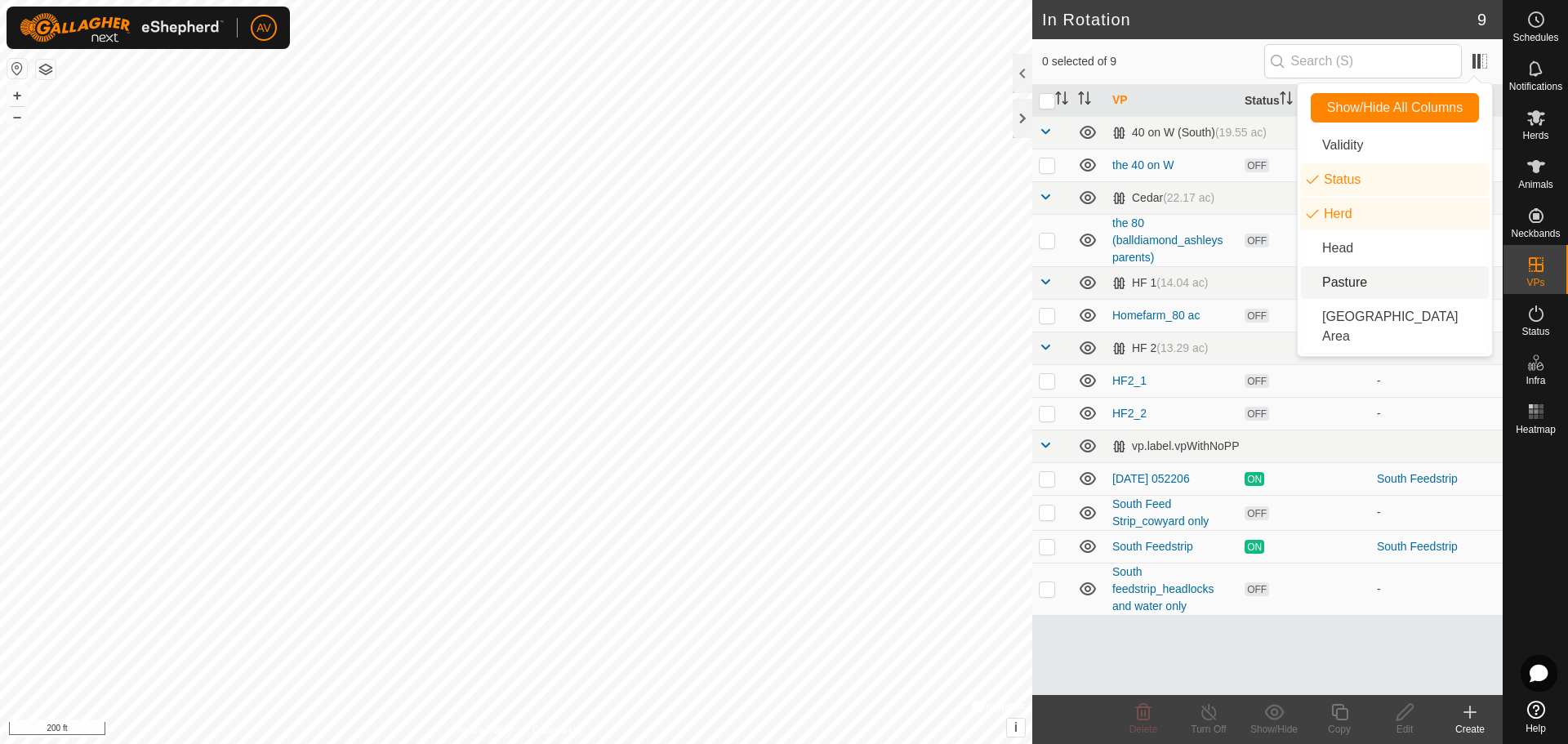
click at [1329, 276] on li "Pasture" at bounding box center [1394, 282] width 188 height 32
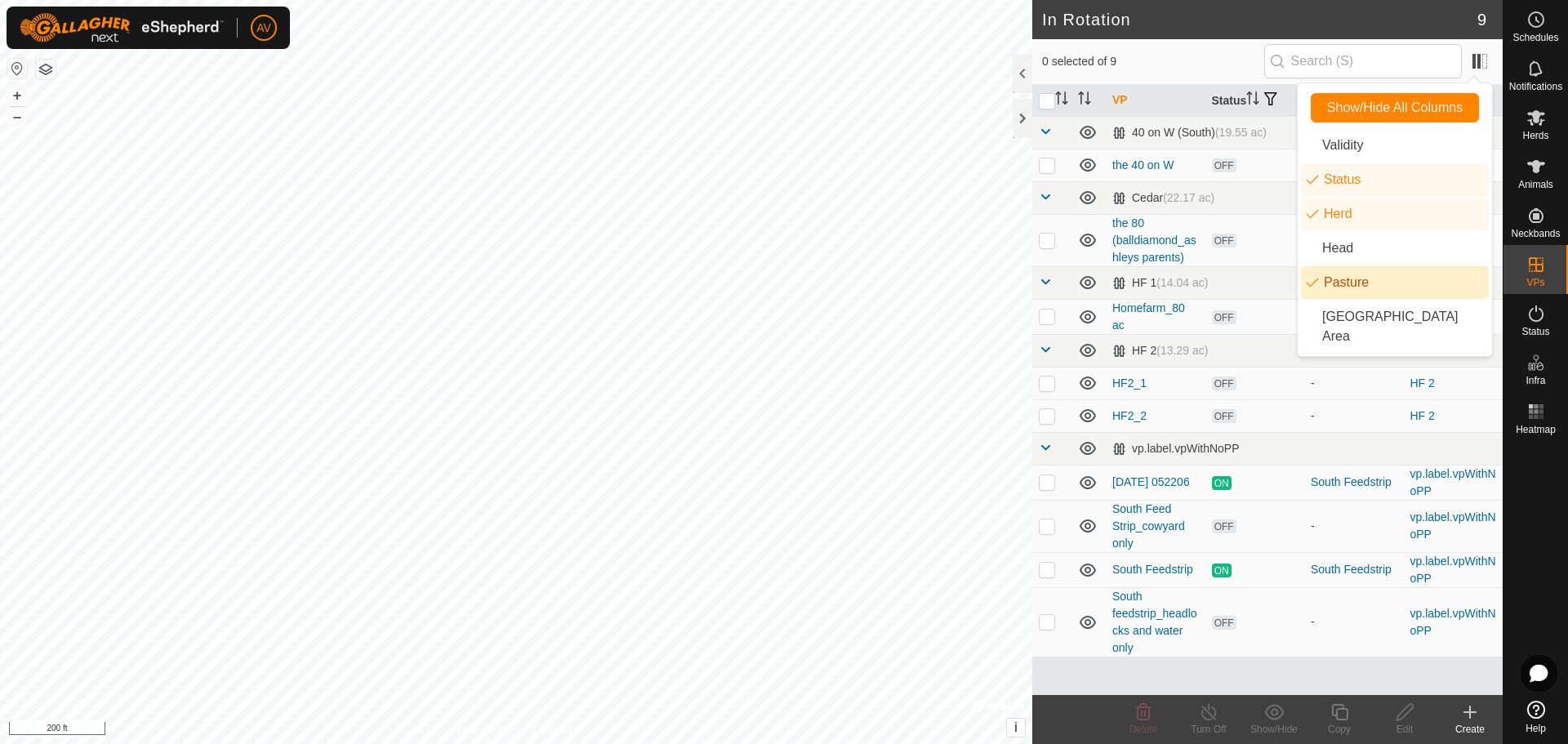
click at [1329, 276] on li "Pasture" at bounding box center [1394, 282] width 188 height 32
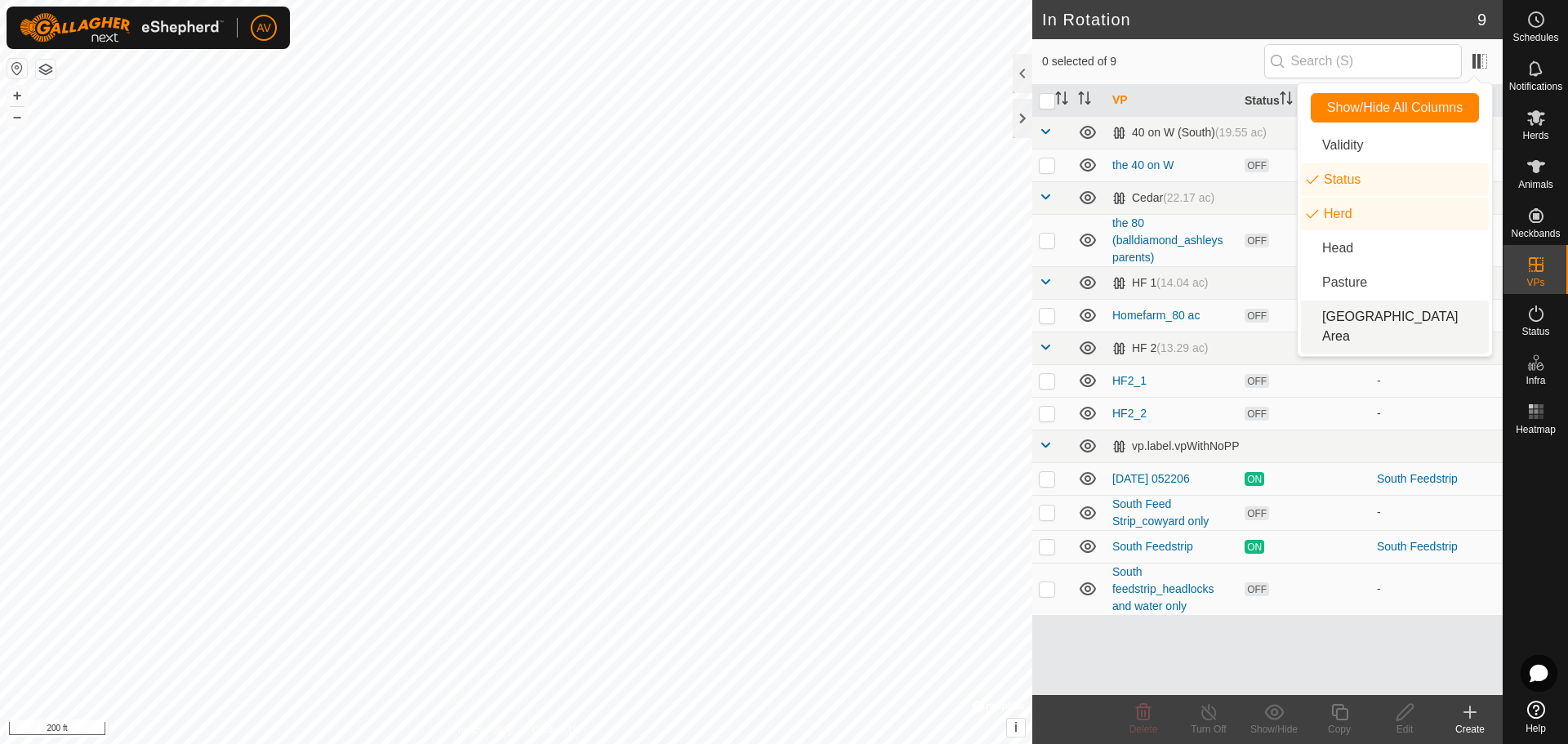
click at [1326, 313] on li "[GEOGRAPHIC_DATA] Area" at bounding box center [1394, 327] width 188 height 53
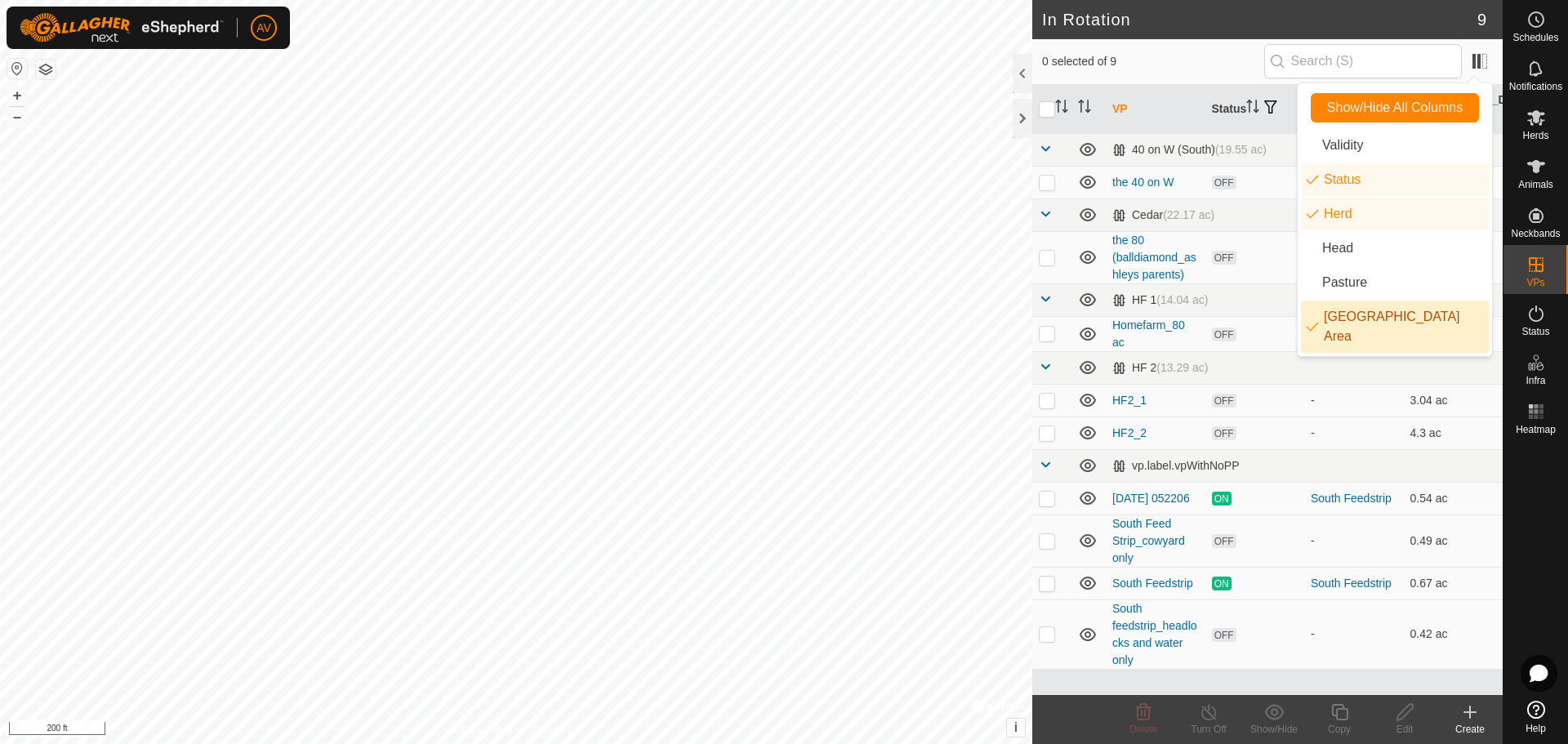
click at [1326, 313] on li "[GEOGRAPHIC_DATA] Area" at bounding box center [1394, 327] width 188 height 53
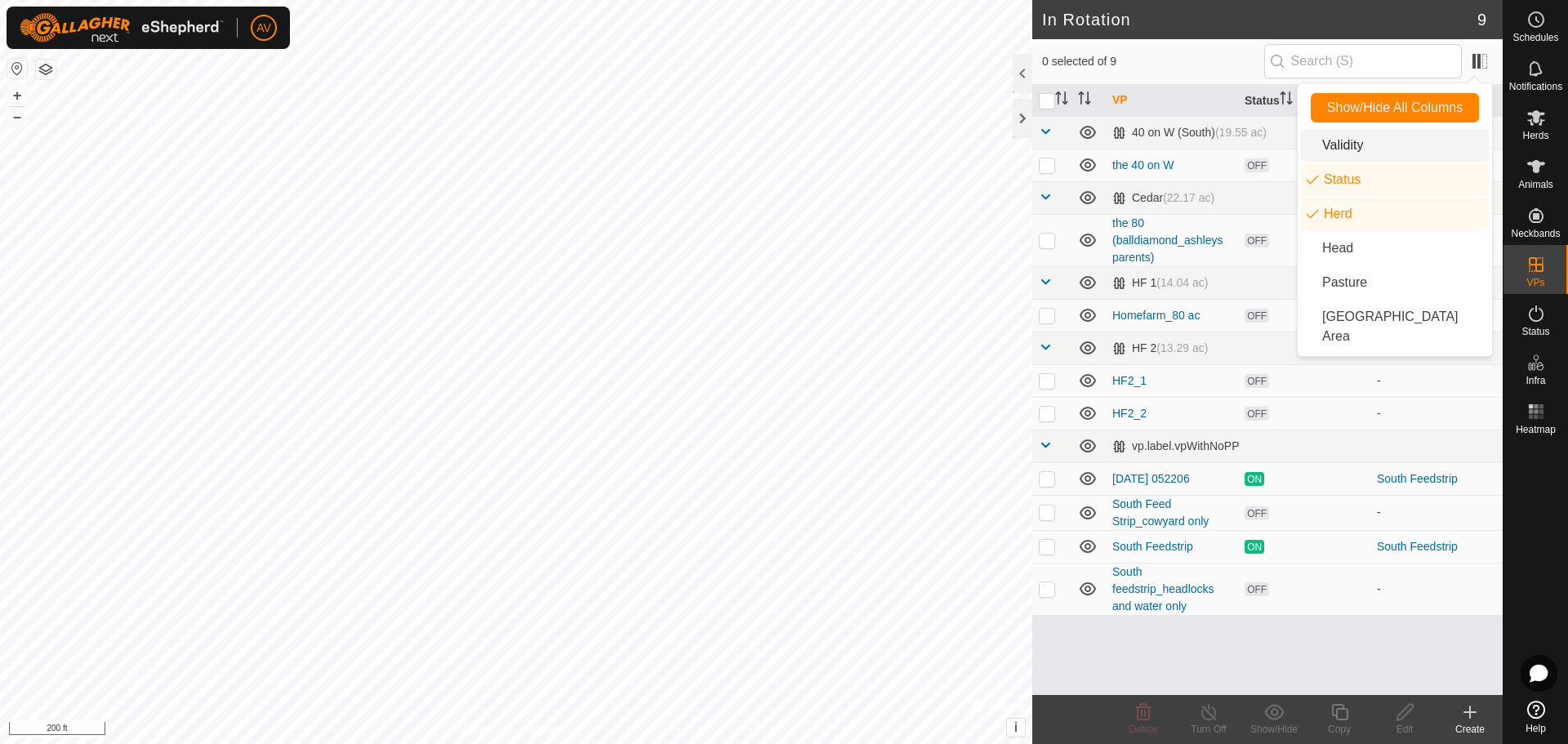
click at [1201, 53] on span "0 selected of 9" at bounding box center [1153, 62] width 222 height 17
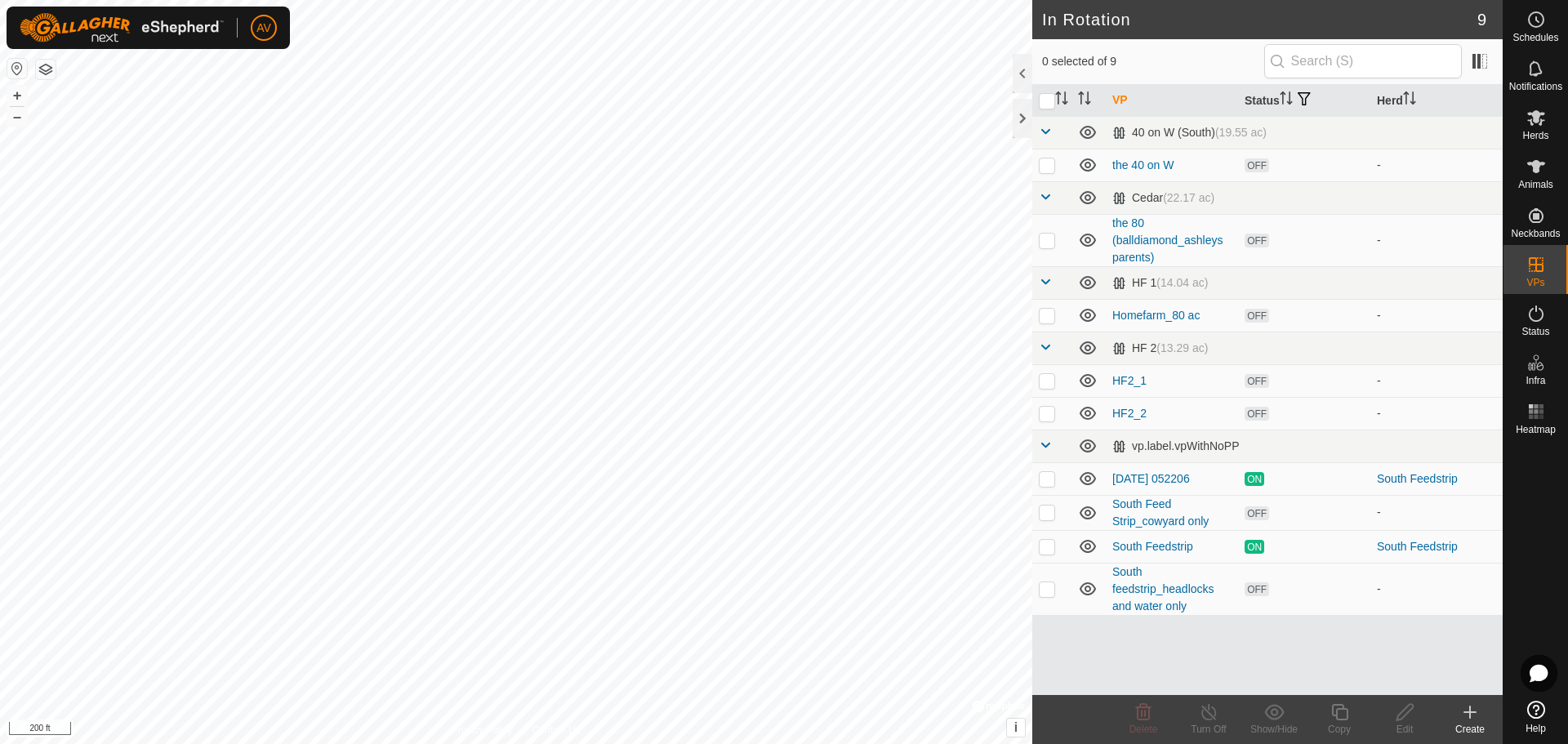
click at [1084, 478] on icon at bounding box center [1087, 478] width 20 height 20
click at [1084, 477] on icon at bounding box center [1087, 478] width 20 height 20
click at [1463, 715] on icon at bounding box center [1470, 712] width 20 height 20
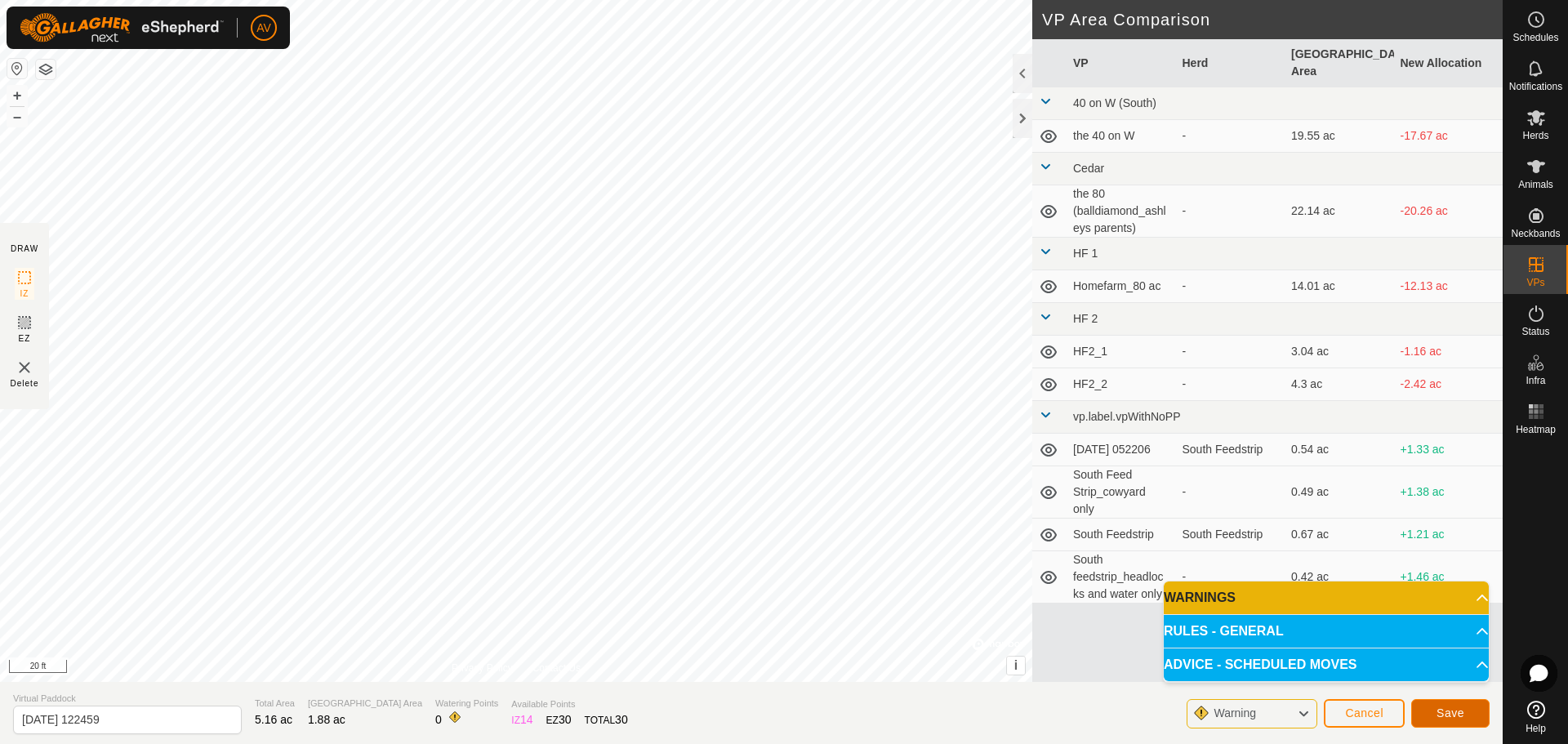
click at [1452, 719] on span "Save" at bounding box center [1450, 712] width 28 height 13
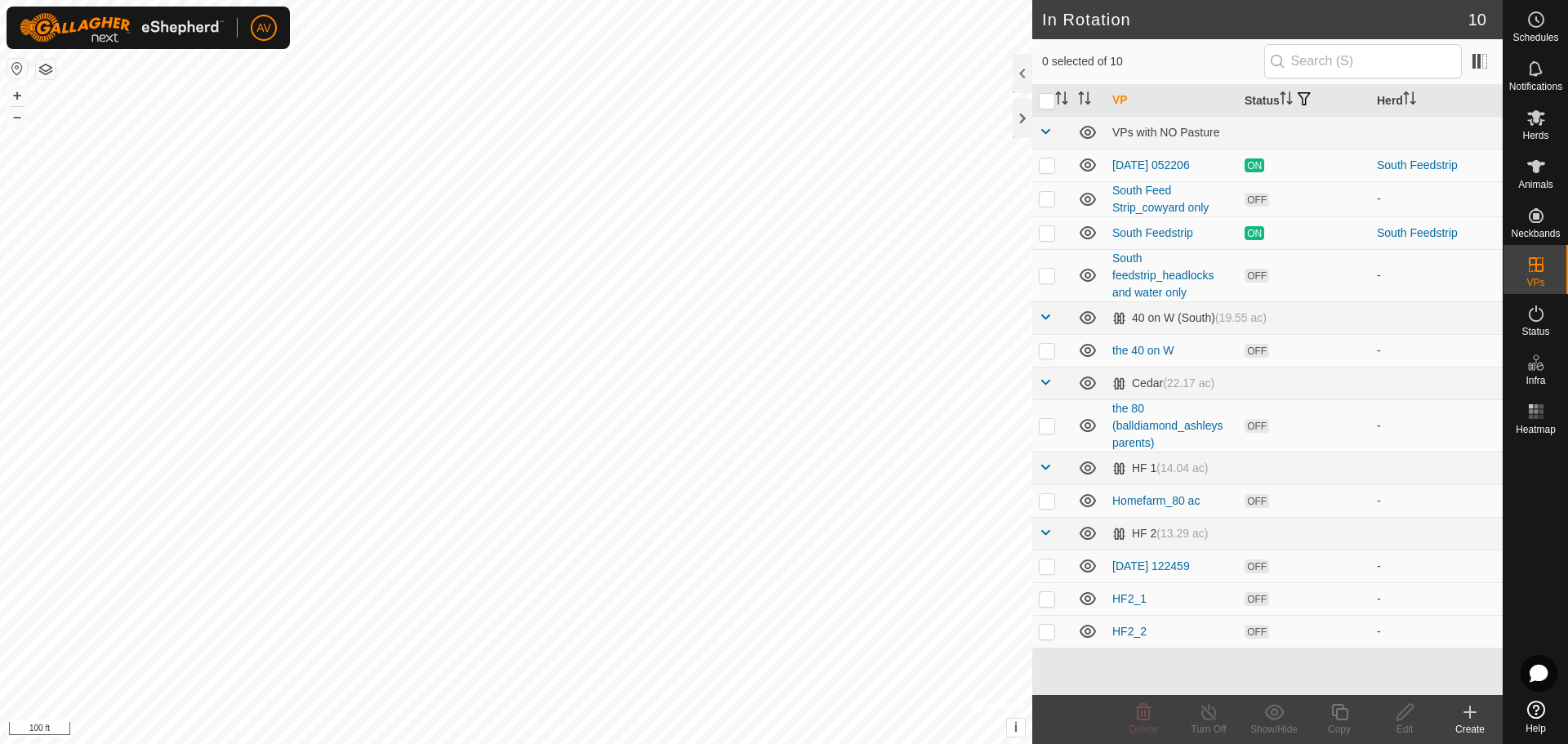
click at [1046, 426] on p-checkbox at bounding box center [1046, 425] width 16 height 13
checkbox input "false"
click at [1050, 561] on p-checkbox at bounding box center [1046, 565] width 16 height 13
checkbox input "true"
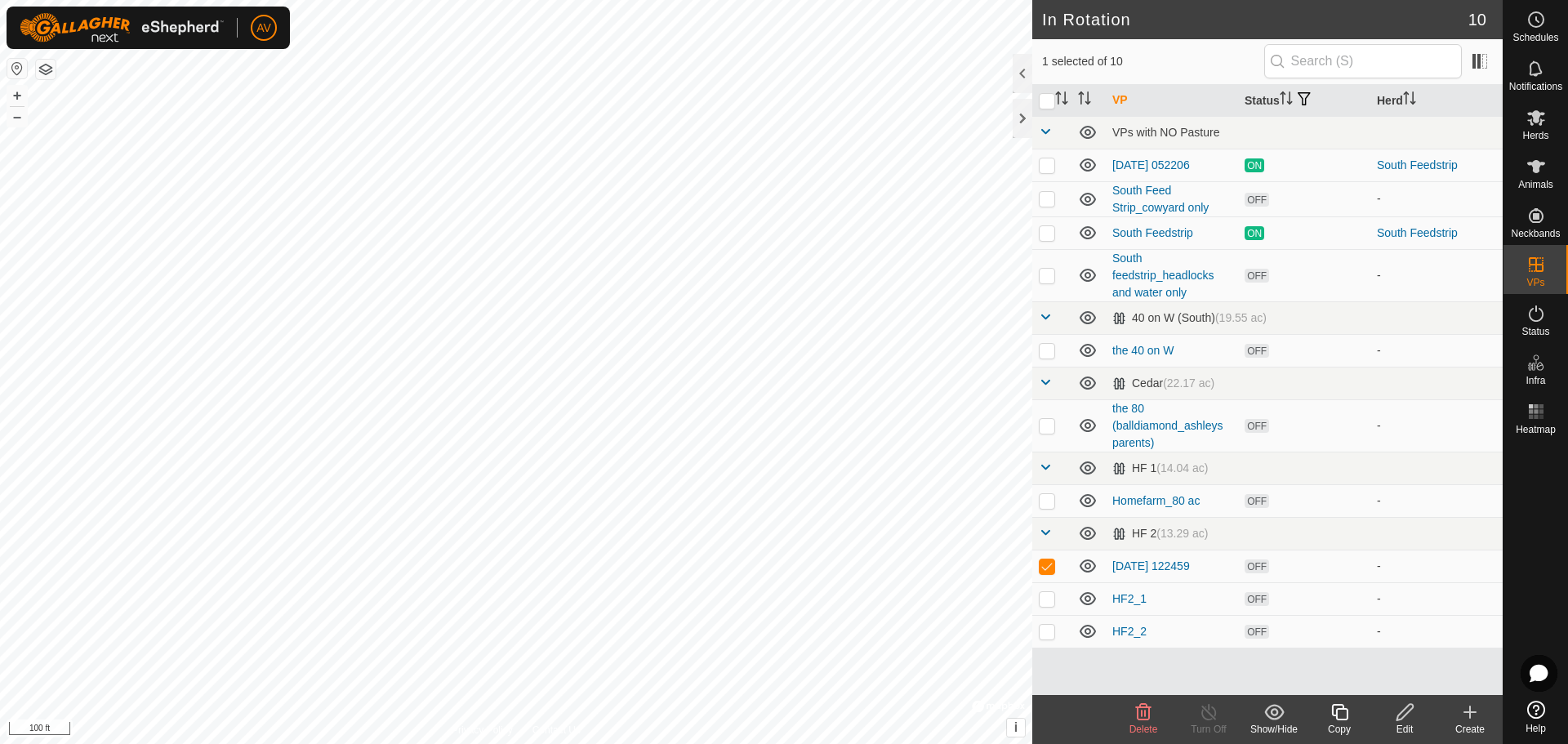
click at [1395, 718] on icon at bounding box center [1405, 712] width 20 height 20
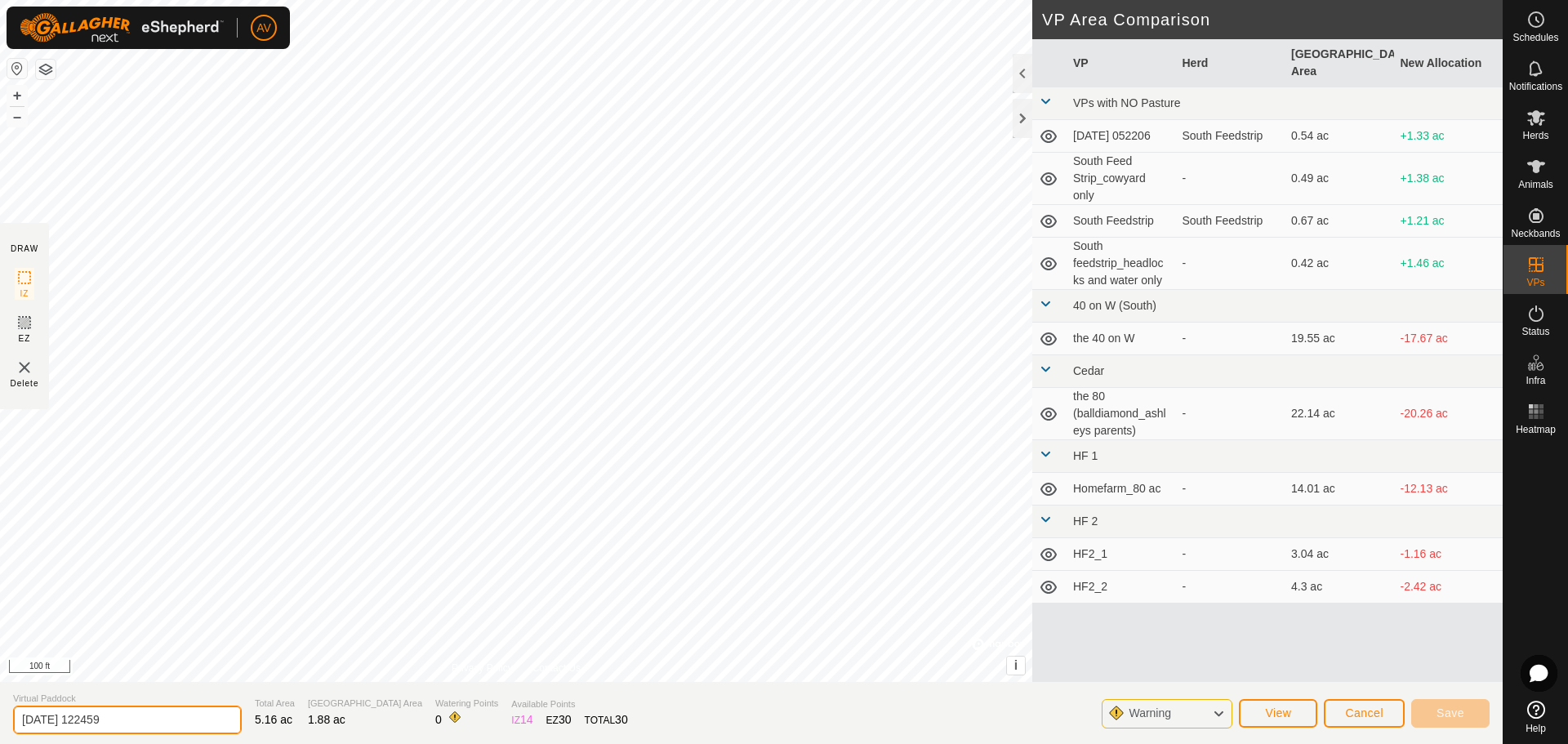
drag, startPoint x: 185, startPoint y: 720, endPoint x: 0, endPoint y: 715, distance: 185.1
click at [0, 717] on section "Virtual Paddock [DATE] 122459 Total Area 5.16 ac Grazing Area 1.88 ac Watering …" at bounding box center [751, 713] width 1503 height 62
type input "Lanes"
click at [1424, 719] on button "Save" at bounding box center [1450, 713] width 78 height 29
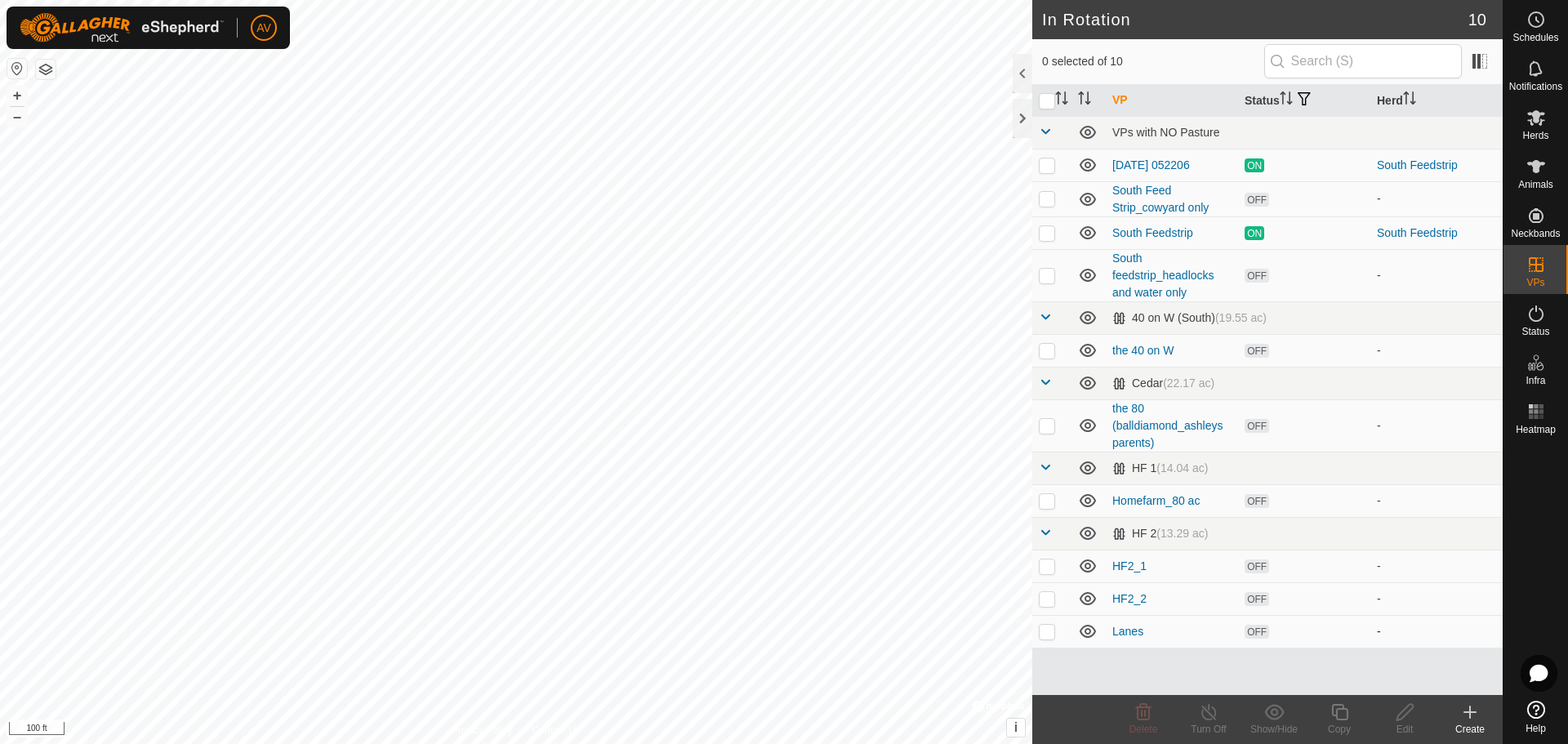
click at [1085, 630] on icon at bounding box center [1087, 630] width 20 height 20
click at [1044, 130] on span at bounding box center [1044, 131] width 13 height 13
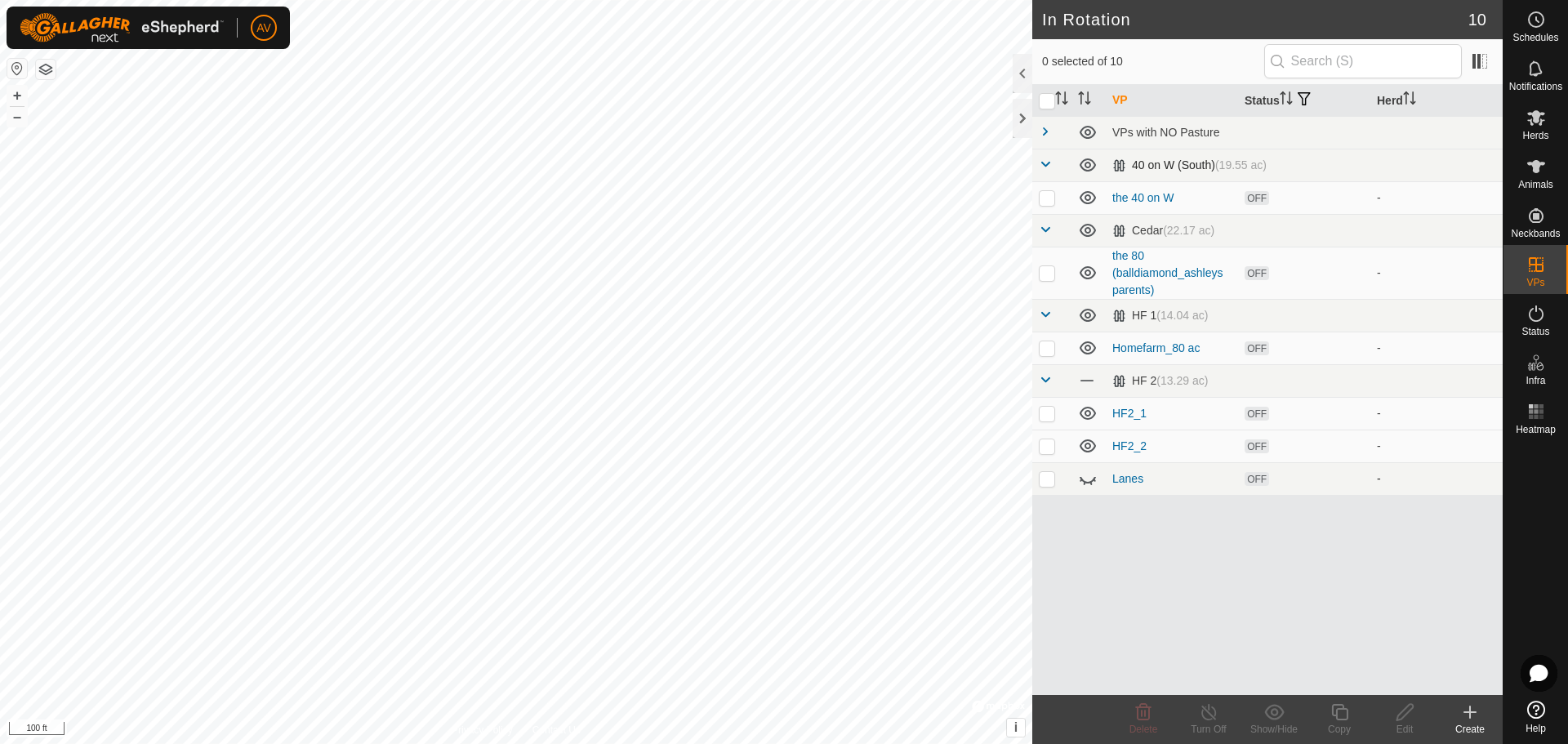
click at [1044, 164] on span at bounding box center [1044, 164] width 13 height 13
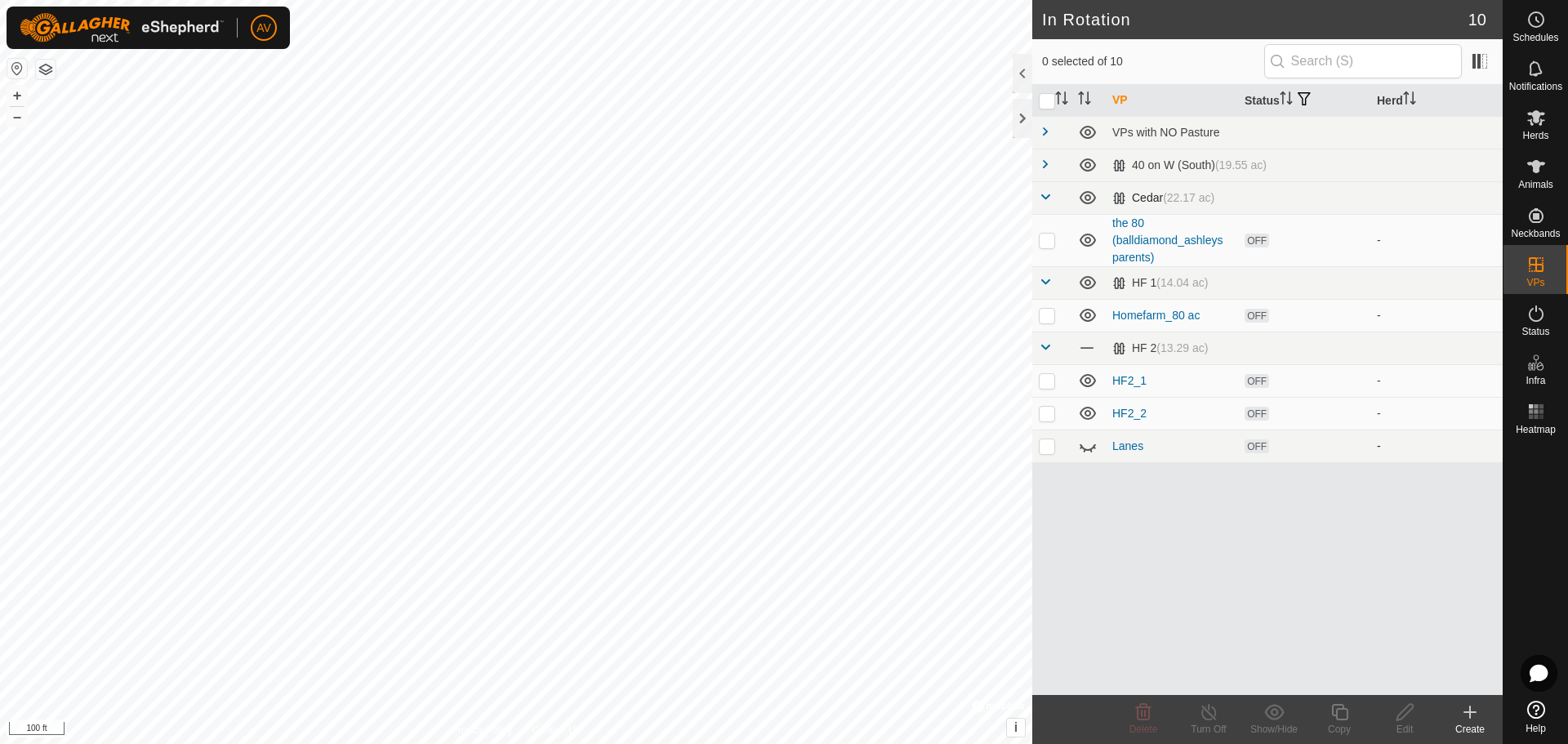
click at [1045, 192] on span at bounding box center [1044, 196] width 13 height 13
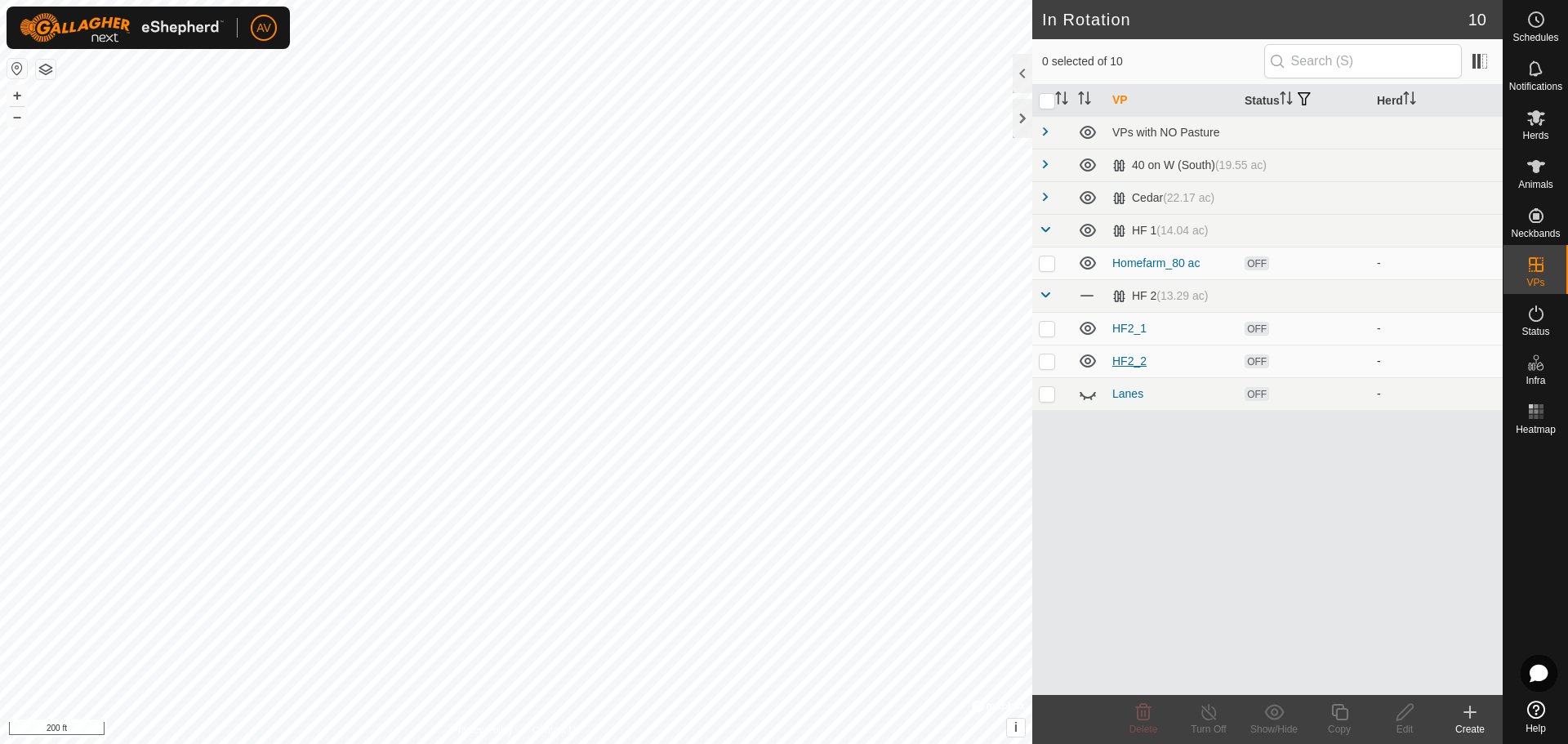
click at [1128, 365] on link "HF2_2" at bounding box center [1129, 361] width 34 height 13
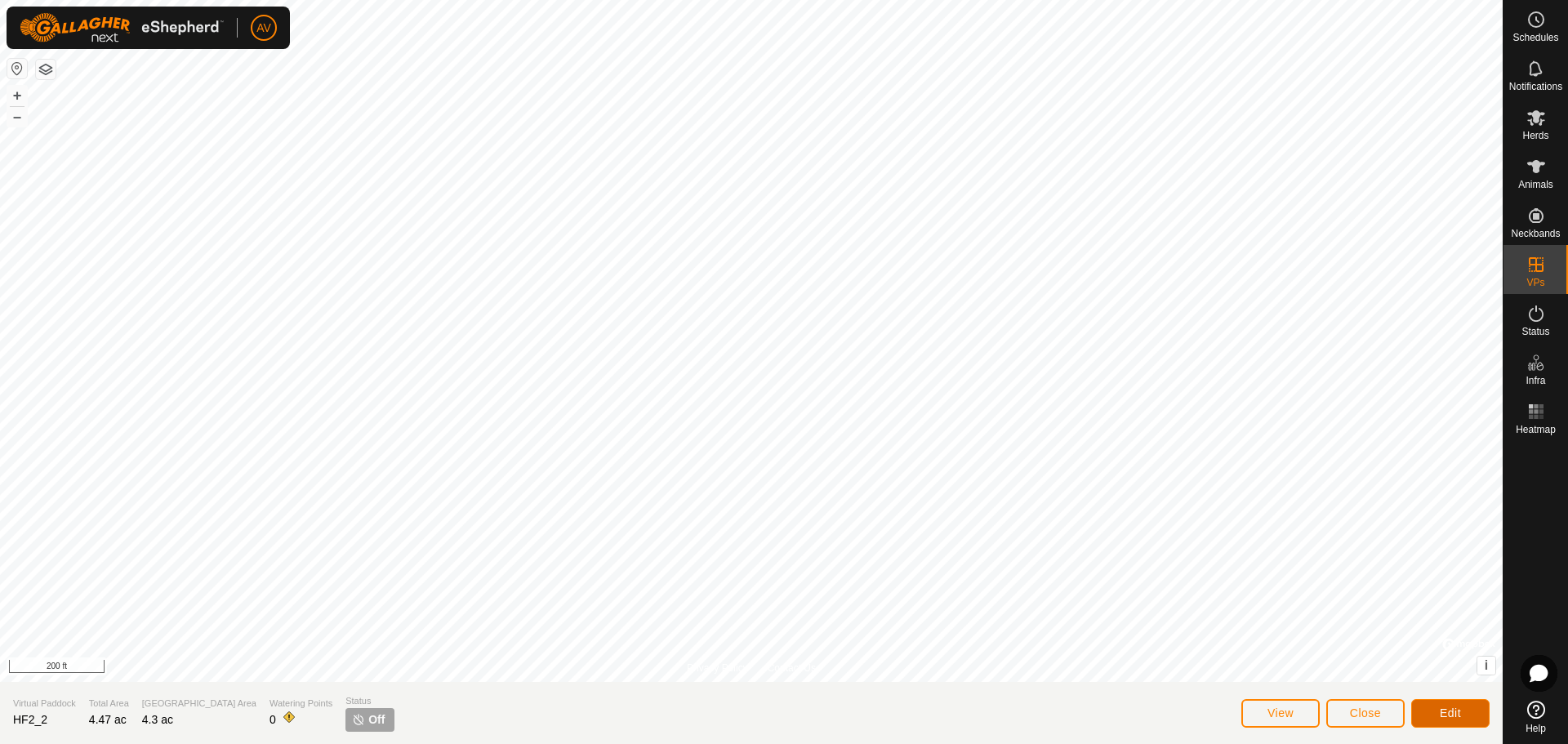
click at [1437, 713] on button "Edit" at bounding box center [1450, 713] width 78 height 29
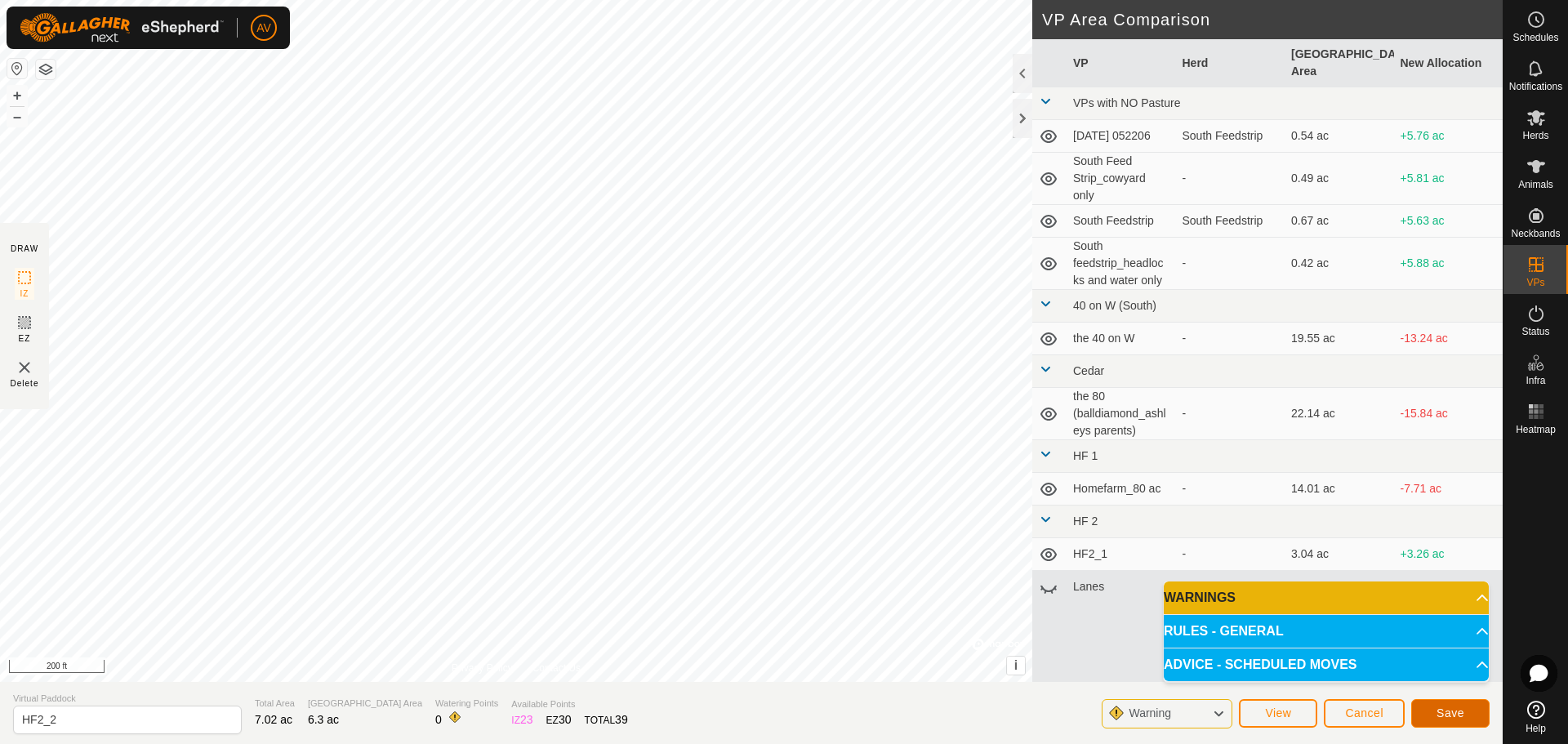
click at [1452, 719] on button "Save" at bounding box center [1450, 713] width 78 height 29
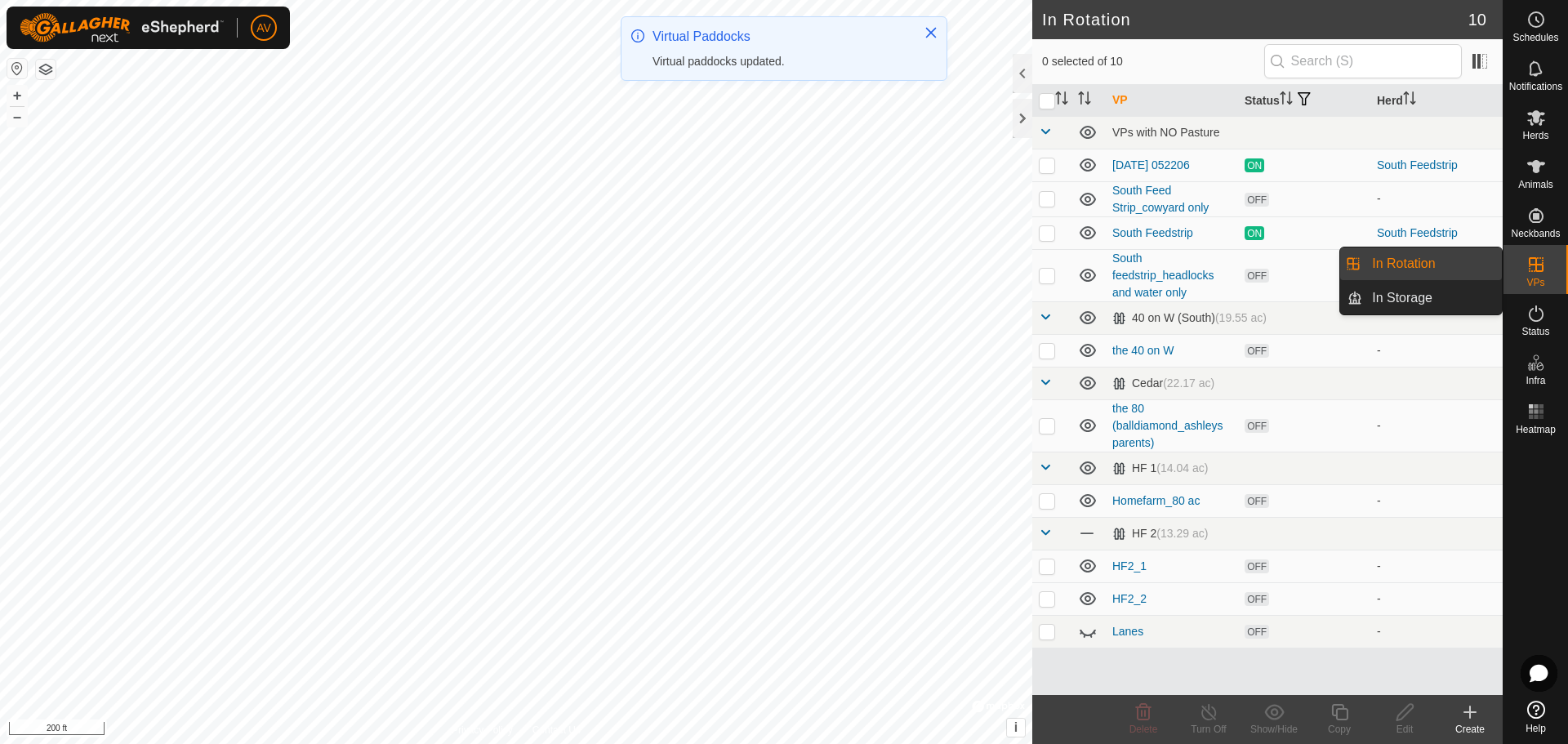
click at [1538, 254] on es-virtualpaddocks-svg-icon at bounding box center [1536, 264] width 30 height 26
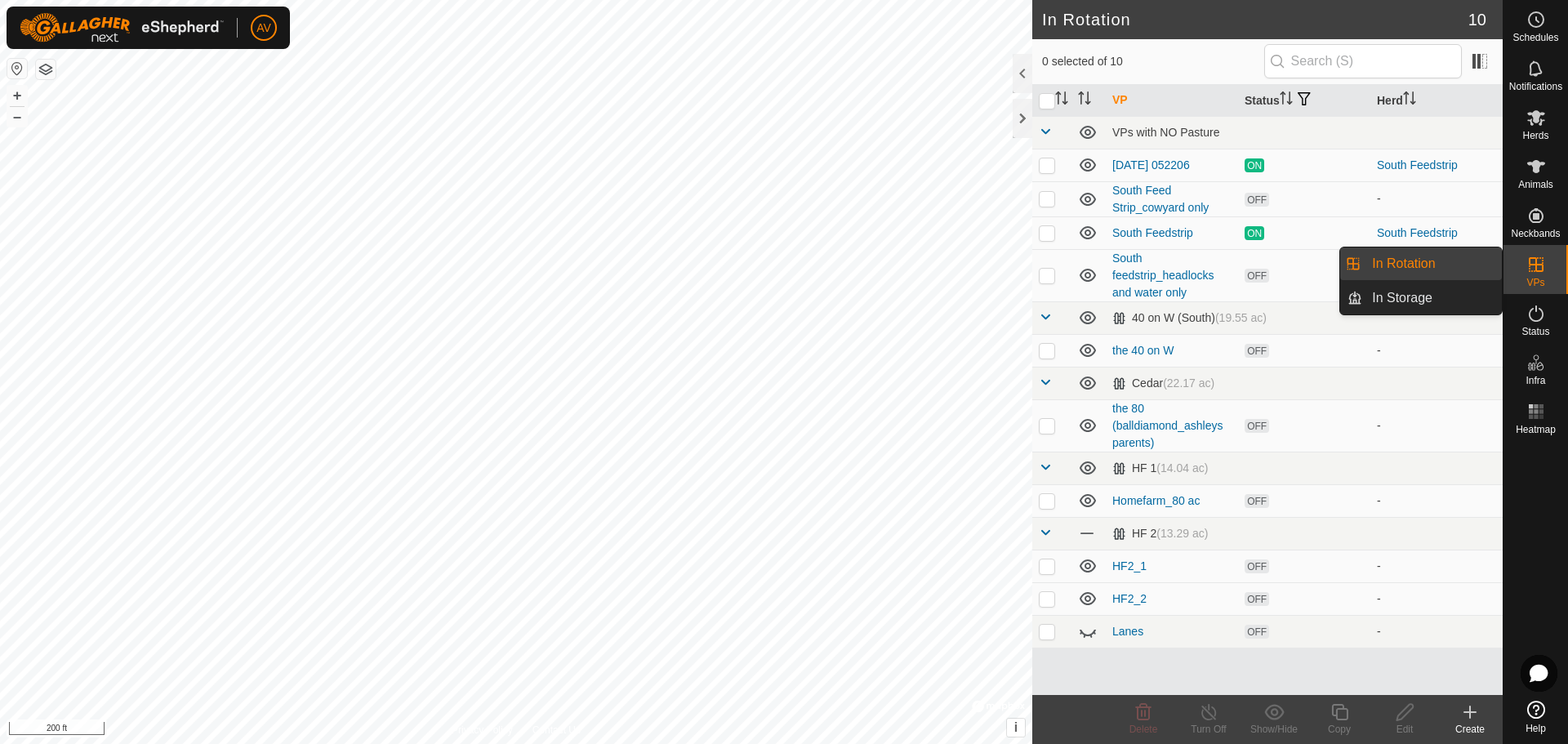
click at [1459, 265] on link "In Rotation" at bounding box center [1431, 264] width 140 height 32
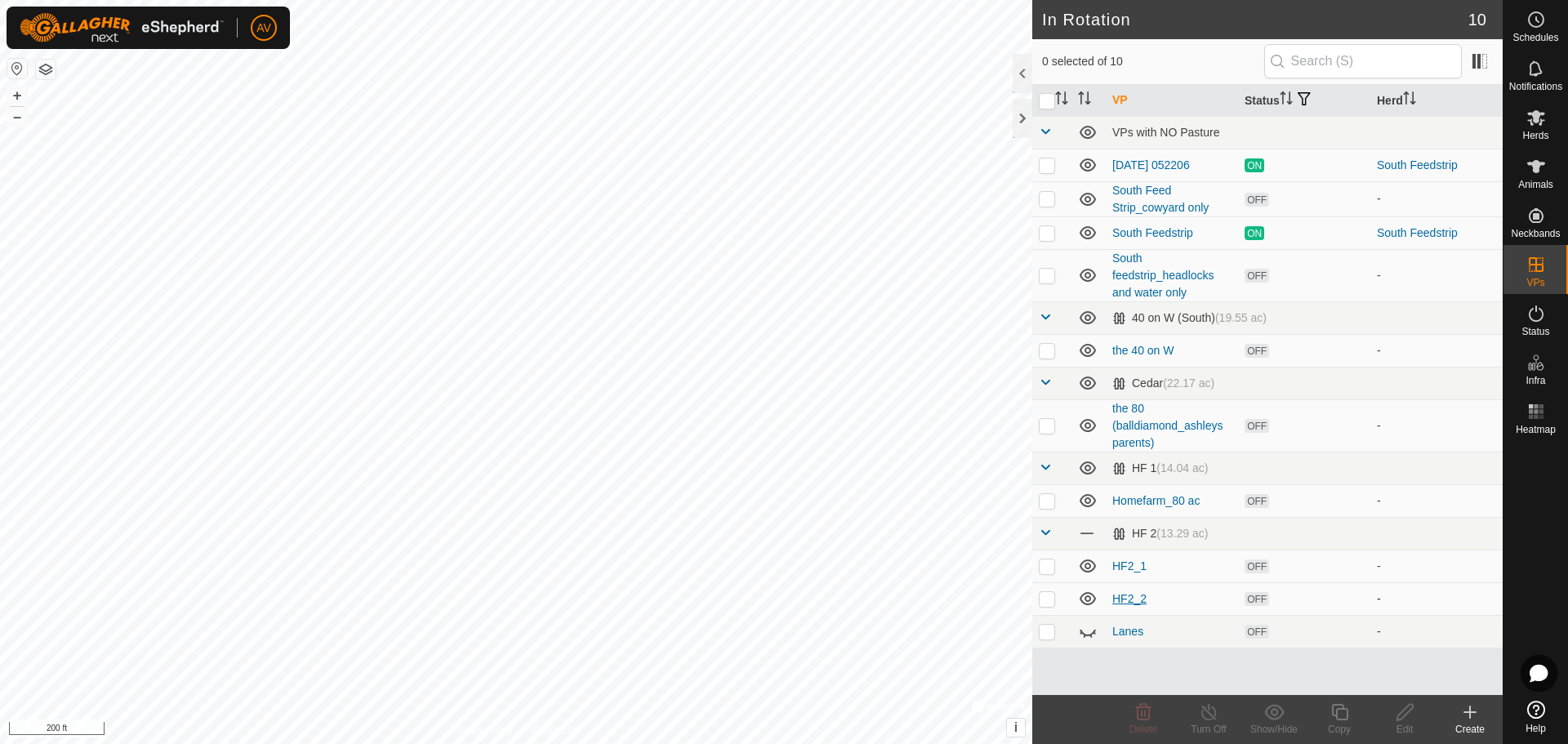
click at [1124, 601] on link "HF2_2" at bounding box center [1129, 598] width 34 height 13
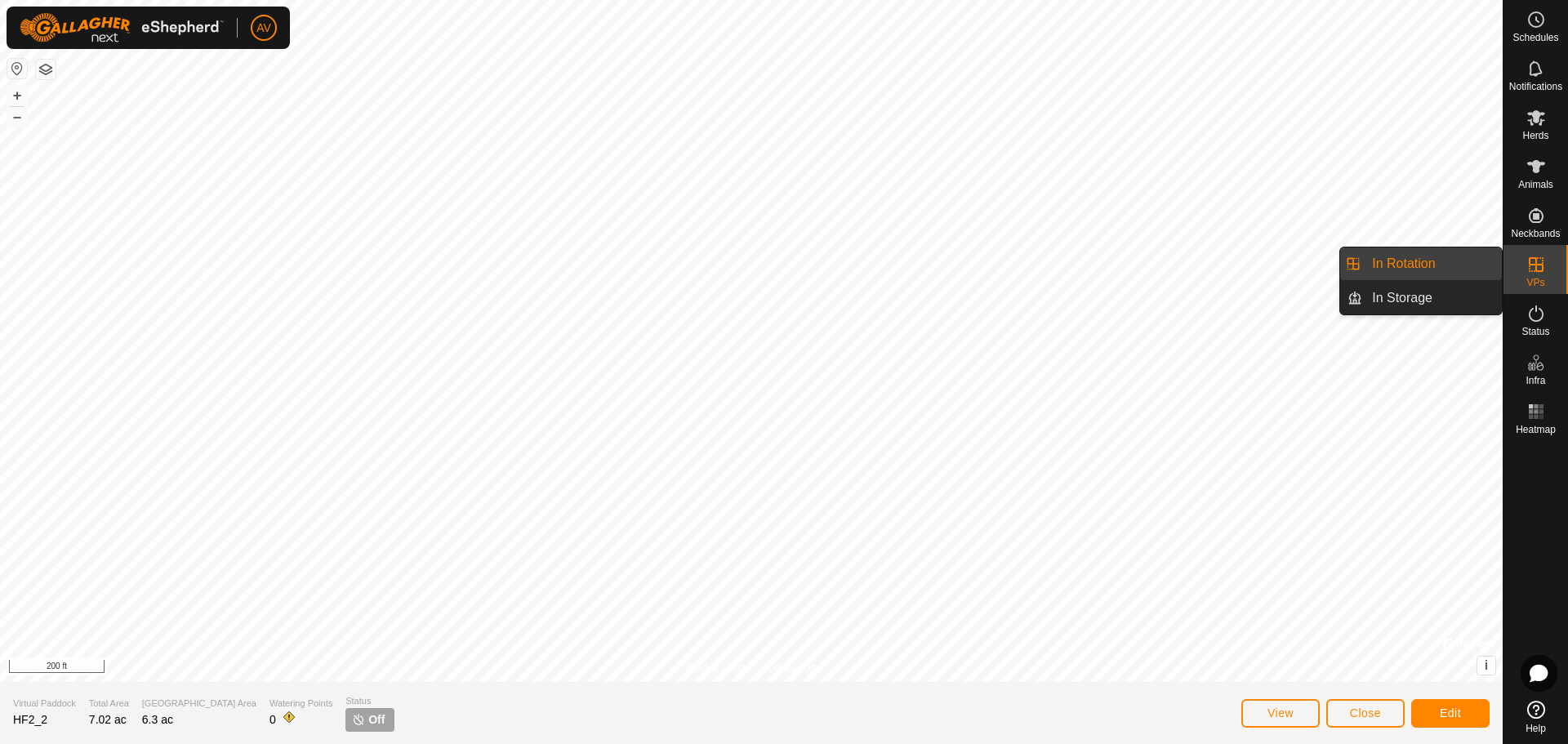
click at [1521, 277] on es-virtualpaddocks-svg-icon at bounding box center [1536, 264] width 30 height 26
click at [1455, 261] on link "In Rotation" at bounding box center [1431, 264] width 140 height 32
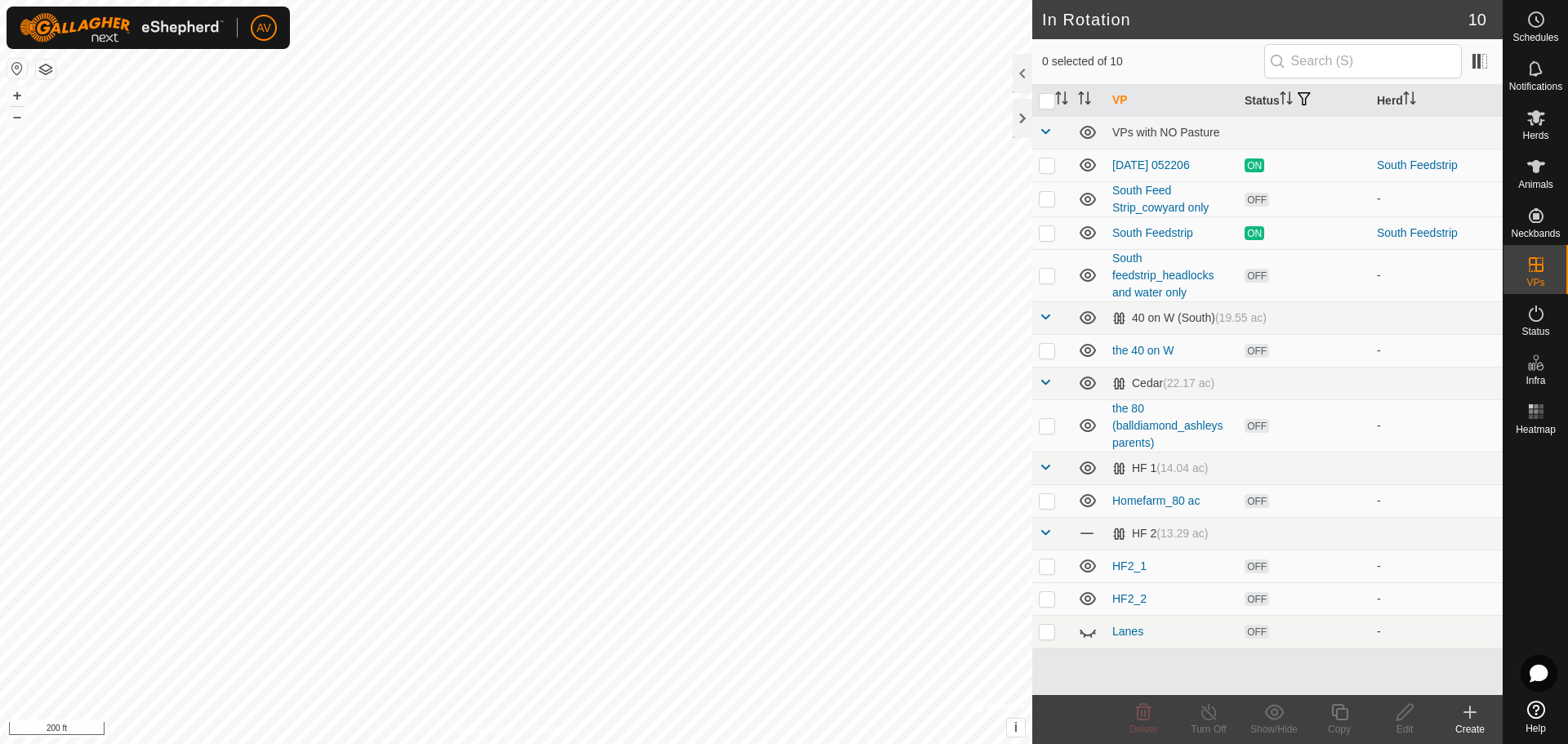
click at [1470, 715] on icon at bounding box center [1470, 712] width 20 height 20
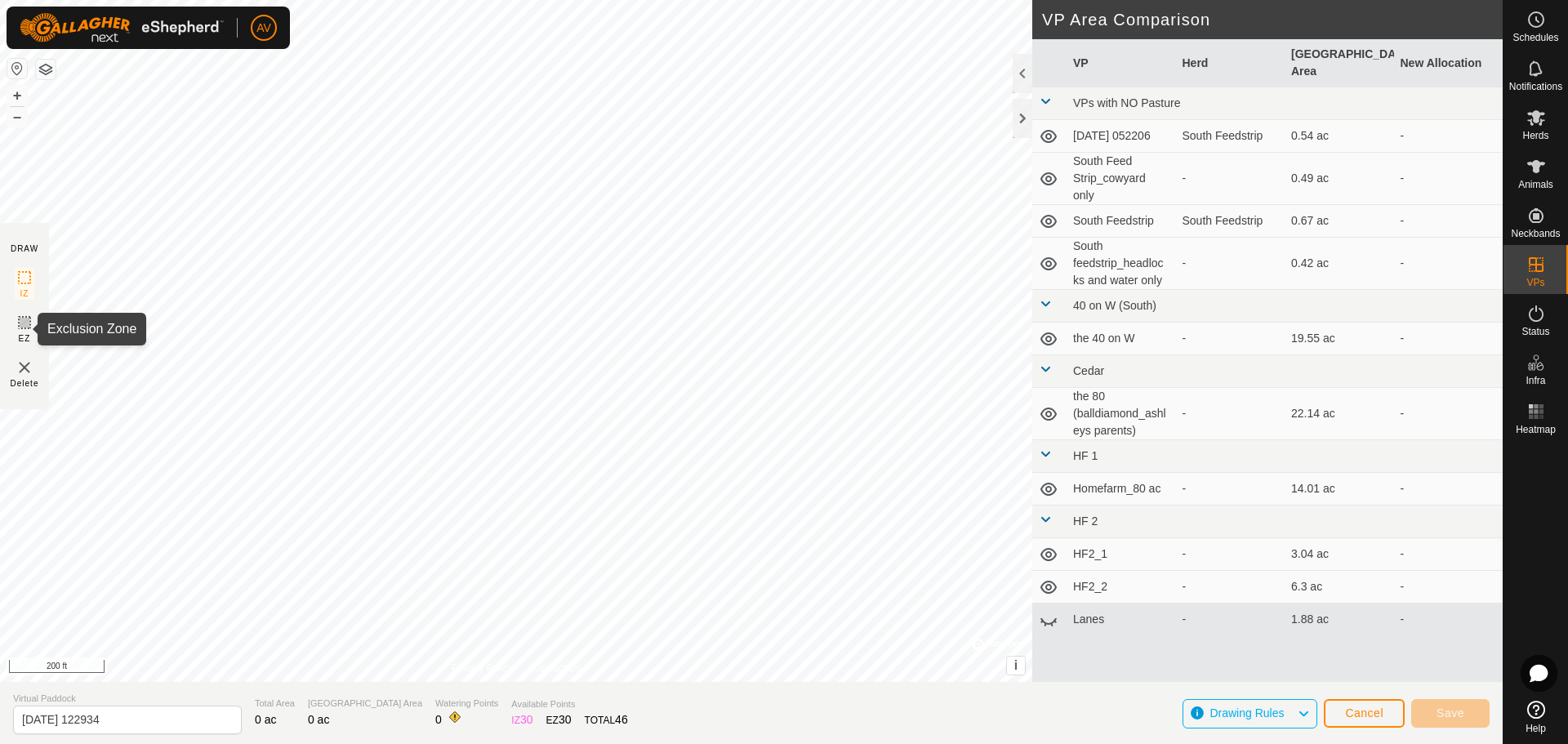
click at [32, 328] on icon at bounding box center [24, 322] width 20 height 20
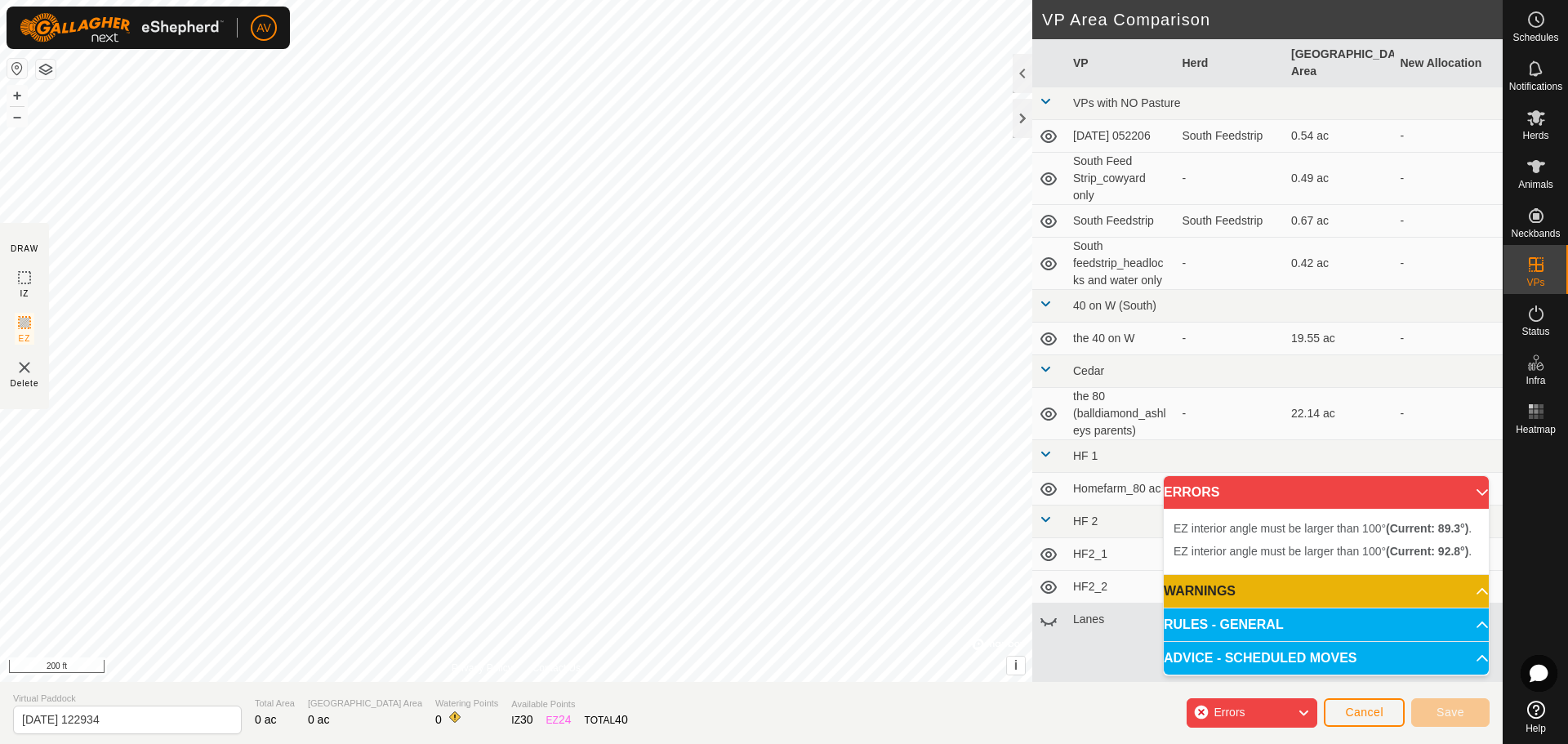
click at [630, 48] on div "EZ interior angle must be larger than 100° (Current: 89.3°) . + – ⇧ i © Mapbox …" at bounding box center [516, 341] width 1032 height 682
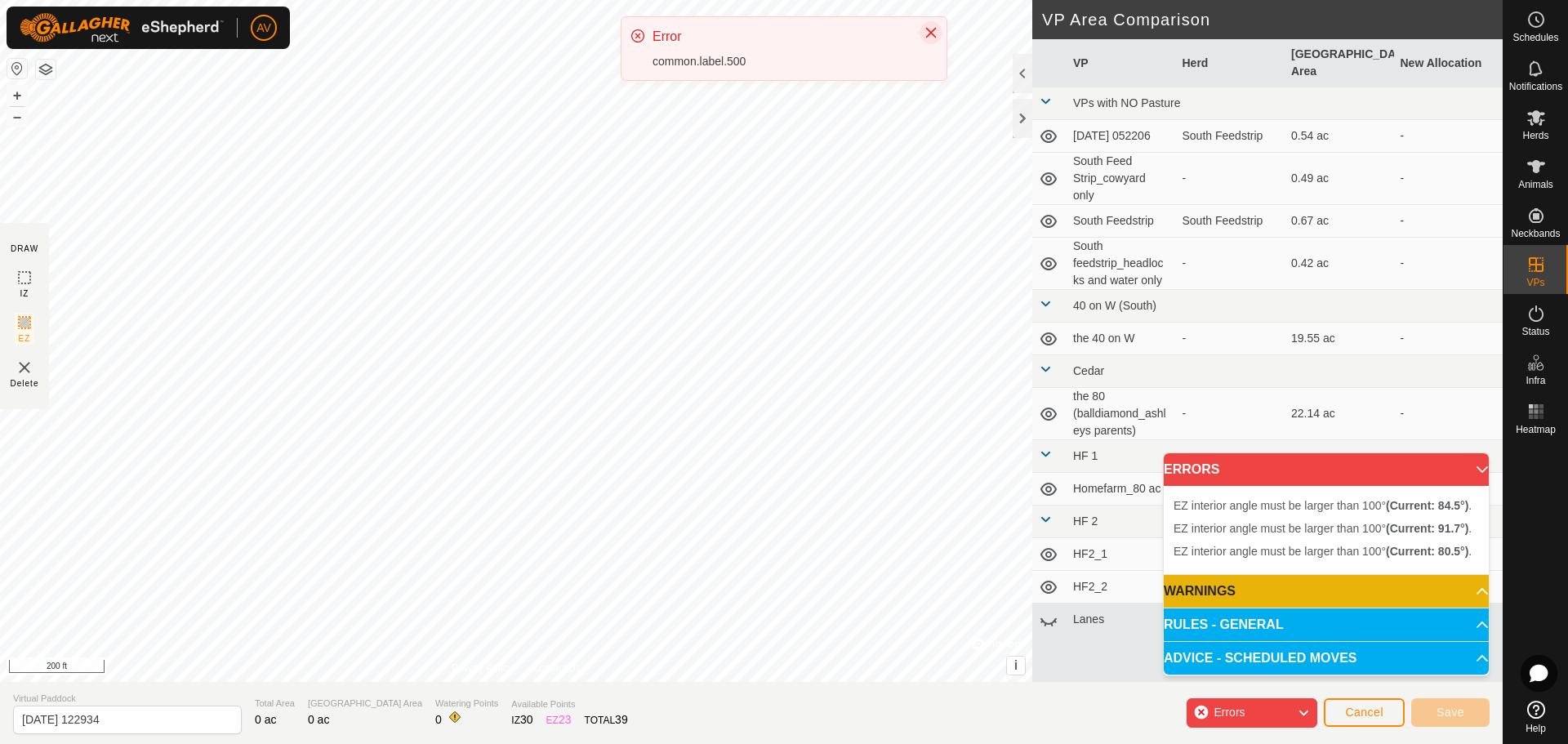
click at [936, 36] on icon "Close" at bounding box center [930, 32] width 13 height 13
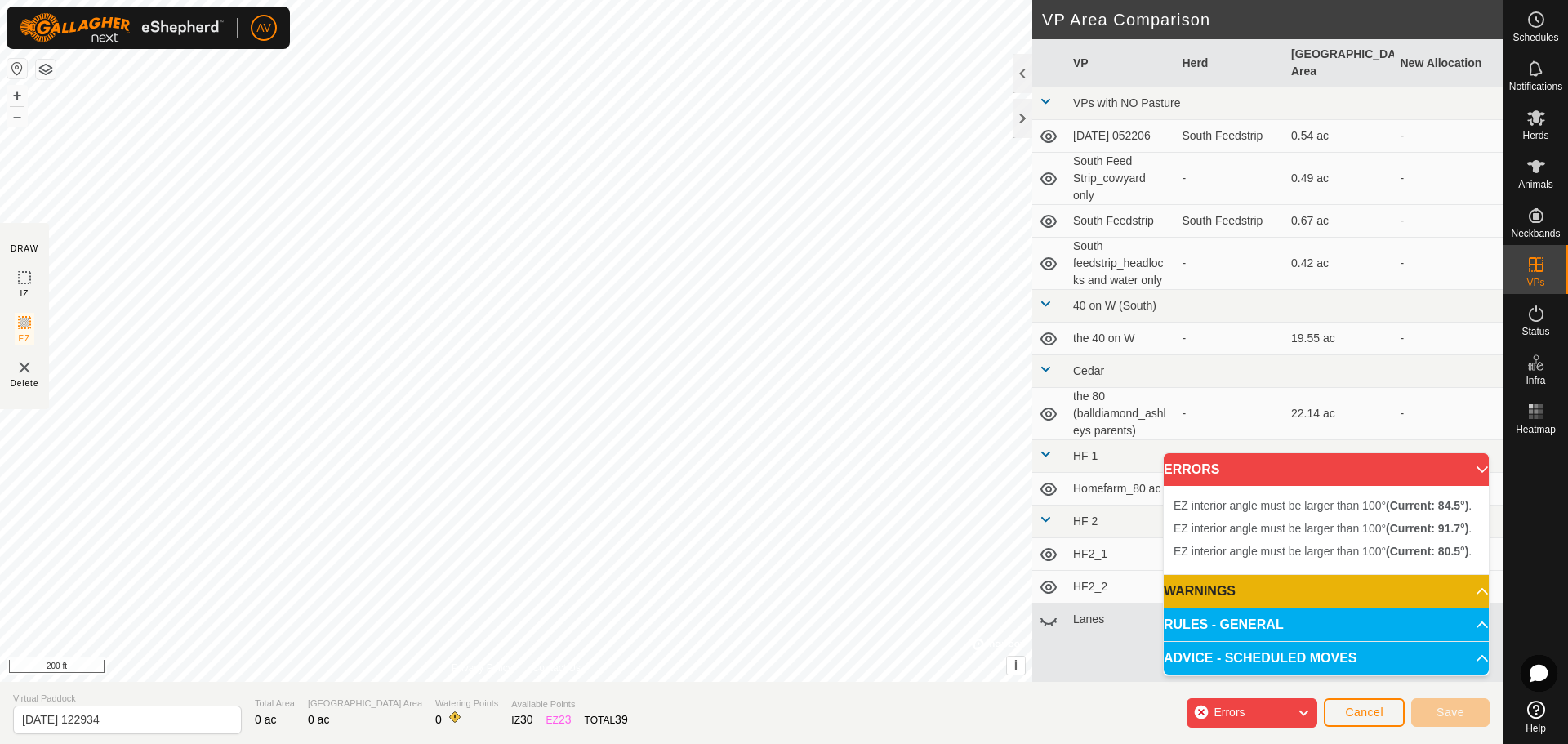
click at [1474, 471] on p-accordion-header "ERRORS" at bounding box center [1325, 469] width 325 height 32
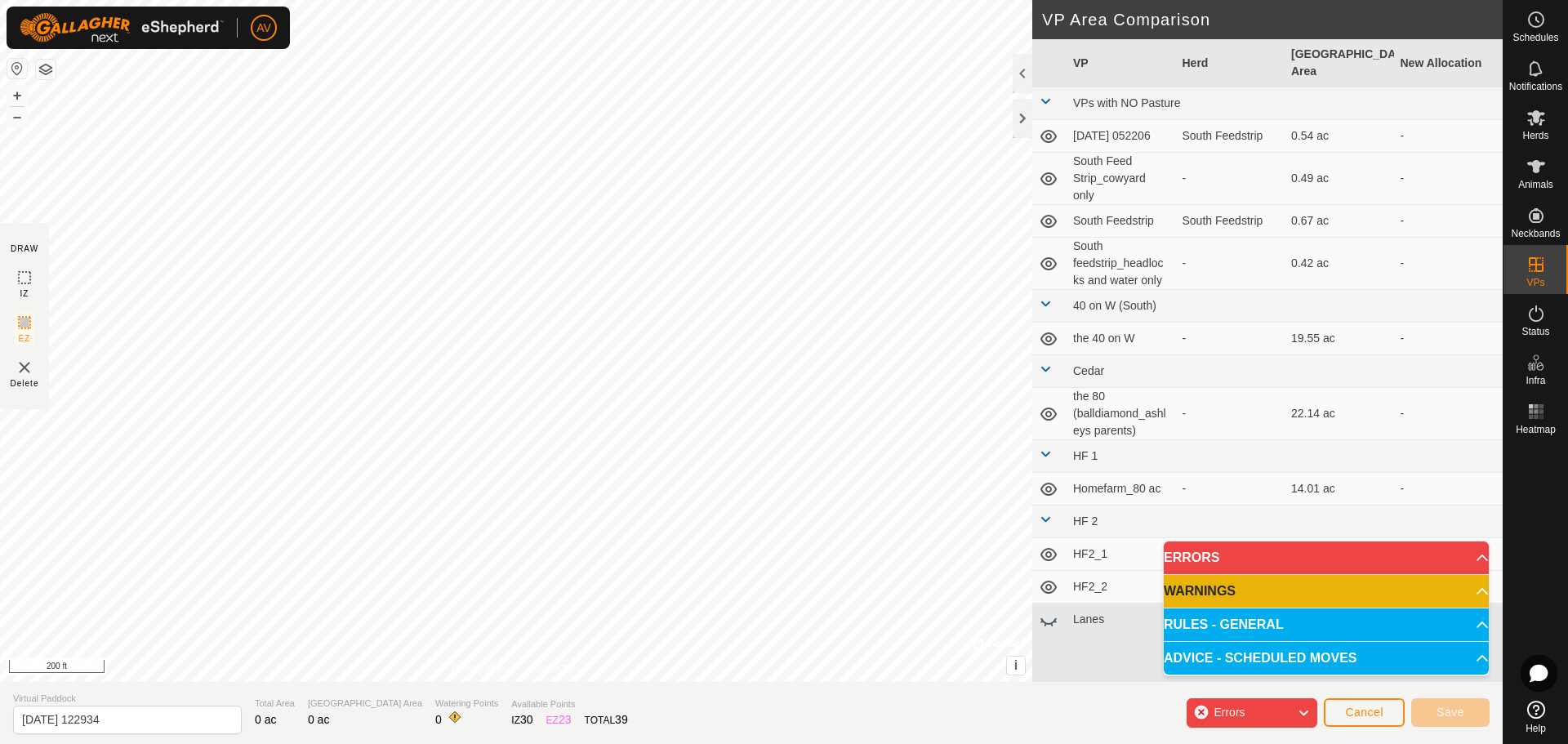
click at [1459, 590] on p-accordion-header "WARNINGS" at bounding box center [1325, 590] width 325 height 32
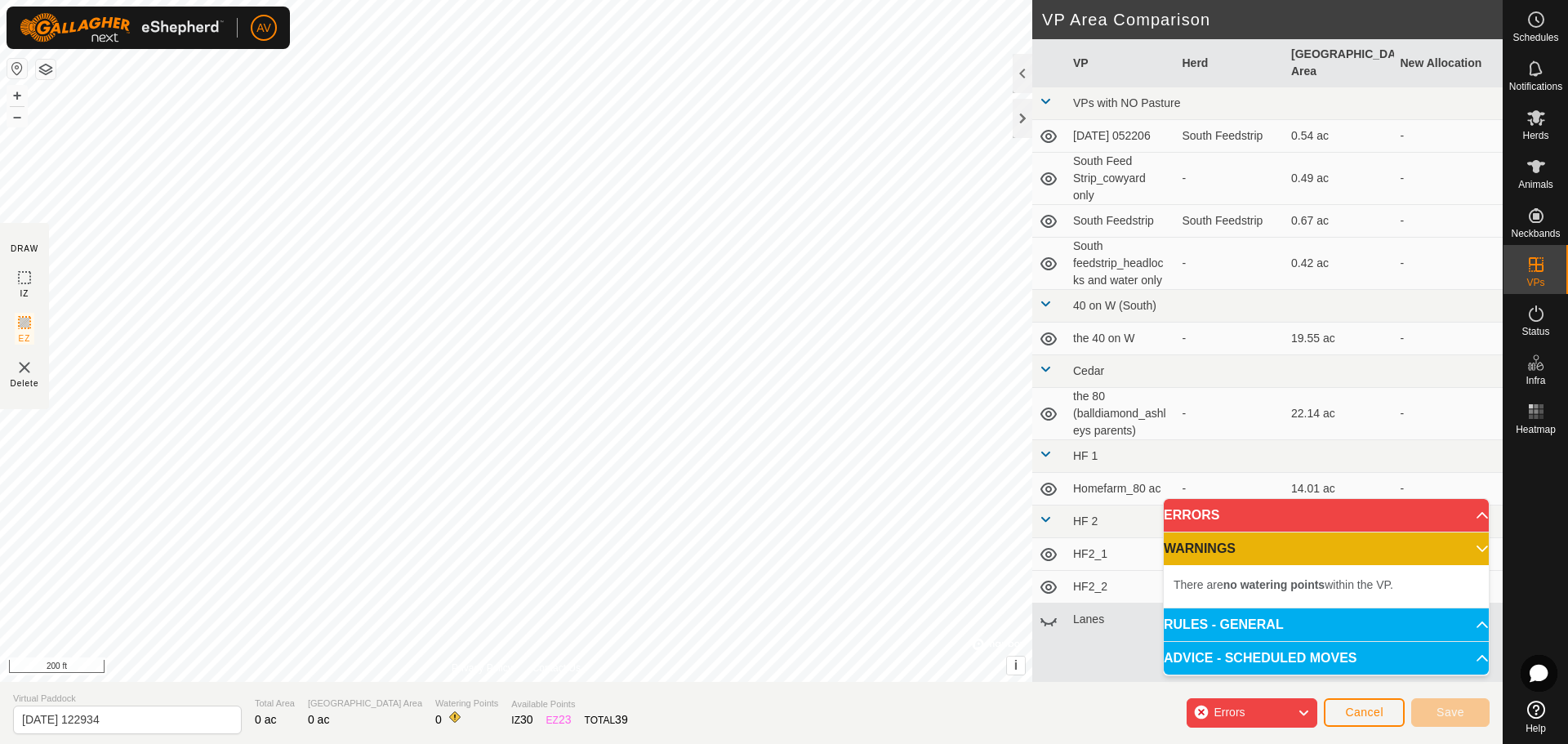
click at [1463, 556] on p-accordion-header "WARNINGS" at bounding box center [1325, 548] width 325 height 32
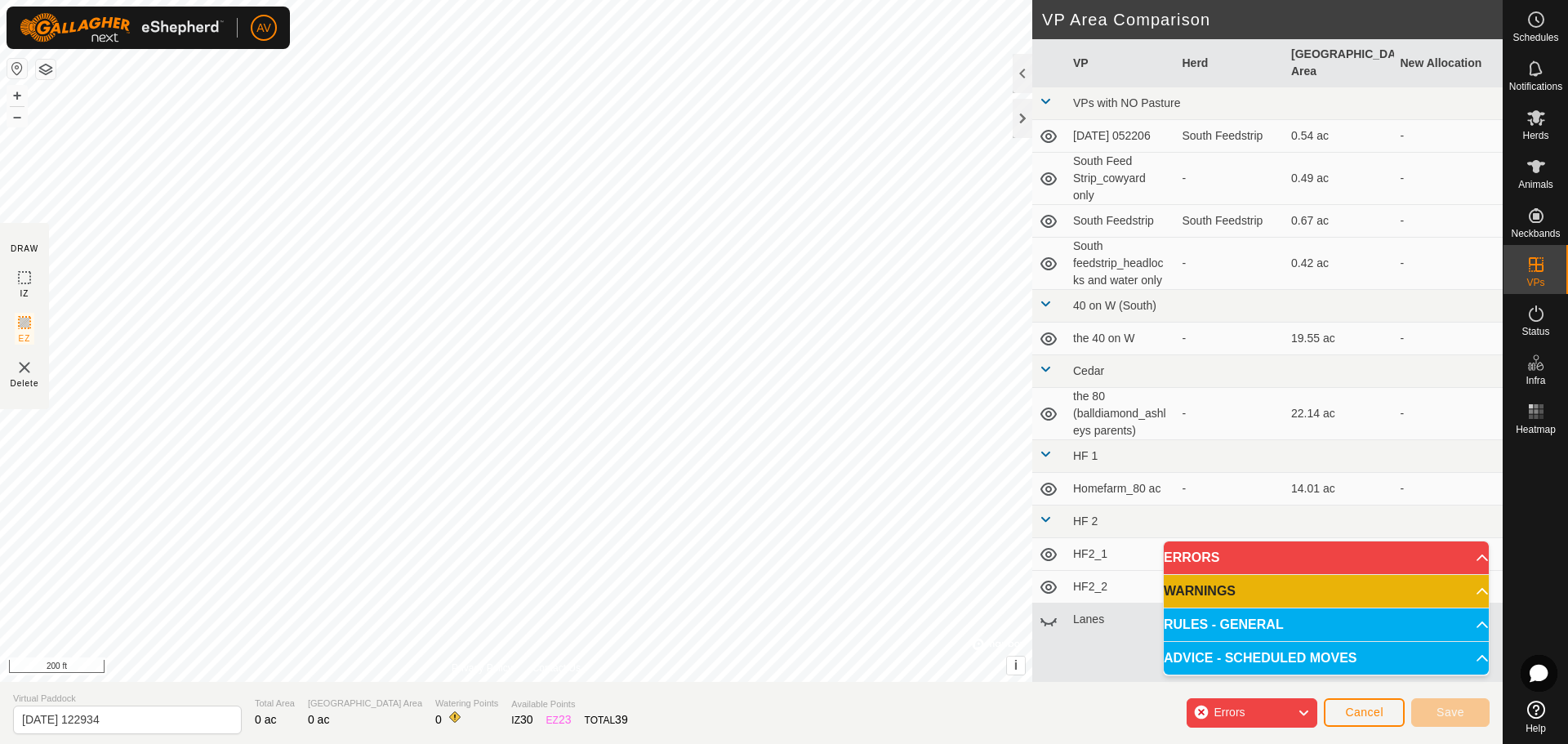
click at [1464, 538] on td "-" at bounding box center [1448, 554] width 109 height 32
click at [1467, 555] on p-accordion-header "ERRORS" at bounding box center [1325, 557] width 325 height 32
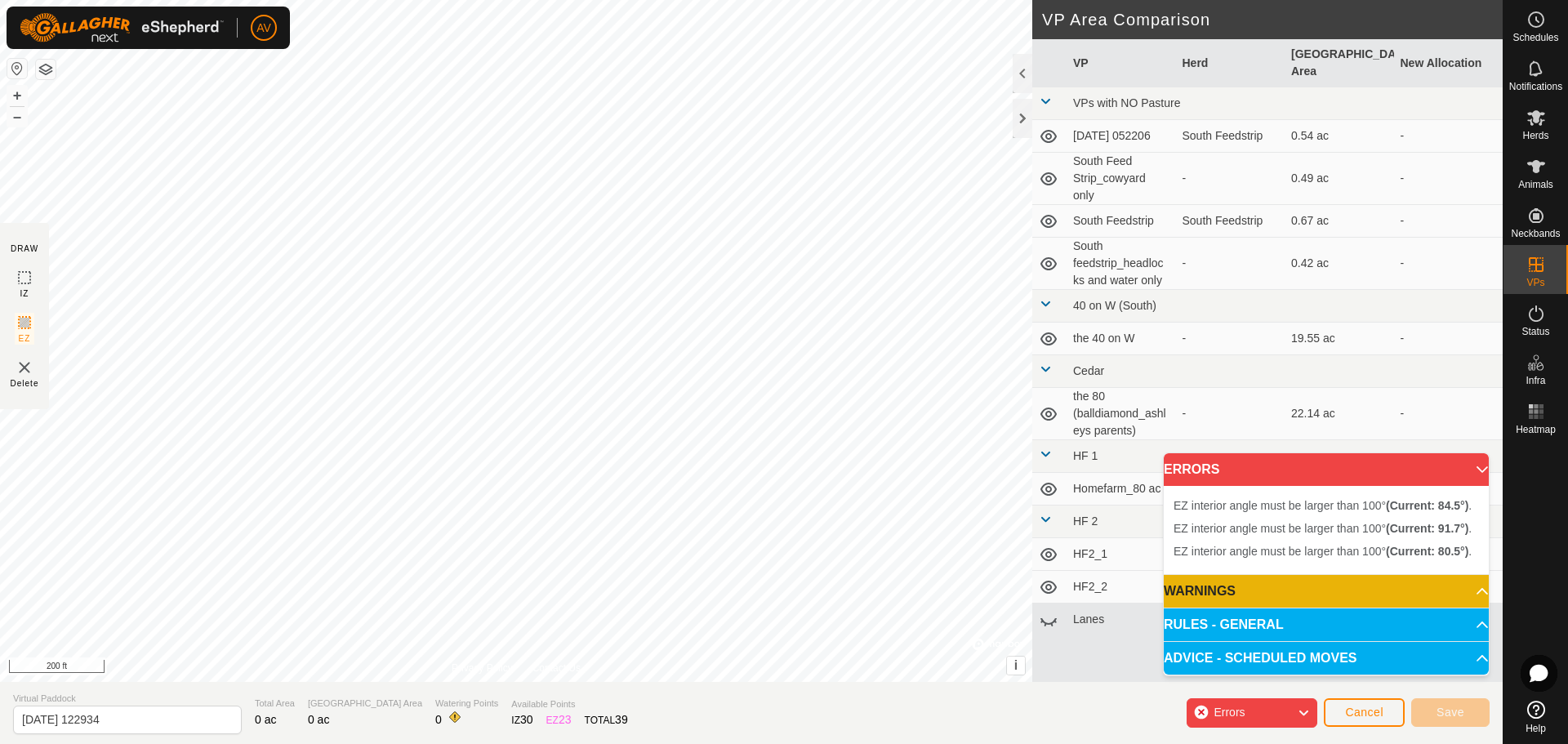
click at [1310, 629] on p-accordion-header "RULES - GENERAL" at bounding box center [1325, 624] width 325 height 32
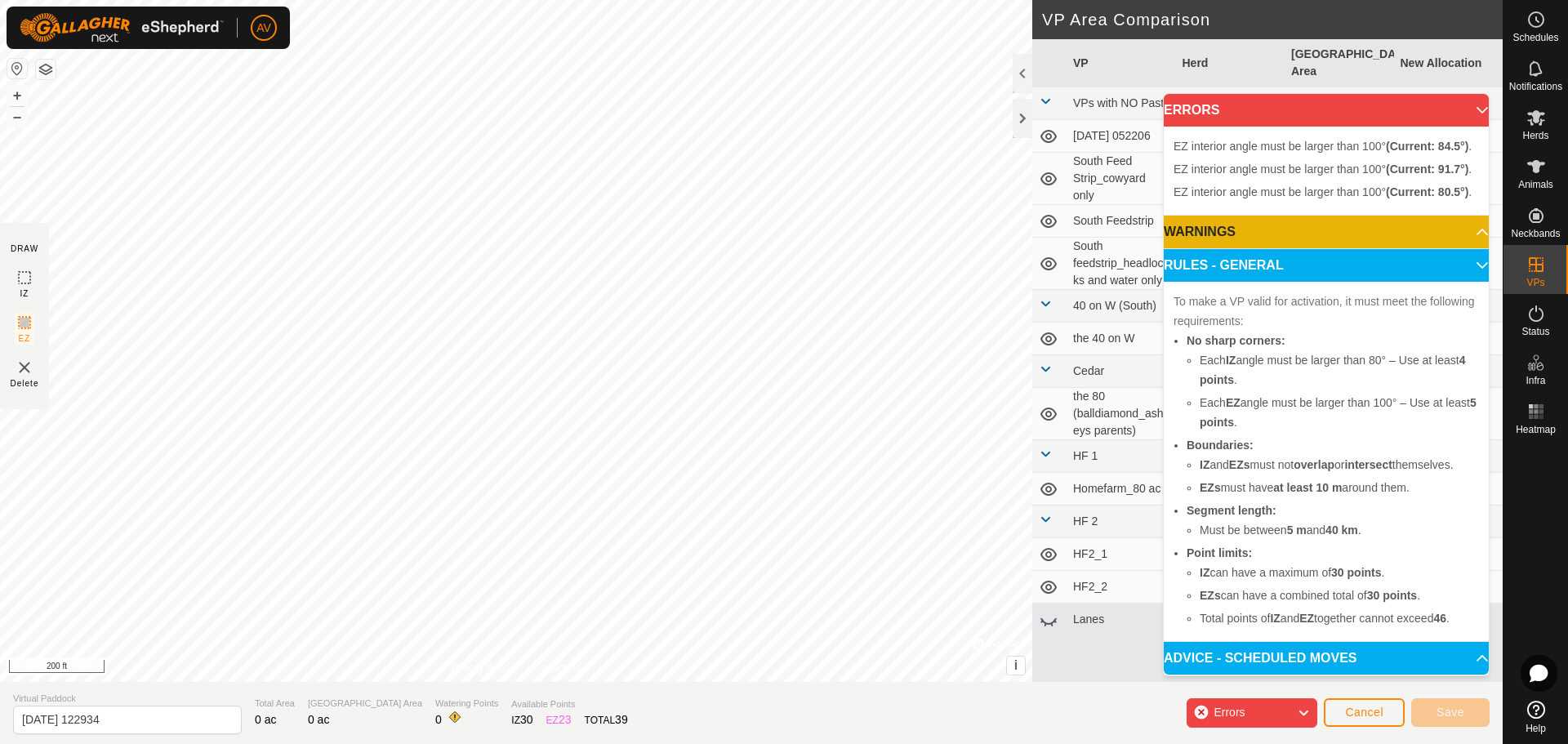
click at [1478, 109] on p-accordion-header "ERRORS" at bounding box center [1325, 110] width 325 height 32
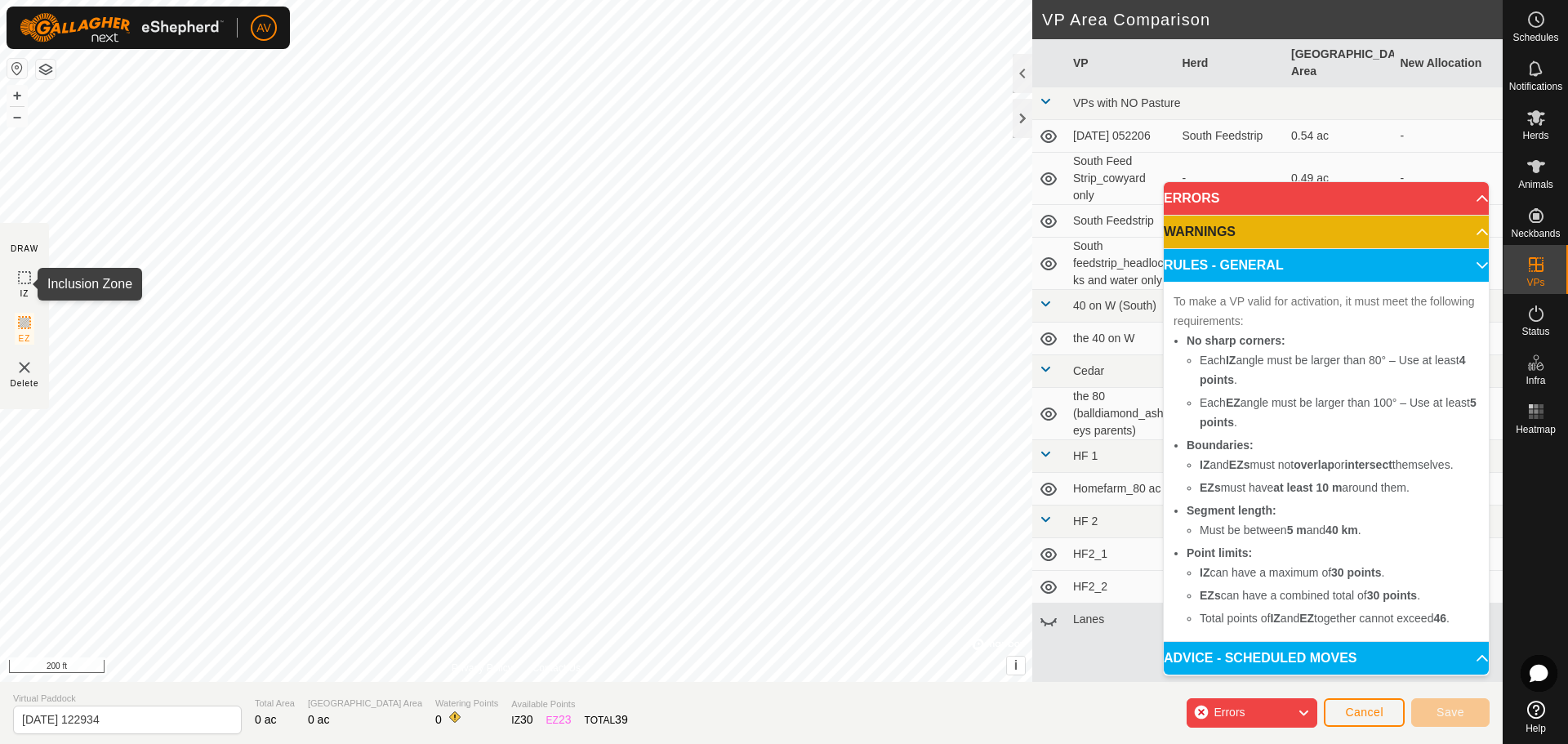
click at [18, 284] on rect at bounding box center [24, 277] width 13 height 13
click at [1359, 707] on span "Cancel" at bounding box center [1364, 711] width 38 height 13
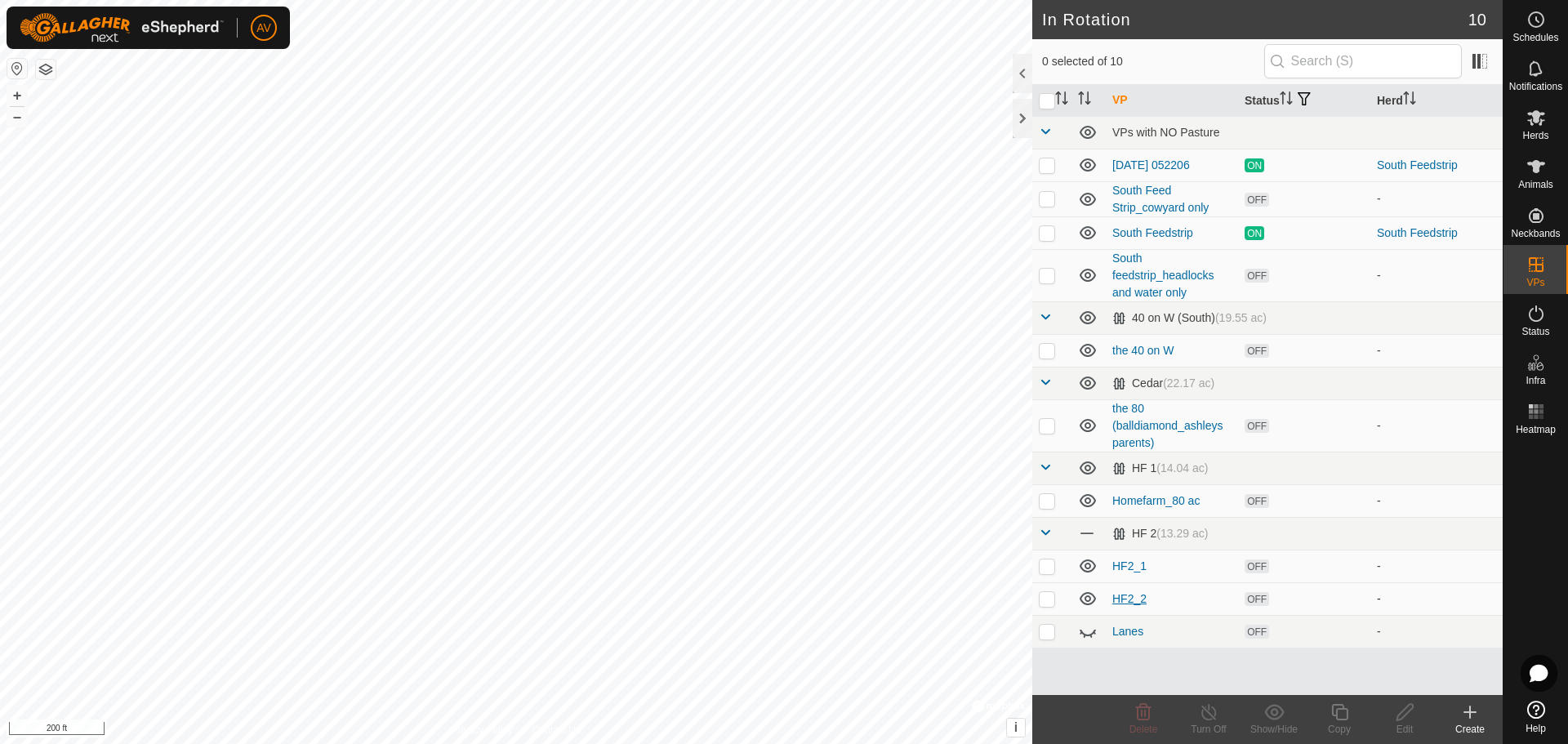
click at [1120, 597] on link "HF2_2" at bounding box center [1129, 598] width 34 height 13
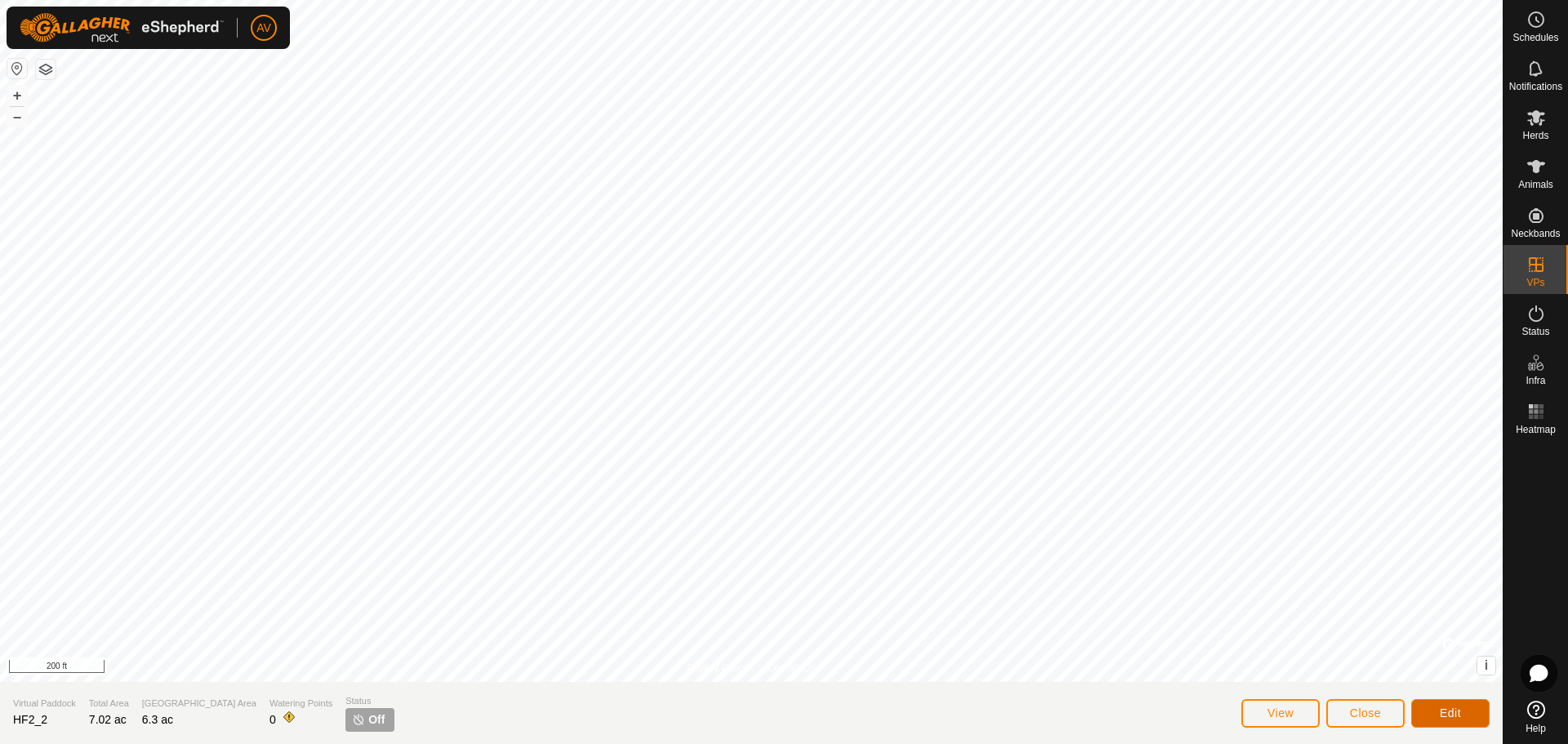
click at [1436, 708] on button "Edit" at bounding box center [1450, 713] width 78 height 29
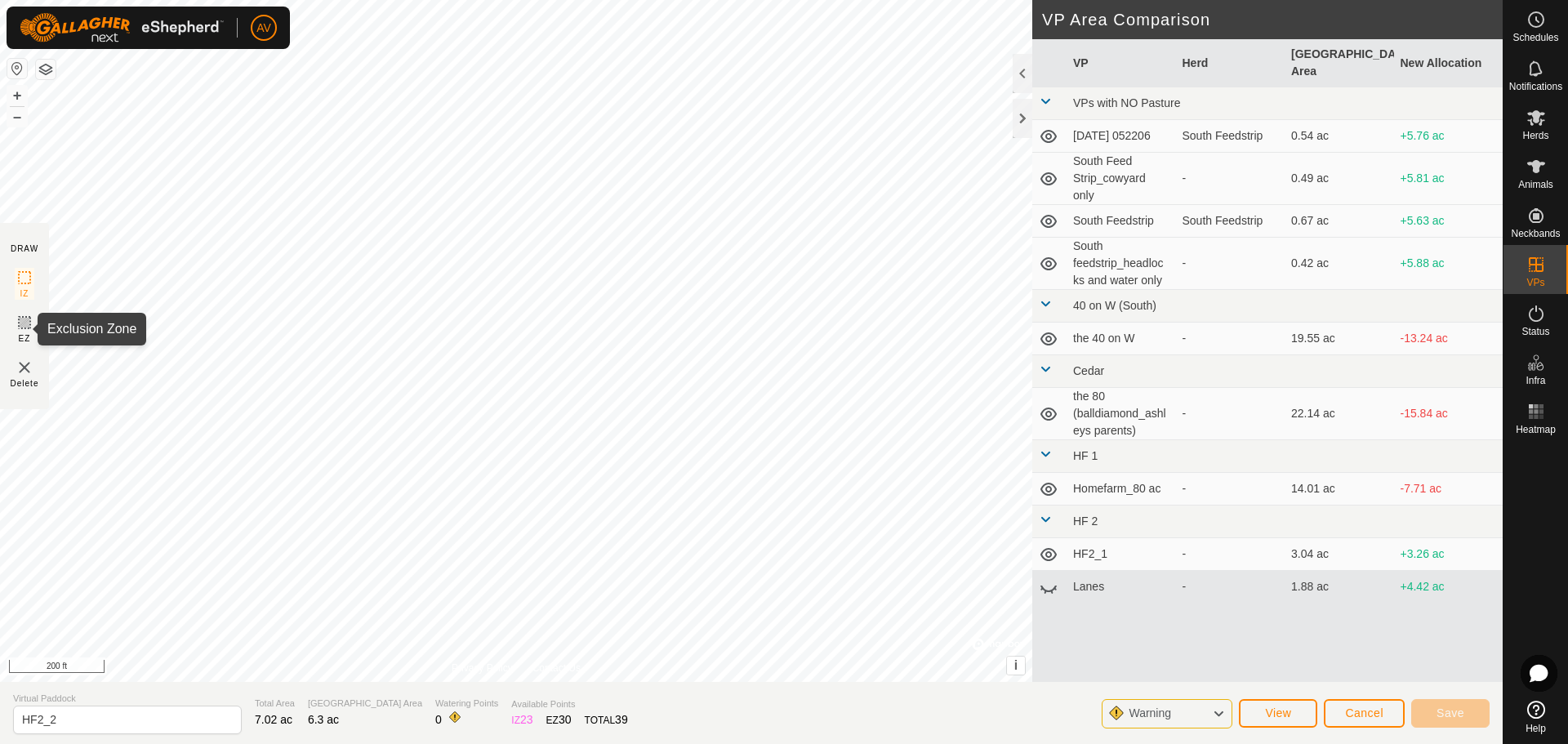
click at [18, 323] on rect at bounding box center [24, 322] width 13 height 13
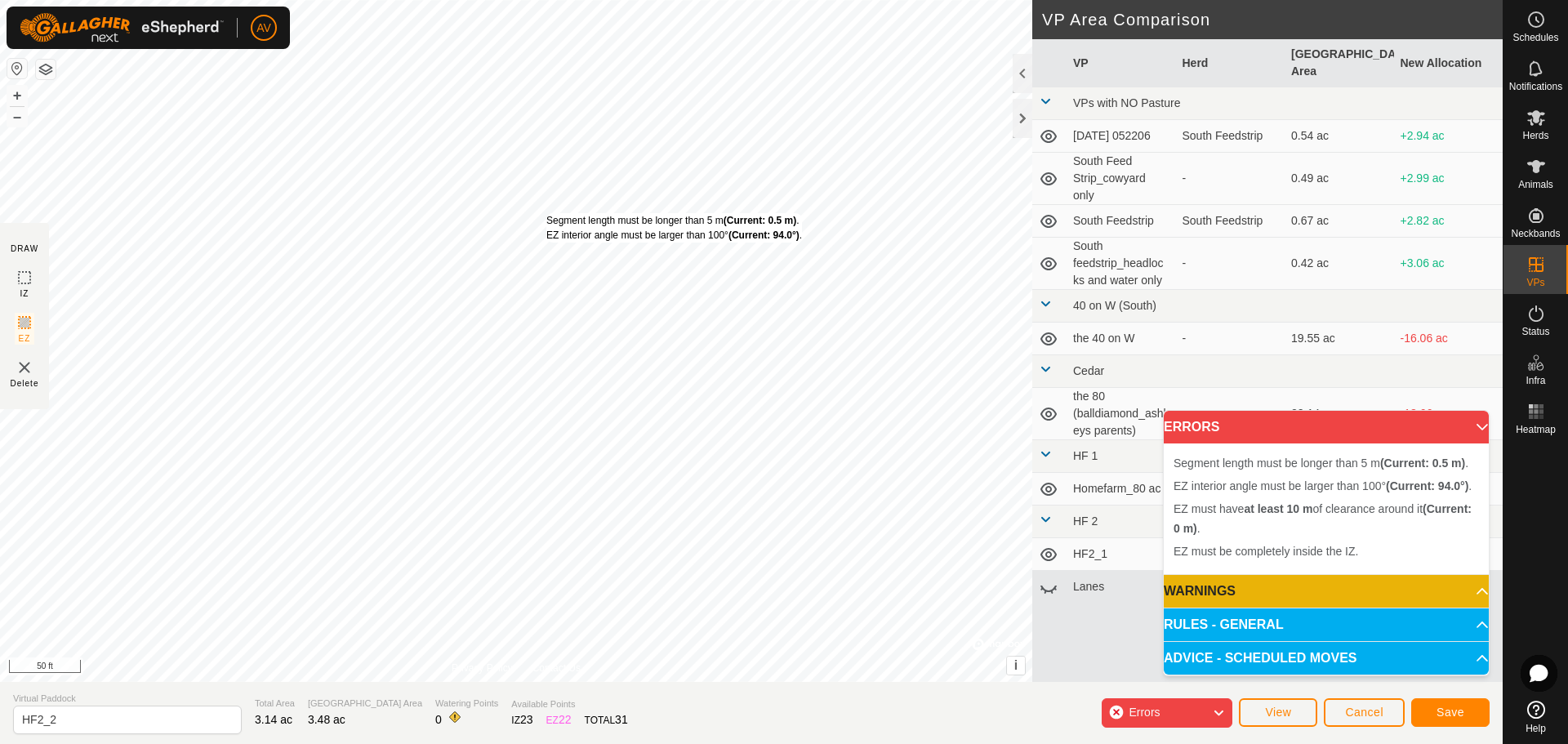
click at [546, 213] on div "Segment length must be longer than 5 m (Current: 0.5 m) . EZ interior angle mus…" at bounding box center [674, 227] width 255 height 30
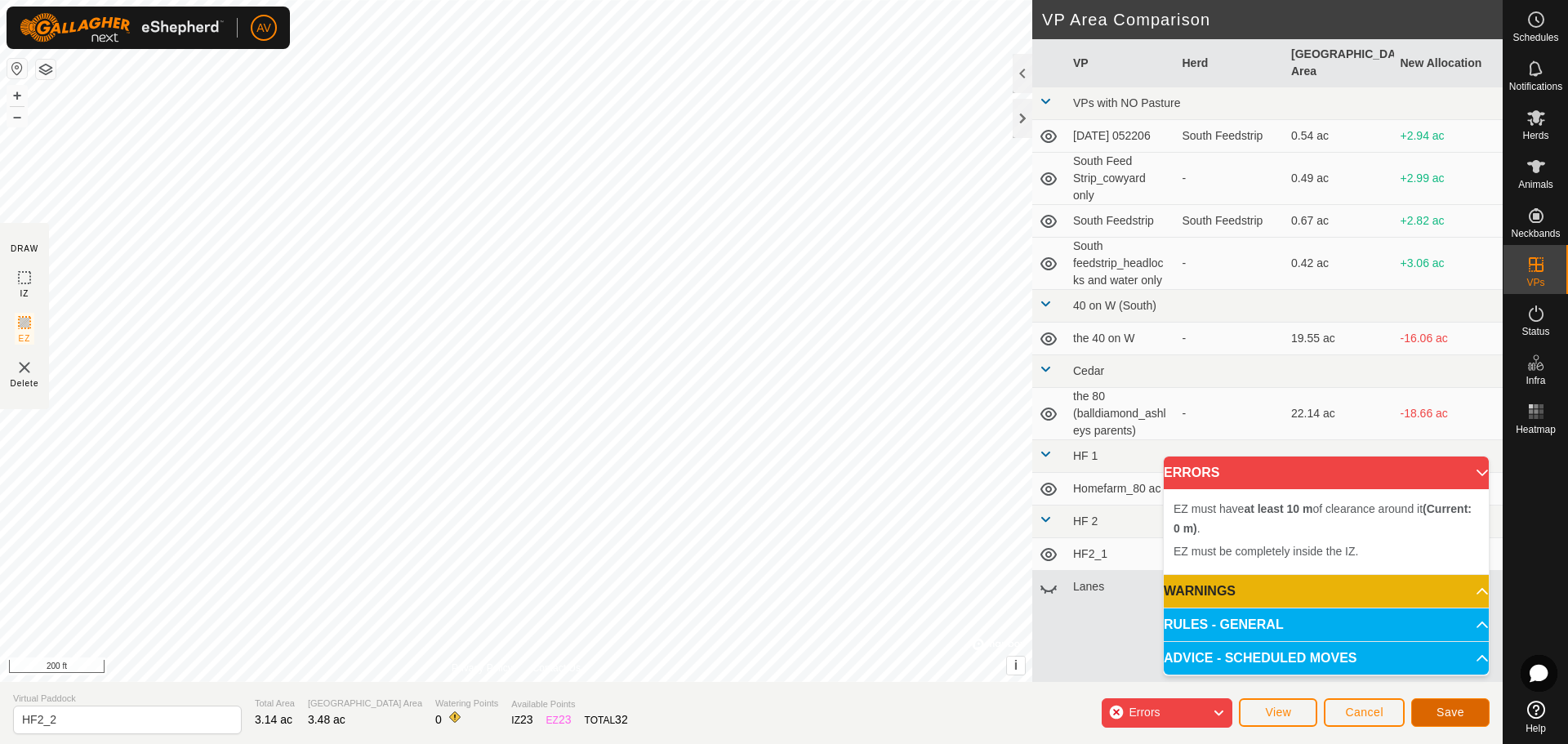
click at [1469, 703] on button "Save" at bounding box center [1450, 713] width 78 height 29
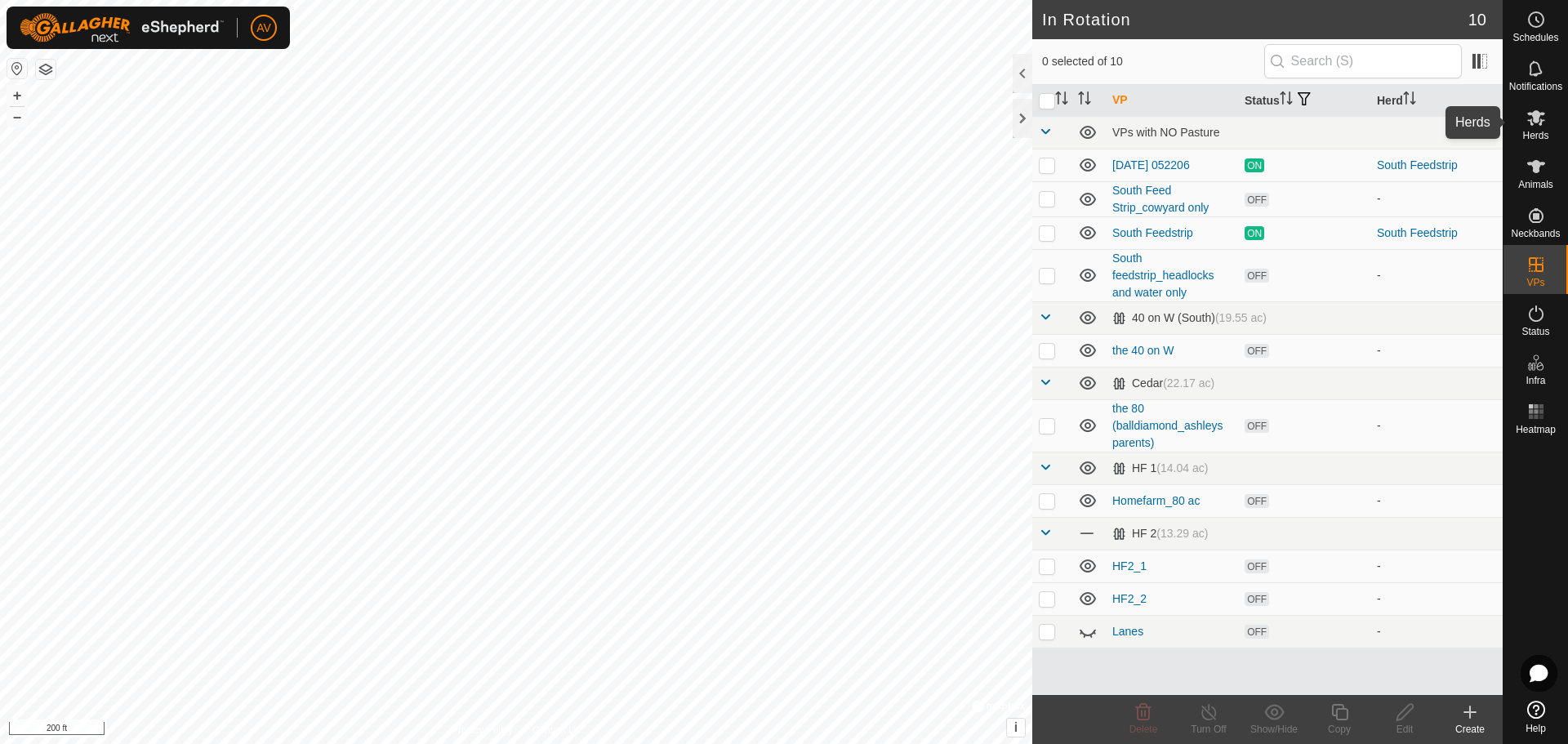
click at [1537, 115] on icon at bounding box center [1535, 118] width 18 height 15
